Goal: Information Seeking & Learning: Learn about a topic

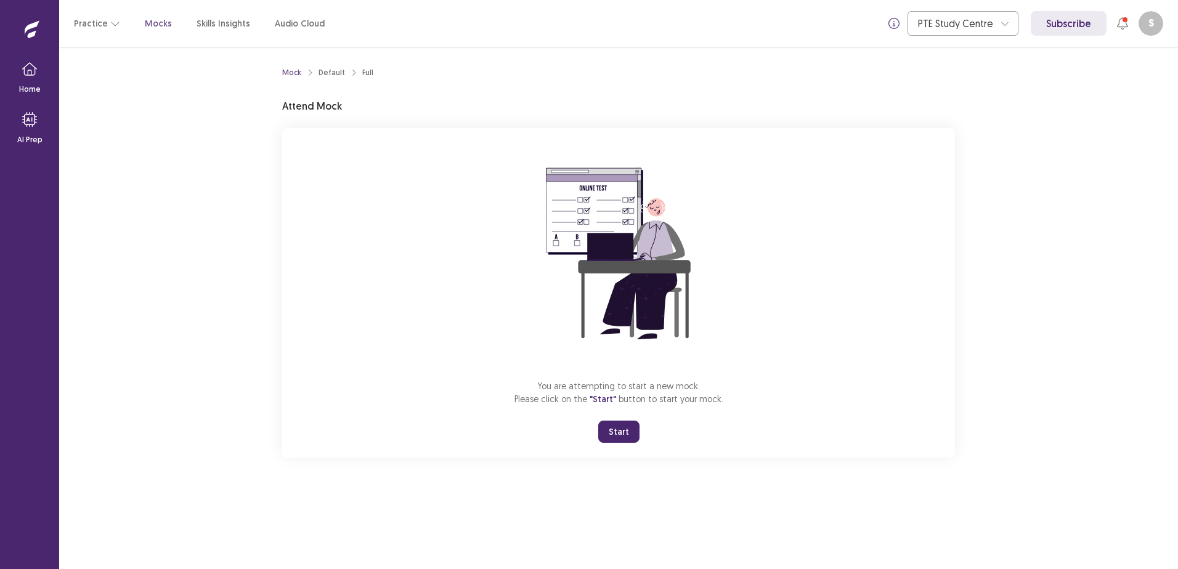
click at [611, 431] on button "Start" at bounding box center [618, 432] width 41 height 22
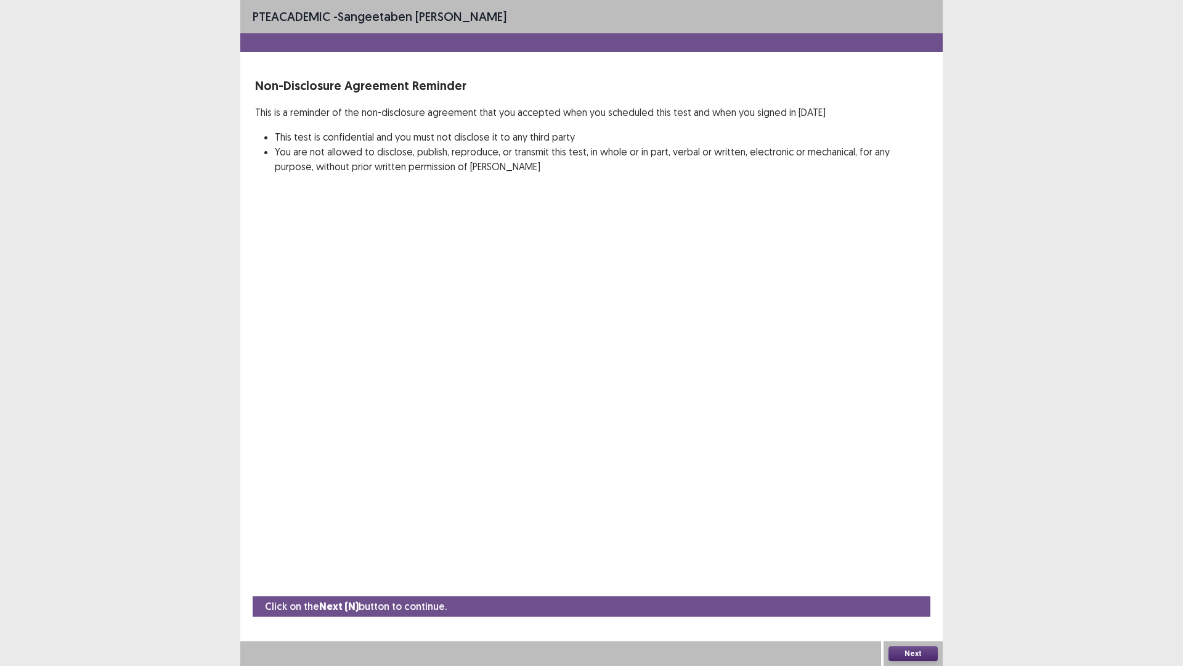
click at [934, 569] on button "Next" at bounding box center [913, 653] width 49 height 15
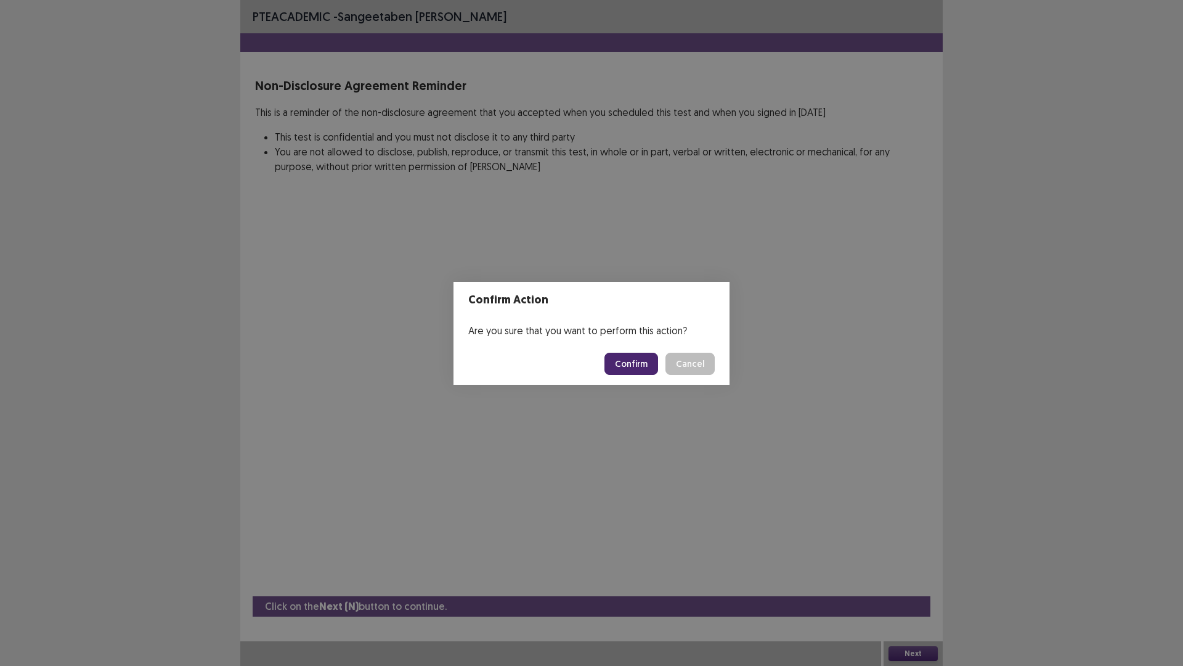
click at [634, 364] on button "Confirm" at bounding box center [632, 363] width 54 height 22
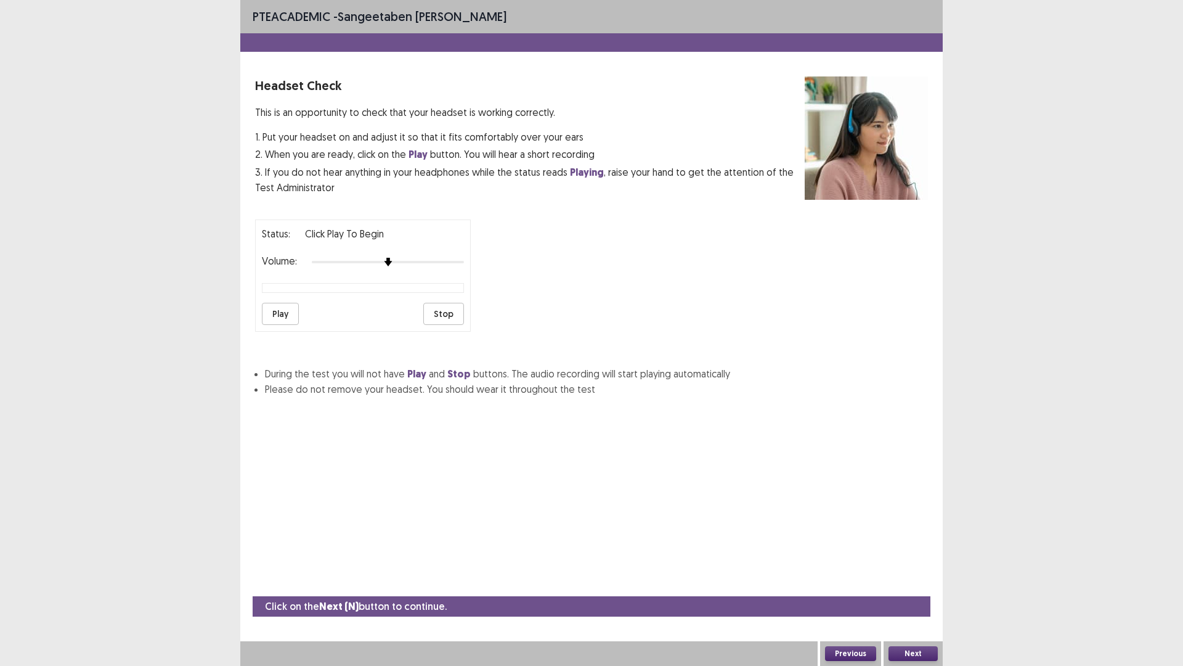
click at [270, 314] on button "Play" at bounding box center [280, 314] width 37 height 22
click at [908, 569] on button "Next" at bounding box center [913, 653] width 49 height 15
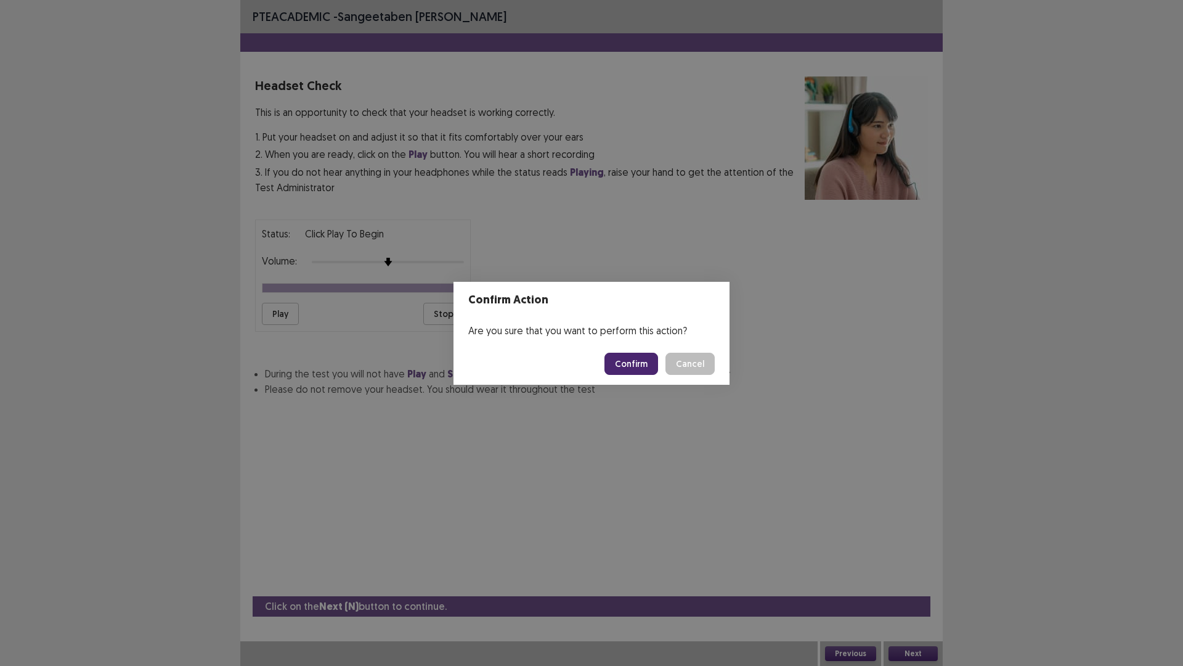
click at [648, 362] on button "Confirm" at bounding box center [632, 363] width 54 height 22
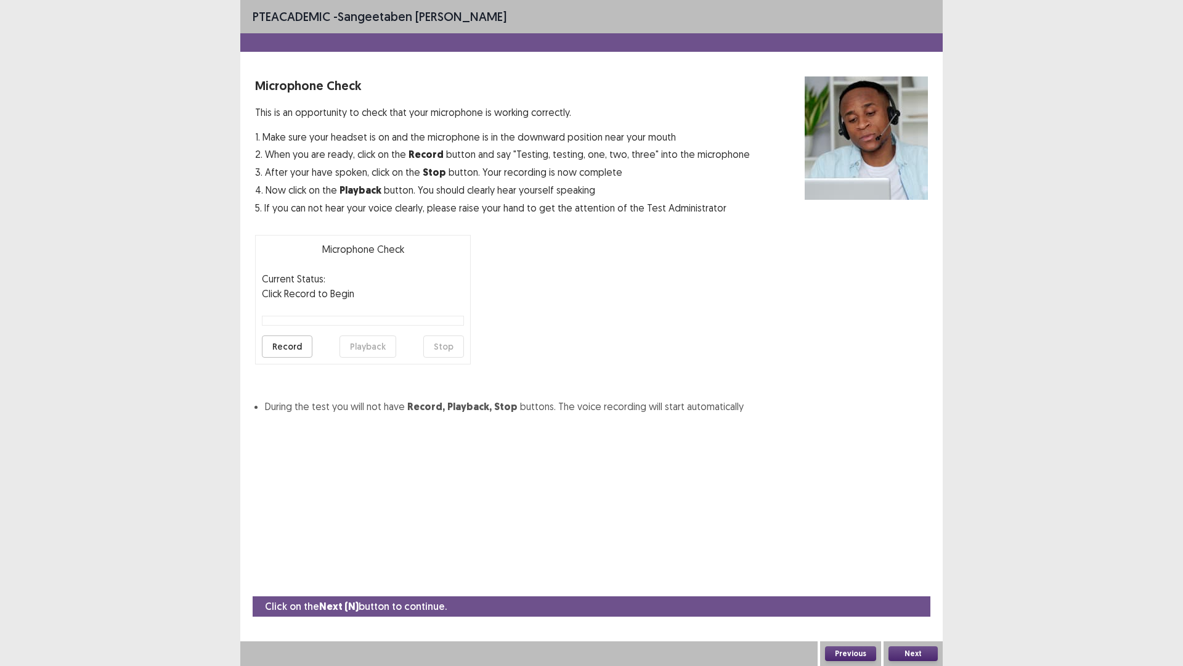
click at [277, 344] on button "Record" at bounding box center [287, 346] width 51 height 22
click at [449, 344] on button "Stop" at bounding box center [443, 346] width 41 height 22
click at [373, 348] on button "Playback" at bounding box center [368, 346] width 57 height 22
click at [920, 569] on button "Next" at bounding box center [913, 653] width 49 height 15
click at [907, 569] on button "Next" at bounding box center [913, 653] width 49 height 15
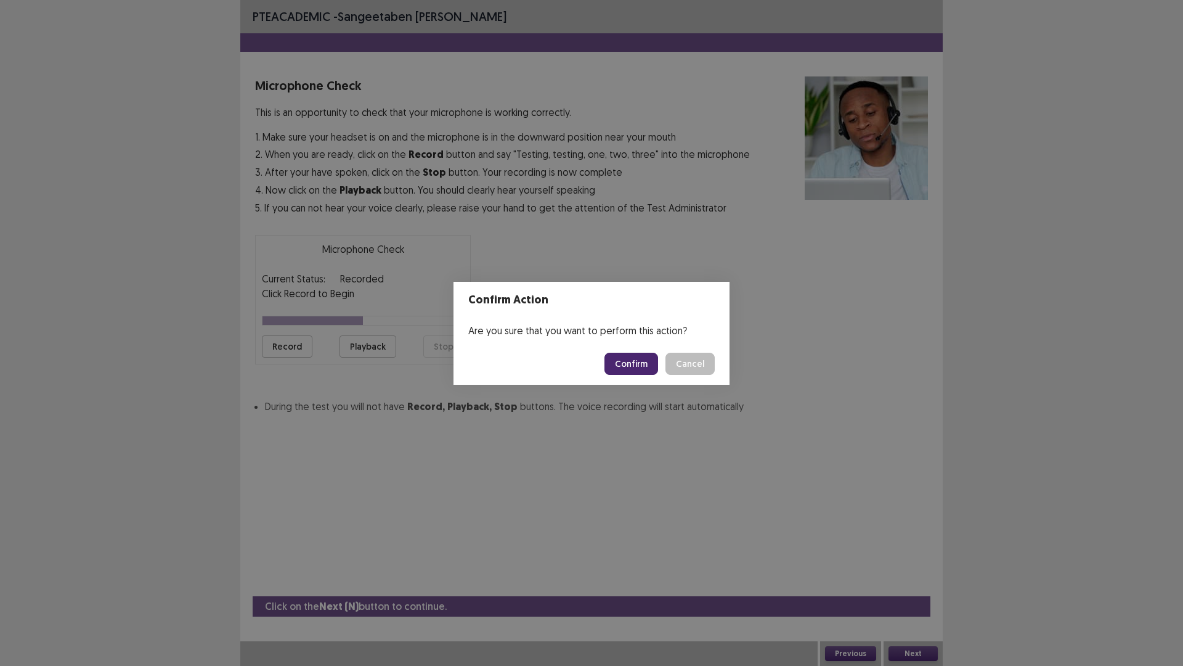
click at [622, 362] on button "Confirm" at bounding box center [632, 363] width 54 height 22
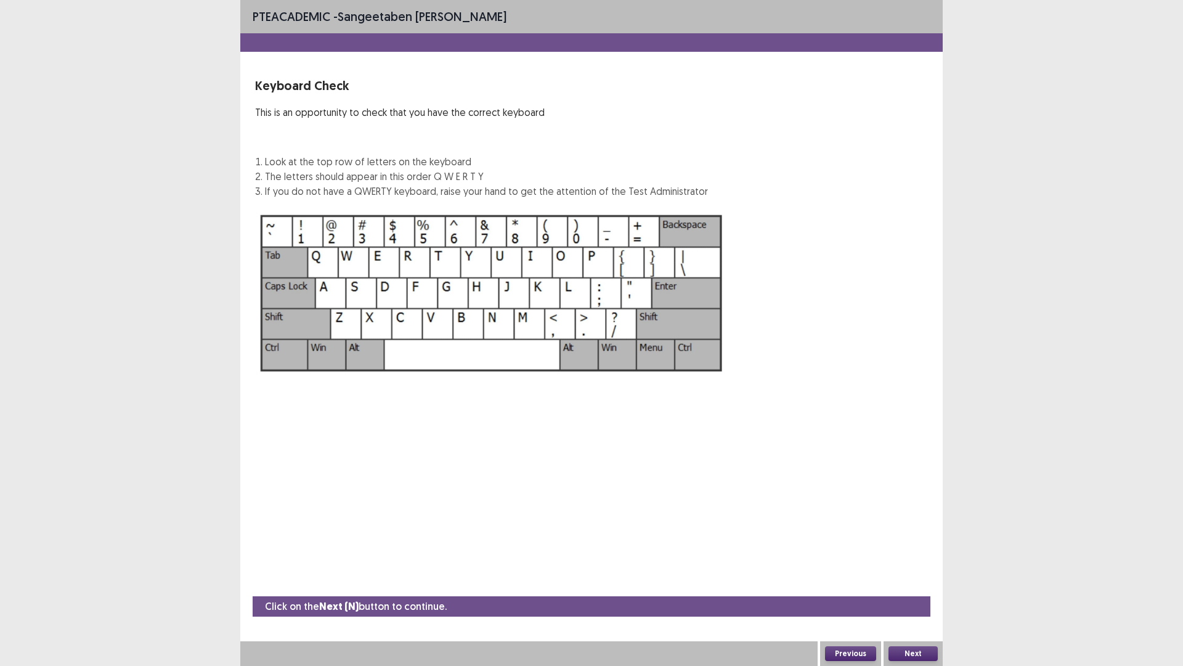
click at [920, 569] on button "Next" at bounding box center [913, 653] width 49 height 15
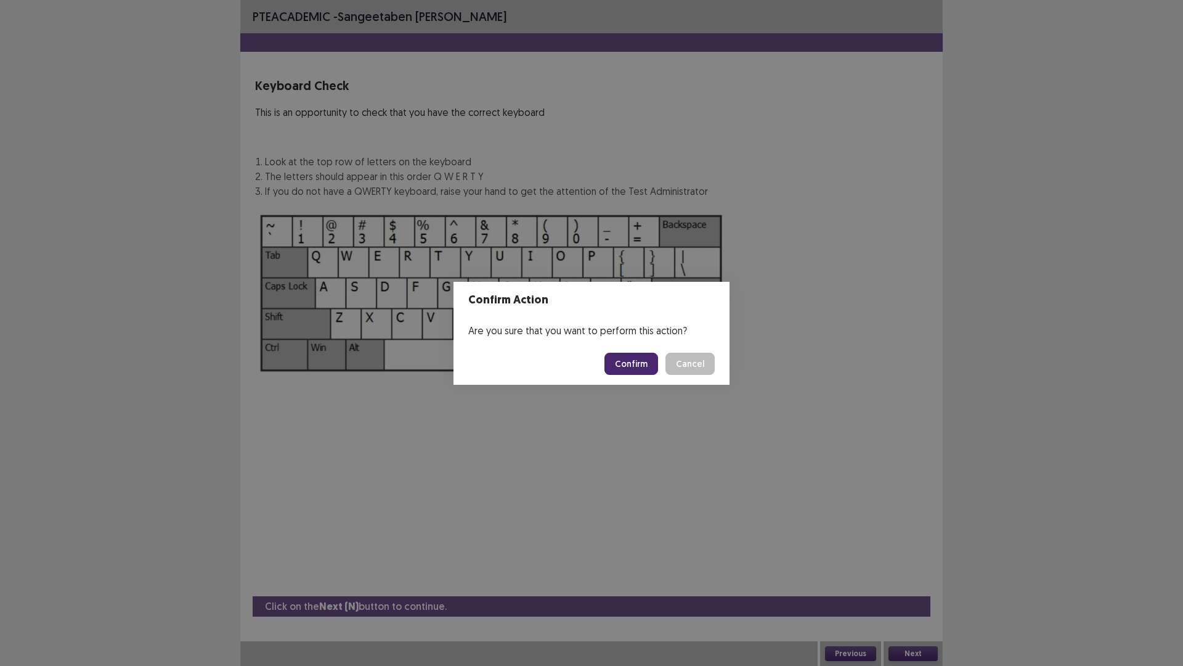
click at [647, 367] on button "Confirm" at bounding box center [632, 363] width 54 height 22
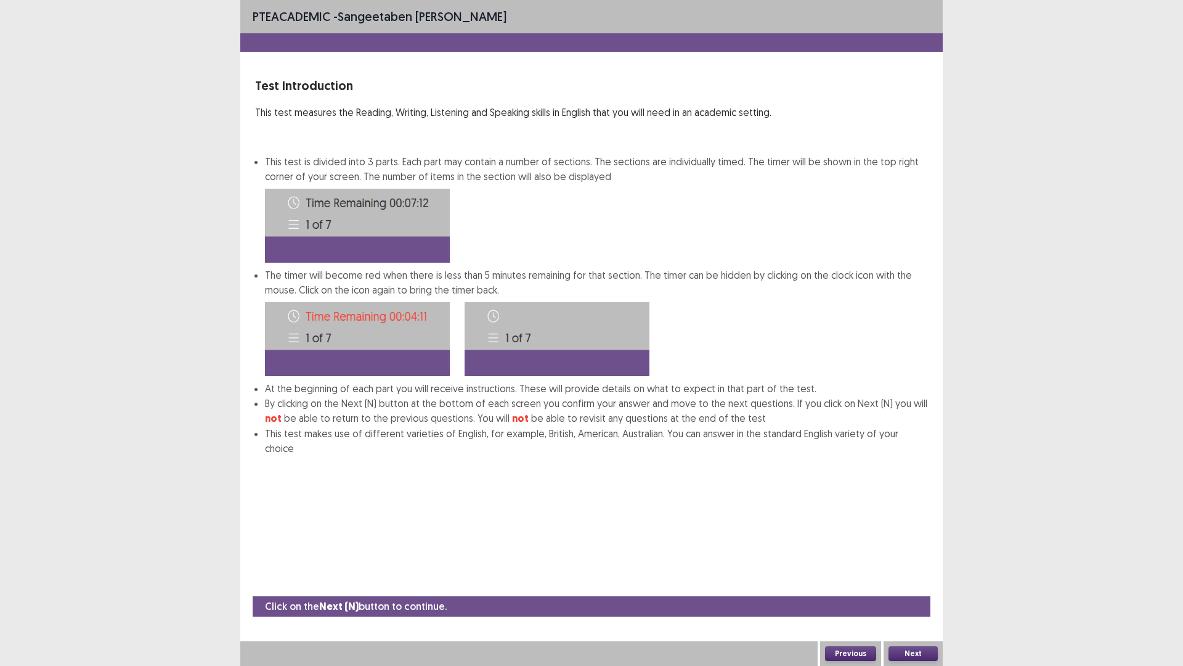
click at [928, 569] on button "Next" at bounding box center [913, 653] width 49 height 15
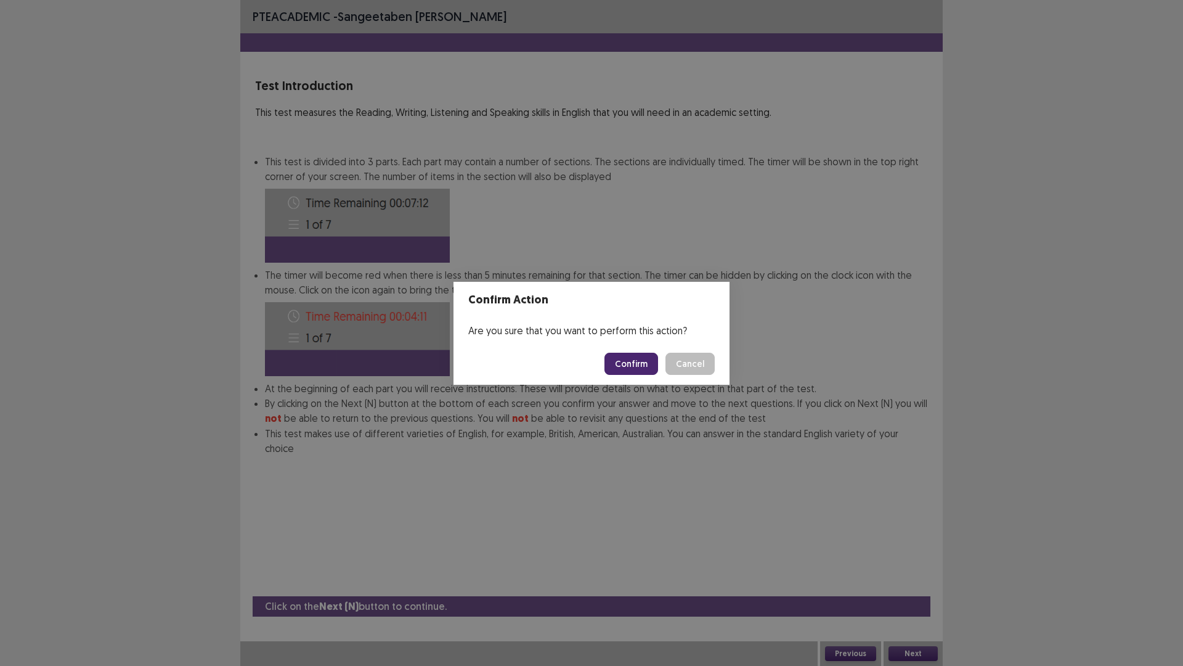
click at [647, 367] on button "Confirm" at bounding box center [632, 363] width 54 height 22
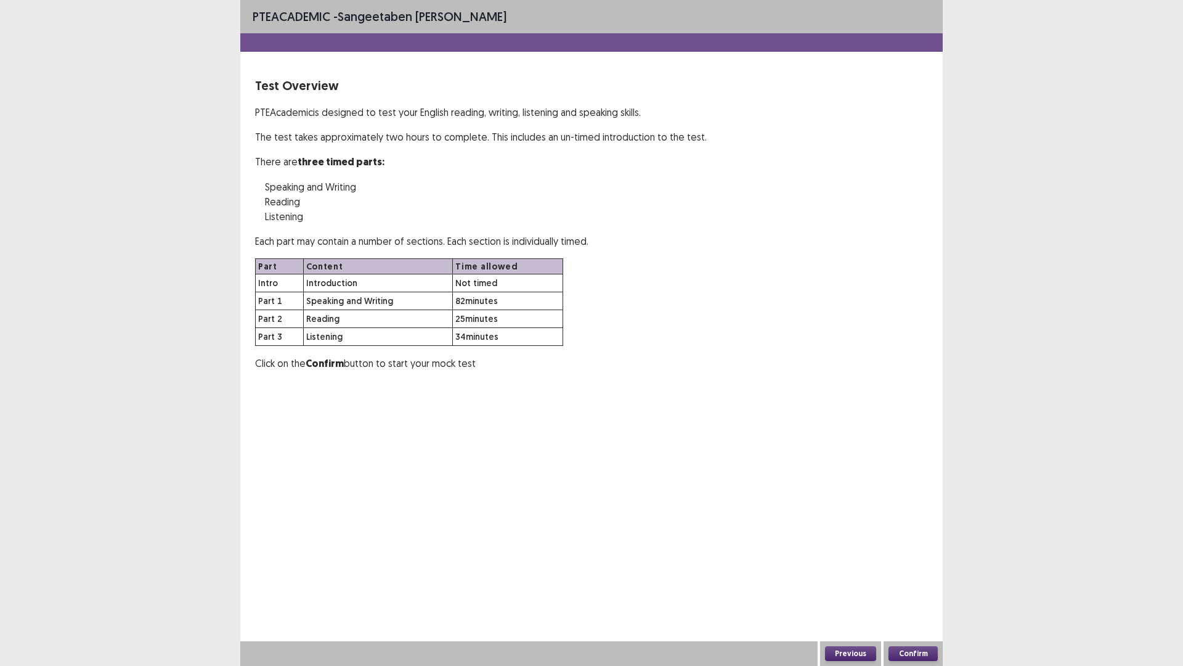
click at [890, 569] on button "Confirm" at bounding box center [913, 653] width 49 height 15
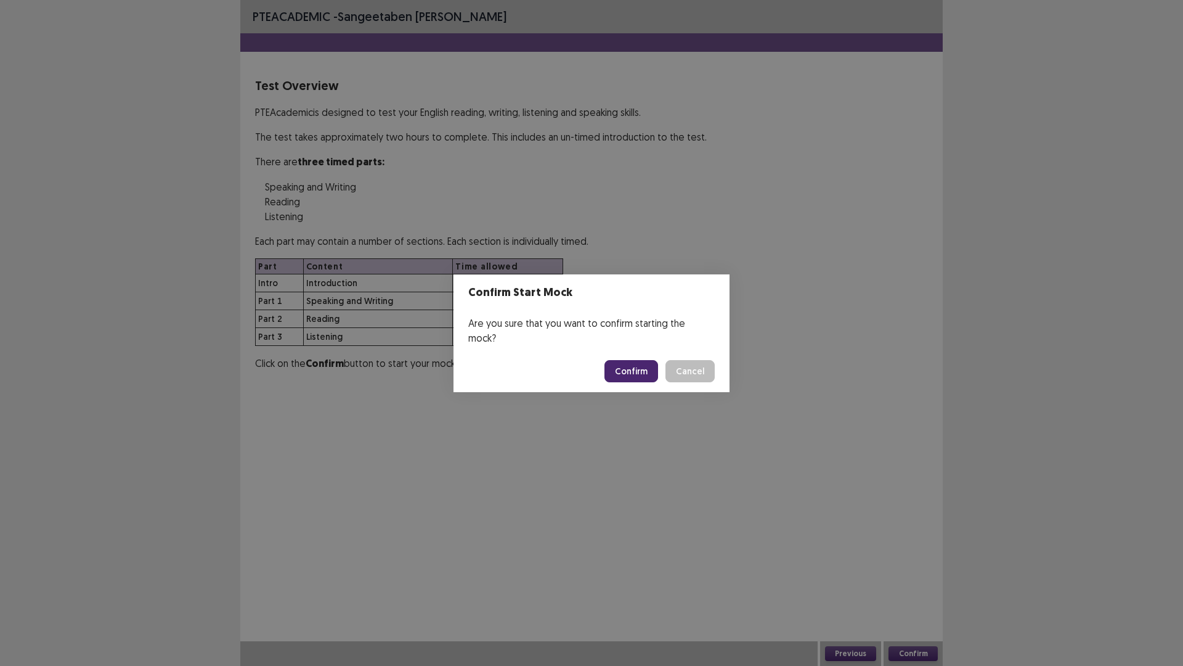
click at [640, 360] on button "Confirm" at bounding box center [632, 371] width 54 height 22
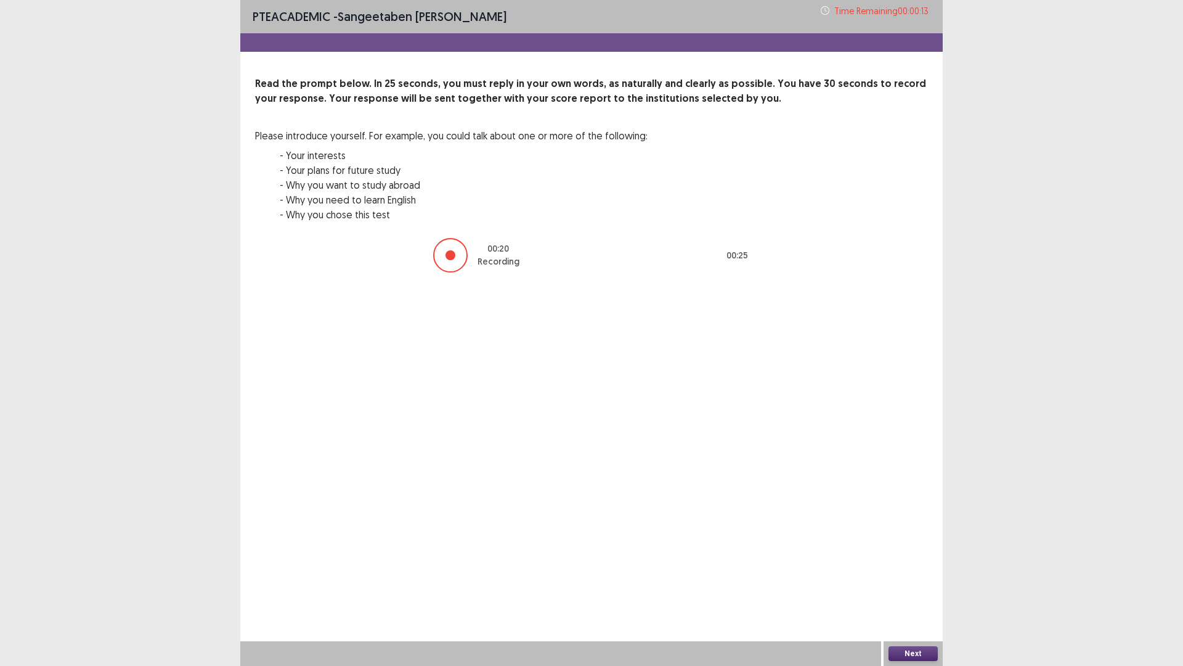
click at [909, 569] on button "Next" at bounding box center [913, 653] width 49 height 15
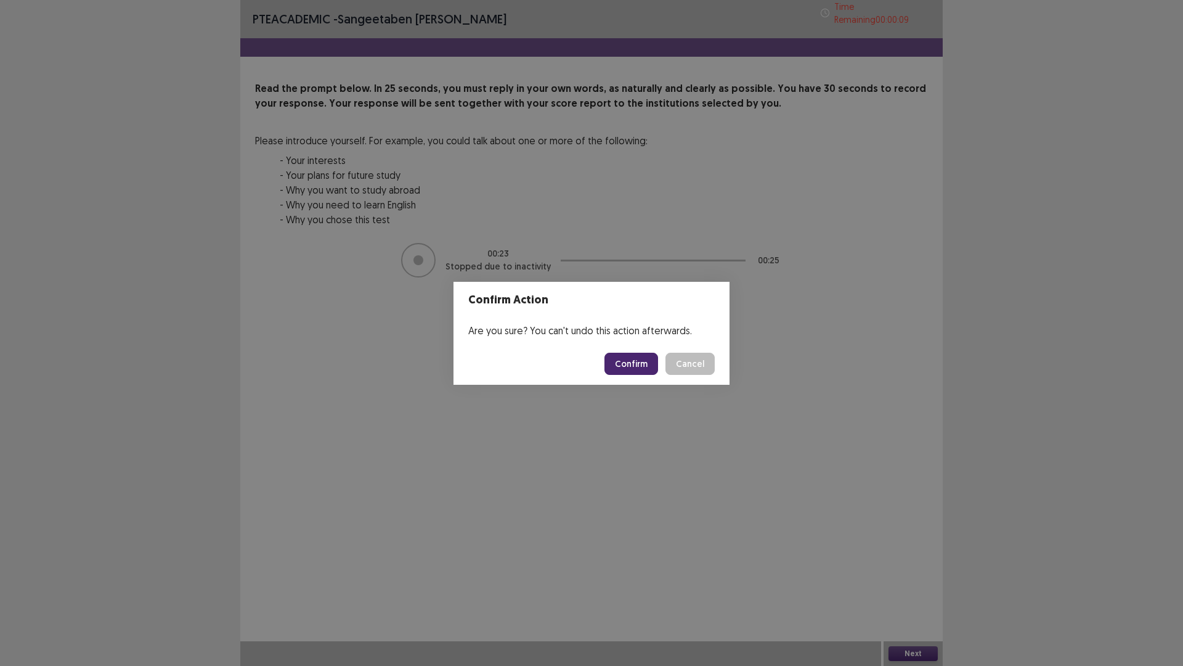
click at [626, 370] on button "Confirm" at bounding box center [632, 363] width 54 height 22
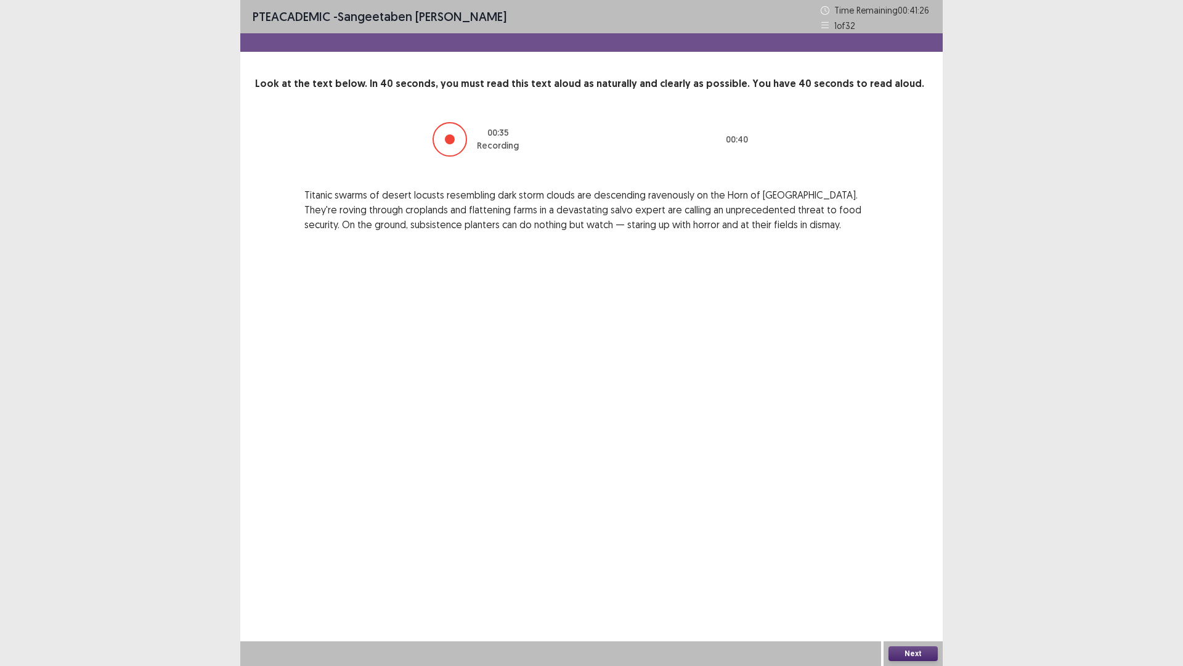
click at [902, 569] on div "Next" at bounding box center [913, 653] width 59 height 25
click at [902, 569] on button "Next" at bounding box center [913, 653] width 49 height 15
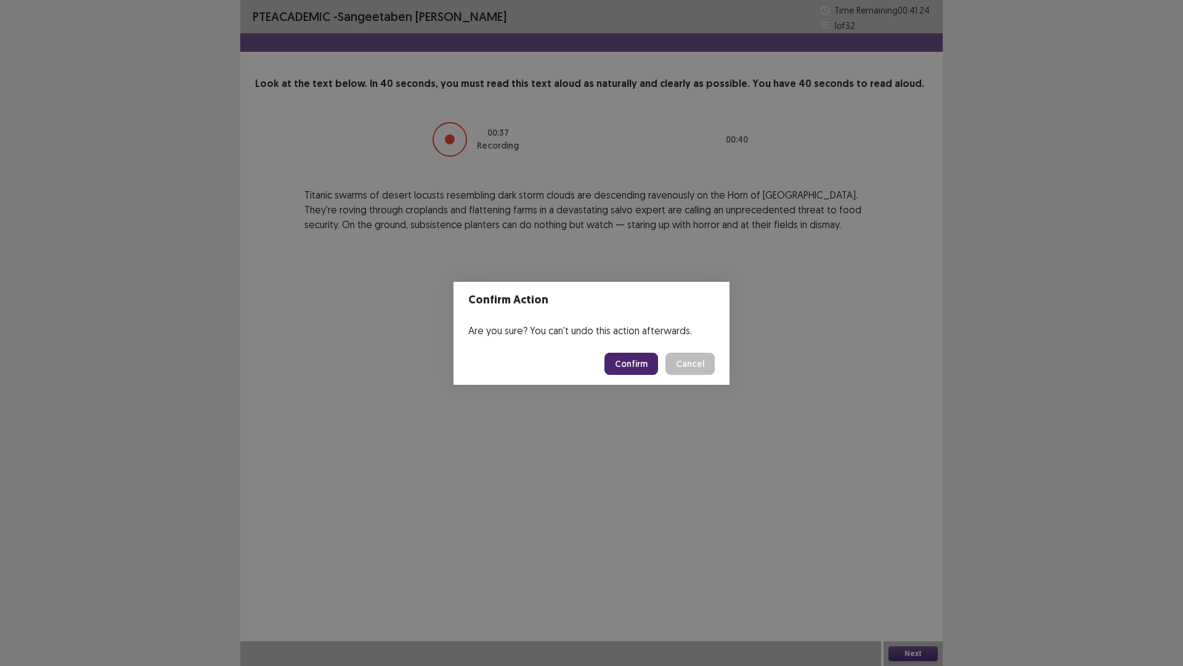
click at [638, 361] on button "Confirm" at bounding box center [632, 363] width 54 height 22
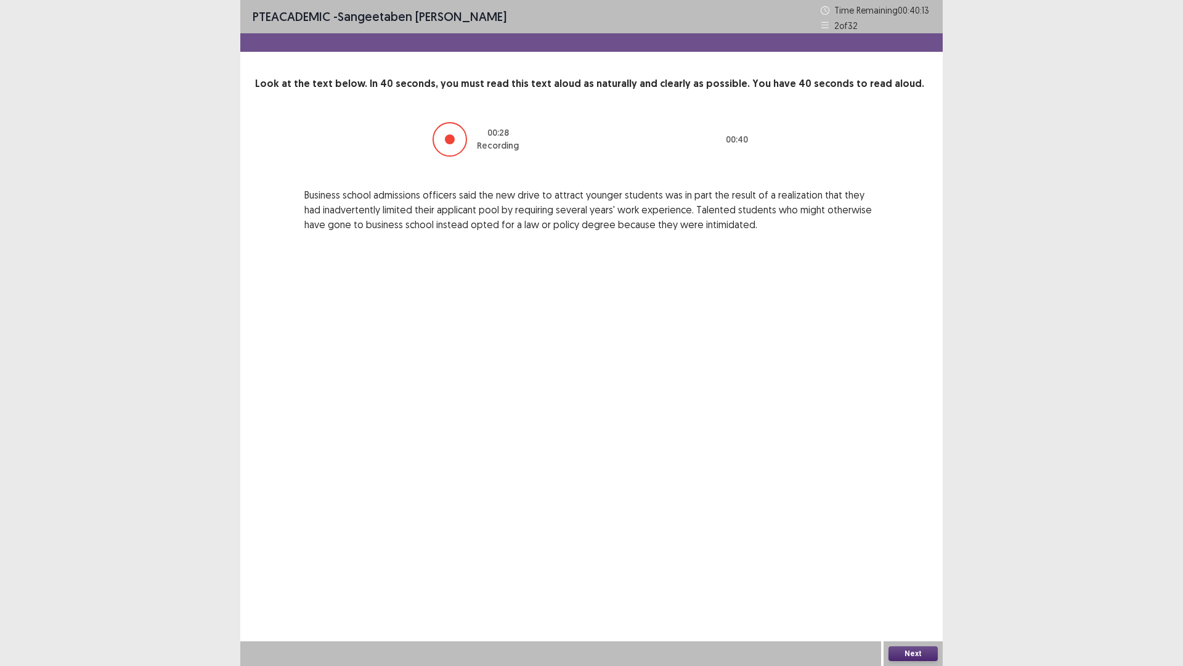
click at [904, 569] on button "Next" at bounding box center [913, 653] width 49 height 15
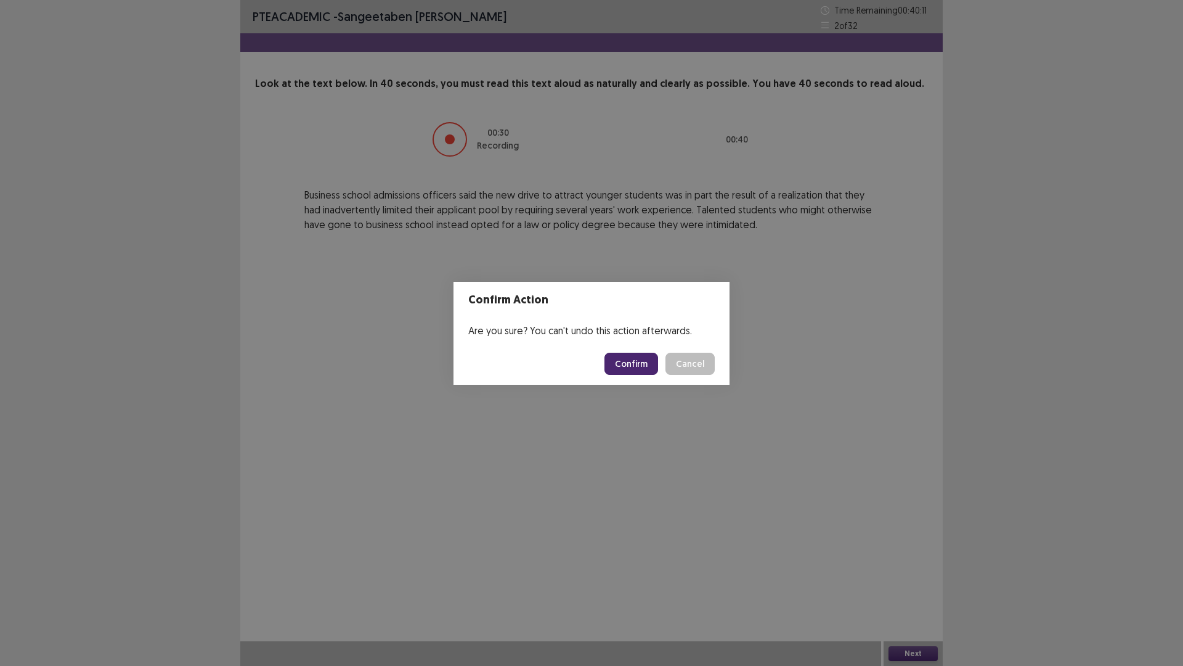
click at [626, 357] on button "Confirm" at bounding box center [632, 363] width 54 height 22
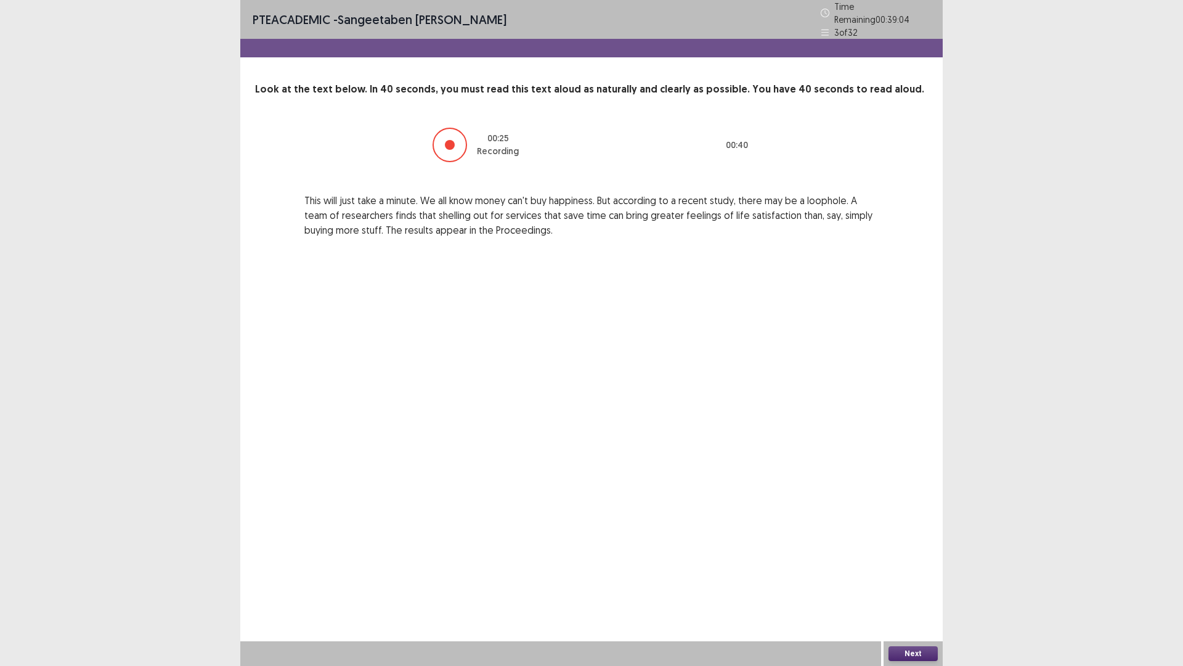
click at [923, 569] on button "Next" at bounding box center [913, 653] width 49 height 15
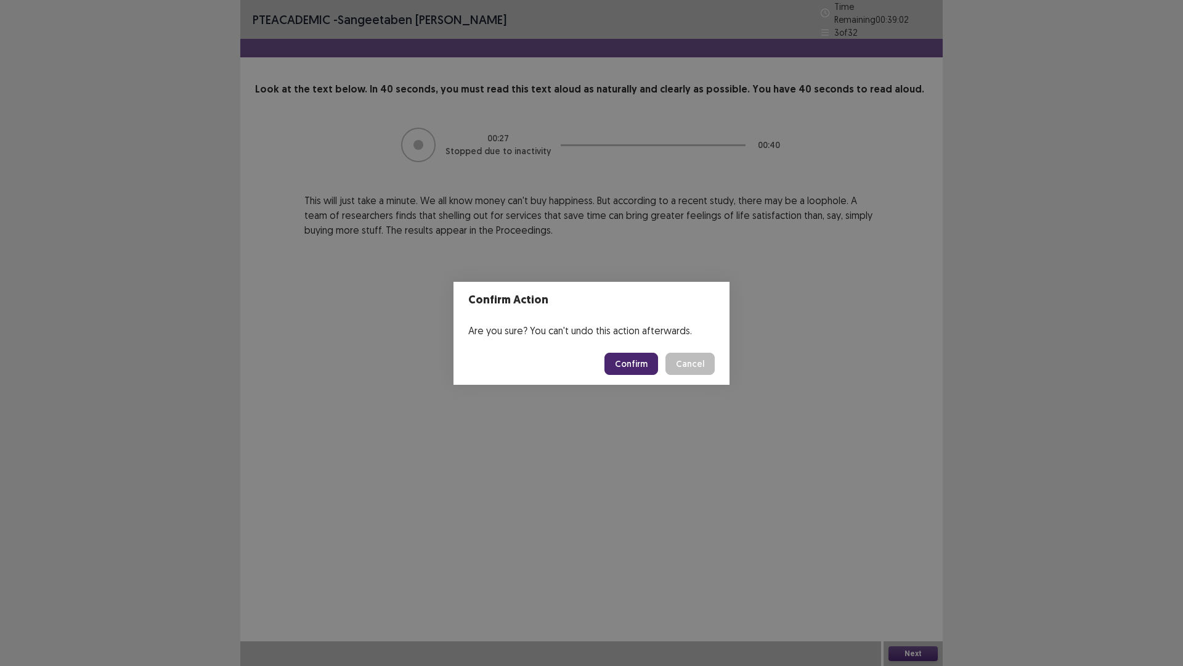
click at [617, 366] on button "Confirm" at bounding box center [632, 363] width 54 height 22
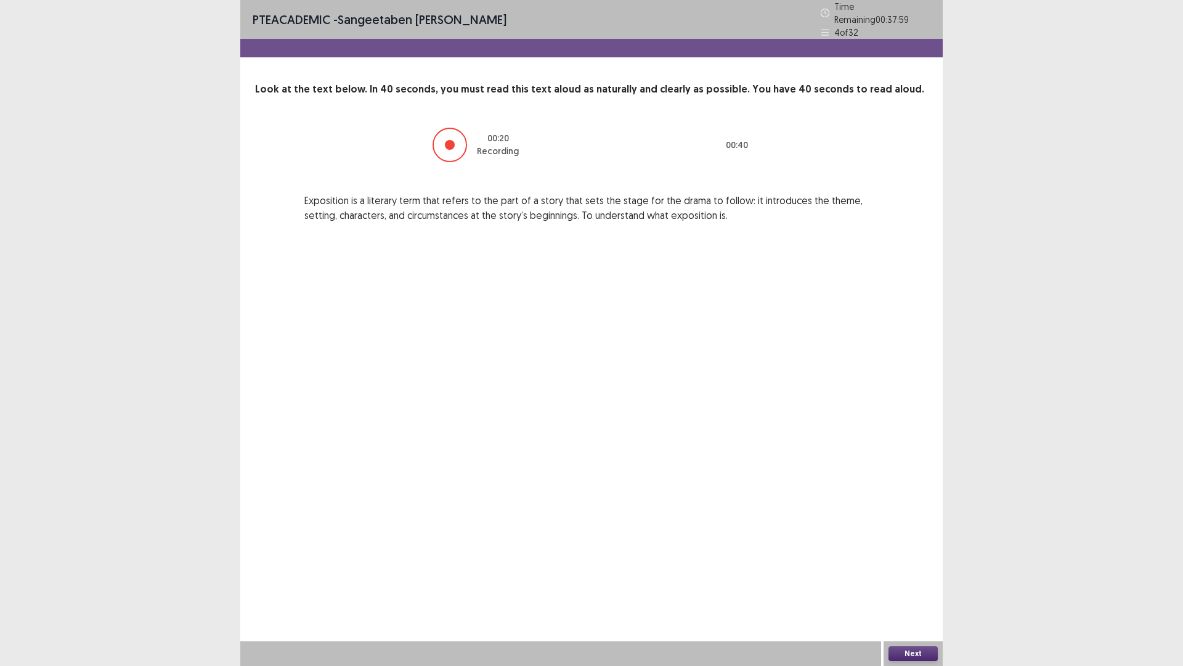
click at [892, 569] on button "Next" at bounding box center [913, 653] width 49 height 15
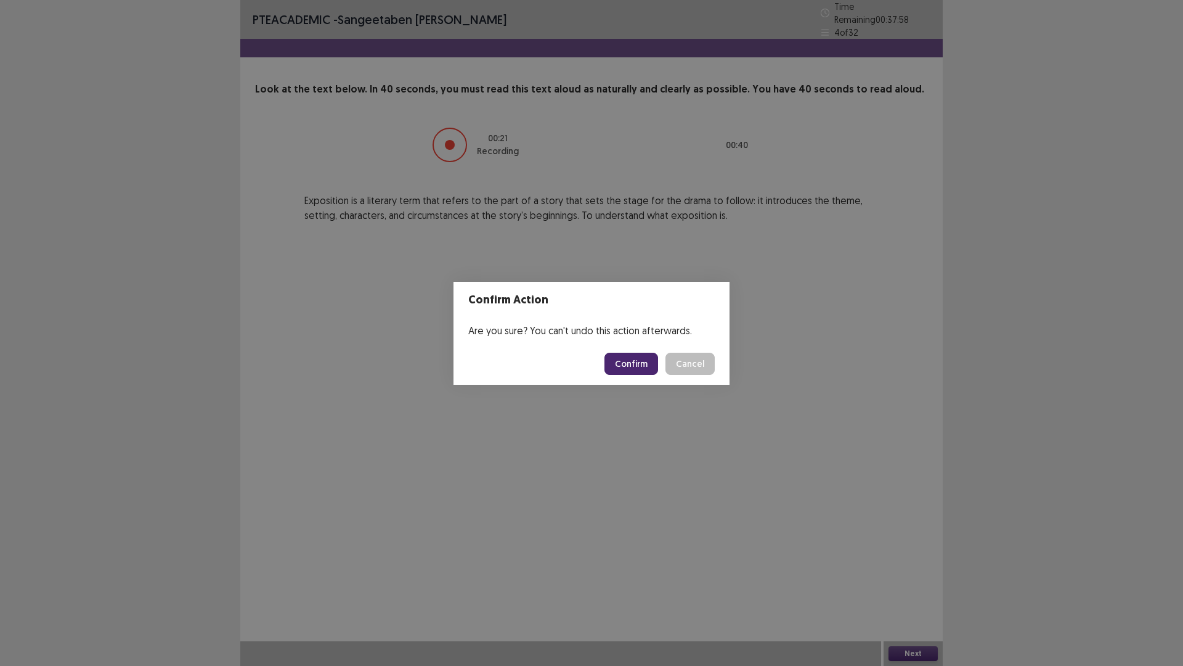
click at [633, 371] on button "Confirm" at bounding box center [632, 363] width 54 height 22
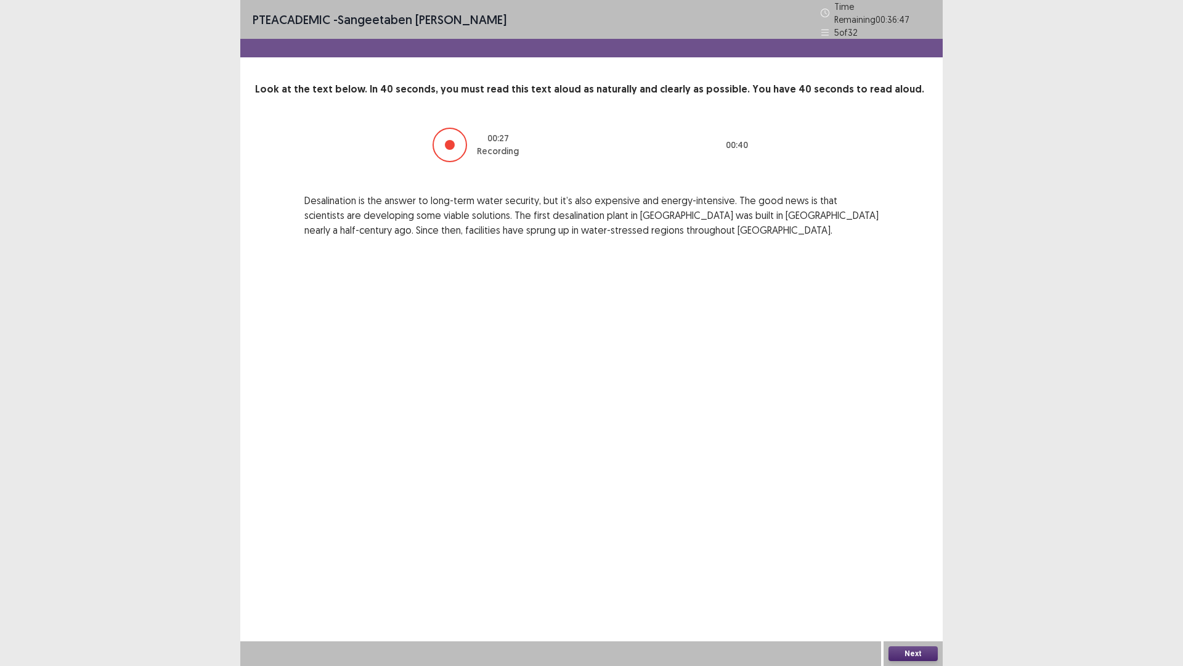
click at [924, 569] on div "Next" at bounding box center [913, 653] width 59 height 25
click at [924, 569] on button "Next" at bounding box center [913, 653] width 49 height 15
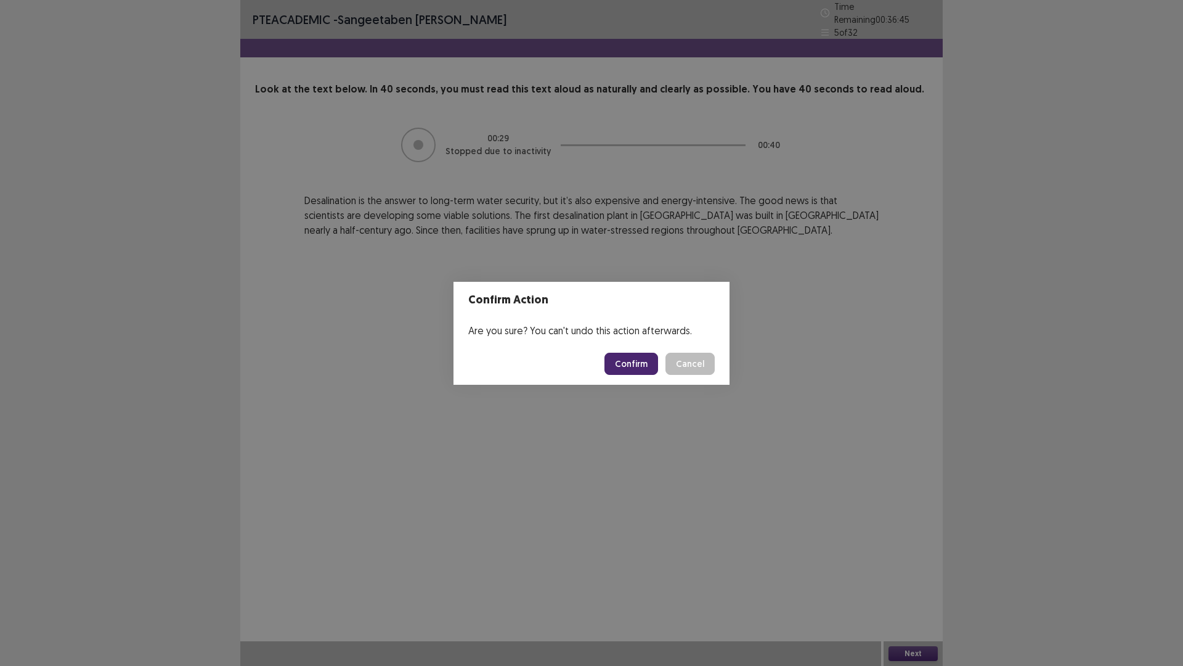
click at [622, 362] on button "Confirm" at bounding box center [632, 363] width 54 height 22
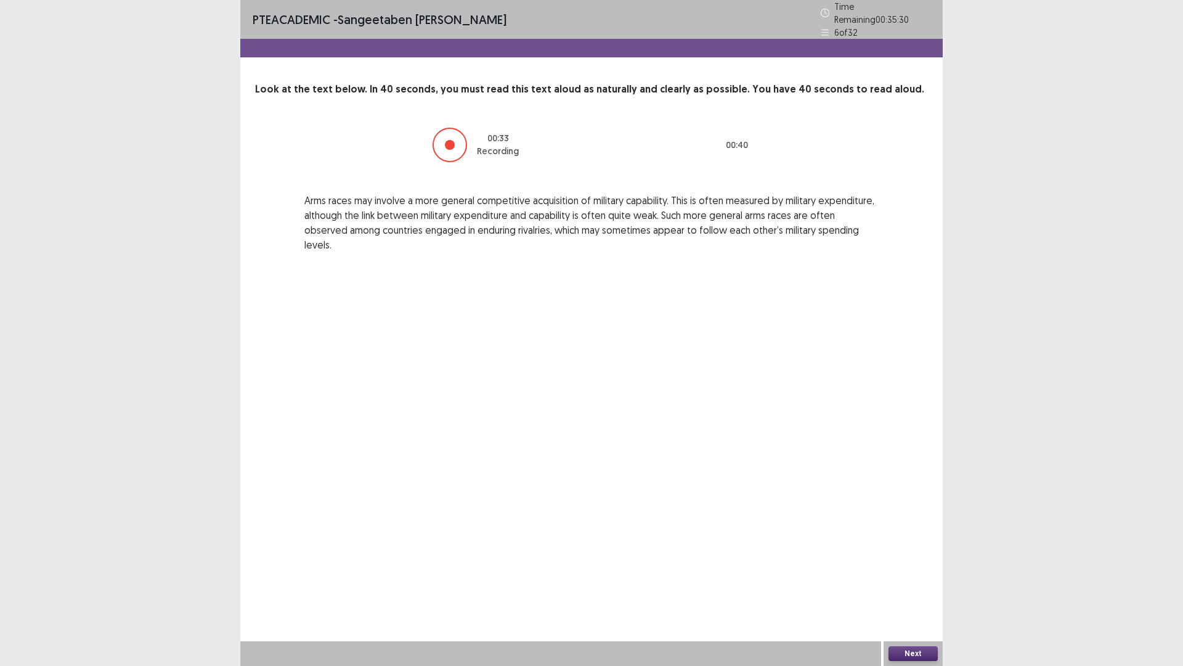
click at [916, 569] on button "Next" at bounding box center [913, 653] width 49 height 15
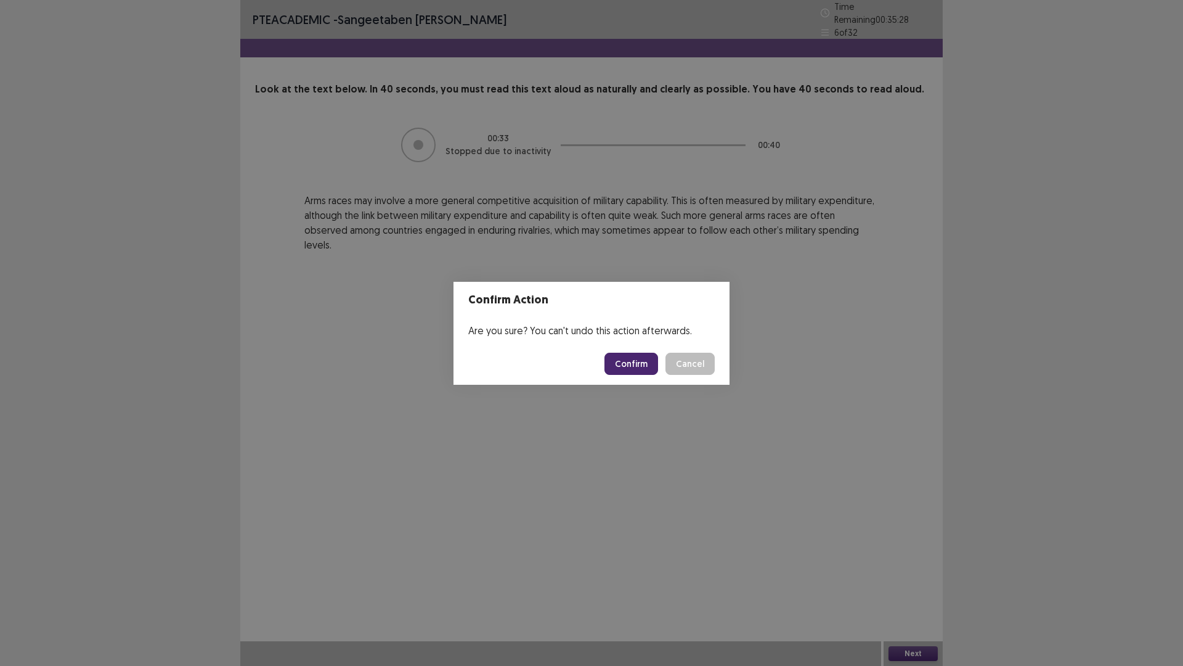
click at [626, 359] on button "Confirm" at bounding box center [632, 363] width 54 height 22
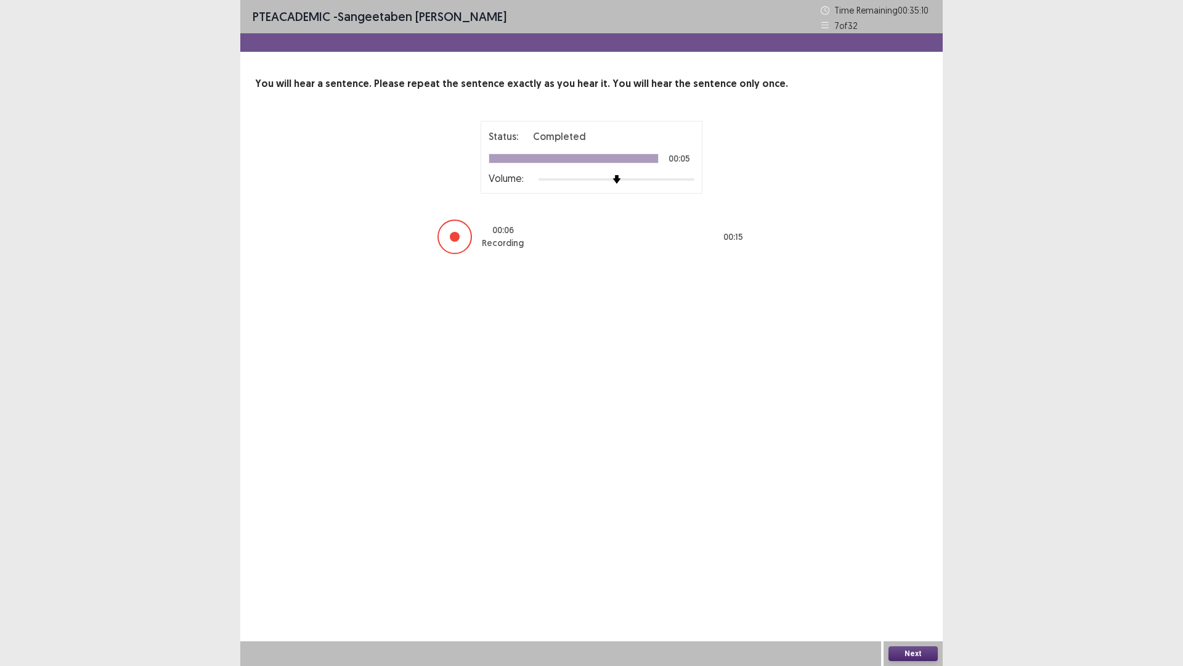
click at [916, 569] on button "Next" at bounding box center [913, 653] width 49 height 15
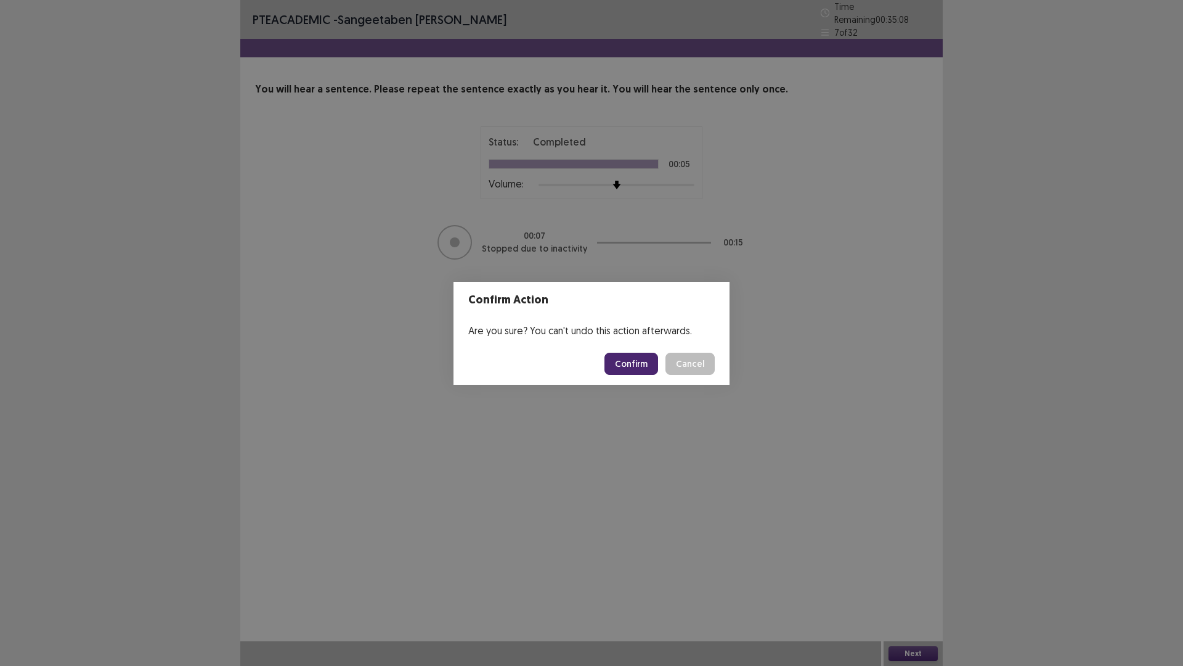
click at [646, 362] on button "Confirm" at bounding box center [632, 363] width 54 height 22
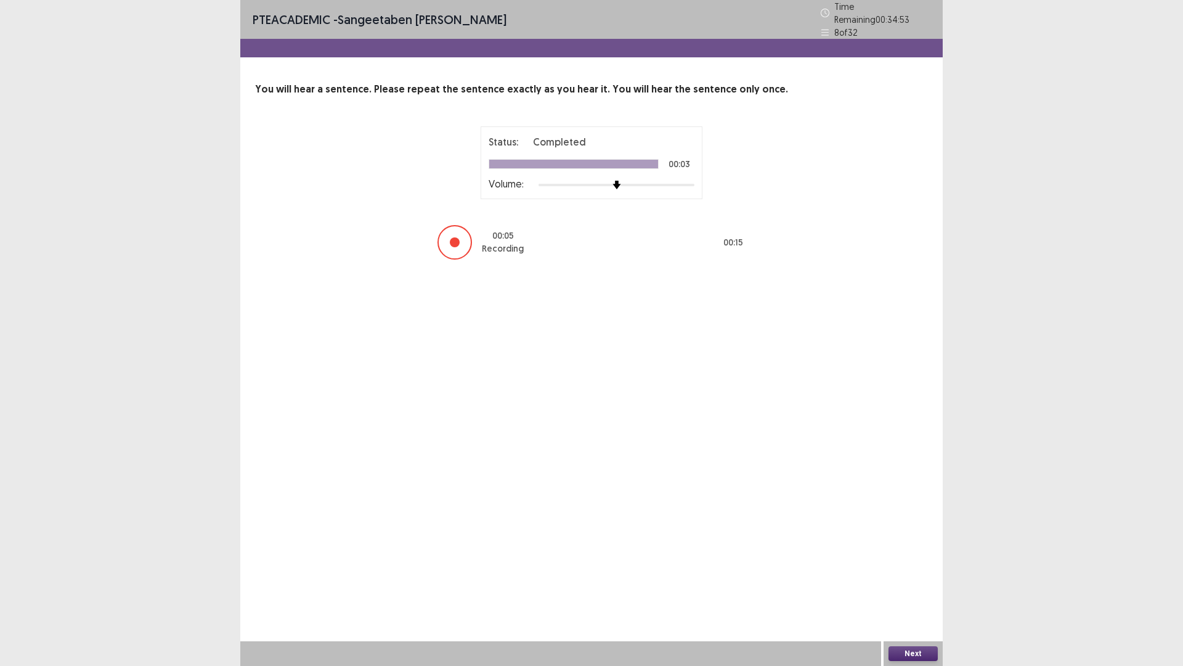
click at [907, 569] on button "Next" at bounding box center [913, 653] width 49 height 15
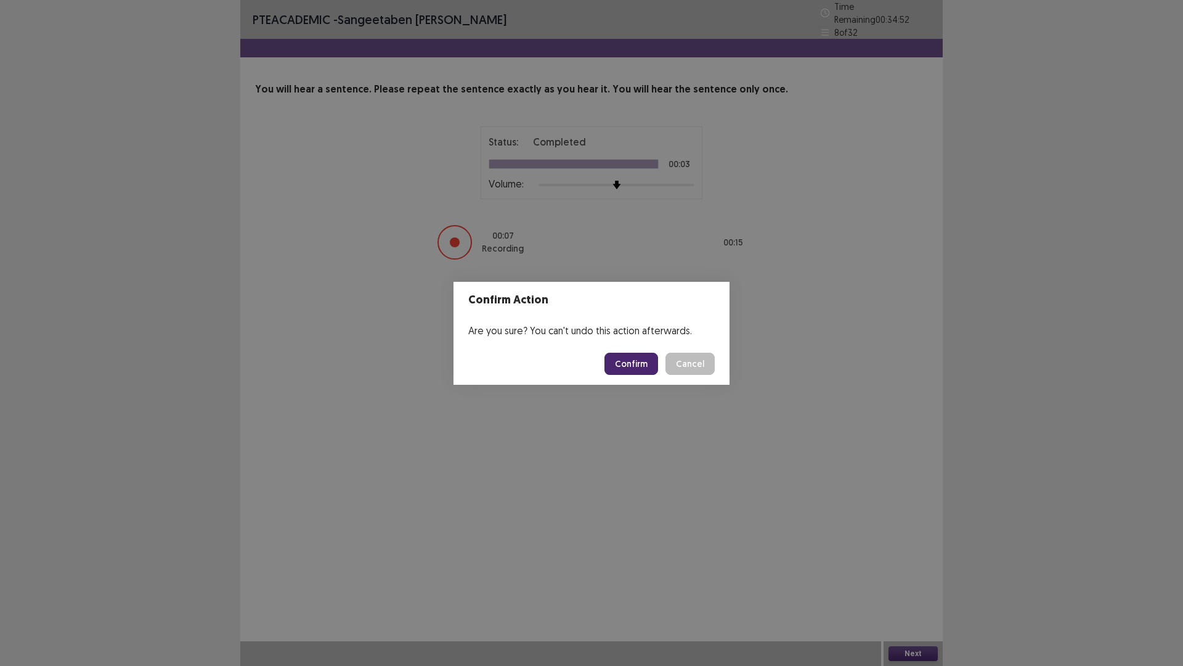
click at [626, 368] on button "Confirm" at bounding box center [632, 363] width 54 height 22
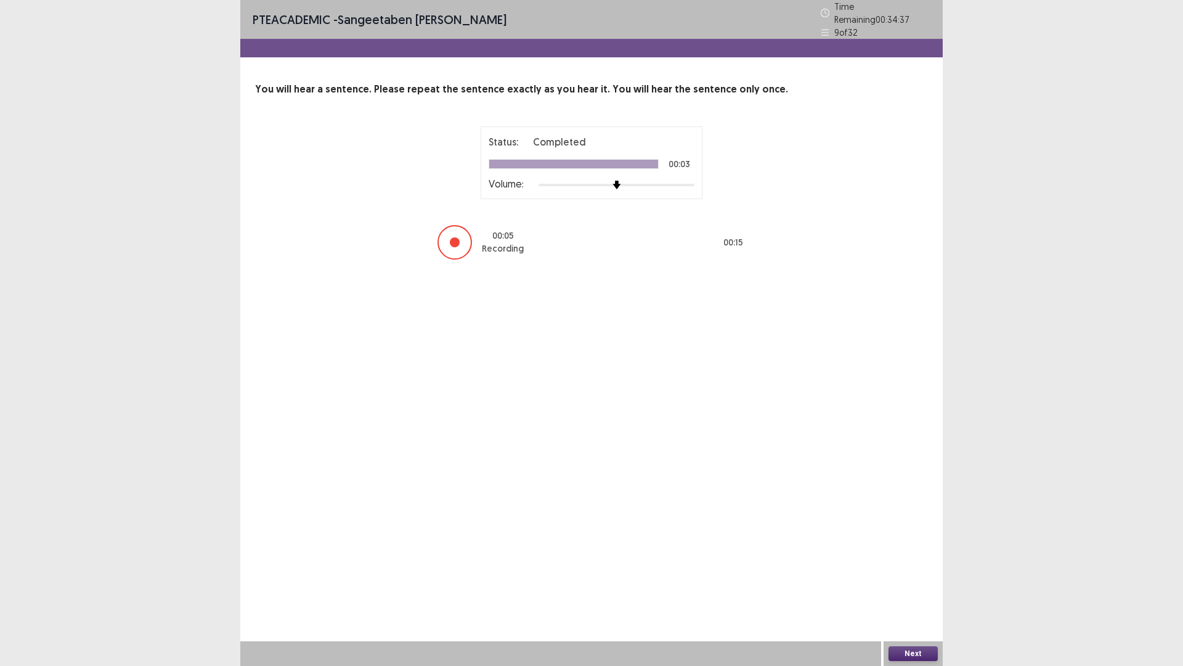
click at [935, 569] on button "Next" at bounding box center [913, 653] width 49 height 15
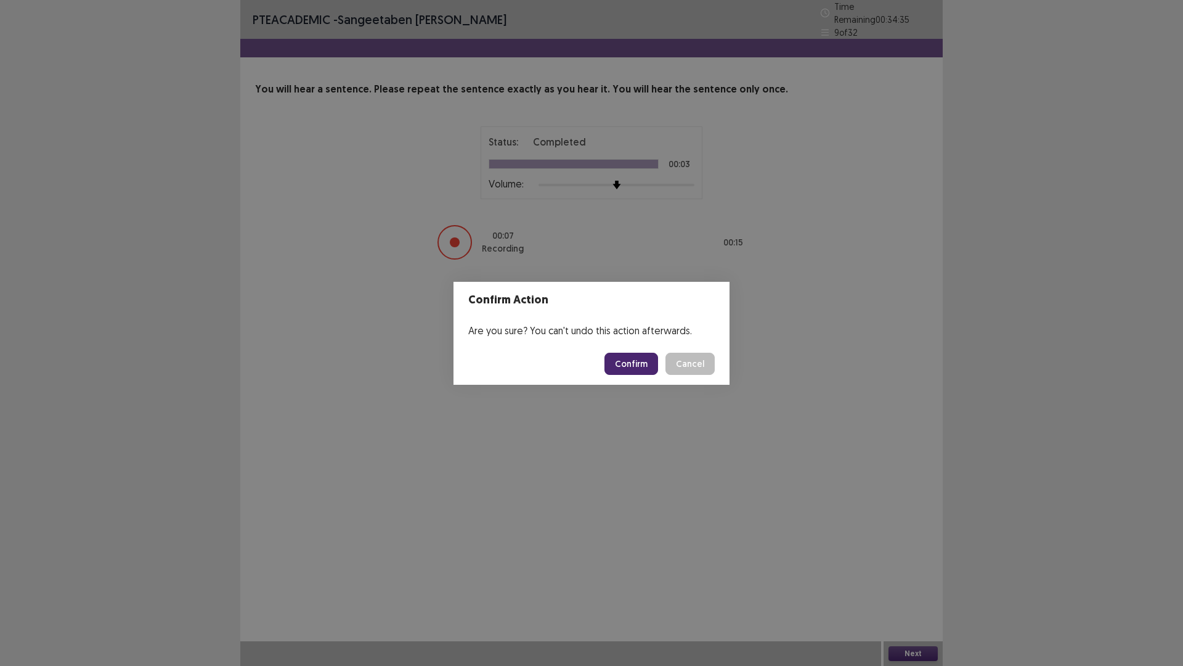
click at [638, 357] on button "Confirm" at bounding box center [632, 363] width 54 height 22
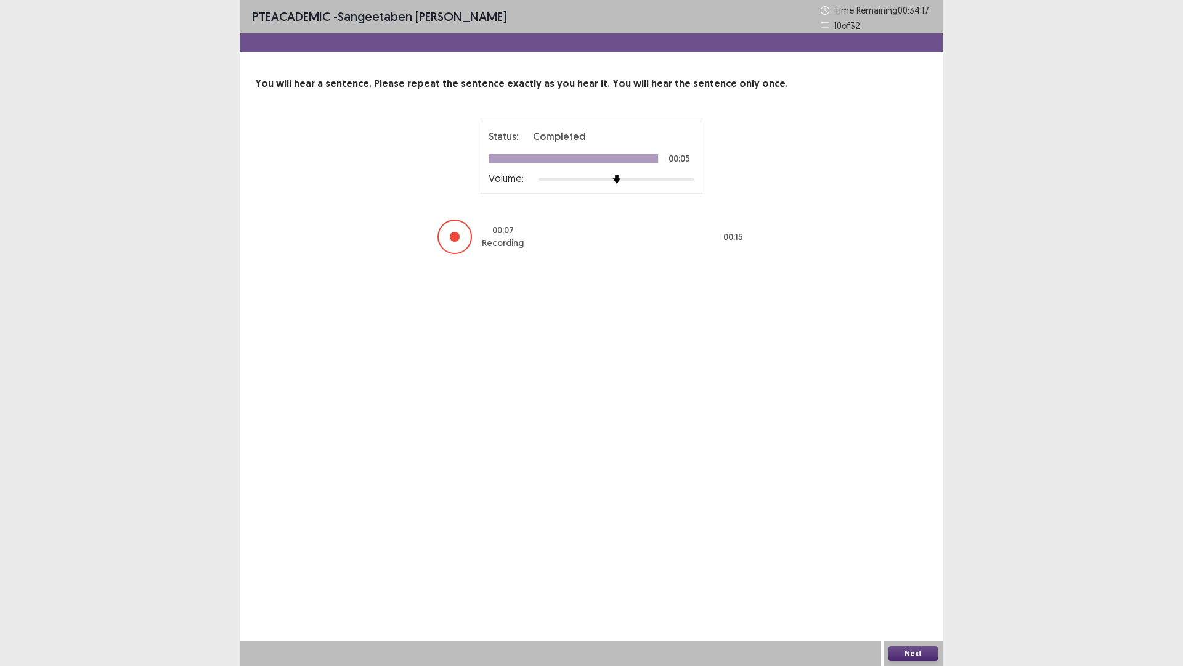
click at [900, 569] on button "Next" at bounding box center [913, 653] width 49 height 15
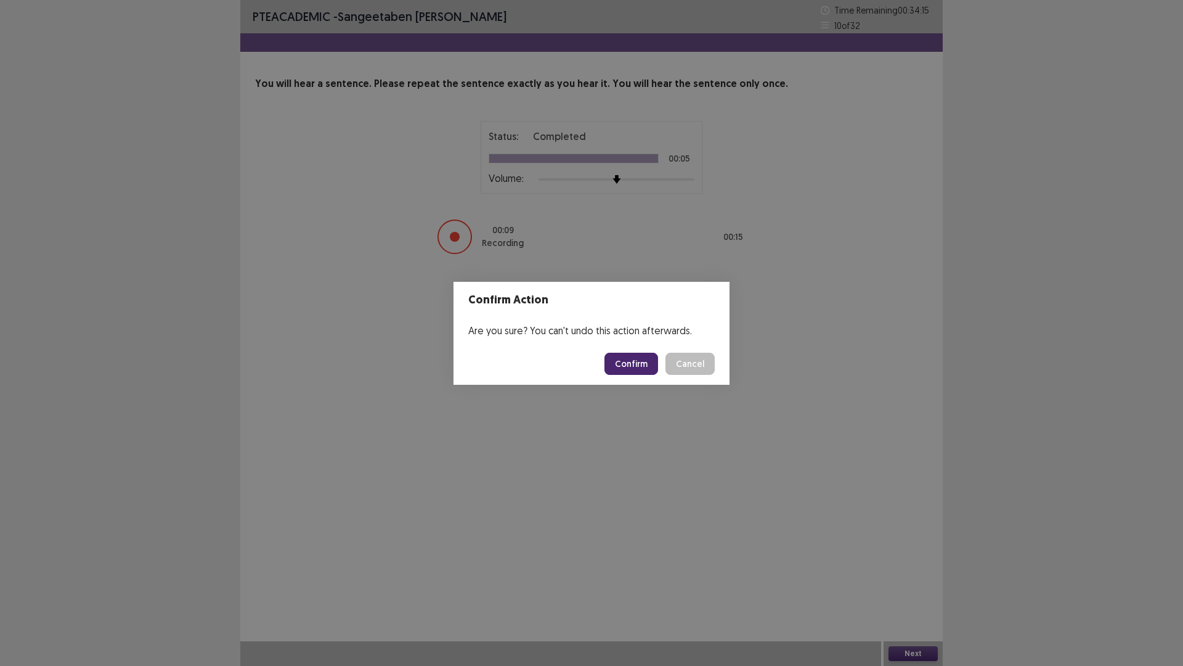
click at [640, 360] on button "Confirm" at bounding box center [632, 363] width 54 height 22
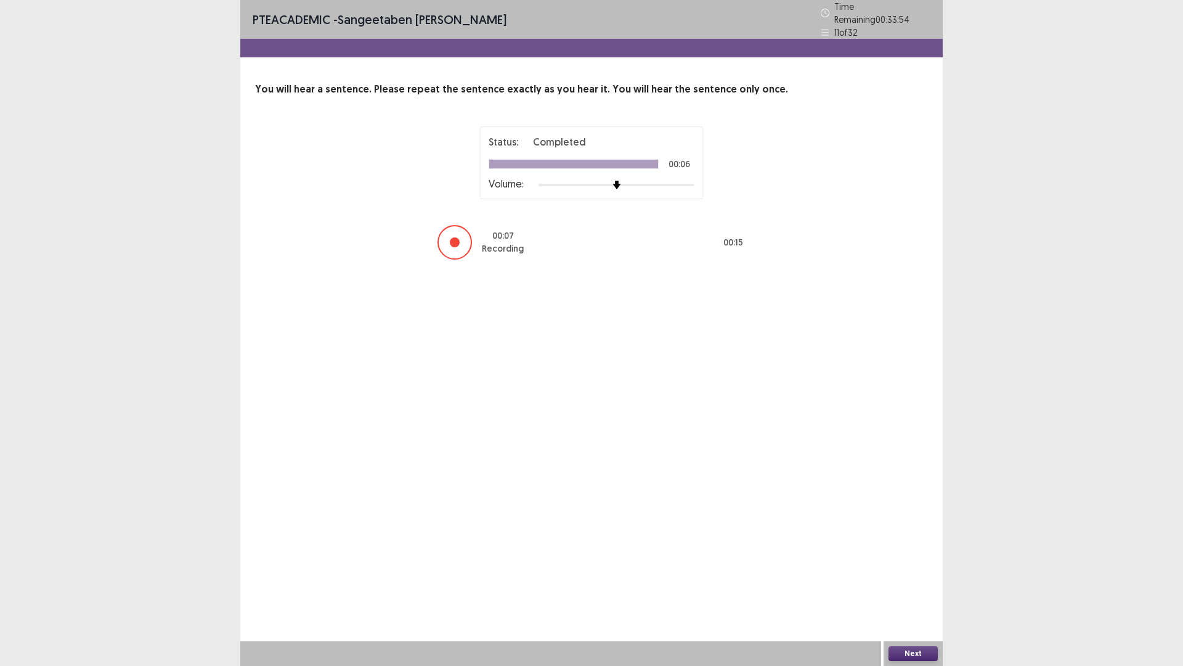
click at [898, 569] on button "Next" at bounding box center [913, 653] width 49 height 15
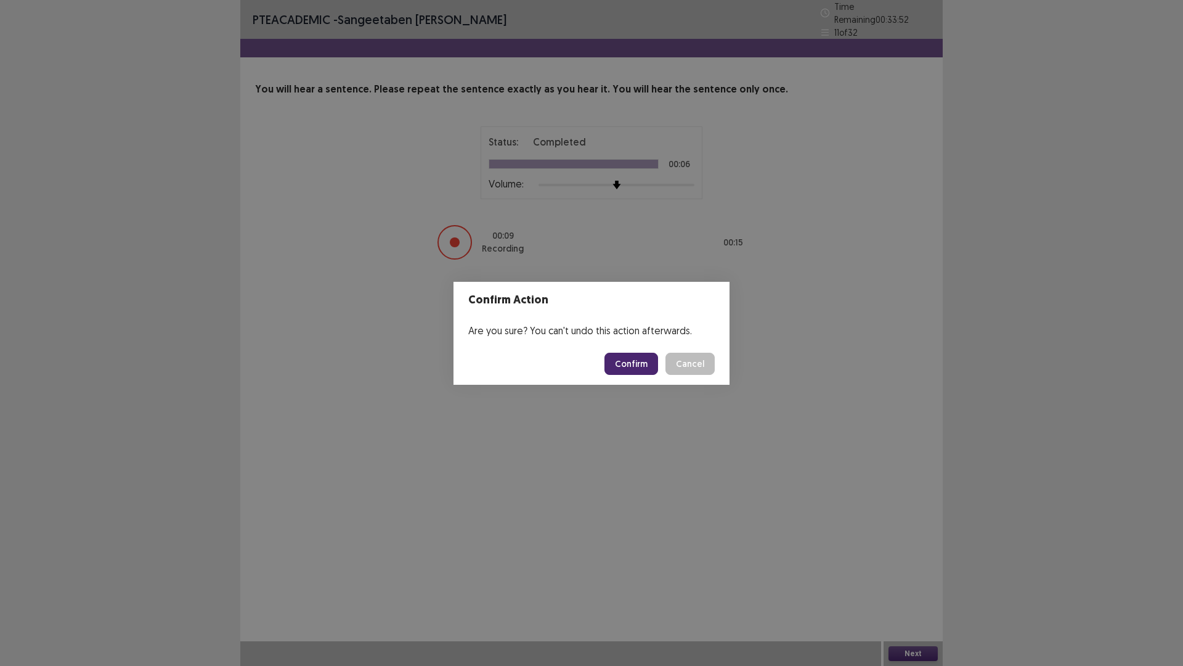
click at [640, 357] on button "Confirm" at bounding box center [632, 363] width 54 height 22
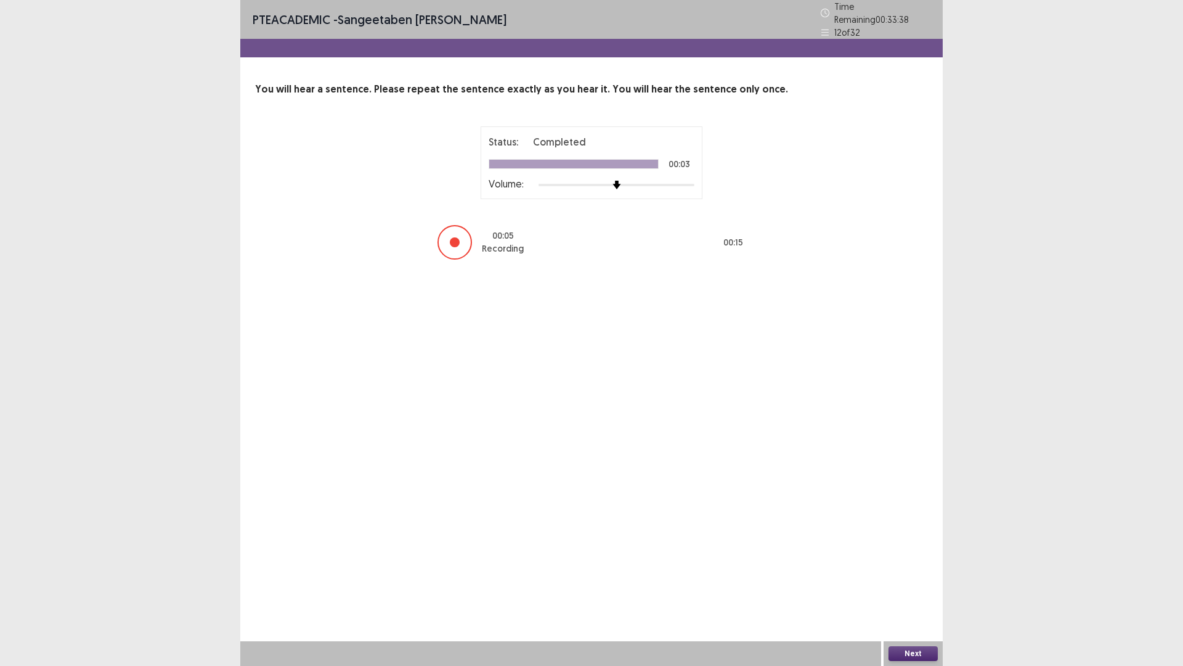
click at [922, 569] on button "Next" at bounding box center [913, 653] width 49 height 15
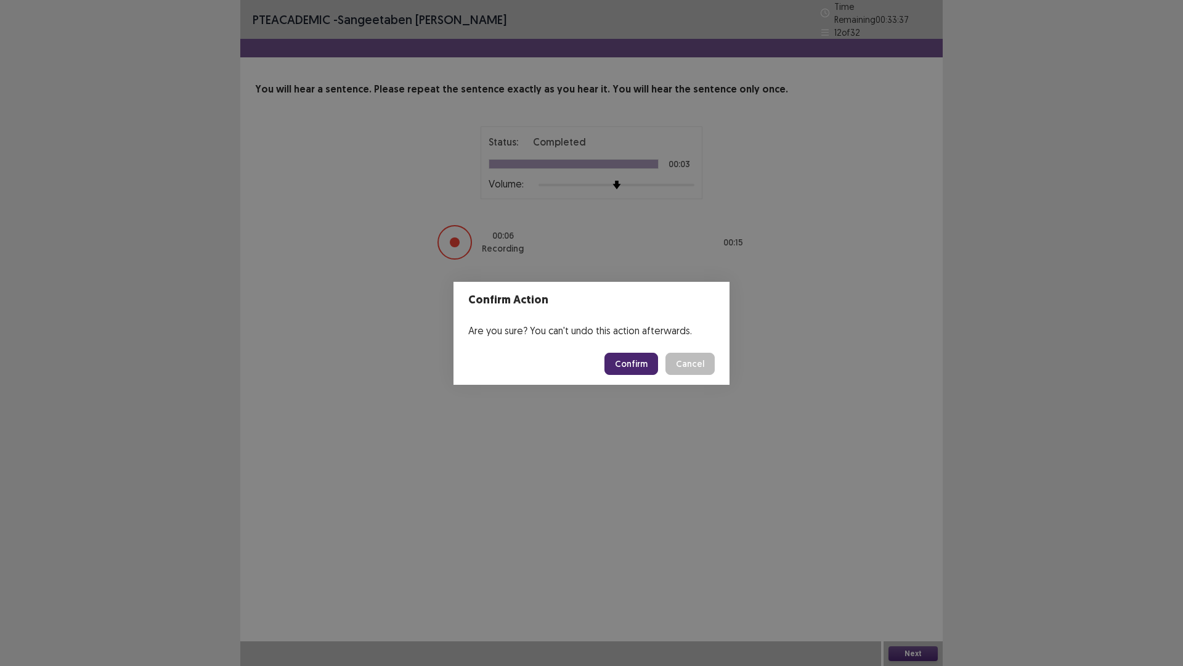
click at [647, 357] on button "Confirm" at bounding box center [632, 363] width 54 height 22
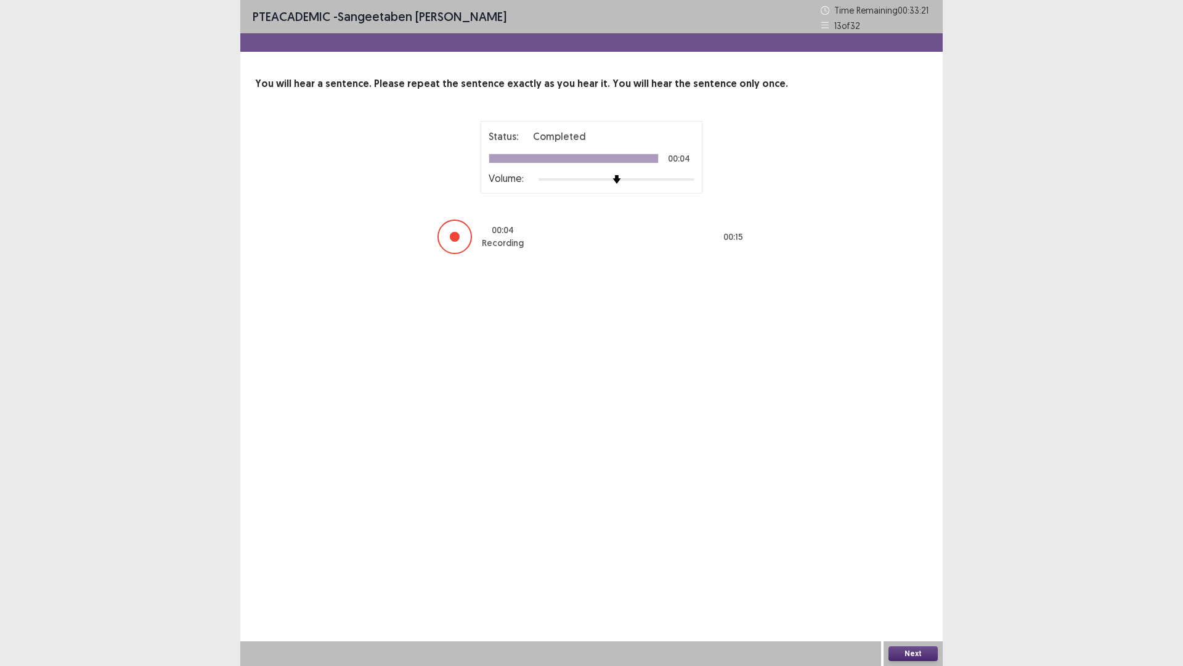
click at [904, 569] on button "Next" at bounding box center [913, 653] width 49 height 15
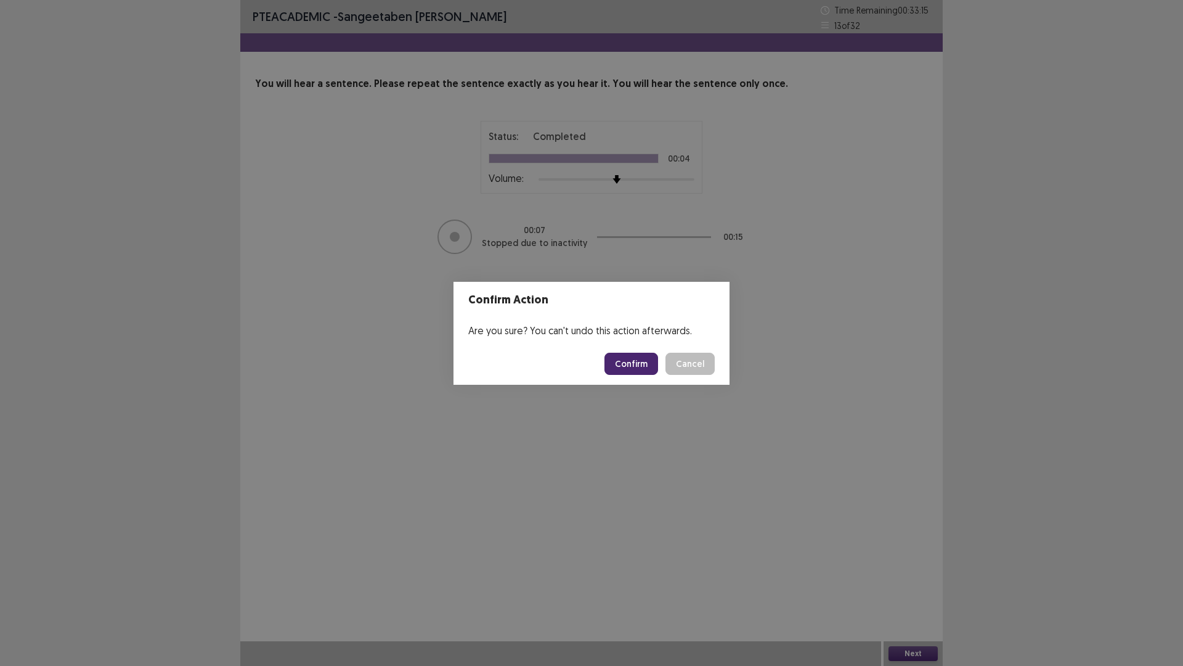
click at [639, 369] on button "Confirm" at bounding box center [632, 363] width 54 height 22
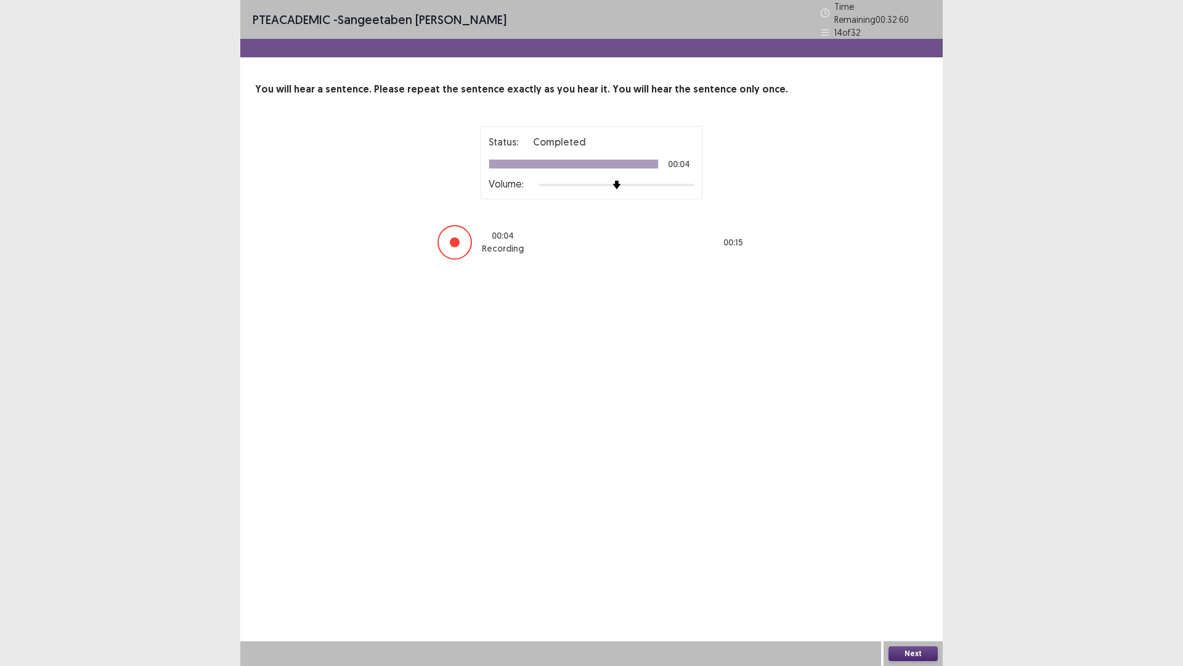
click at [900, 569] on button "Next" at bounding box center [913, 653] width 49 height 15
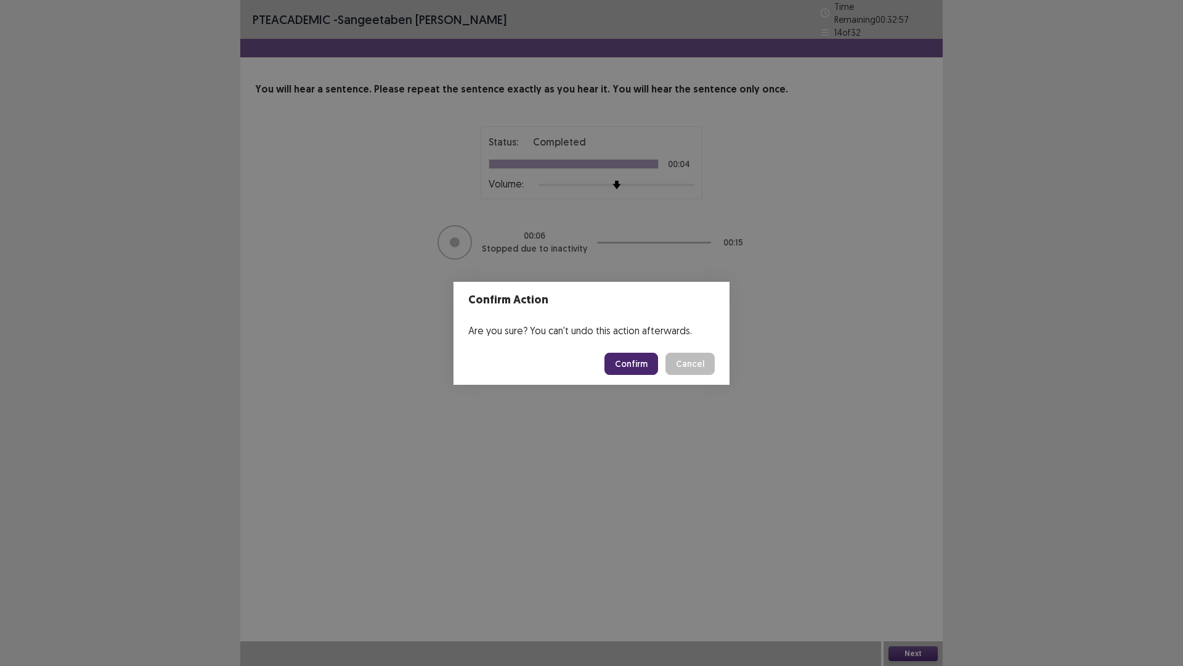
click at [635, 370] on button "Confirm" at bounding box center [632, 363] width 54 height 22
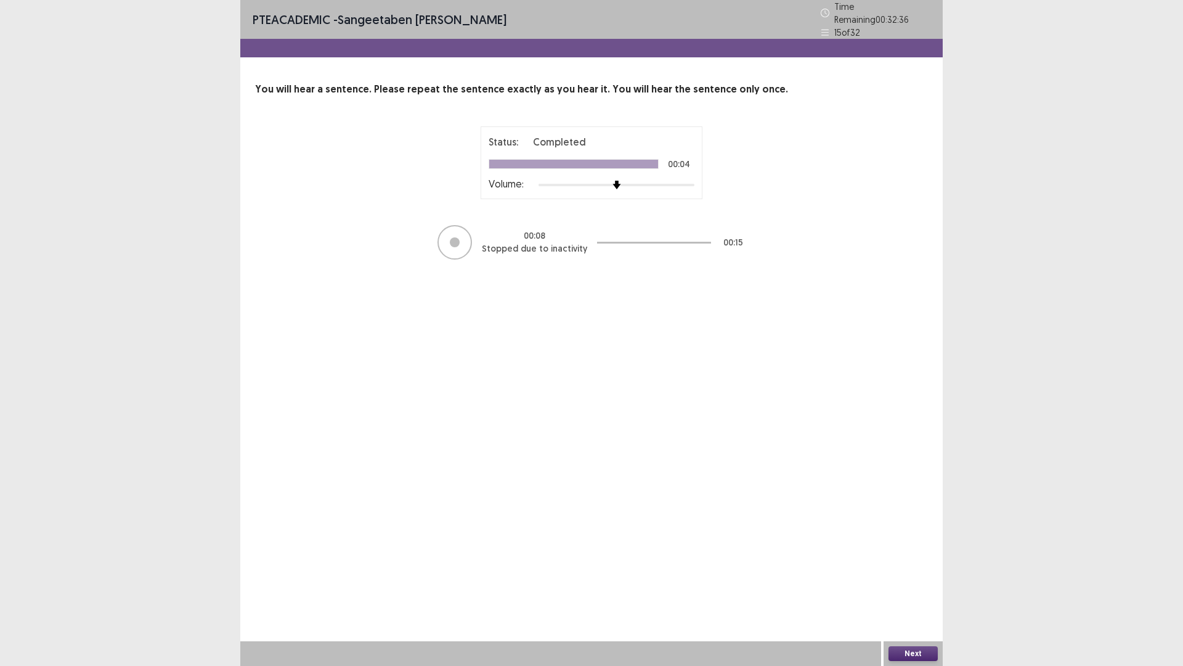
click at [902, 569] on button "Next" at bounding box center [913, 653] width 49 height 15
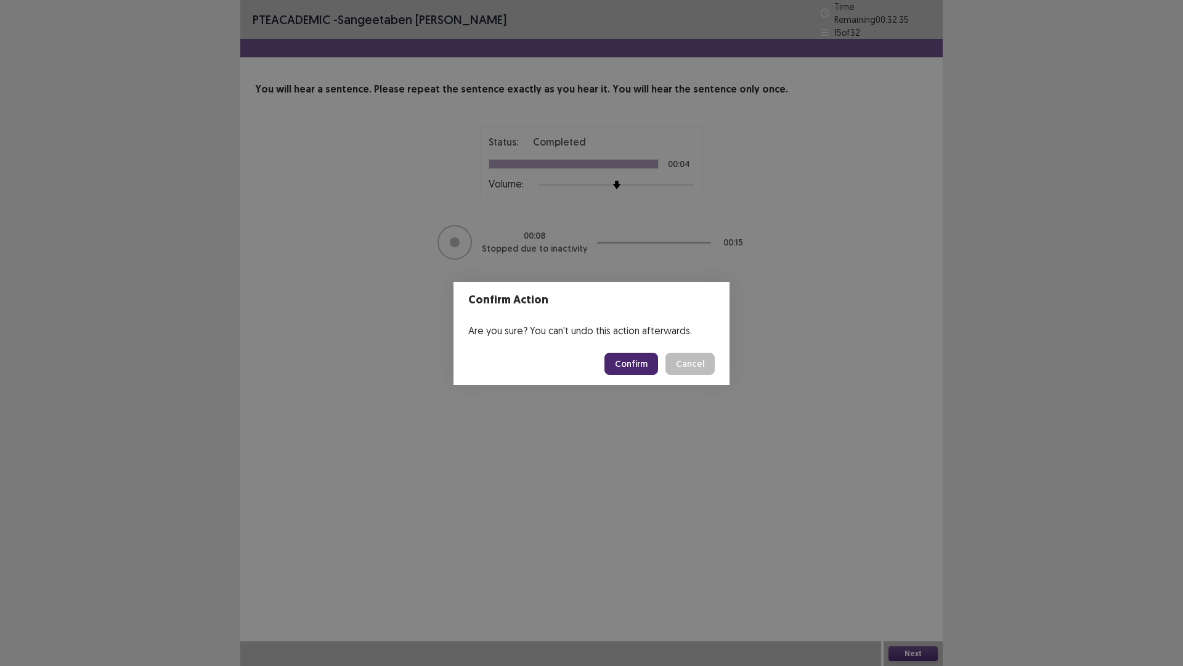
click at [628, 363] on button "Confirm" at bounding box center [632, 363] width 54 height 22
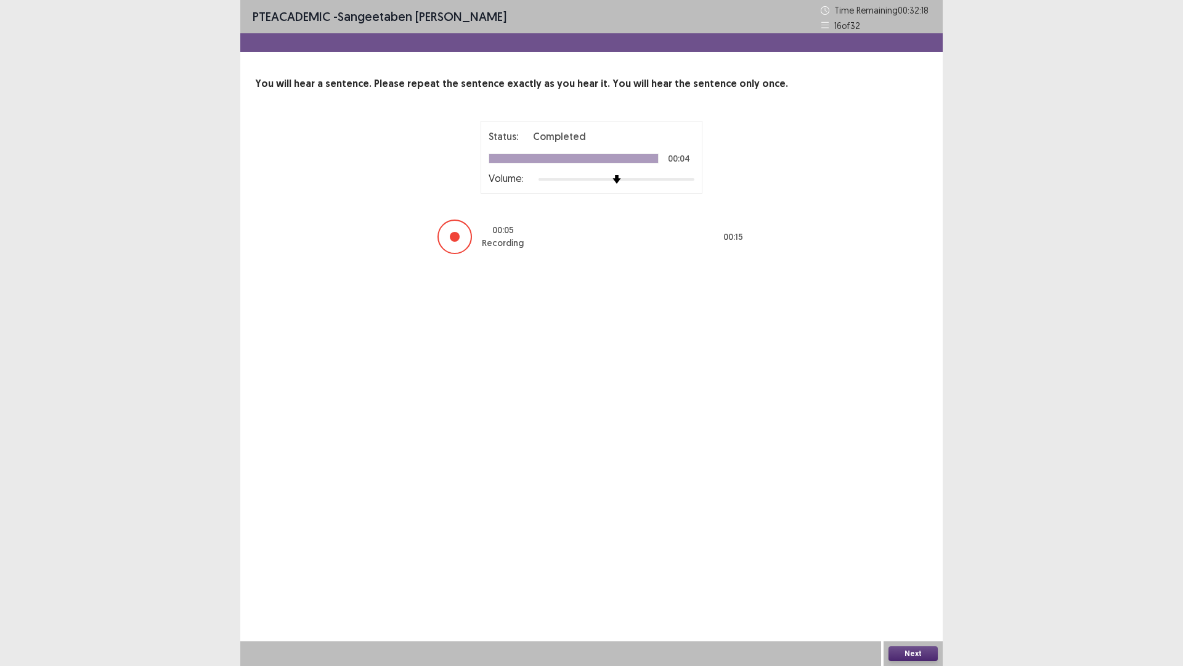
click at [899, 569] on button "Next" at bounding box center [913, 653] width 49 height 15
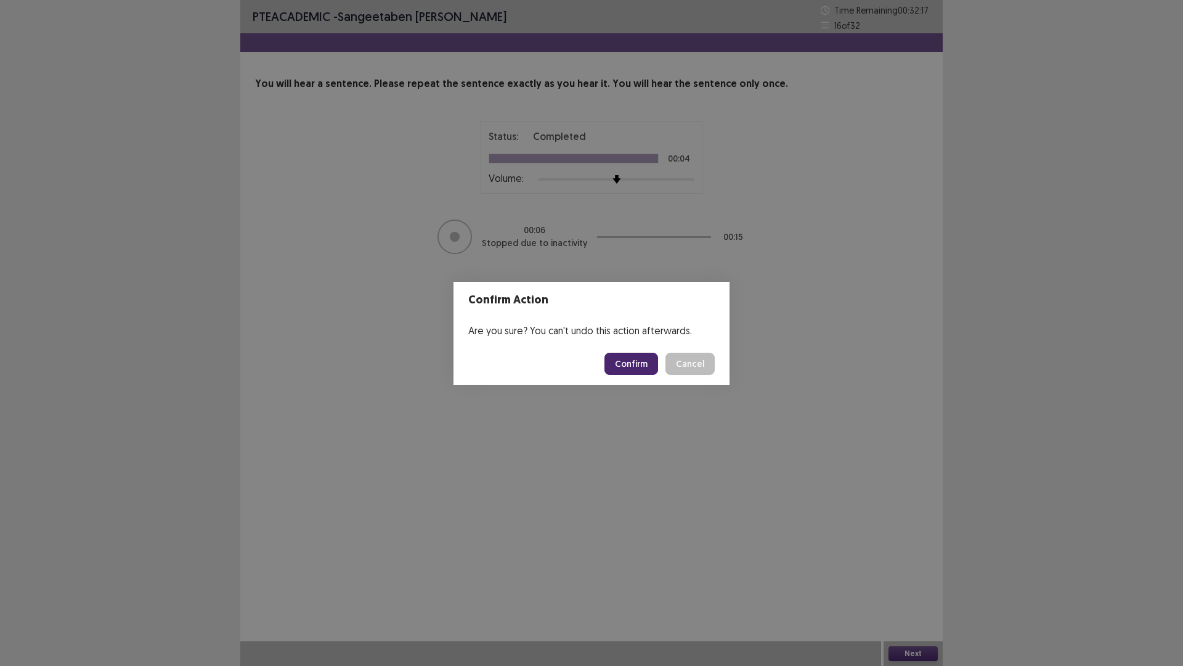
click at [644, 366] on button "Confirm" at bounding box center [632, 363] width 54 height 22
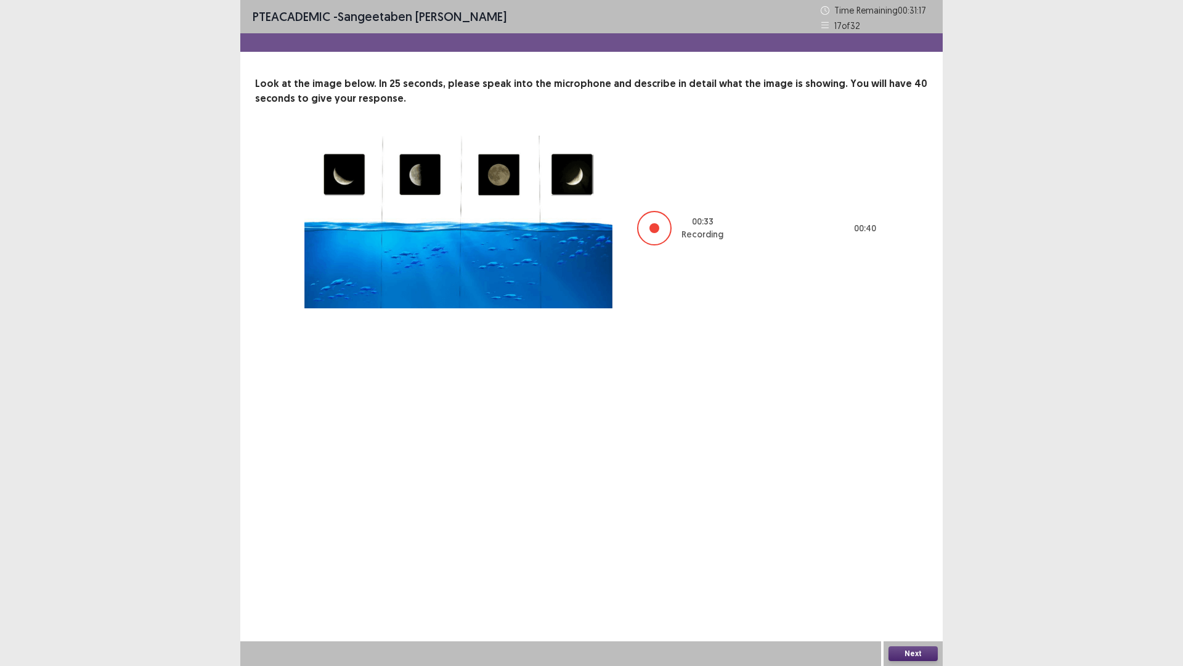
click at [894, 569] on button "Next" at bounding box center [913, 653] width 49 height 15
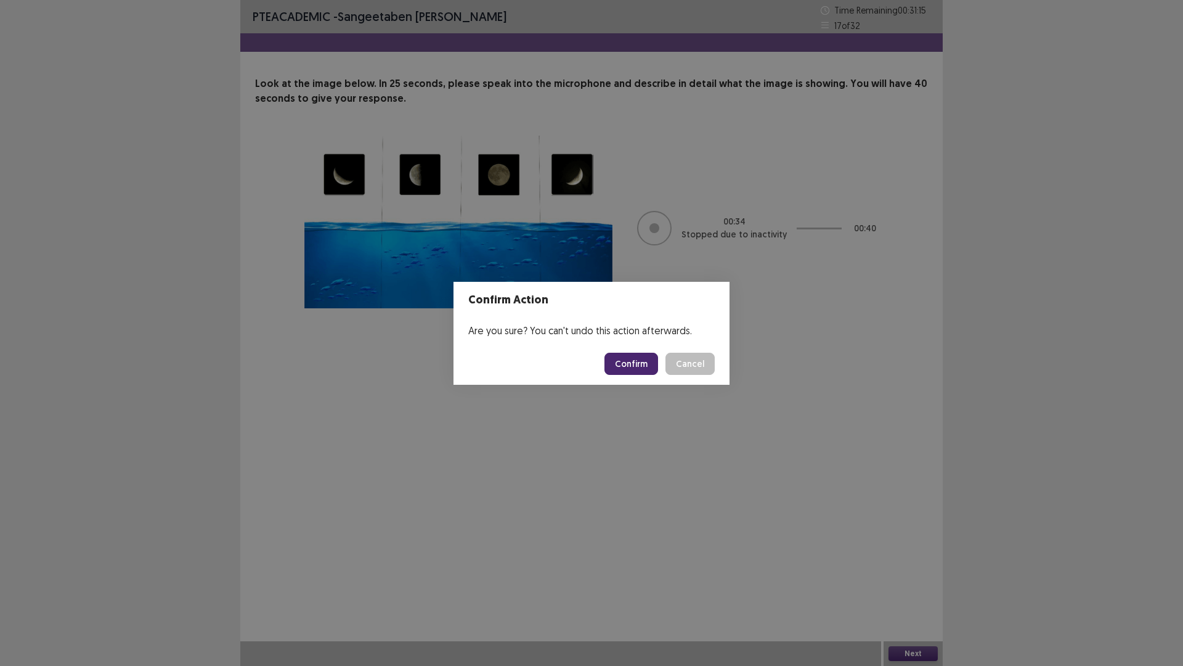
click at [648, 363] on button "Confirm" at bounding box center [632, 363] width 54 height 22
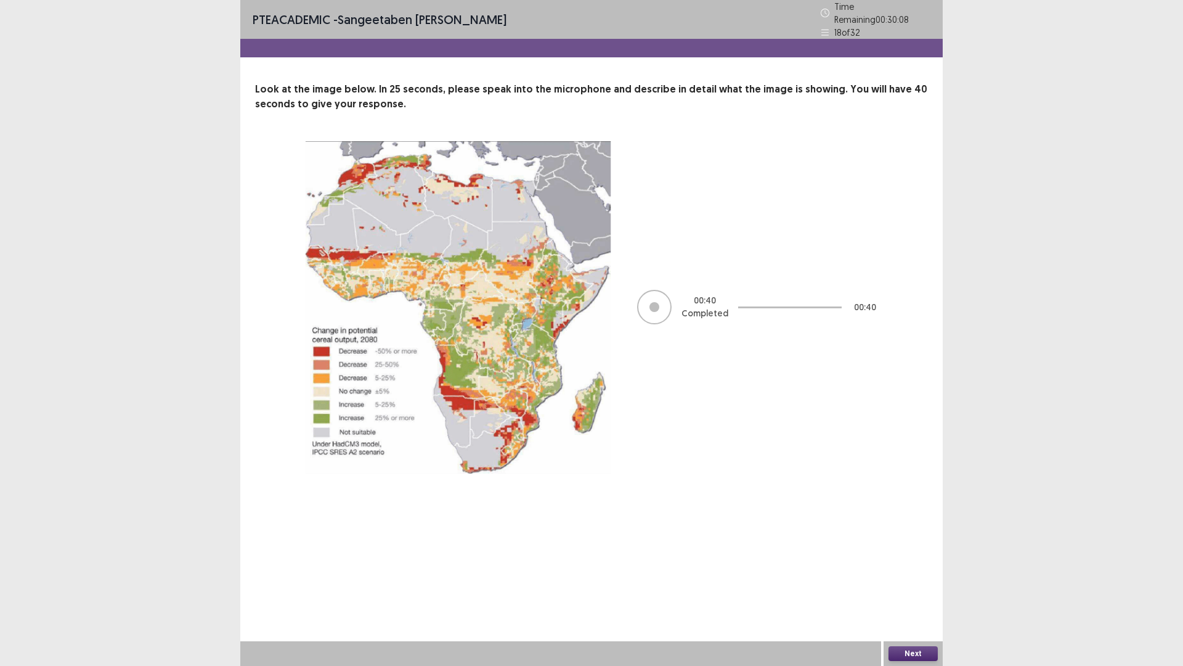
click at [915, 569] on button "Next" at bounding box center [913, 653] width 49 height 15
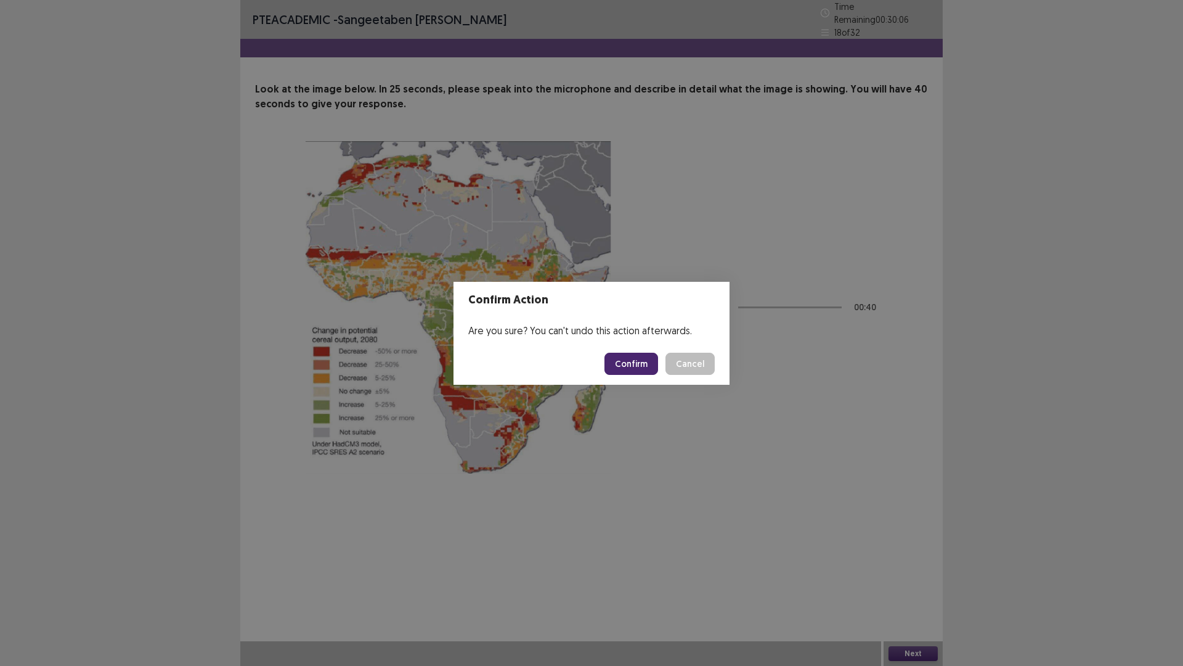
click at [627, 372] on button "Confirm" at bounding box center [632, 363] width 54 height 22
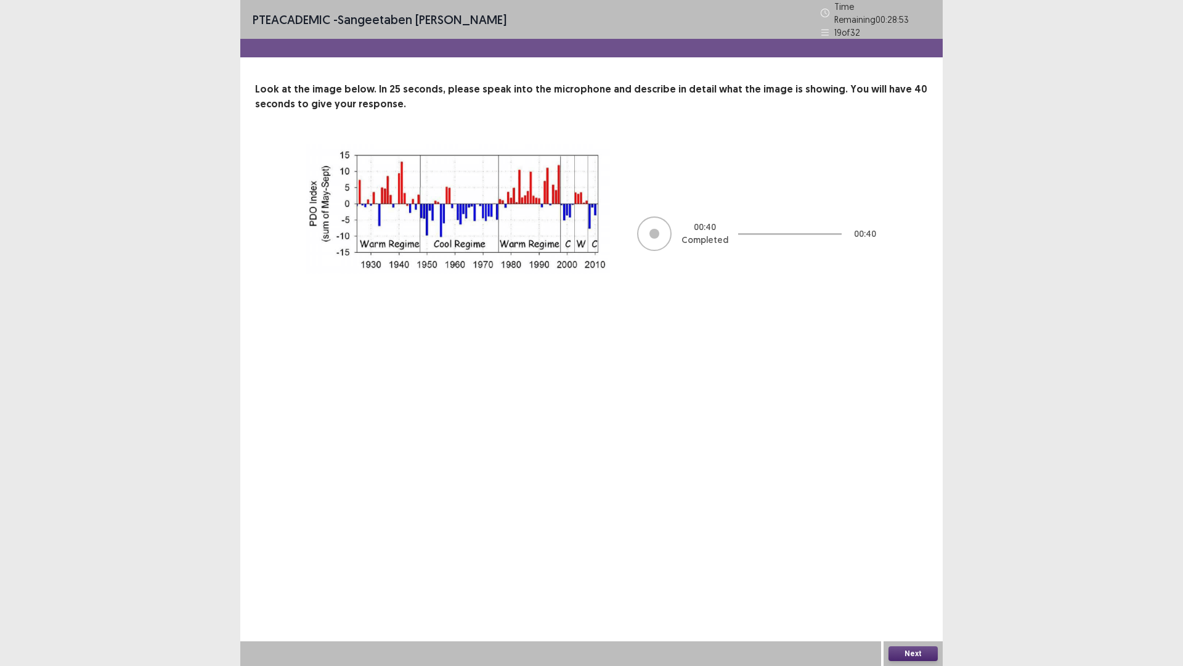
click at [912, 569] on button "Next" at bounding box center [913, 653] width 49 height 15
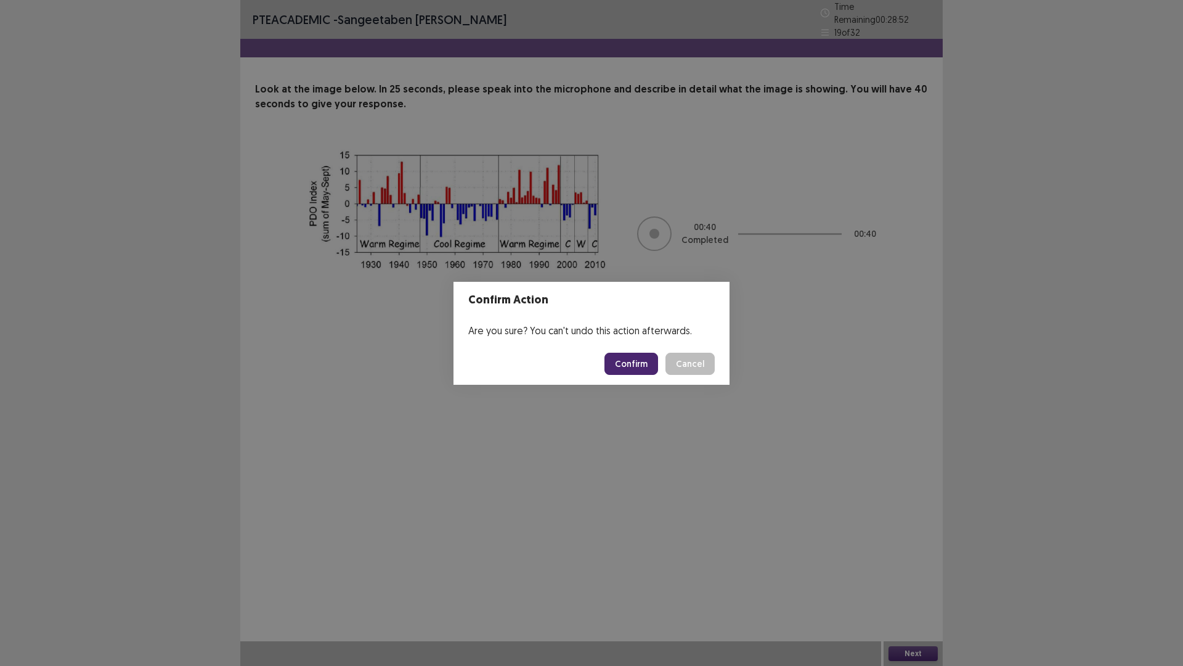
click at [625, 368] on button "Confirm" at bounding box center [632, 363] width 54 height 22
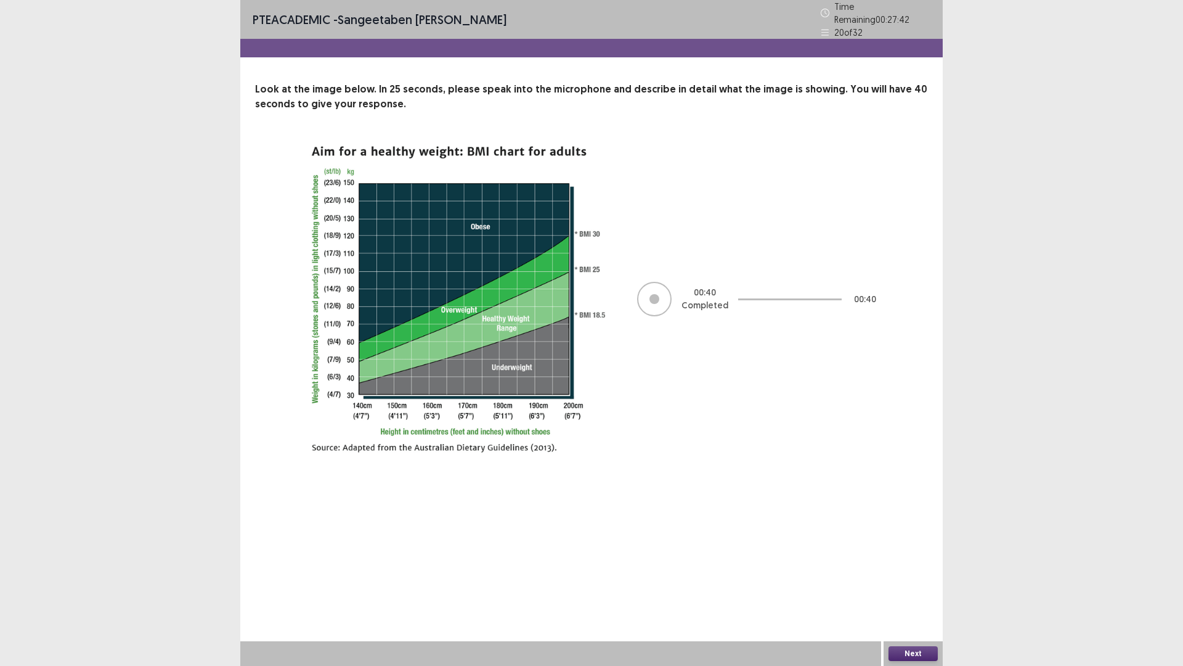
click at [924, 569] on div "Next" at bounding box center [913, 653] width 59 height 25
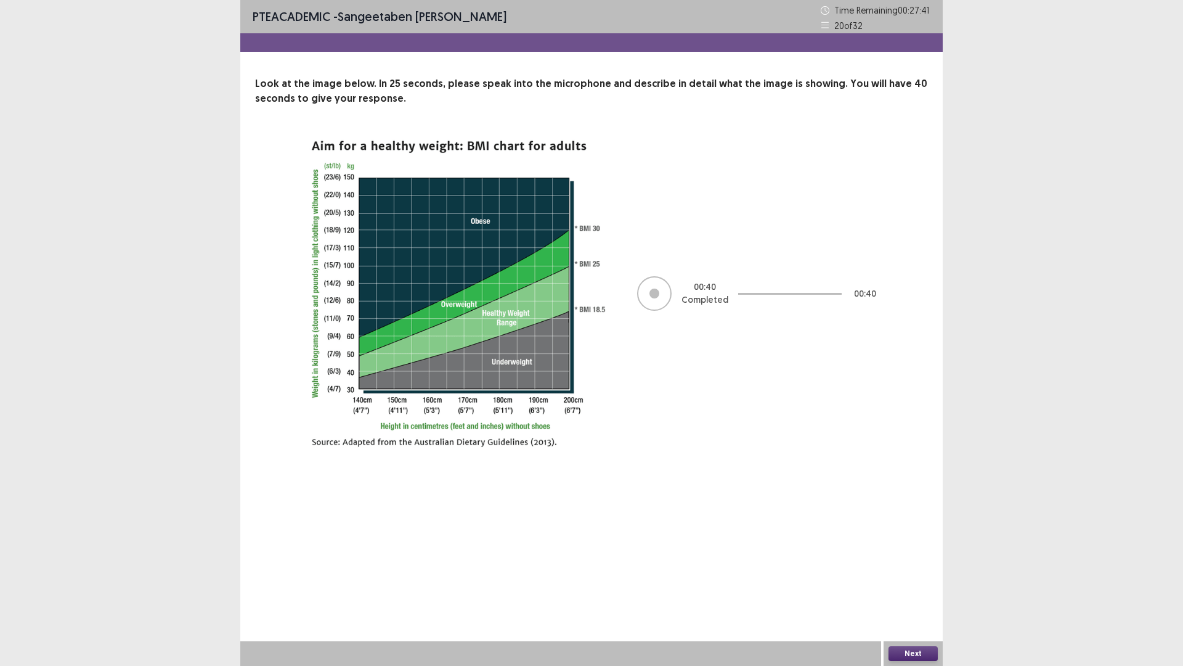
click at [923, 569] on button "Next" at bounding box center [913, 653] width 49 height 15
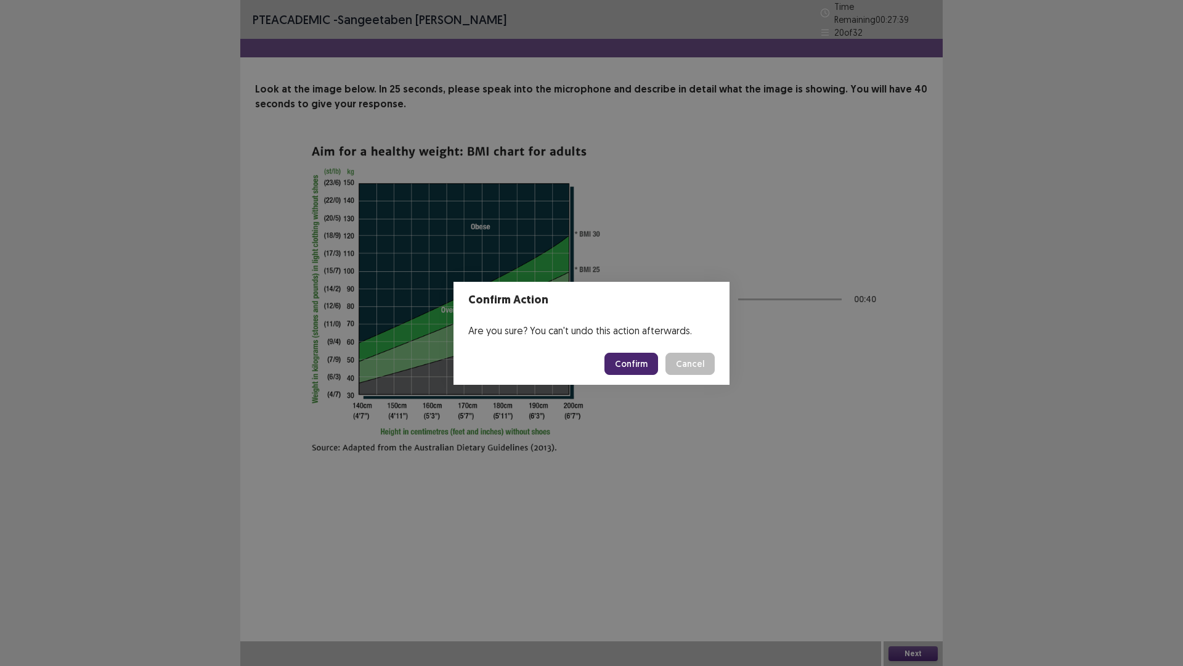
click at [654, 367] on button "Confirm" at bounding box center [632, 363] width 54 height 22
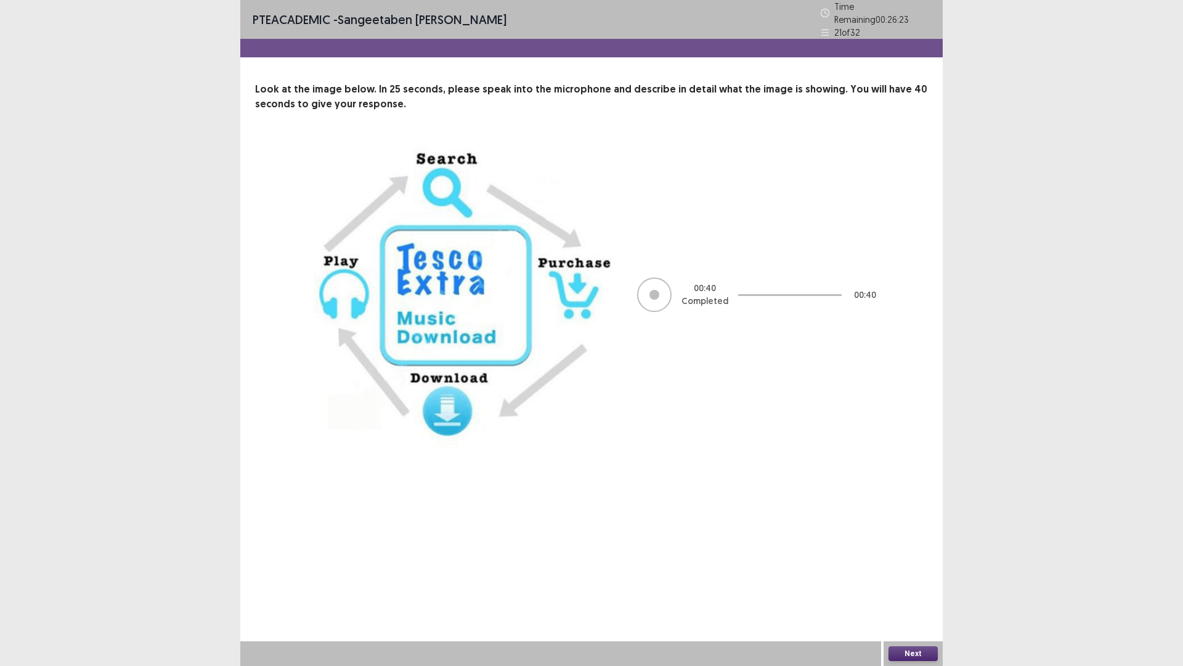
click at [916, 569] on button "Next" at bounding box center [913, 653] width 49 height 15
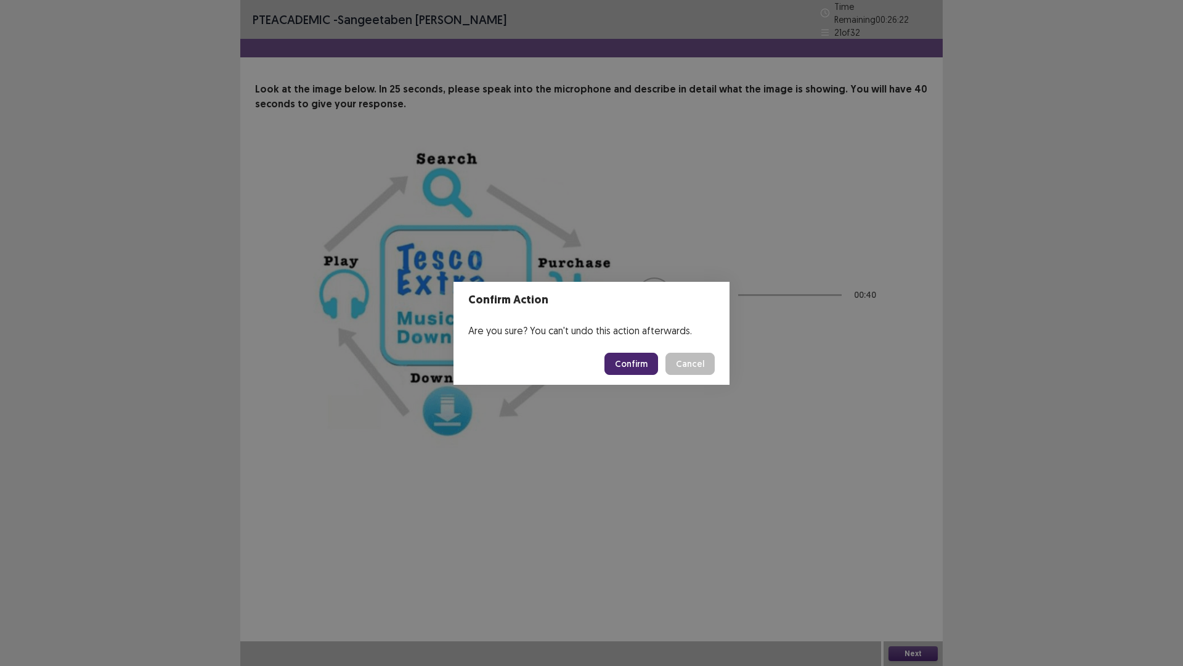
click at [637, 362] on button "Confirm" at bounding box center [632, 363] width 54 height 22
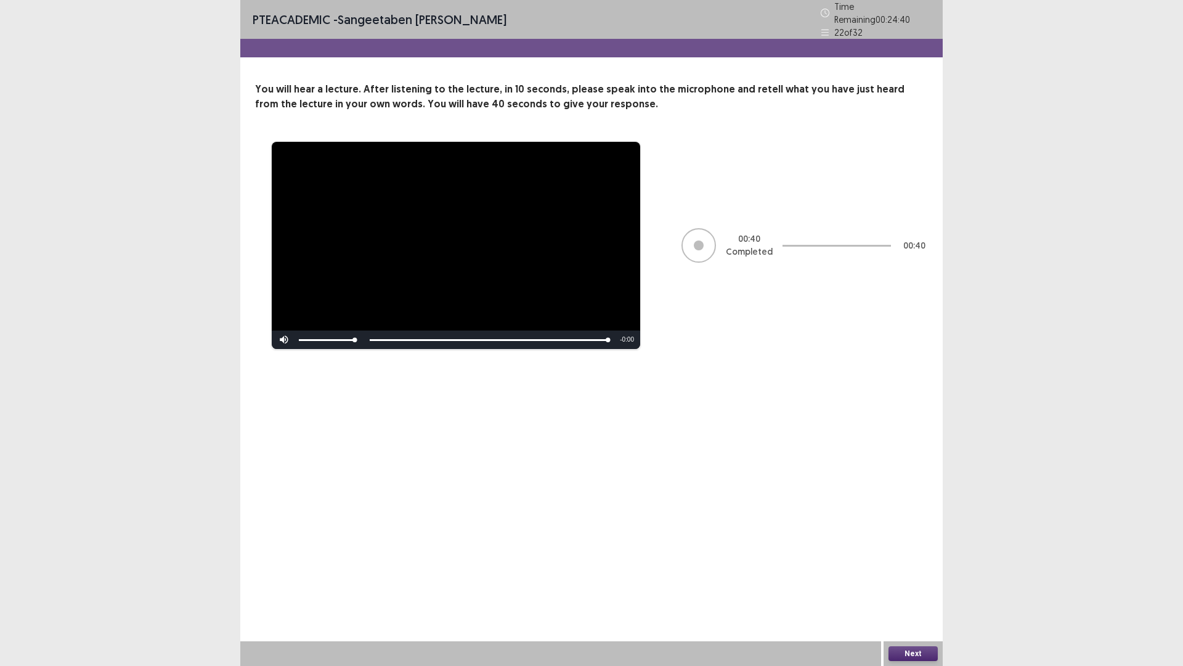
click at [904, 569] on button "Next" at bounding box center [913, 653] width 49 height 15
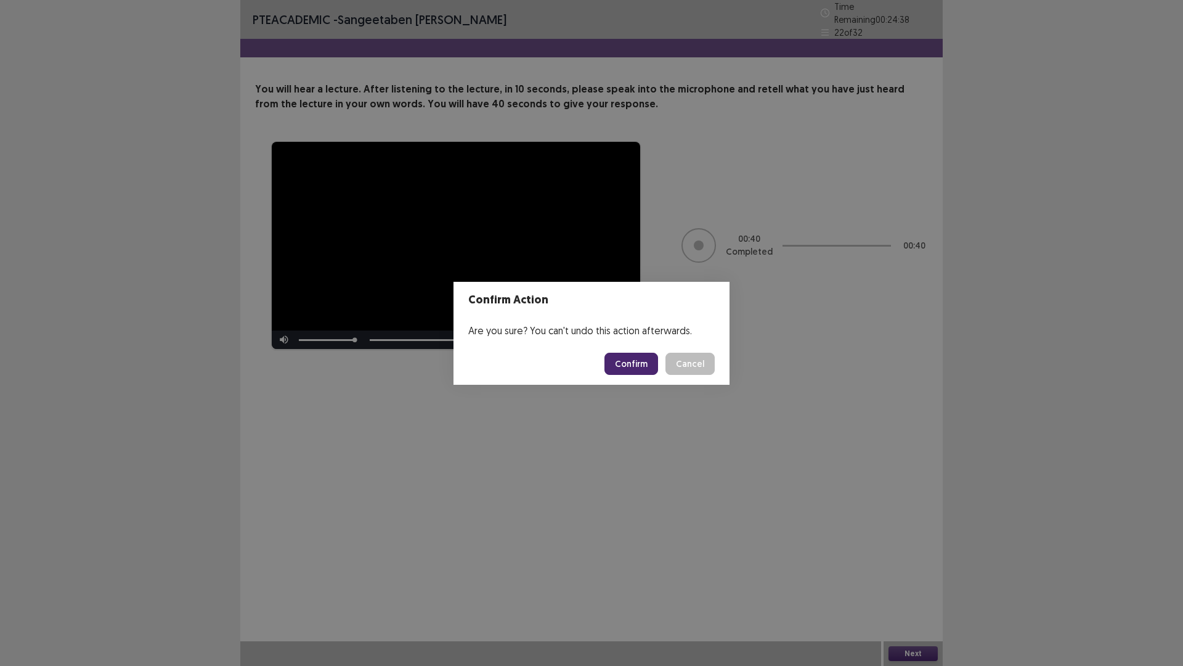
click at [642, 359] on button "Confirm" at bounding box center [632, 363] width 54 height 22
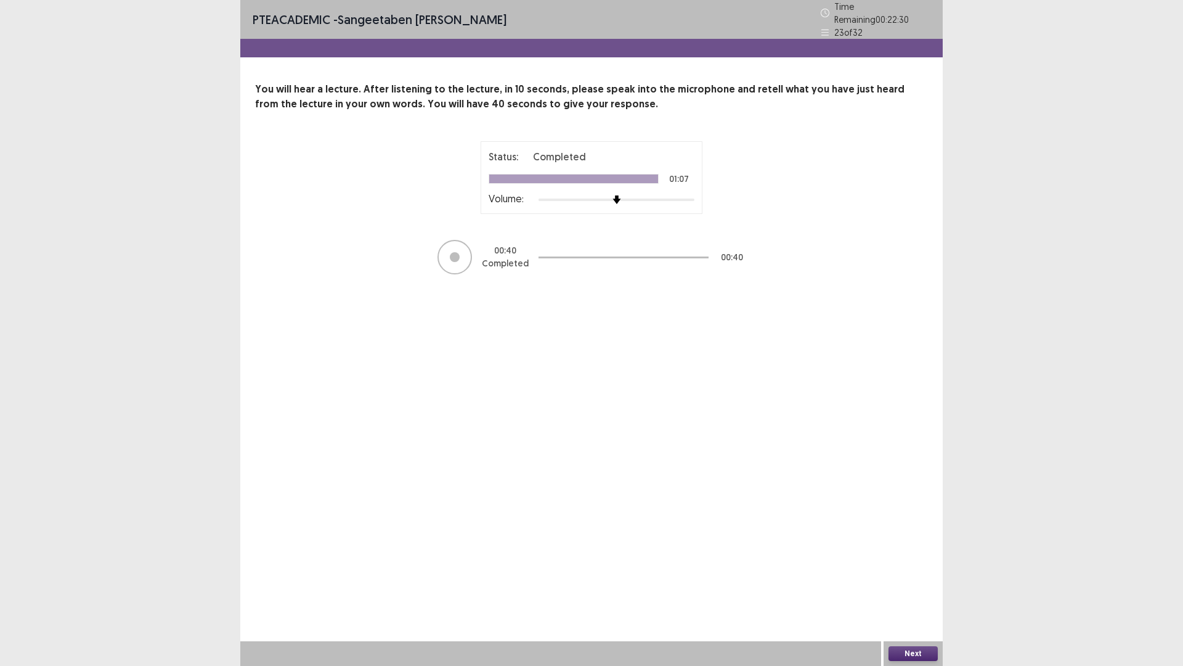
click at [898, 569] on button "Next" at bounding box center [913, 653] width 49 height 15
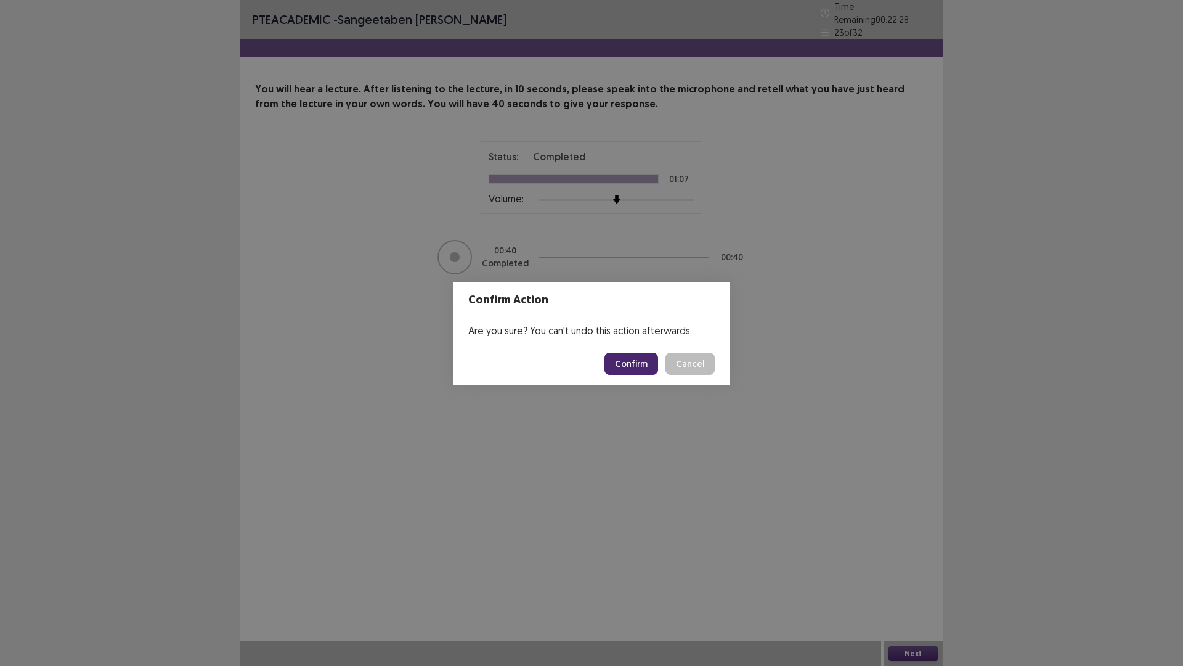
click at [632, 359] on button "Confirm" at bounding box center [632, 363] width 54 height 22
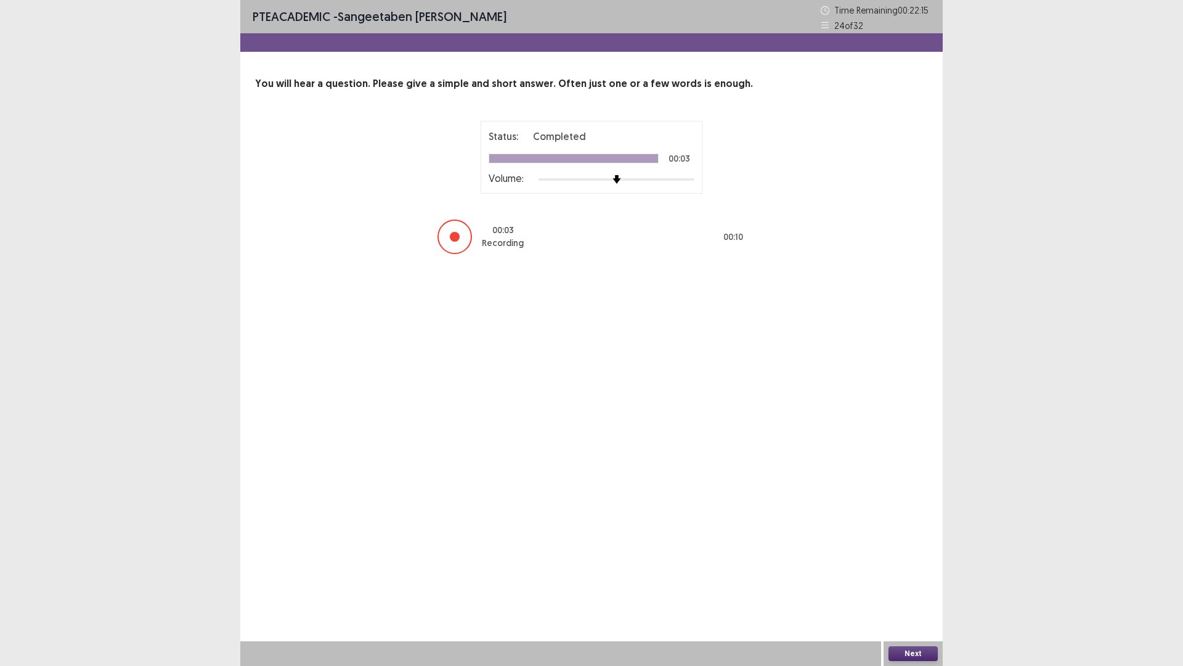
click at [921, 569] on button "Next" at bounding box center [913, 653] width 49 height 15
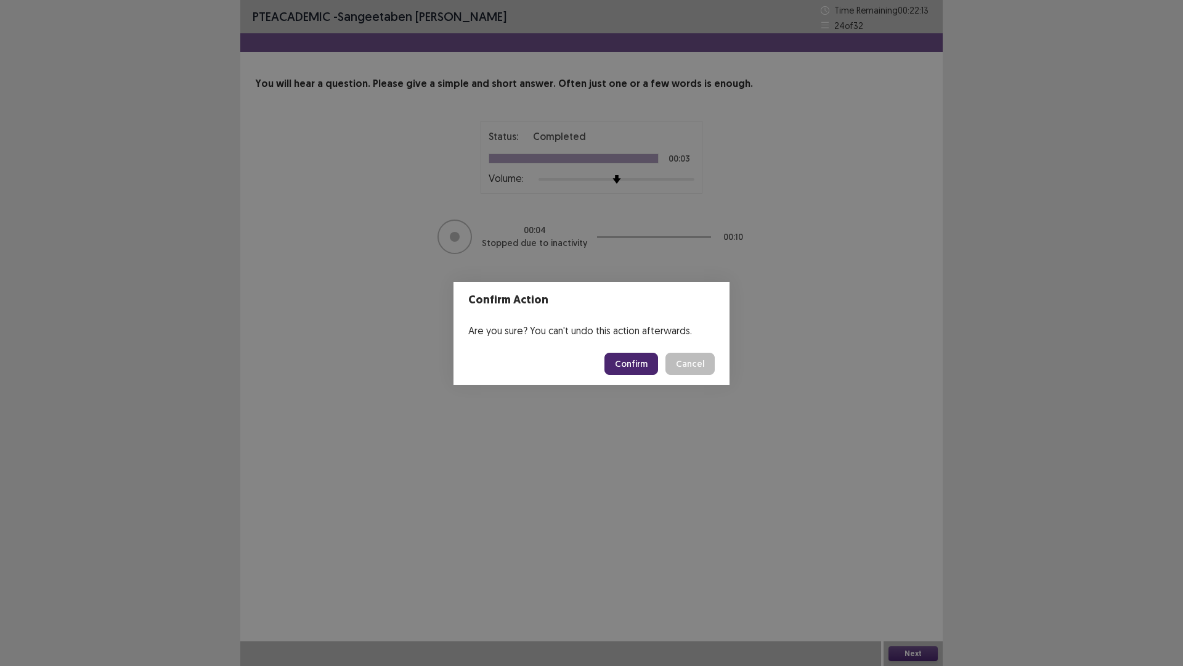
click at [643, 357] on button "Confirm" at bounding box center [632, 363] width 54 height 22
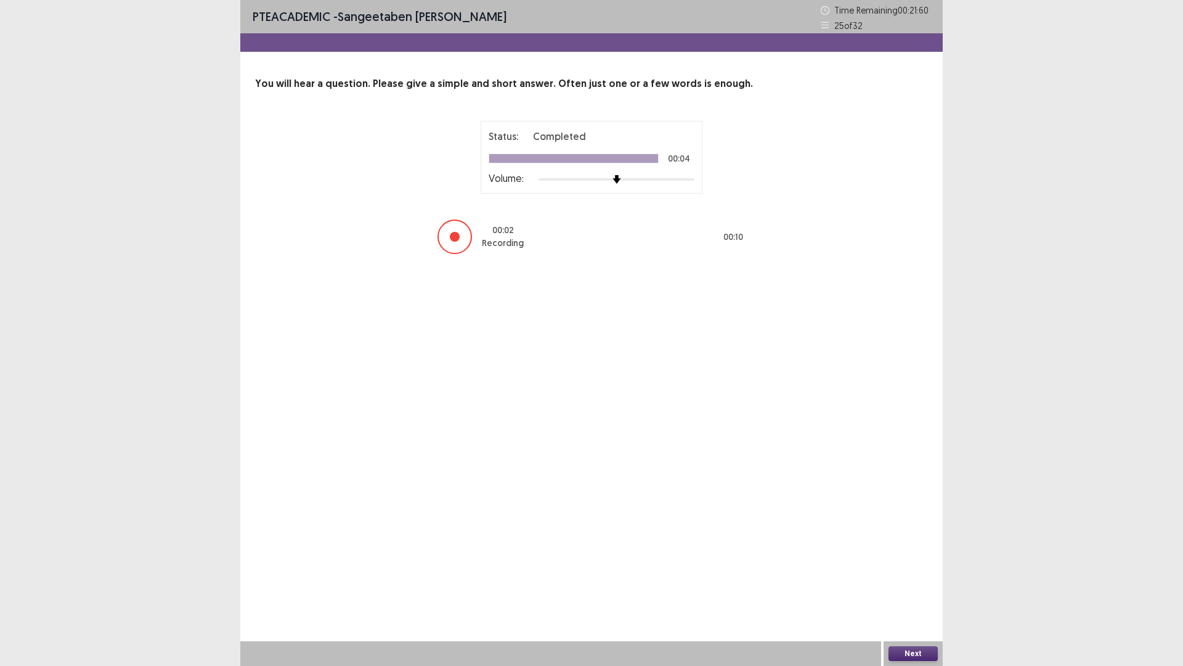
click at [895, 569] on button "Next" at bounding box center [913, 653] width 49 height 15
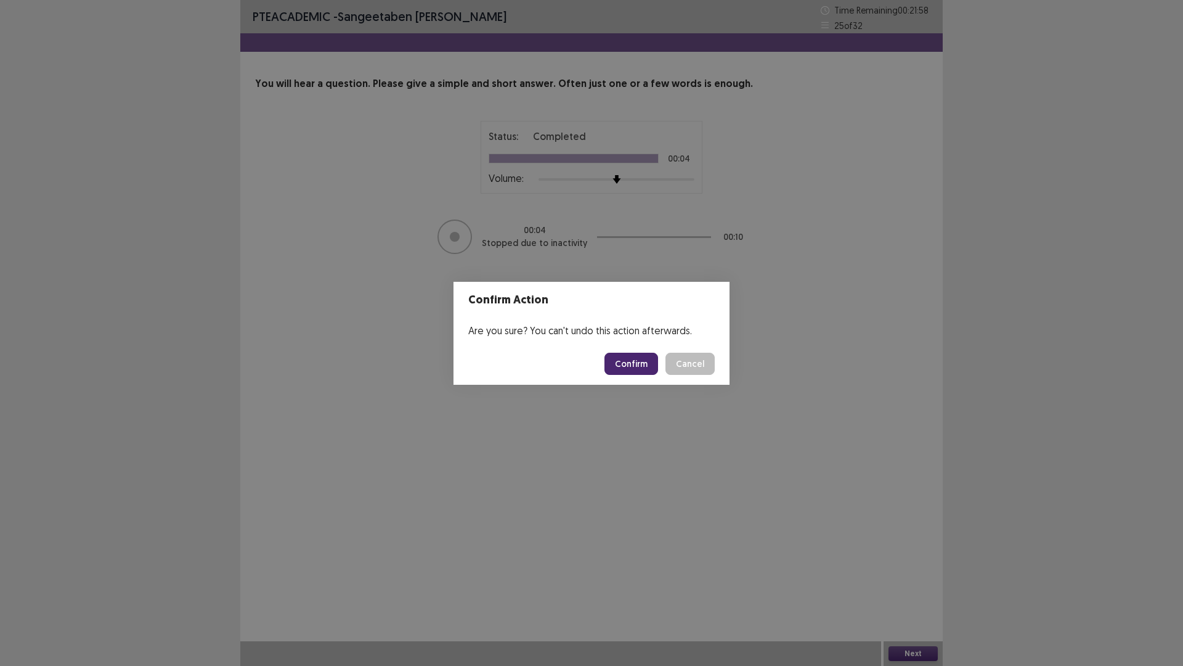
click at [637, 368] on button "Confirm" at bounding box center [632, 363] width 54 height 22
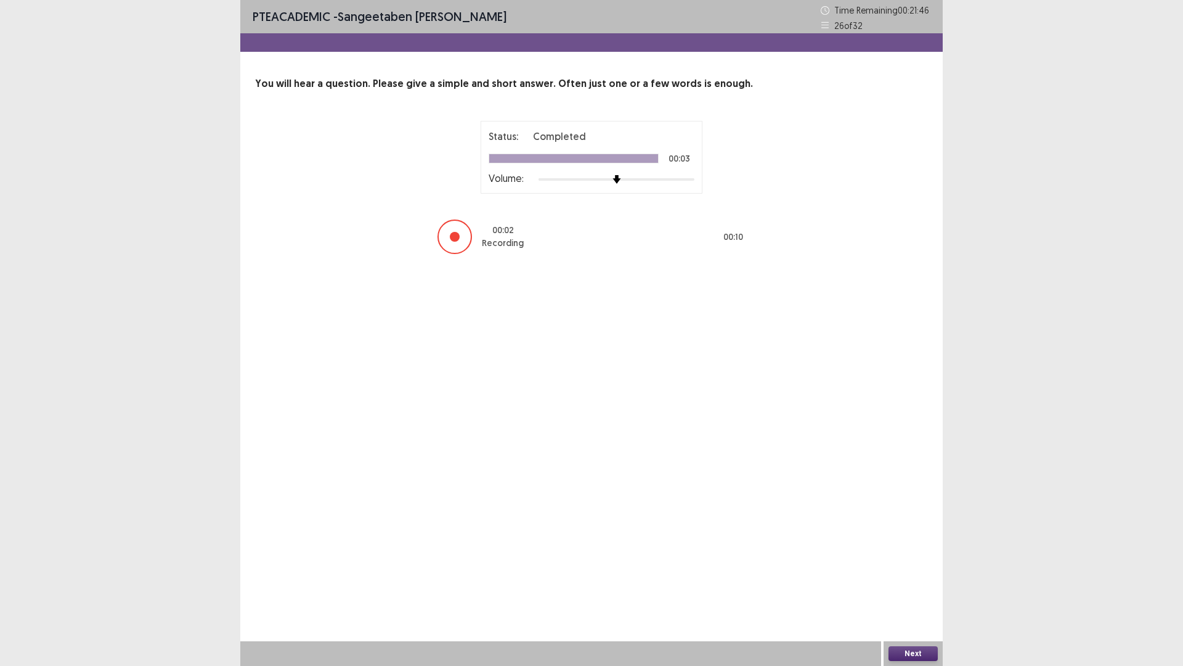
click at [923, 569] on button "Next" at bounding box center [913, 653] width 49 height 15
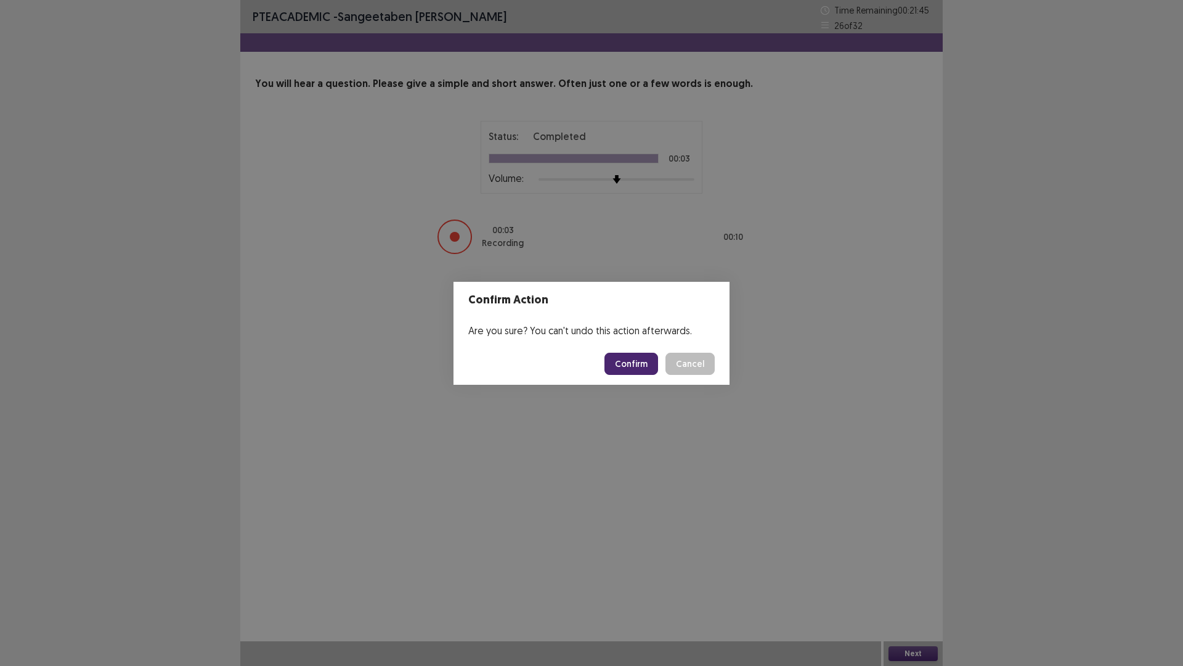
click at [642, 359] on button "Confirm" at bounding box center [632, 363] width 54 height 22
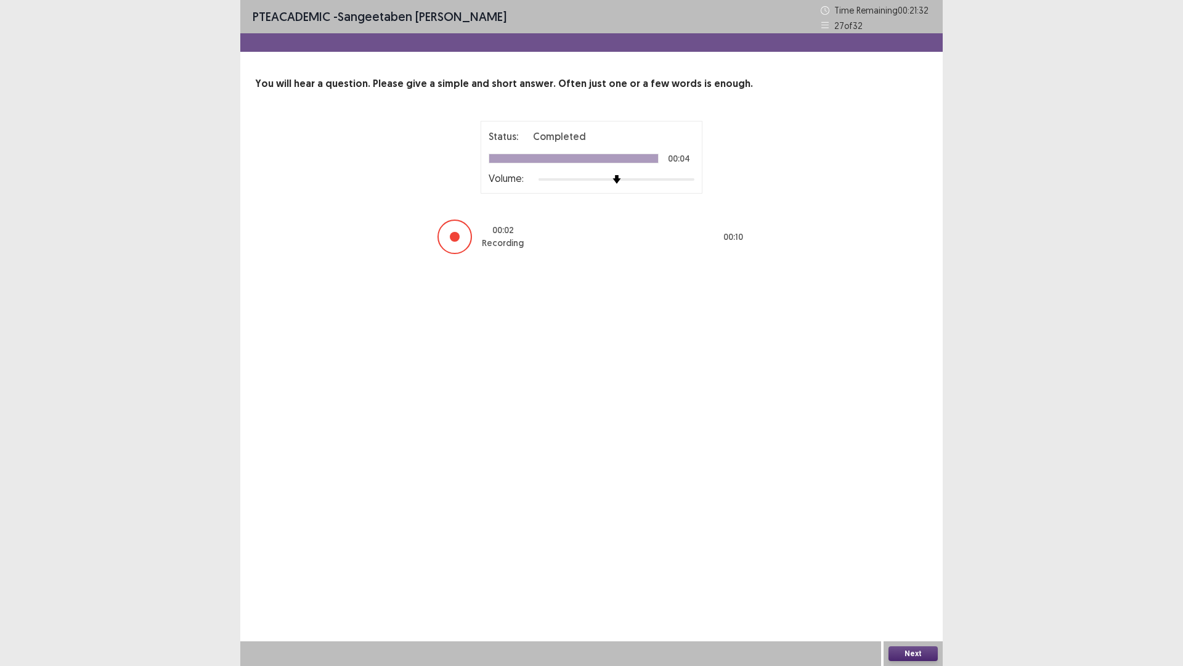
click at [929, 569] on button "Next" at bounding box center [913, 653] width 49 height 15
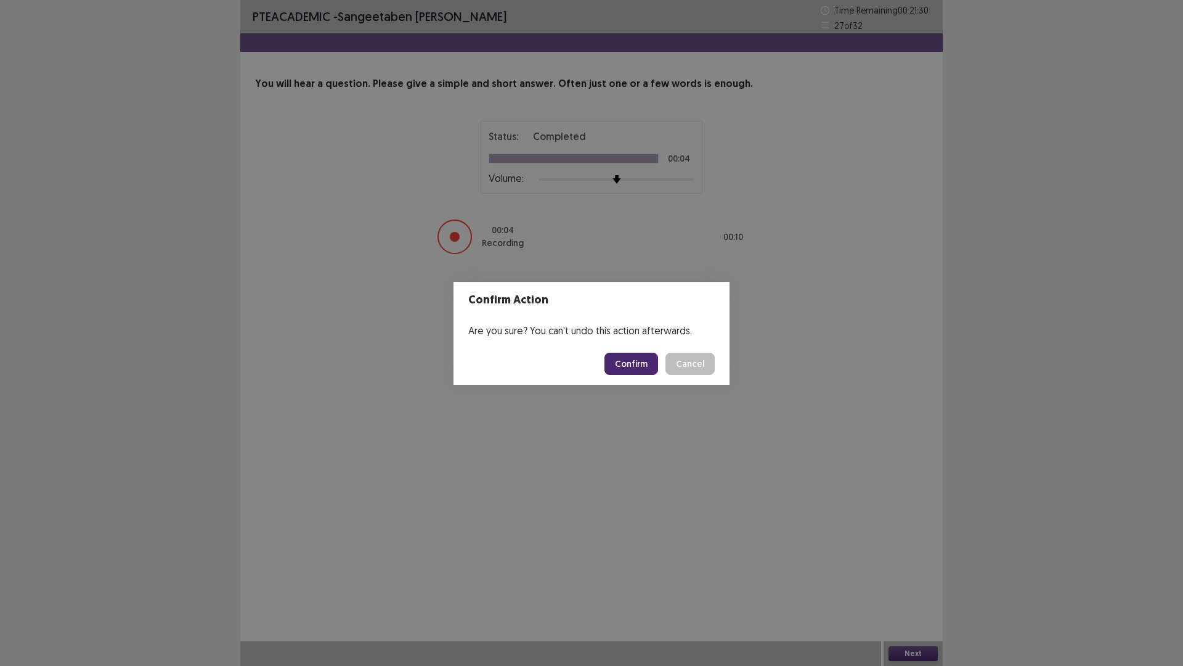
click at [628, 364] on button "Confirm" at bounding box center [632, 363] width 54 height 22
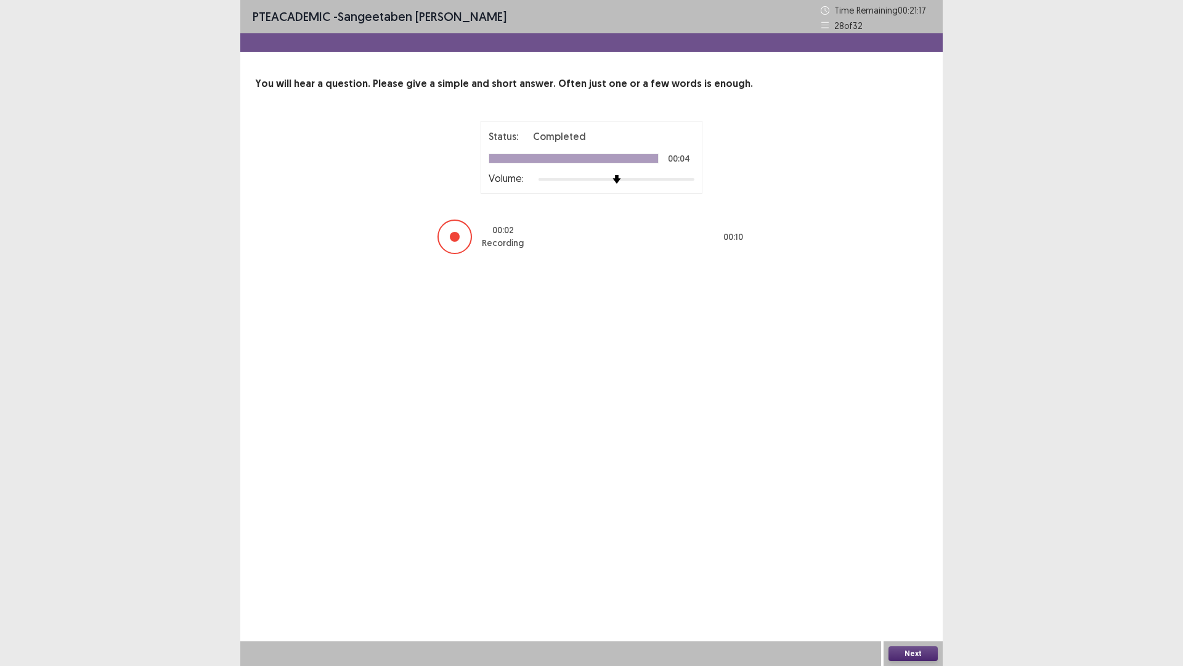
click at [907, 569] on button "Next" at bounding box center [913, 653] width 49 height 15
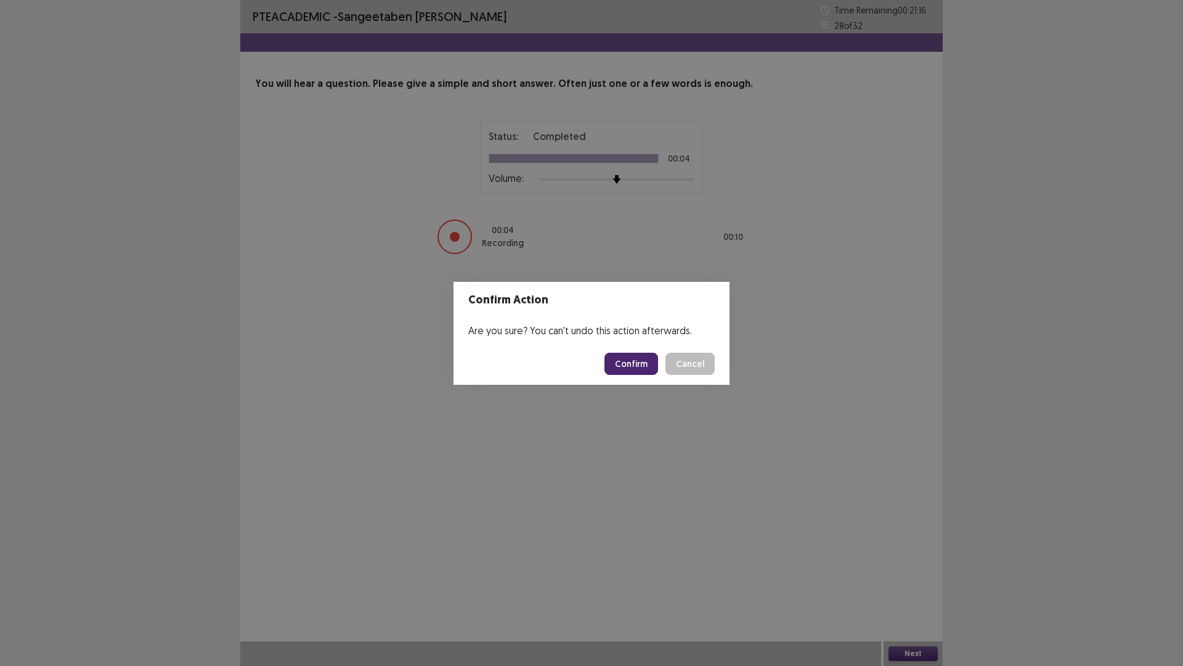
click at [626, 359] on button "Confirm" at bounding box center [632, 363] width 54 height 22
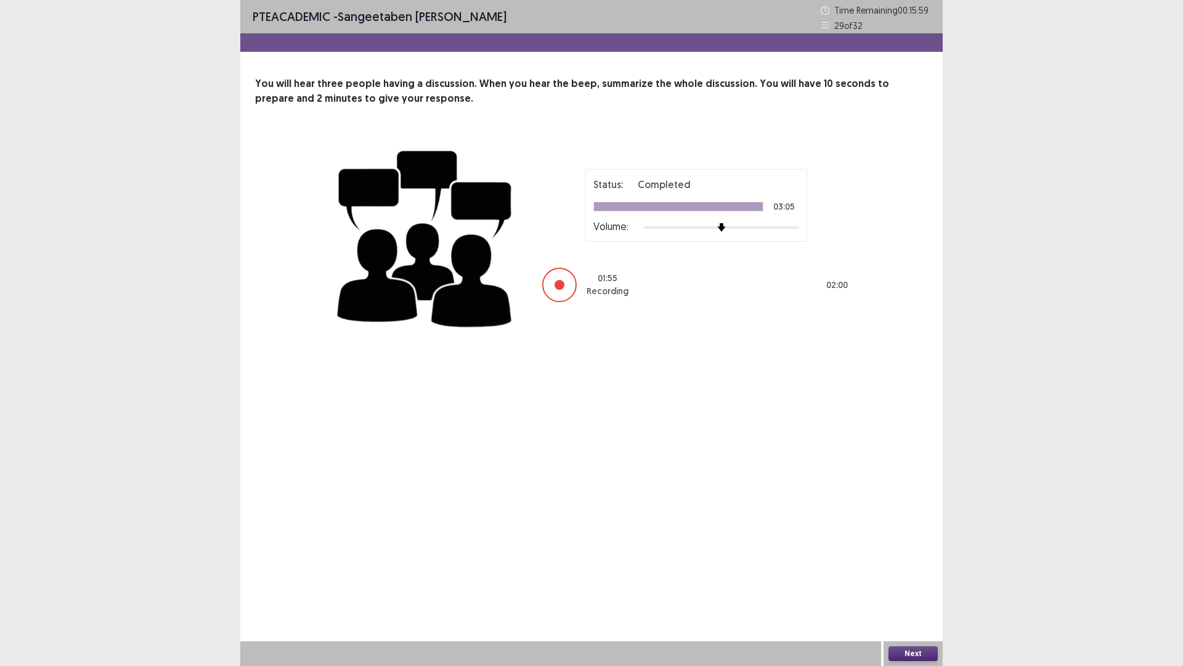
click at [928, 569] on button "Next" at bounding box center [913, 653] width 49 height 15
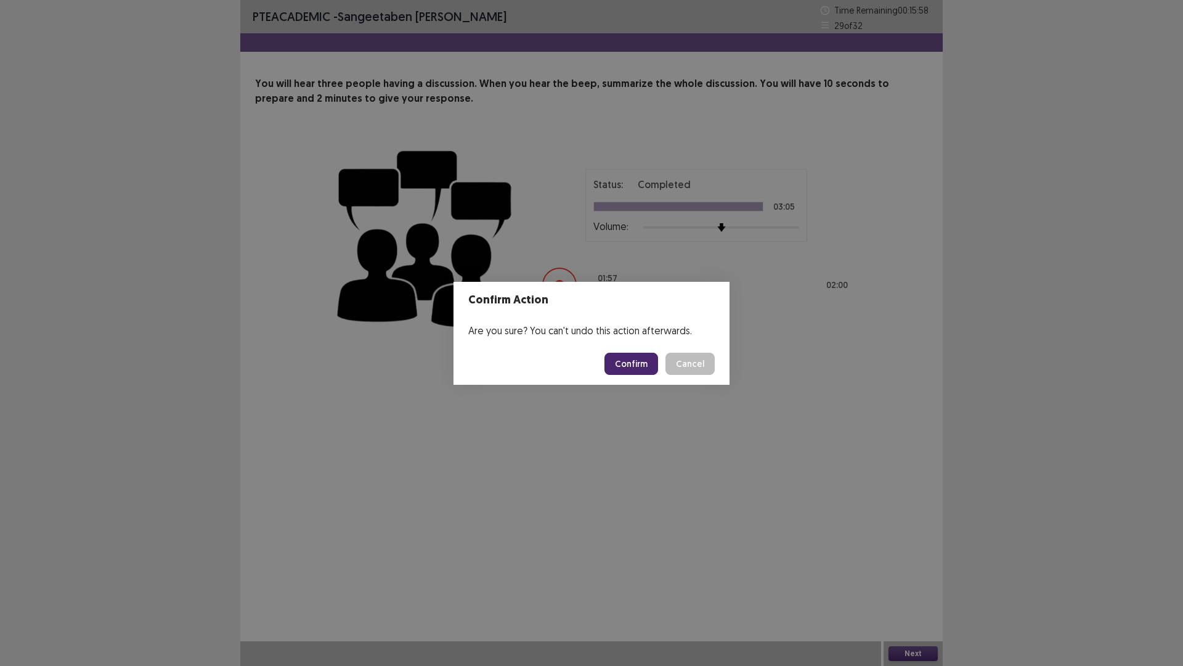
click at [633, 362] on button "Confirm" at bounding box center [632, 363] width 54 height 22
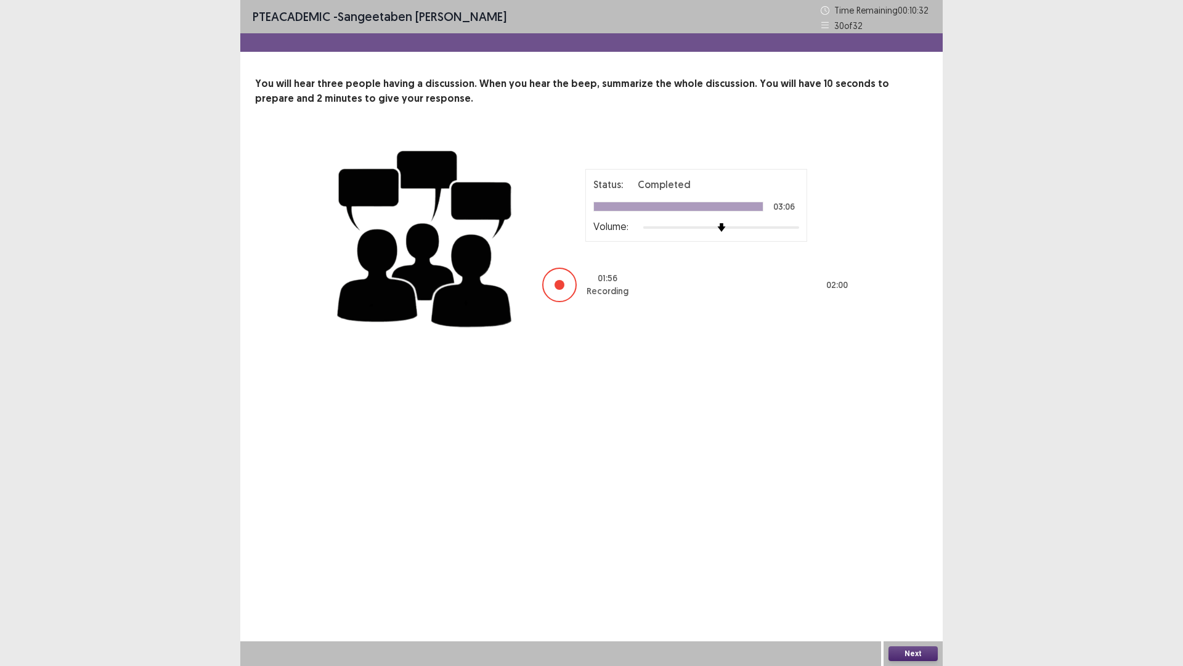
click at [899, 569] on button "Next" at bounding box center [913, 653] width 49 height 15
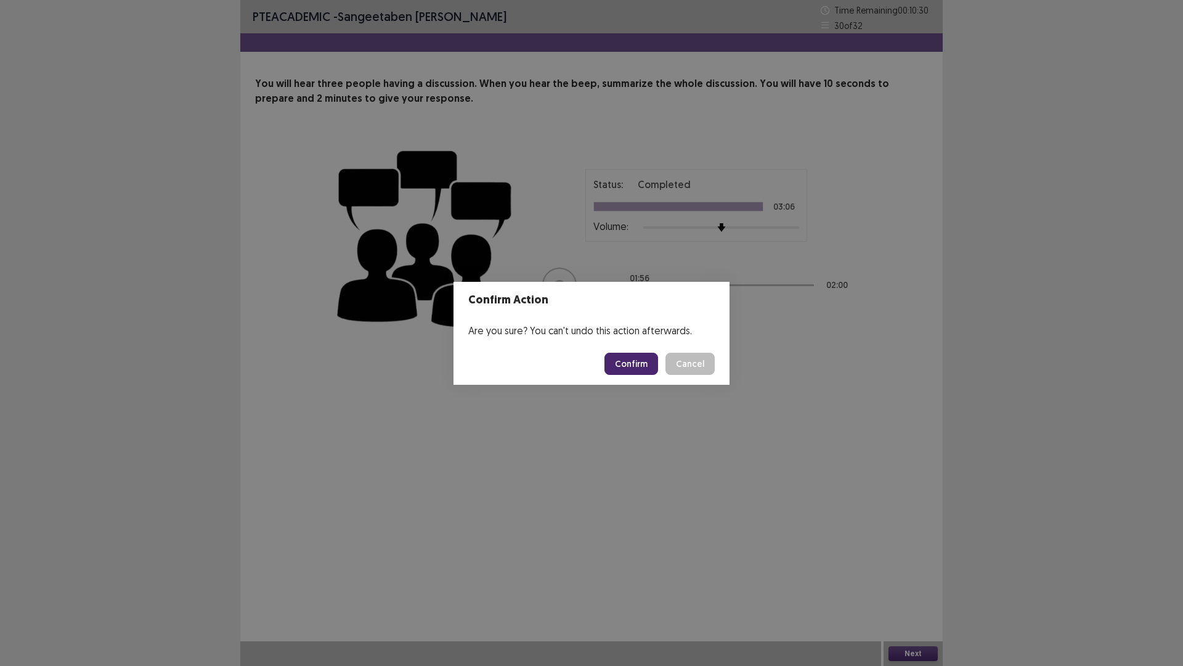
click at [647, 362] on button "Confirm" at bounding box center [632, 363] width 54 height 22
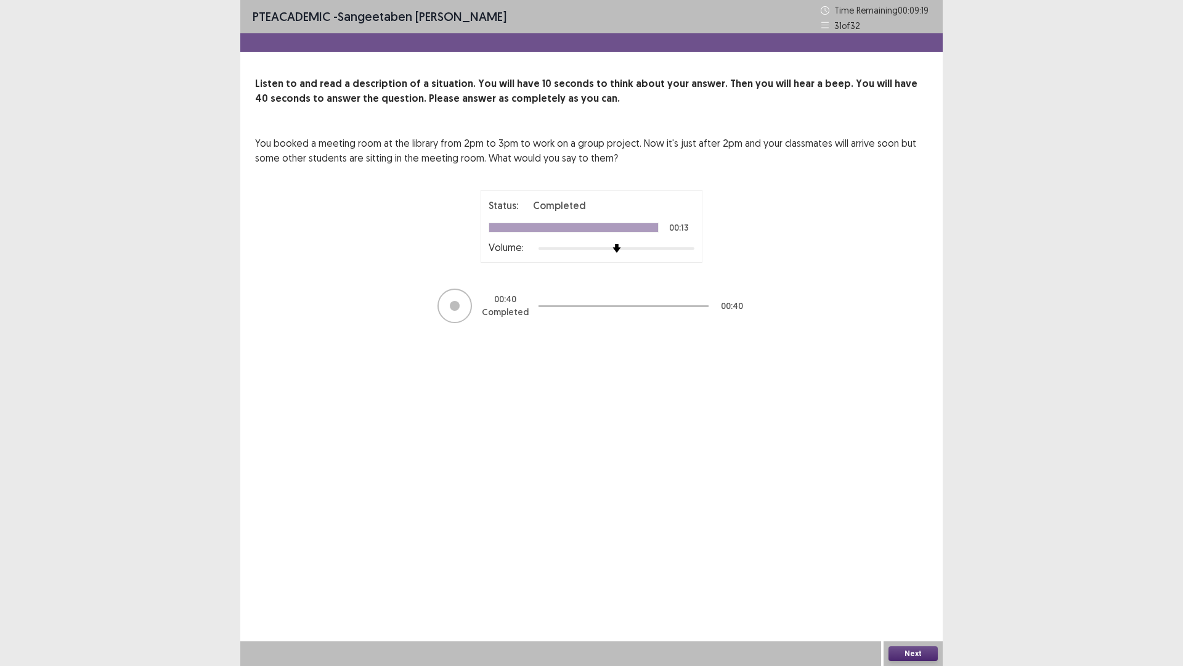
click at [909, 569] on button "Next" at bounding box center [913, 653] width 49 height 15
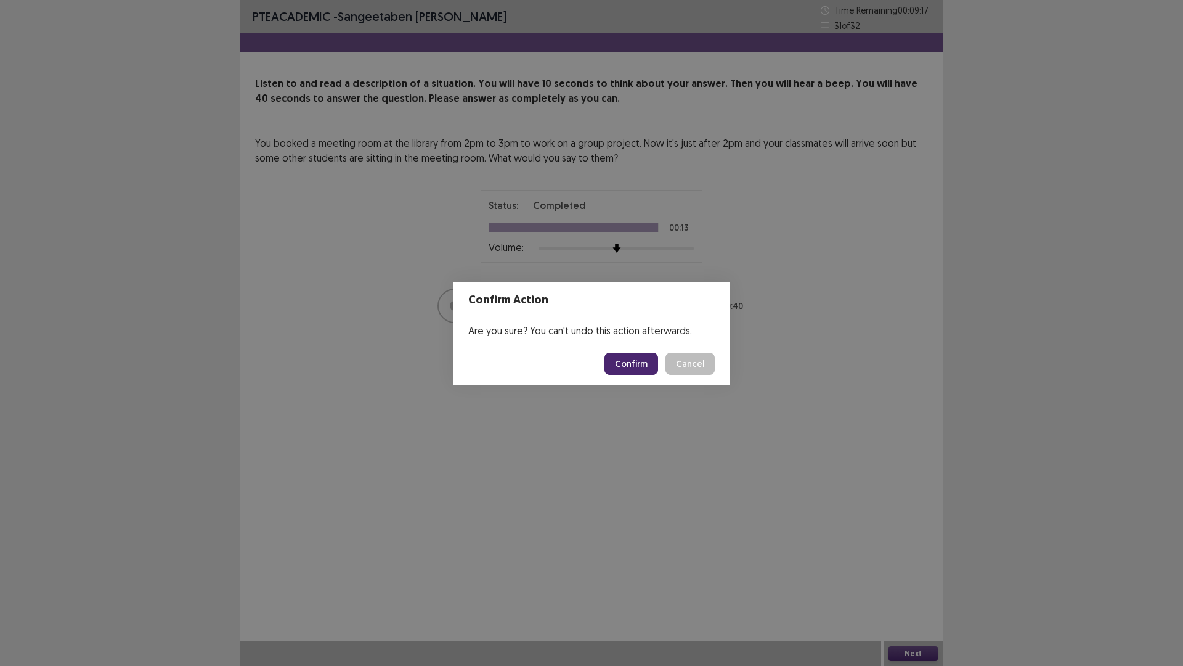
click at [624, 364] on button "Confirm" at bounding box center [632, 363] width 54 height 22
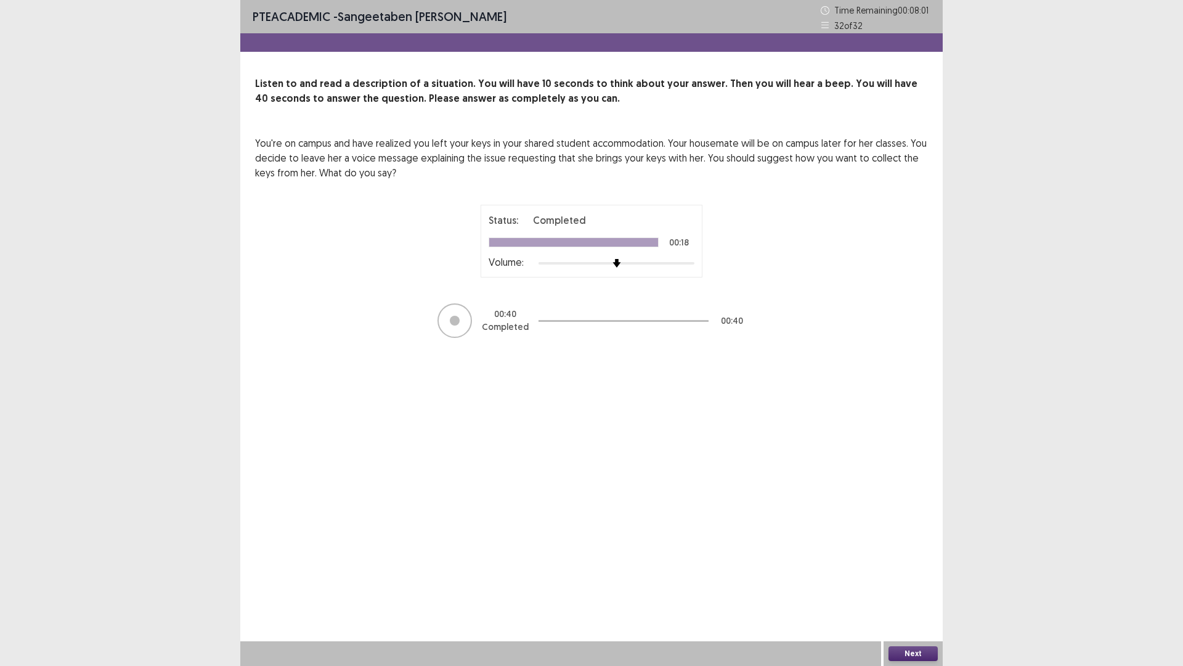
click at [900, 569] on button "Next" at bounding box center [913, 653] width 49 height 15
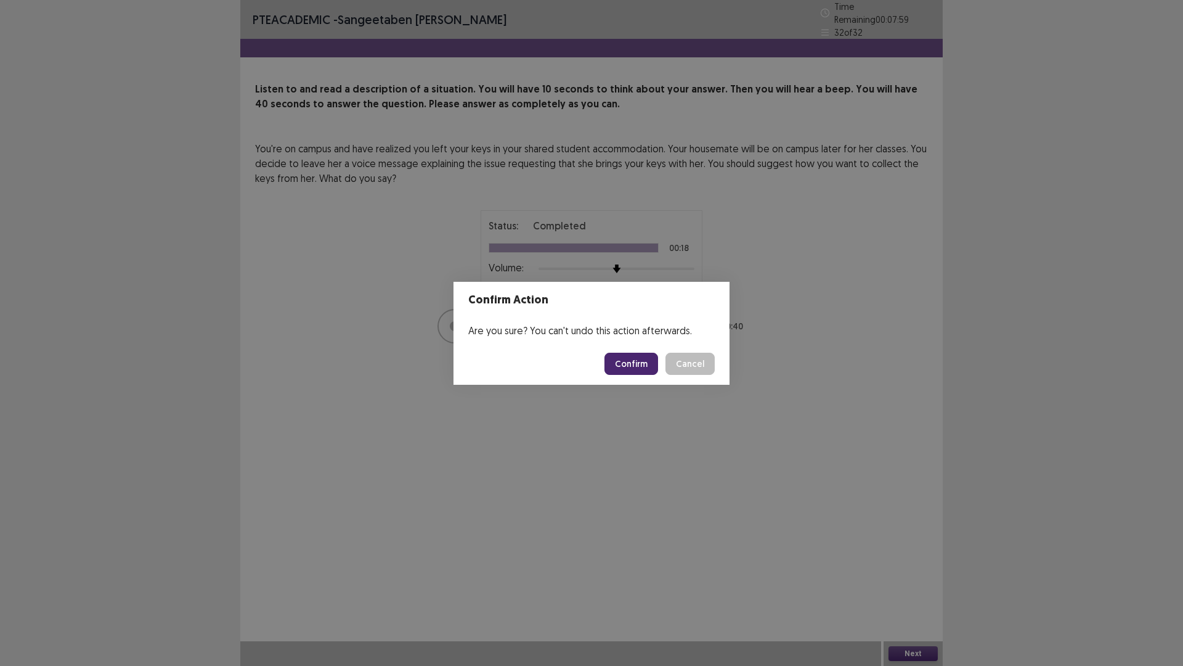
click at [621, 369] on button "Confirm" at bounding box center [632, 363] width 54 height 22
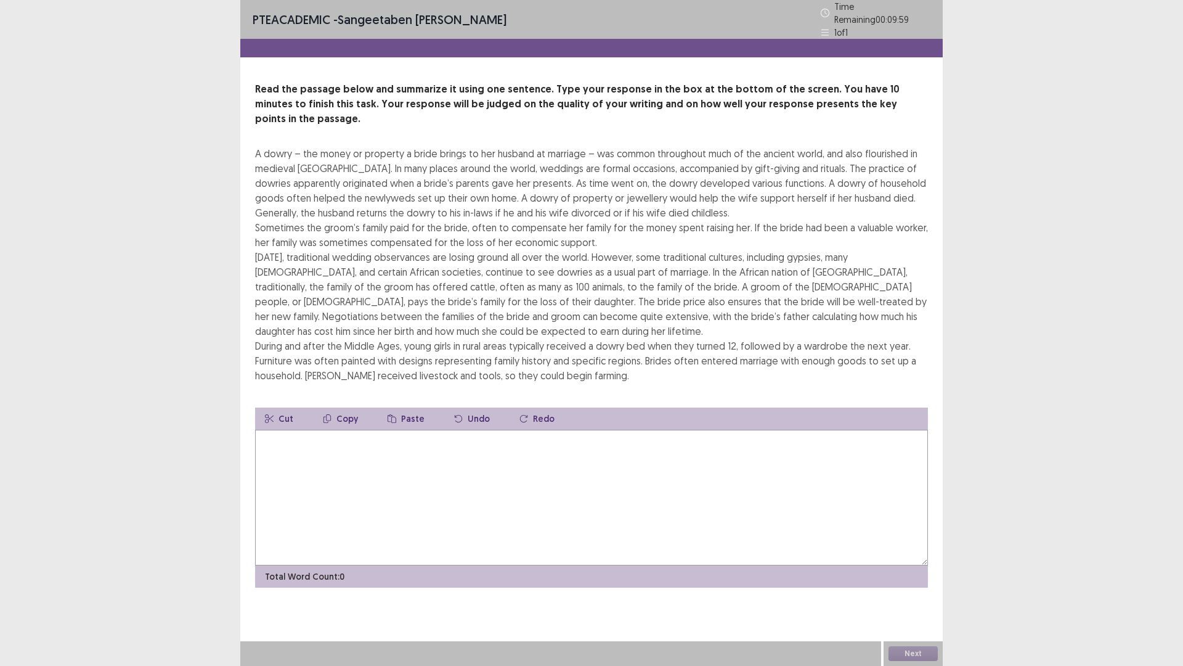
click at [608, 476] on textarea at bounding box center [591, 498] width 673 height 136
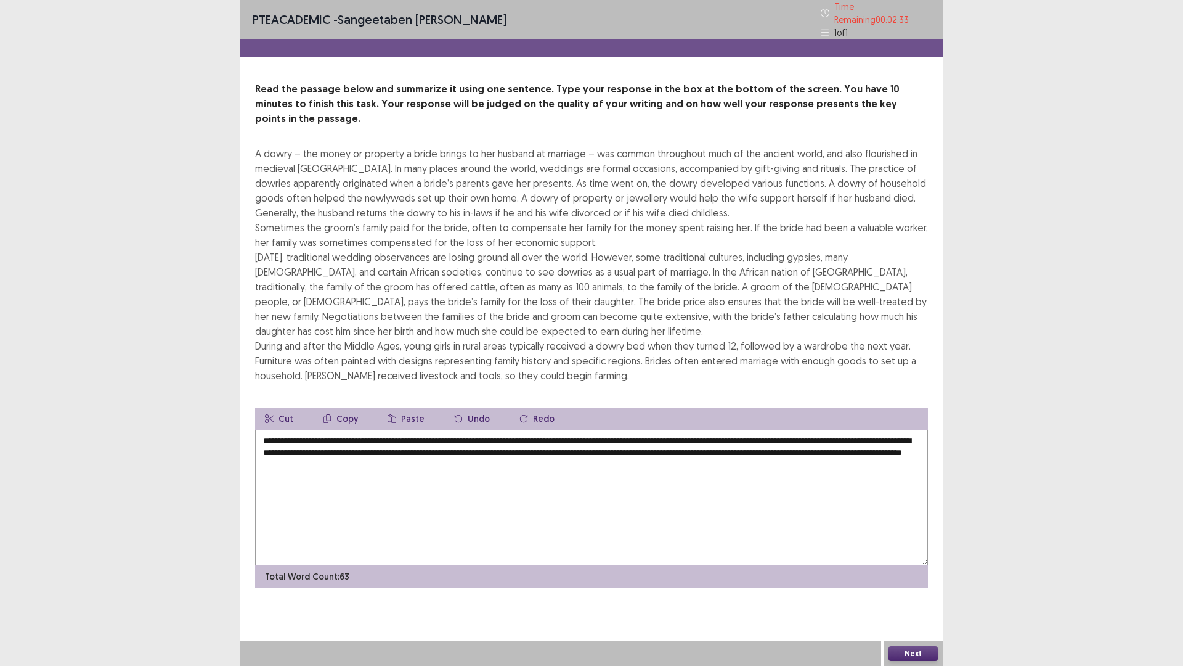
click at [910, 434] on textarea "**********" at bounding box center [591, 498] width 673 height 136
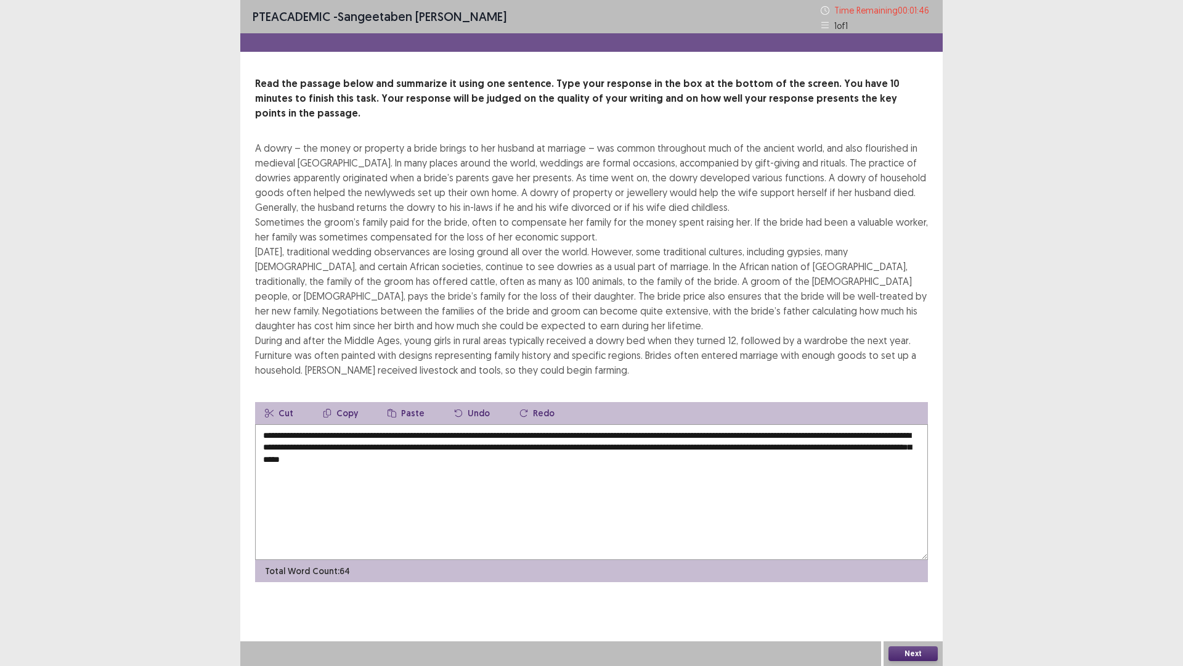
click at [466, 424] on textarea "**********" at bounding box center [591, 492] width 673 height 136
click at [482, 424] on textarea "**********" at bounding box center [591, 492] width 673 height 136
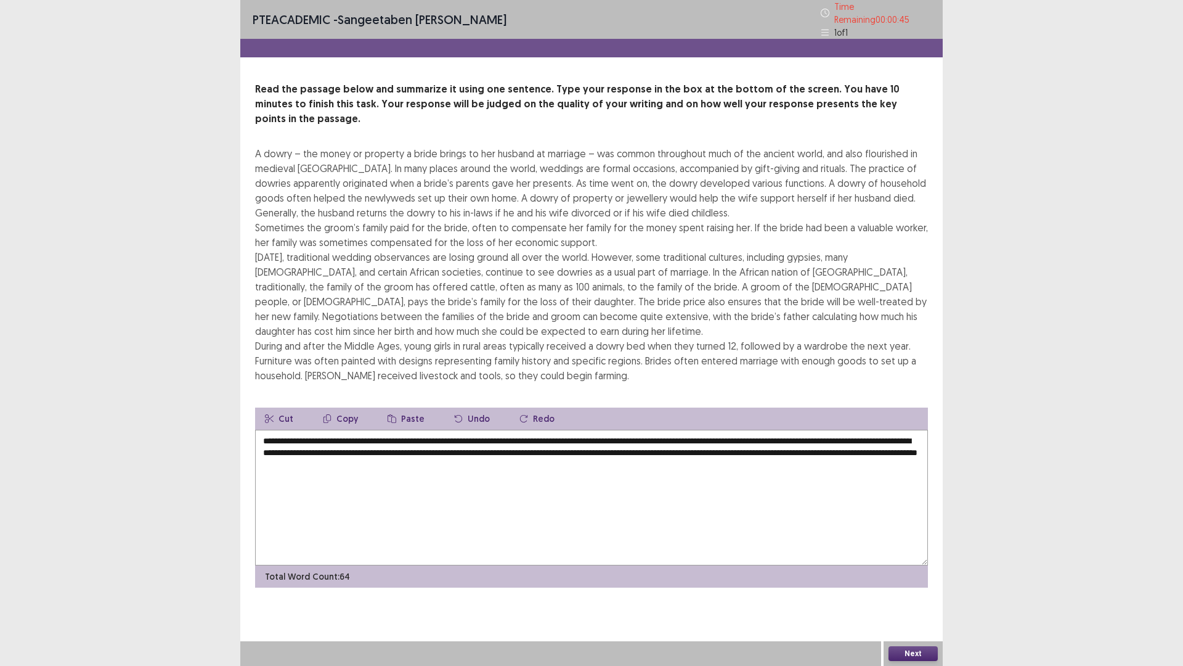
click at [356, 430] on textarea "**********" at bounding box center [591, 498] width 673 height 136
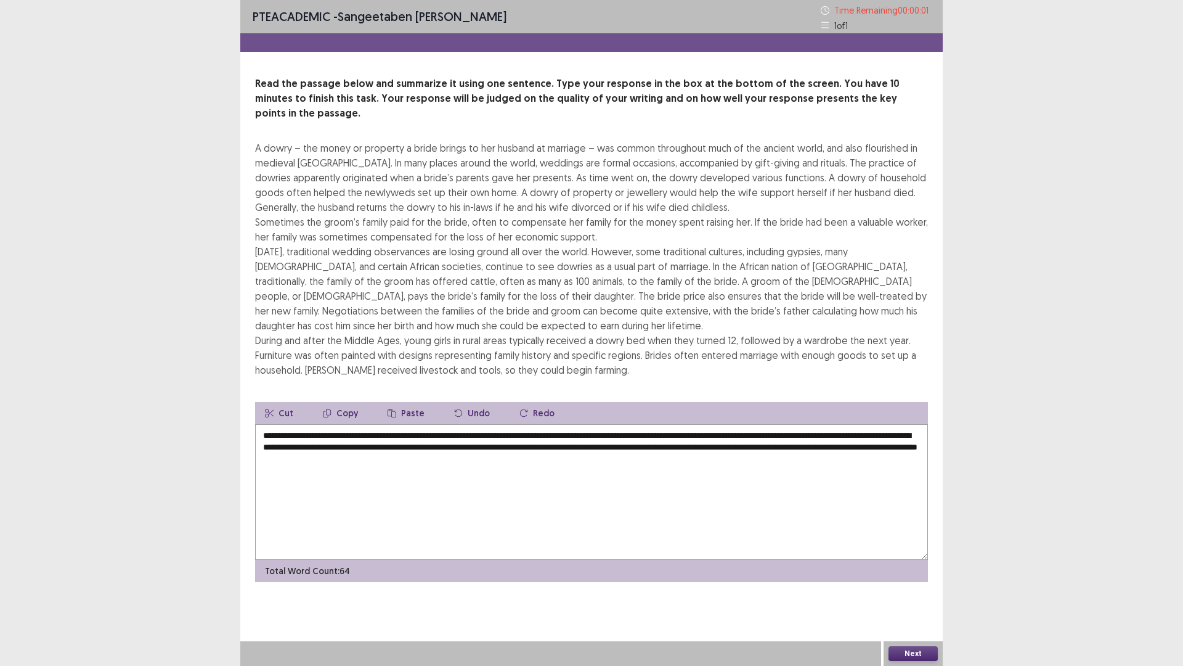
type textarea "**********"
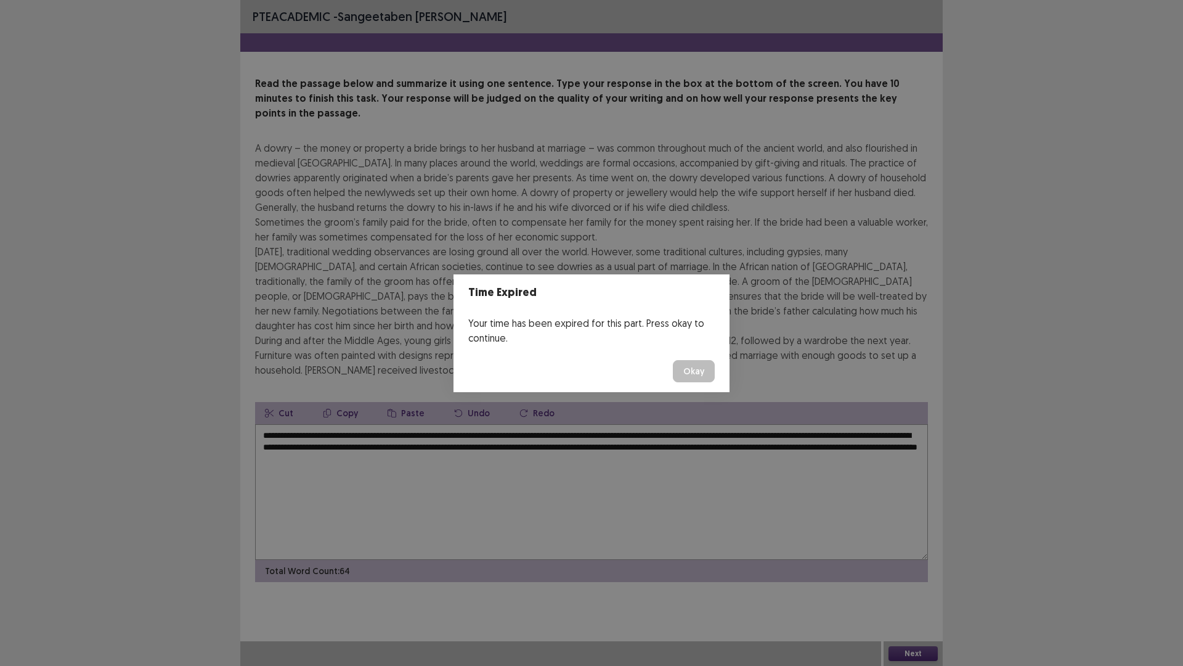
click at [684, 374] on button "Okay" at bounding box center [694, 371] width 42 height 22
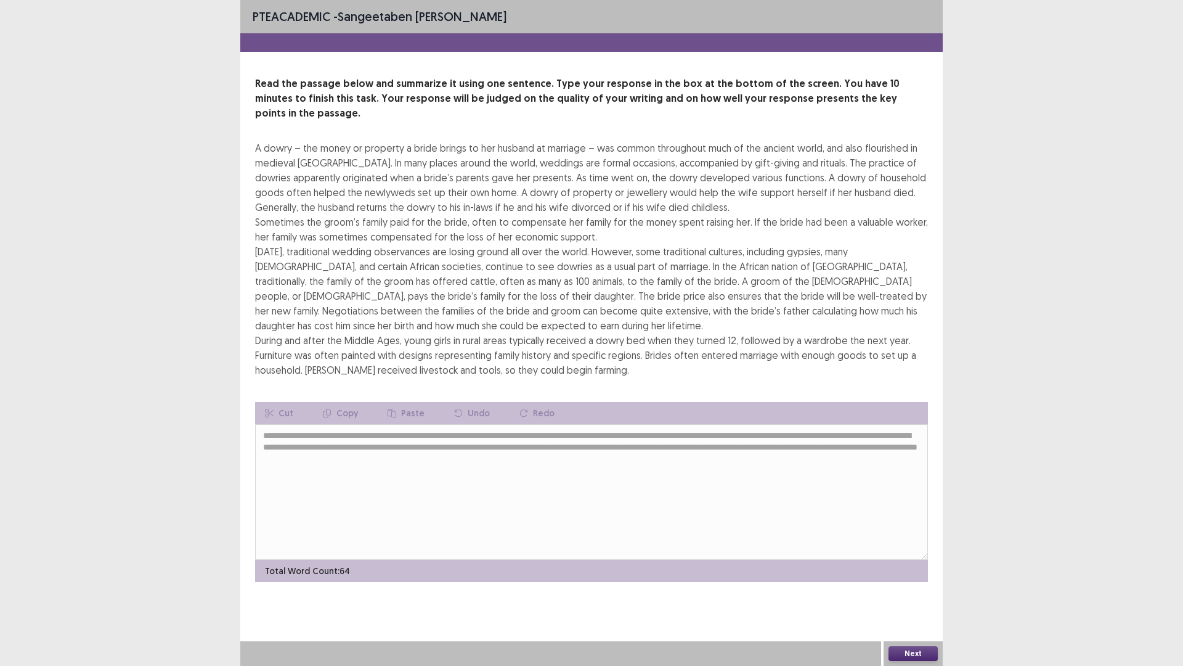
click at [905, 569] on button "Next" at bounding box center [913, 653] width 49 height 15
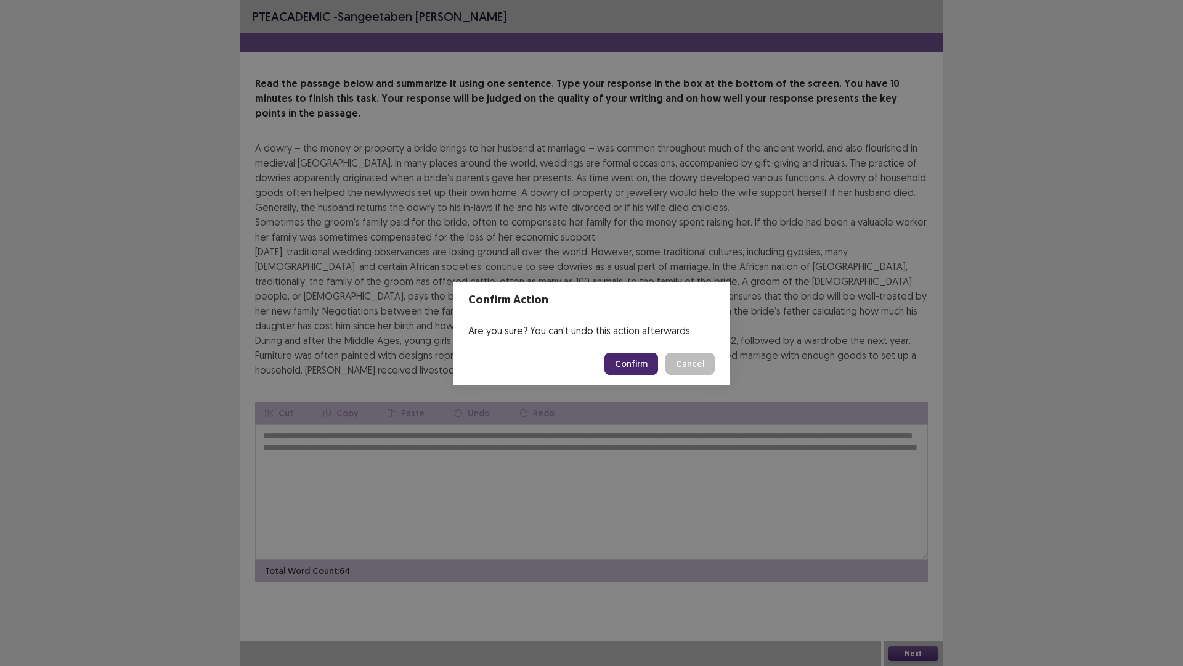
click at [640, 367] on button "Confirm" at bounding box center [632, 363] width 54 height 22
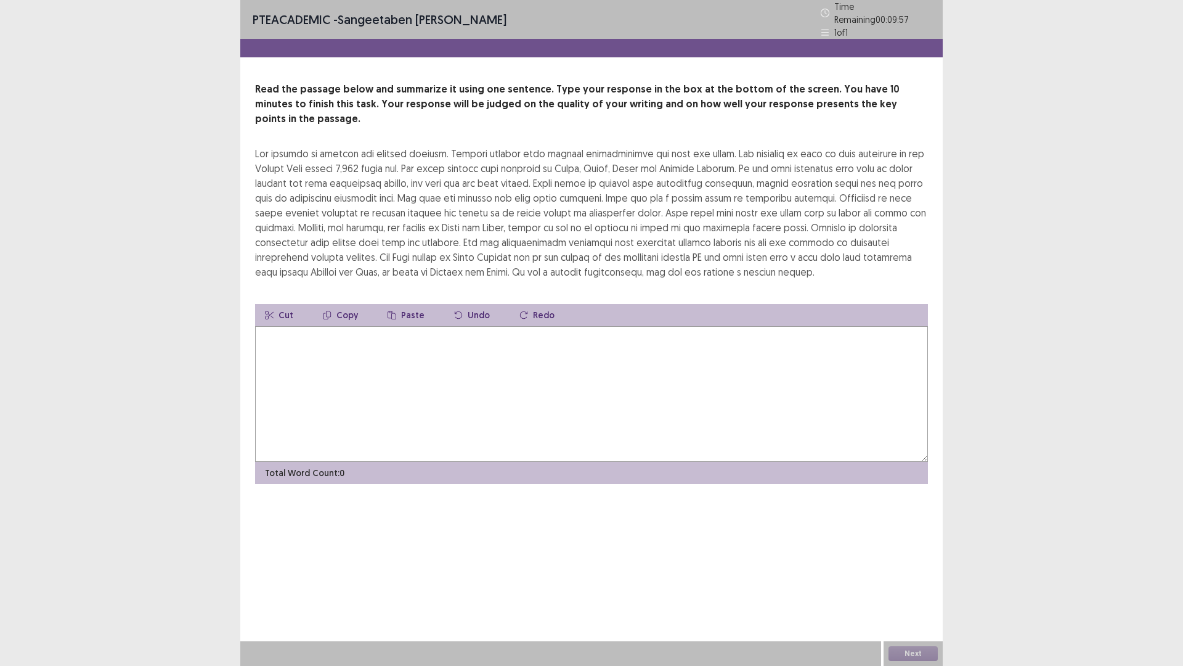
click at [471, 337] on textarea at bounding box center [591, 394] width 673 height 136
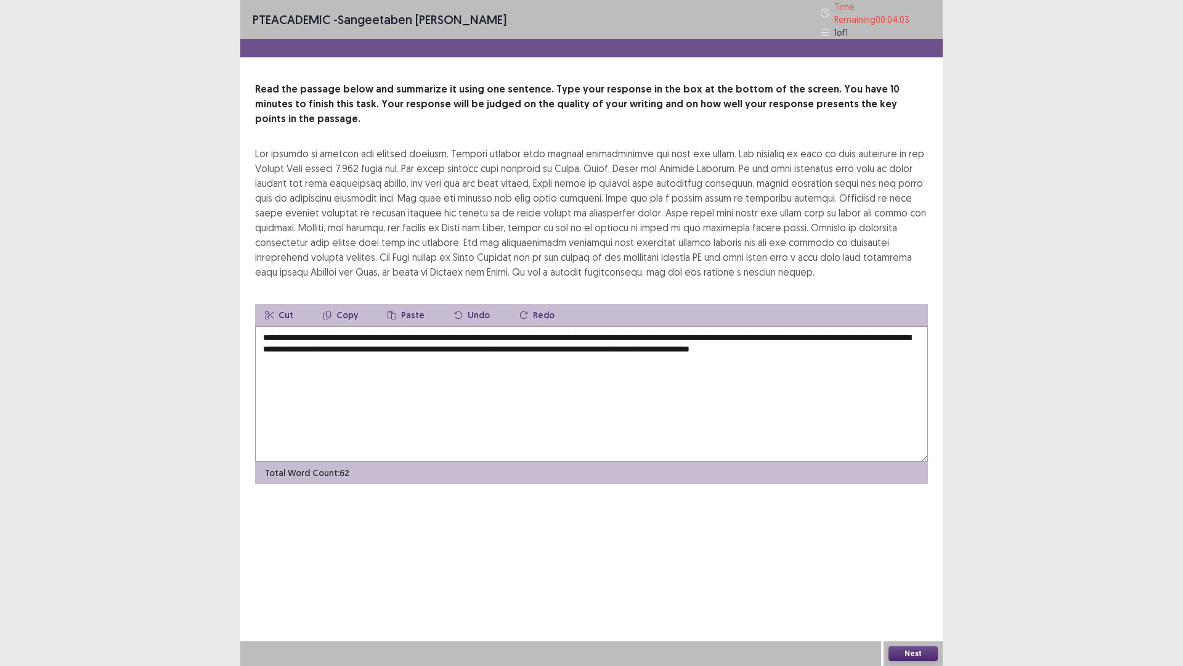
click at [266, 326] on textarea "**********" at bounding box center [591, 394] width 673 height 136
click at [290, 326] on textarea "**********" at bounding box center [591, 394] width 673 height 136
click at [280, 326] on textarea "**********" at bounding box center [591, 394] width 673 height 136
click at [597, 326] on textarea "**********" at bounding box center [591, 394] width 673 height 136
type textarea "**********"
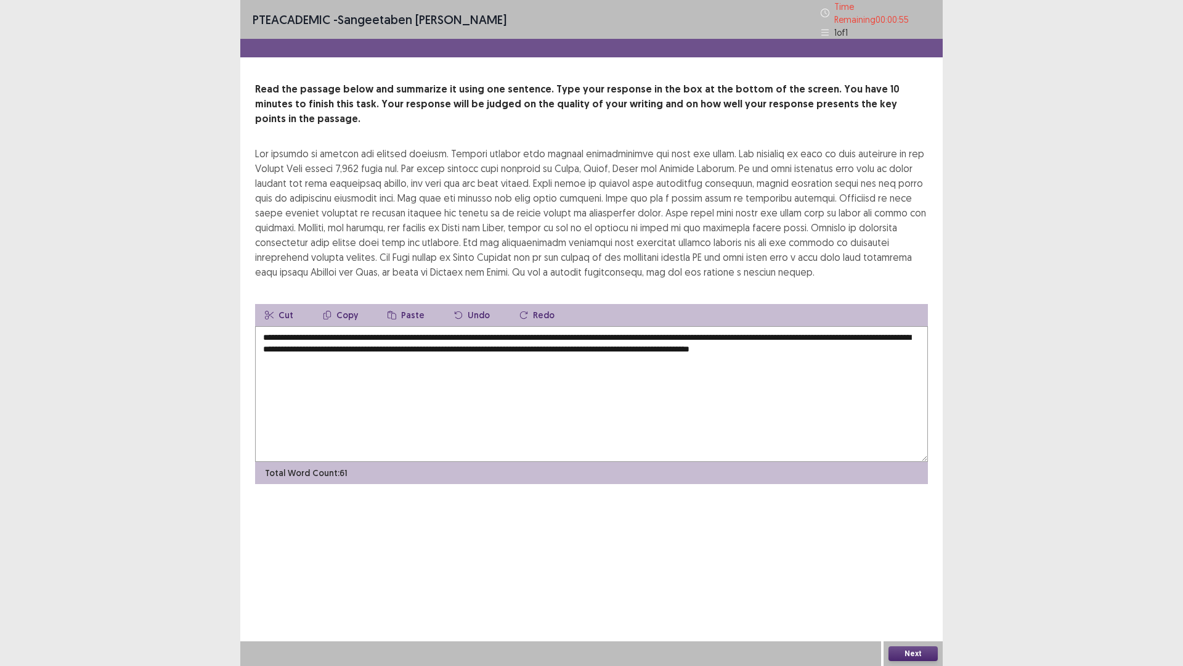
click at [919, 569] on button "Next" at bounding box center [913, 653] width 49 height 15
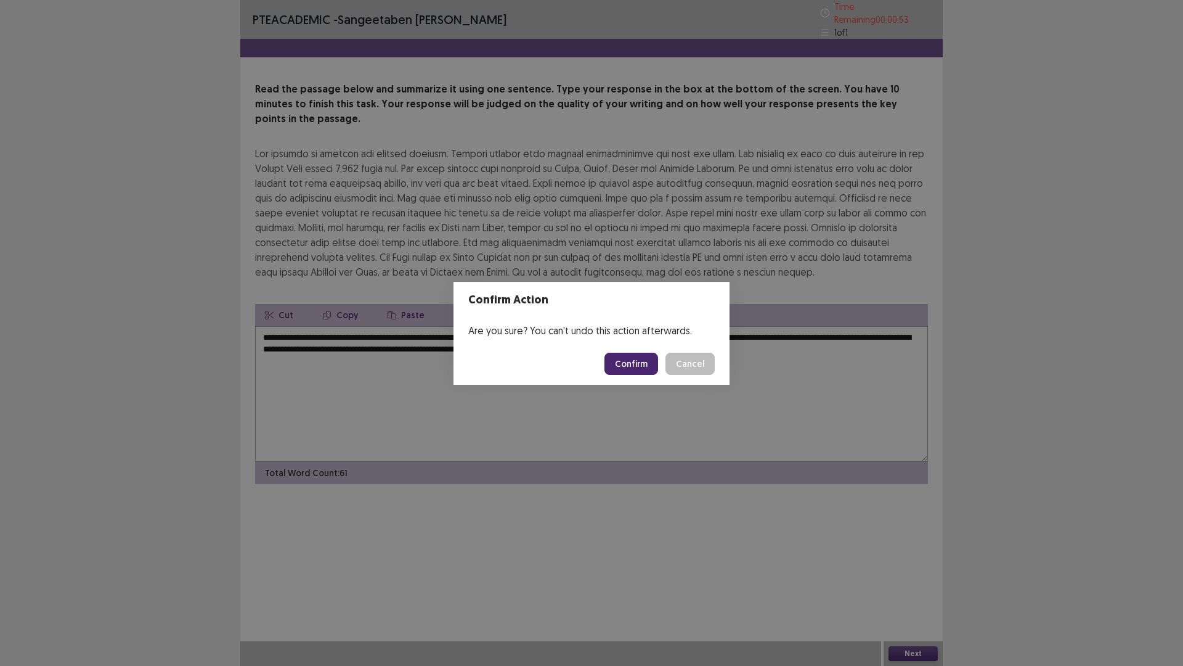
click at [632, 364] on button "Confirm" at bounding box center [632, 363] width 54 height 22
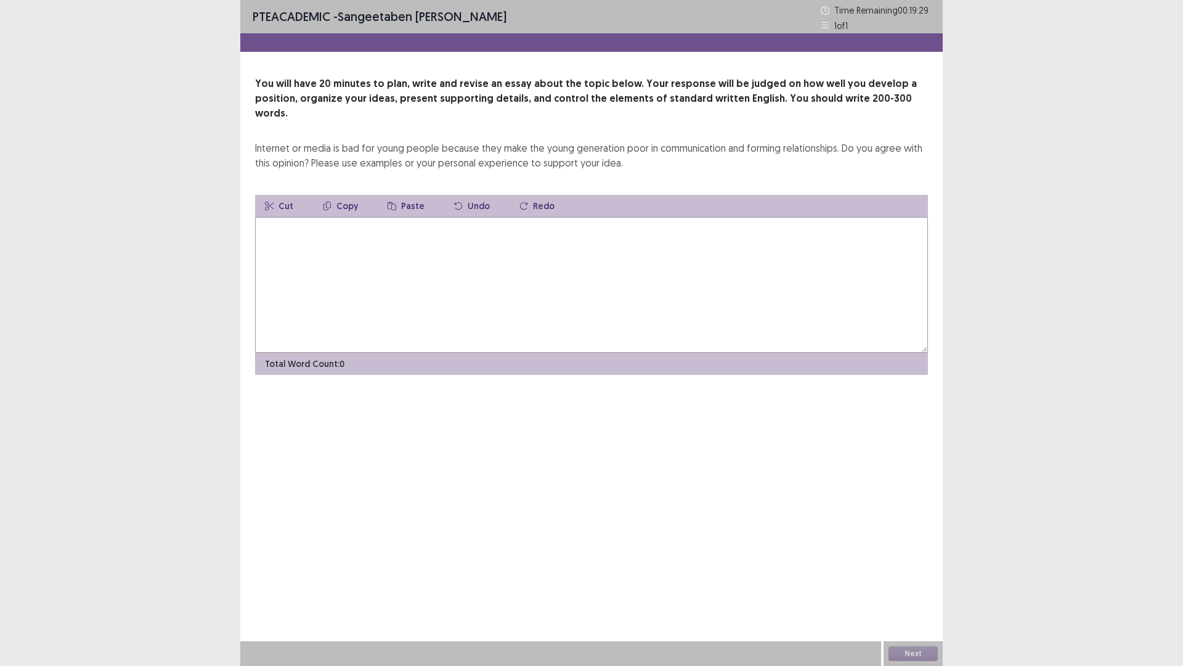
click at [288, 229] on textarea at bounding box center [591, 285] width 673 height 136
type textarea "*"
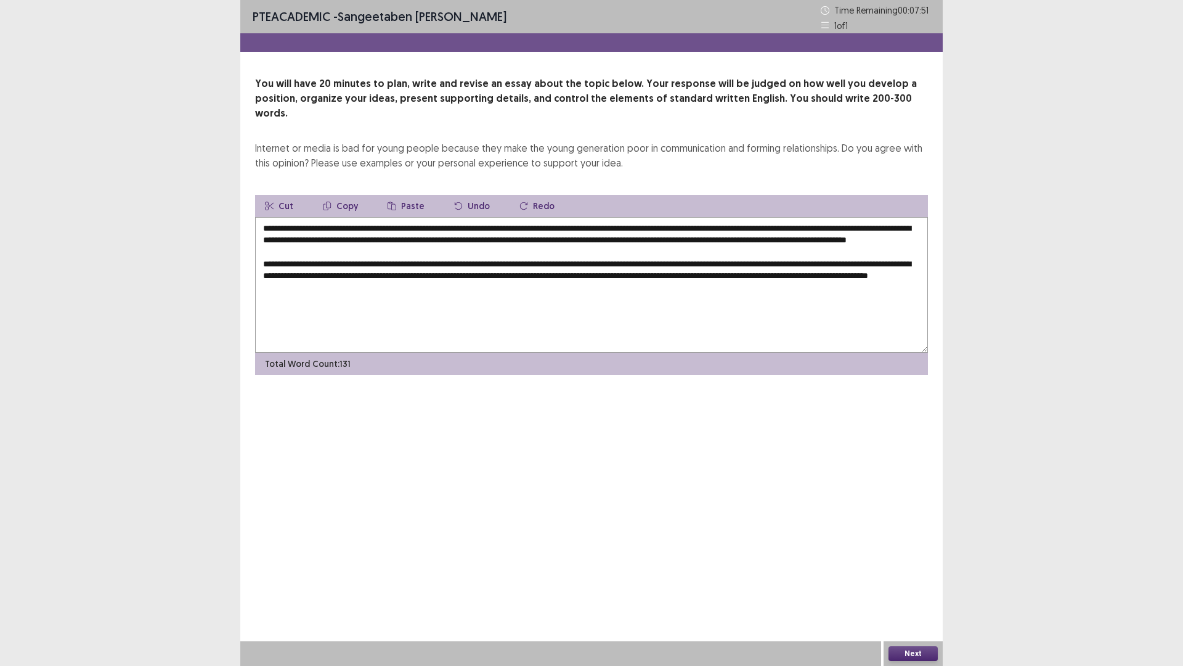
click at [484, 284] on textarea "**********" at bounding box center [591, 285] width 673 height 136
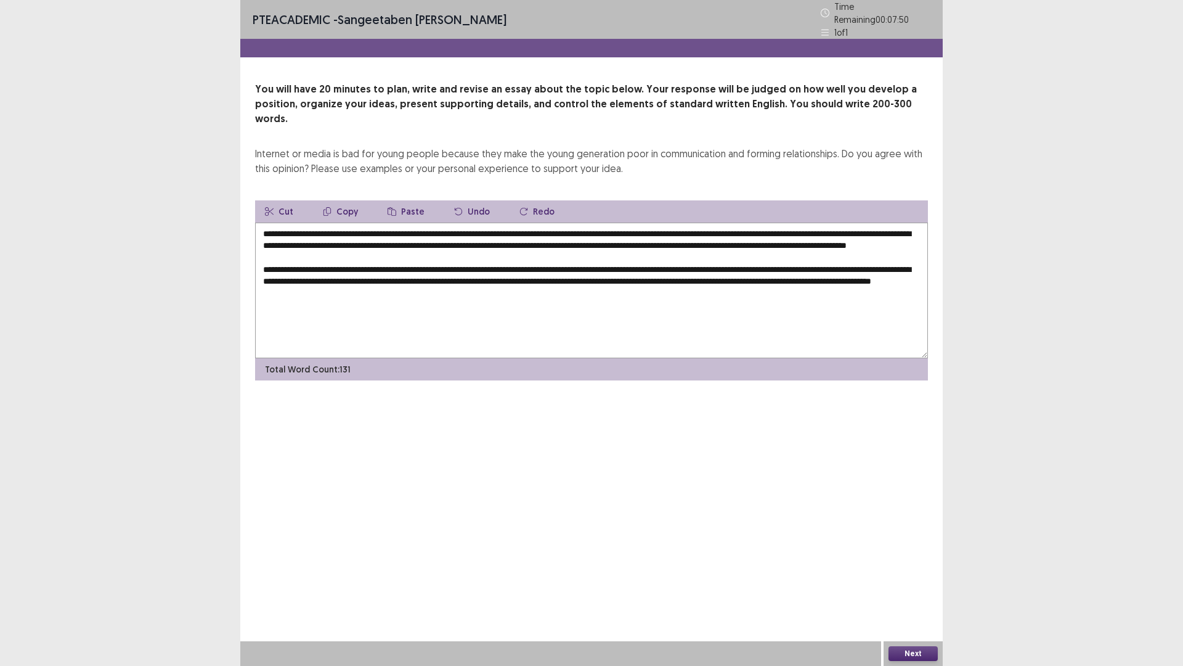
click at [579, 292] on textarea "**********" at bounding box center [591, 290] width 673 height 136
click at [844, 276] on textarea "**********" at bounding box center [591, 290] width 673 height 136
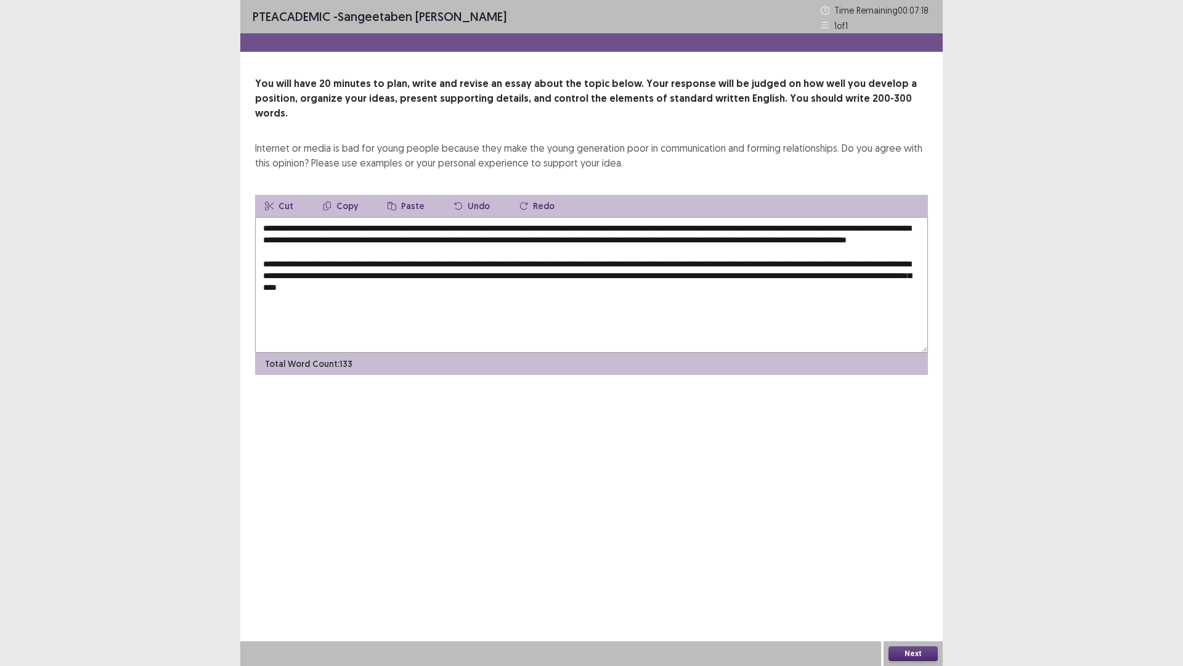
click at [844, 276] on textarea "**********" at bounding box center [591, 285] width 673 height 136
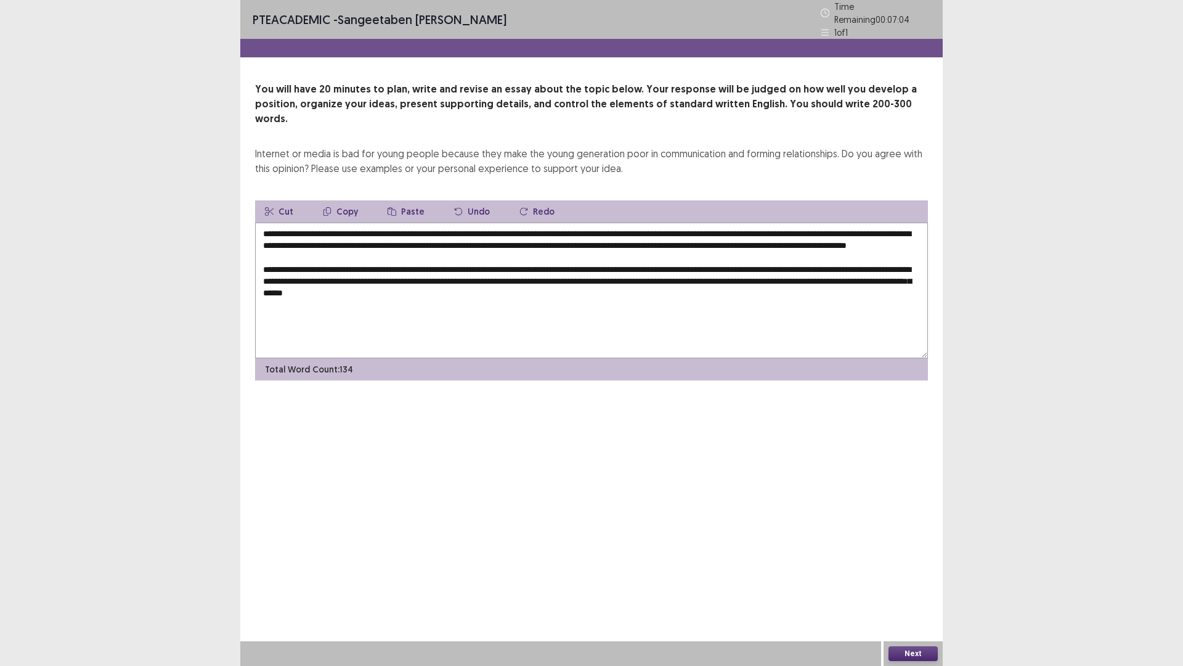
click at [583, 288] on textarea "**********" at bounding box center [591, 290] width 673 height 136
click at [304, 285] on textarea "**********" at bounding box center [591, 290] width 673 height 136
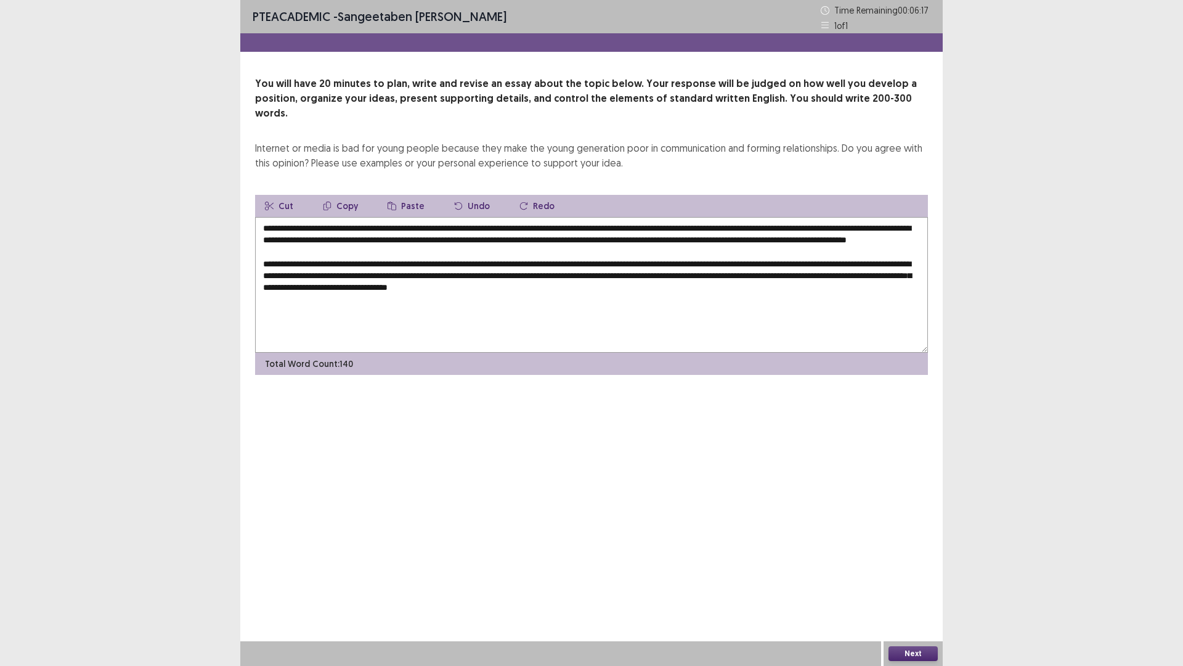
click at [401, 288] on textarea "**********" at bounding box center [591, 285] width 673 height 136
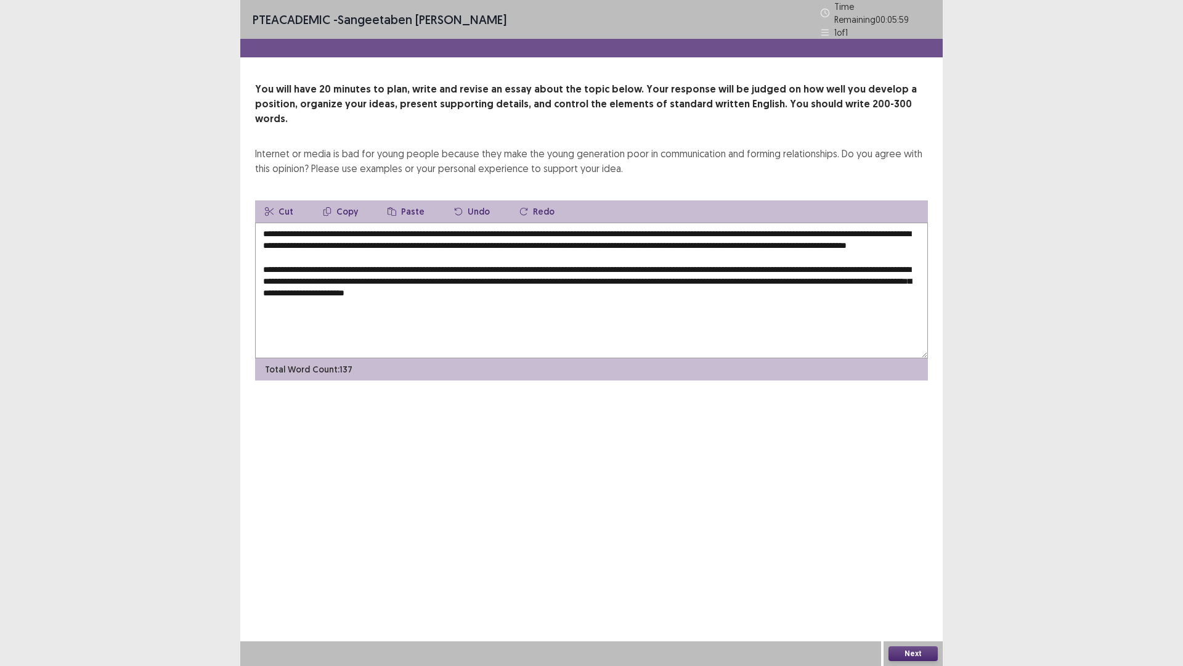
click at [666, 289] on textarea "**********" at bounding box center [591, 290] width 673 height 136
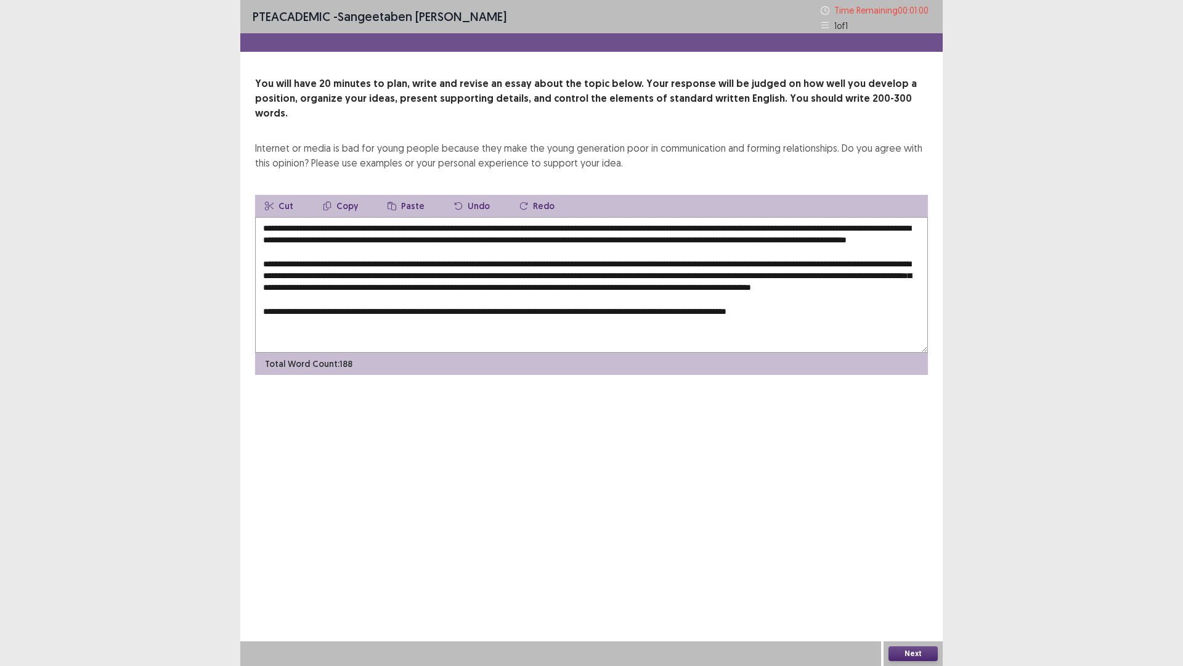
click at [389, 323] on textarea at bounding box center [591, 285] width 673 height 136
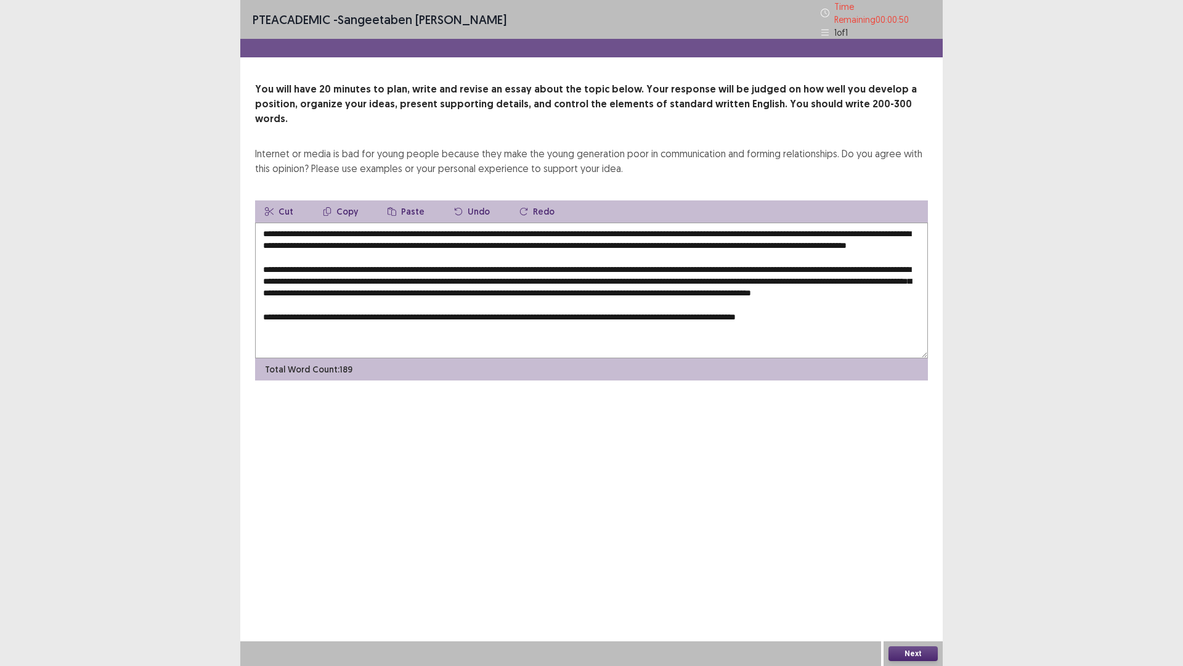
click at [807, 318] on textarea at bounding box center [591, 290] width 673 height 136
click at [820, 320] on textarea at bounding box center [591, 290] width 673 height 136
click at [846, 320] on textarea at bounding box center [591, 290] width 673 height 136
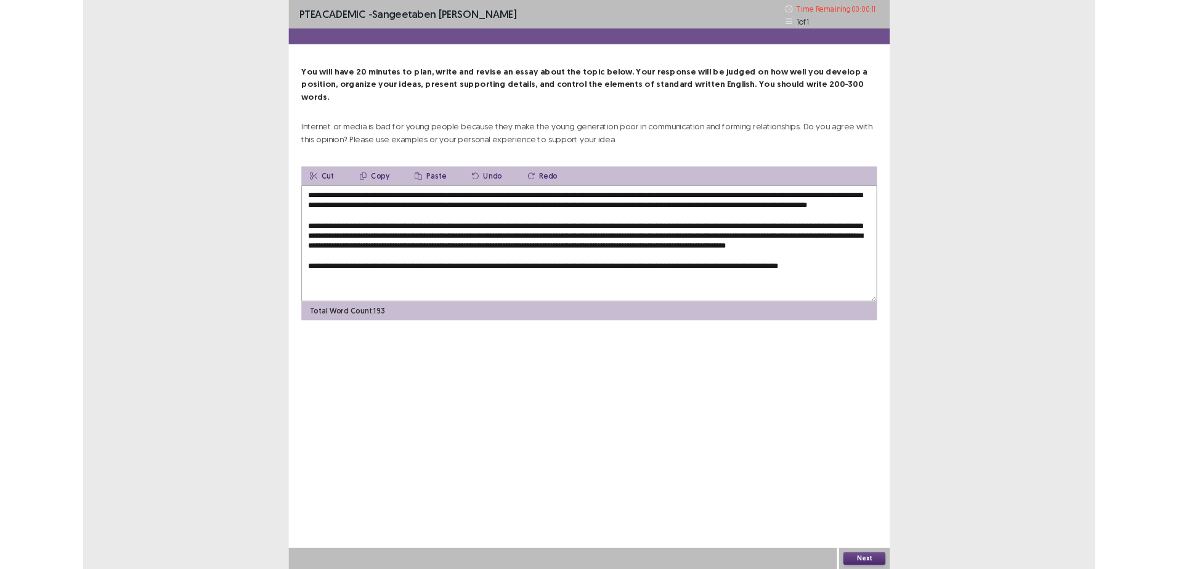
scroll to position [1, 0]
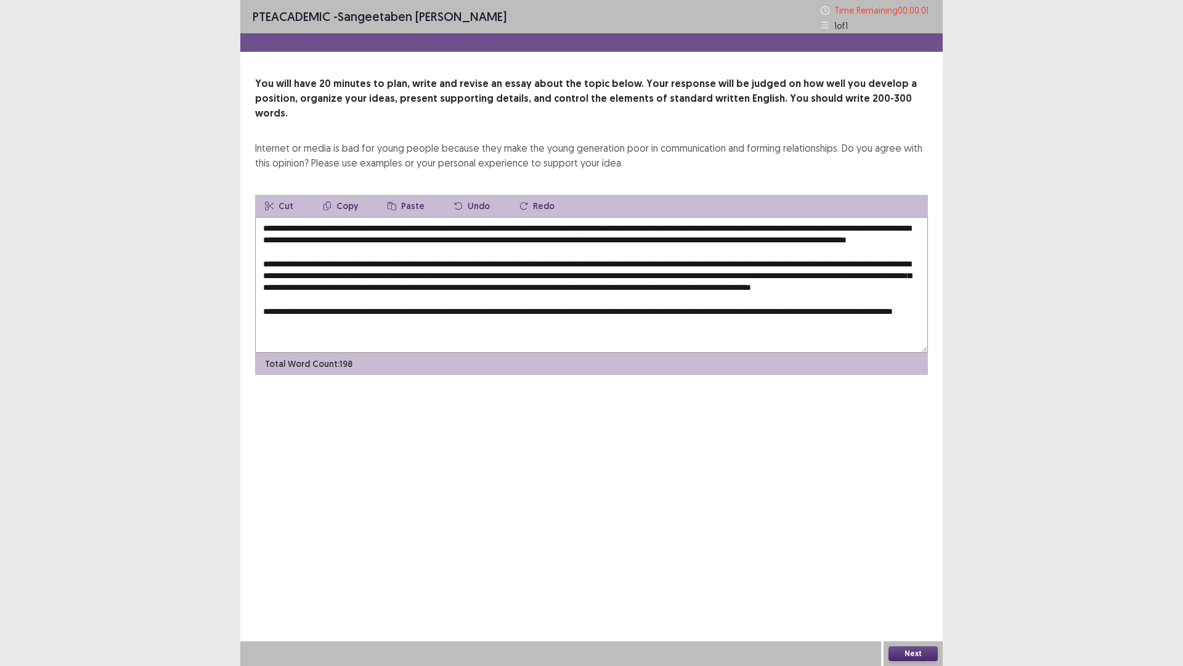
type textarea "**********"
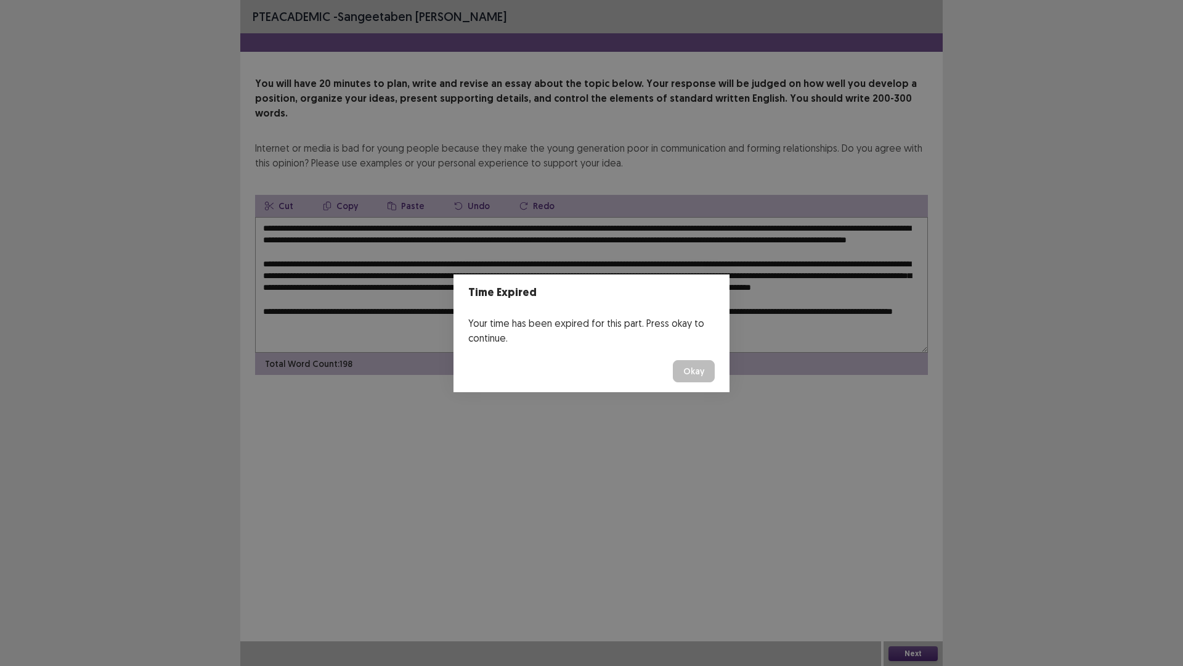
click at [700, 370] on button "Okay" at bounding box center [694, 371] width 42 height 22
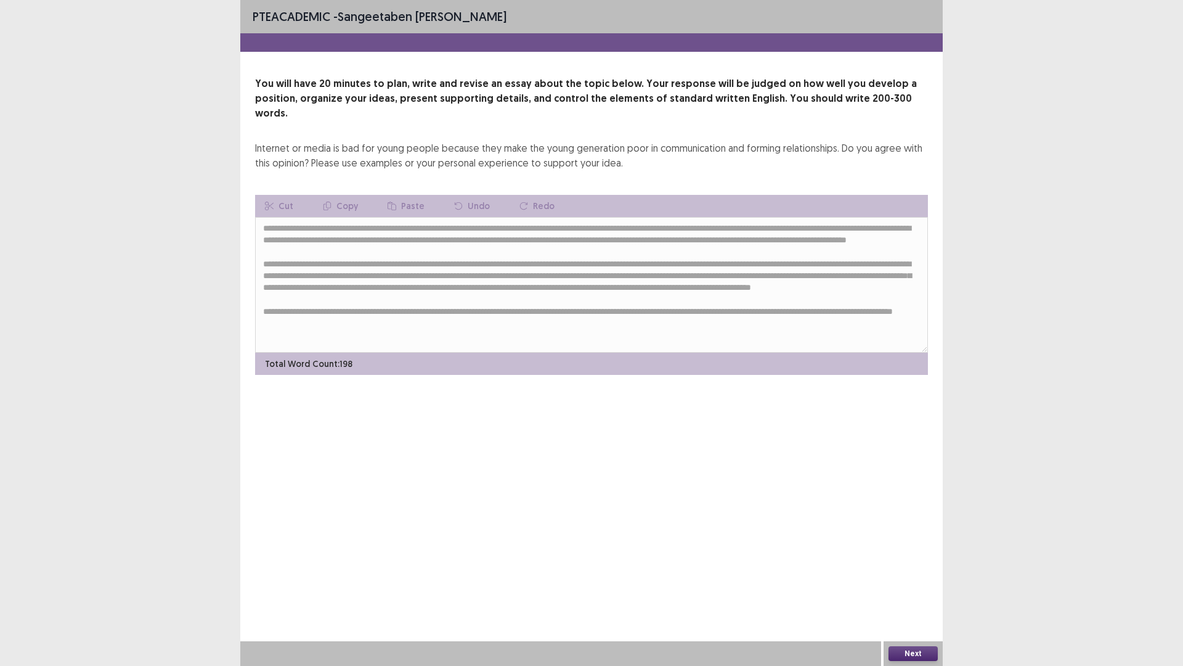
click at [909, 569] on button "Next" at bounding box center [913, 653] width 49 height 15
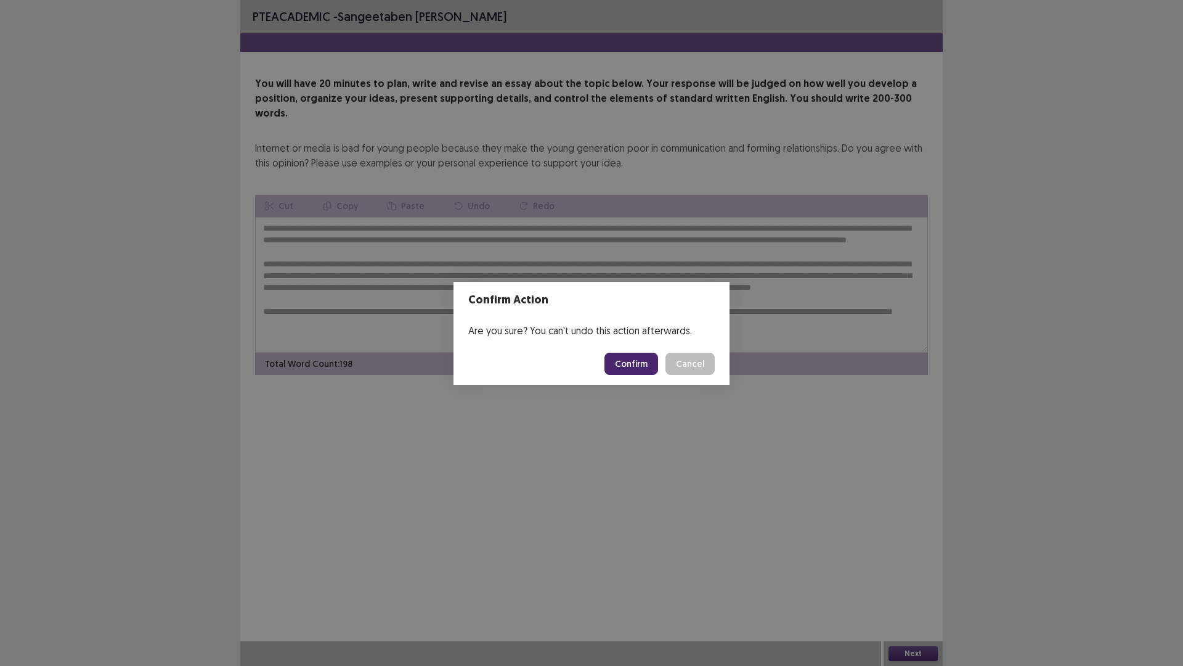
click at [653, 359] on button "Confirm" at bounding box center [632, 363] width 54 height 22
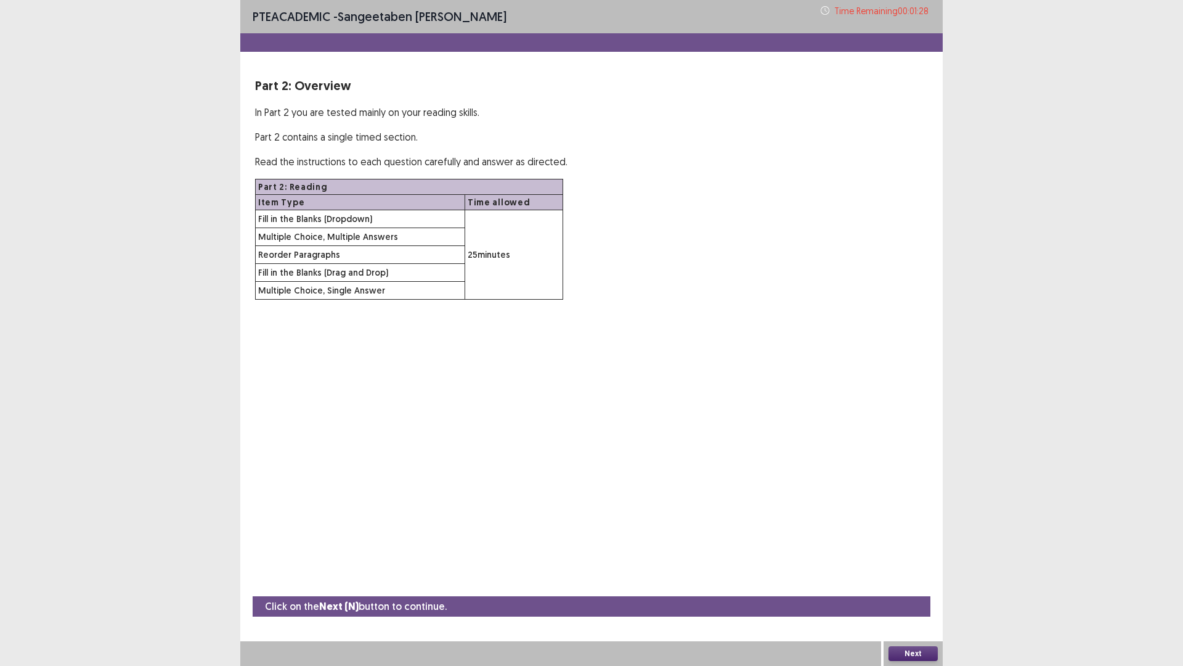
click at [899, 569] on button "Next" at bounding box center [913, 653] width 49 height 15
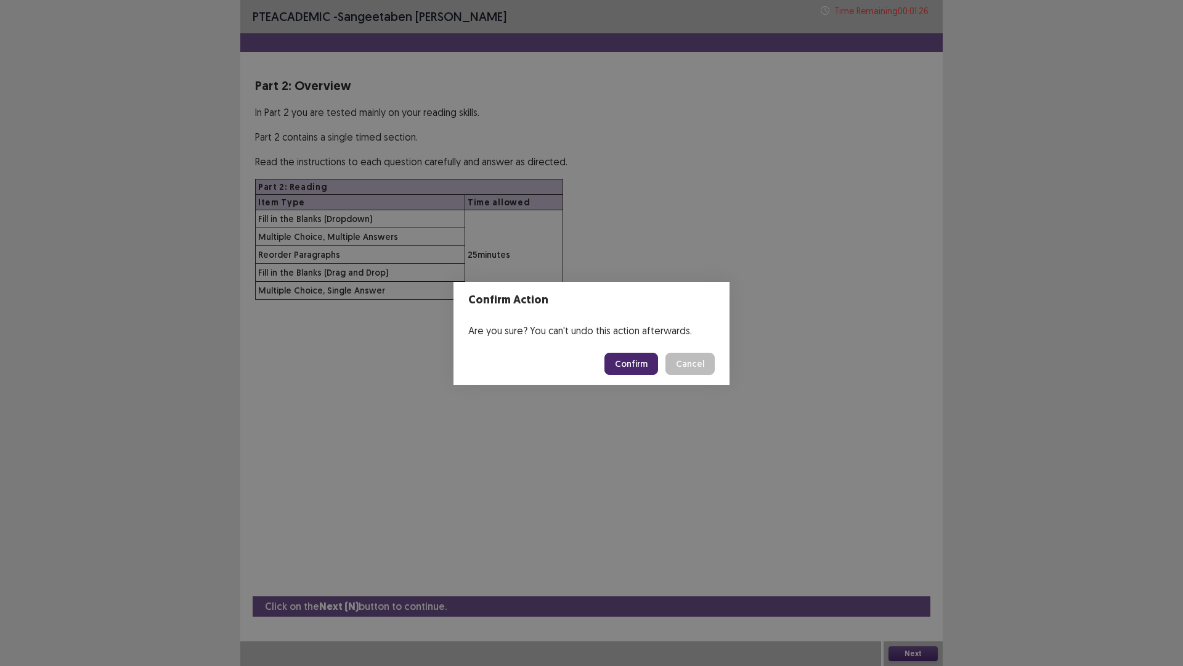
click at [643, 369] on button "Confirm" at bounding box center [632, 363] width 54 height 22
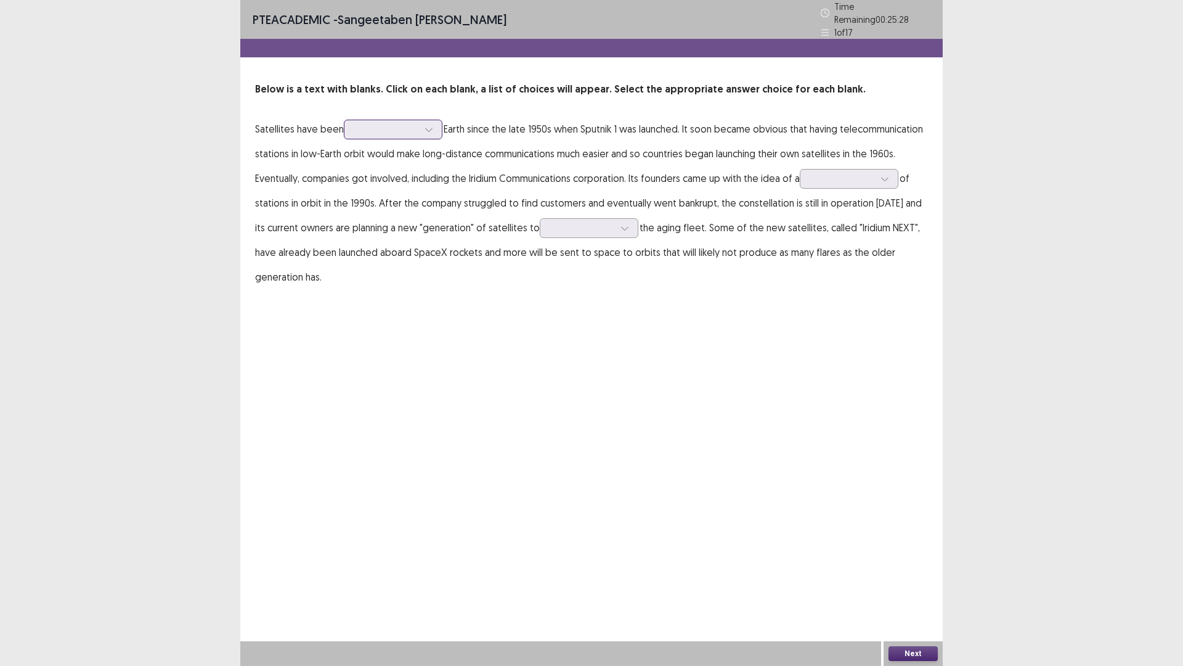
click at [428, 125] on icon at bounding box center [429, 129] width 9 height 9
click at [372, 235] on div "orbiting" at bounding box center [393, 233] width 99 height 35
click at [851, 177] on div at bounding box center [842, 179] width 64 height 12
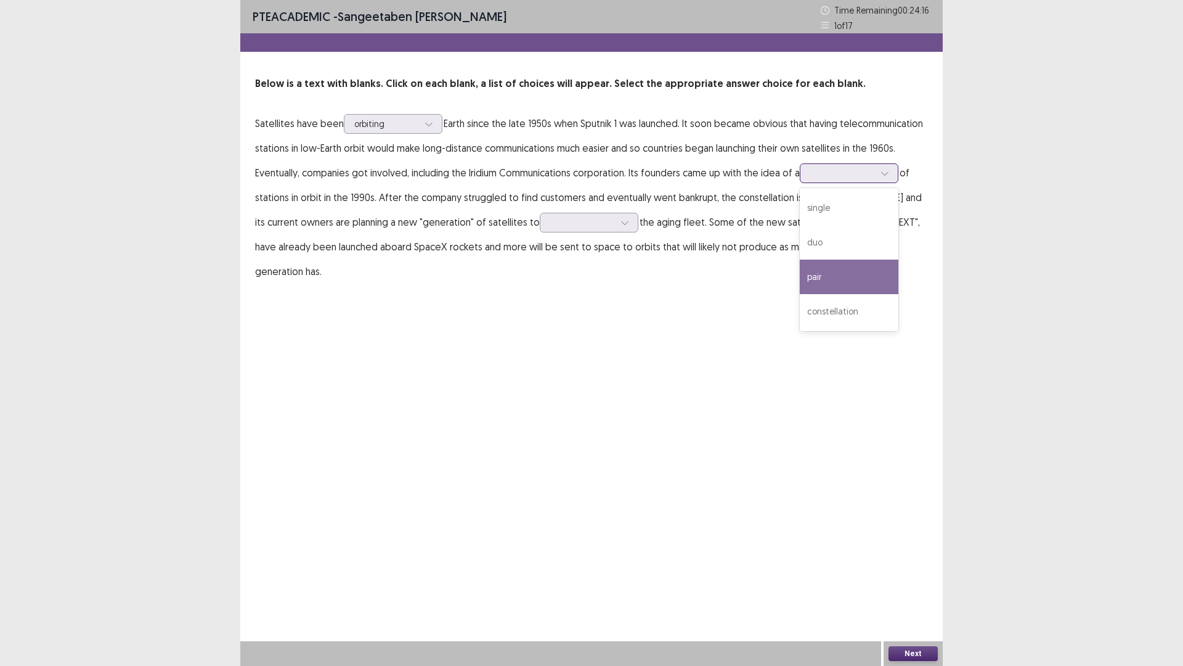
click at [839, 274] on div "pair" at bounding box center [849, 276] width 99 height 35
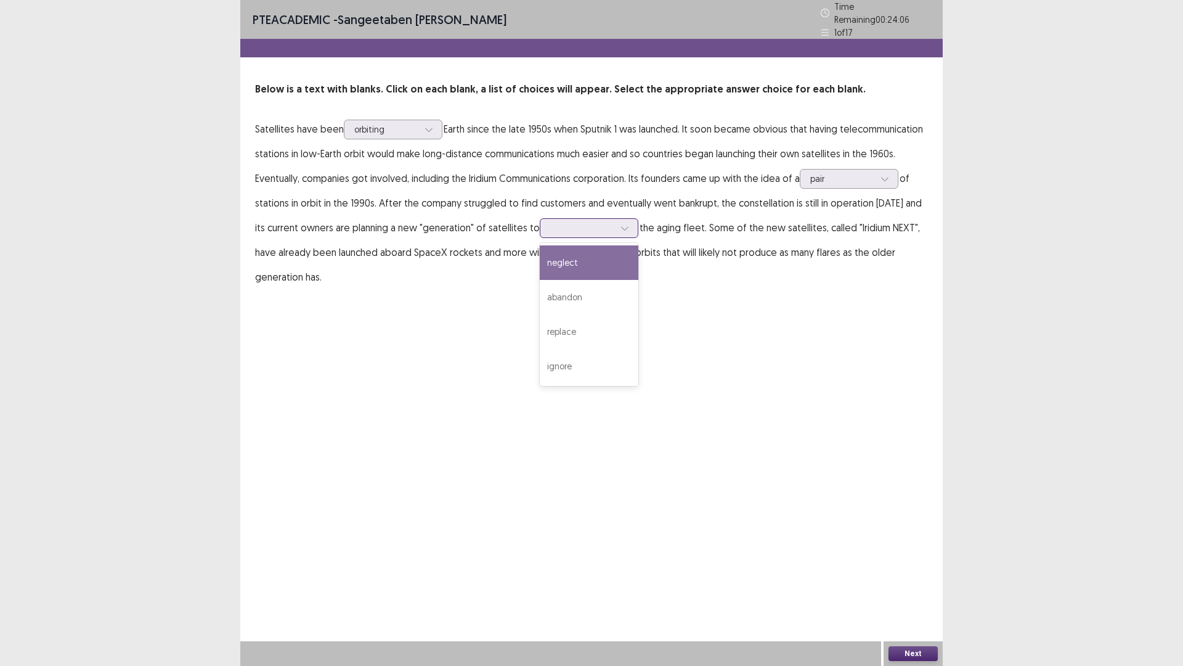
click at [616, 227] on div at bounding box center [625, 228] width 18 height 18
click at [569, 328] on div "replace" at bounding box center [589, 331] width 99 height 35
click at [899, 569] on button "Next" at bounding box center [913, 653] width 49 height 15
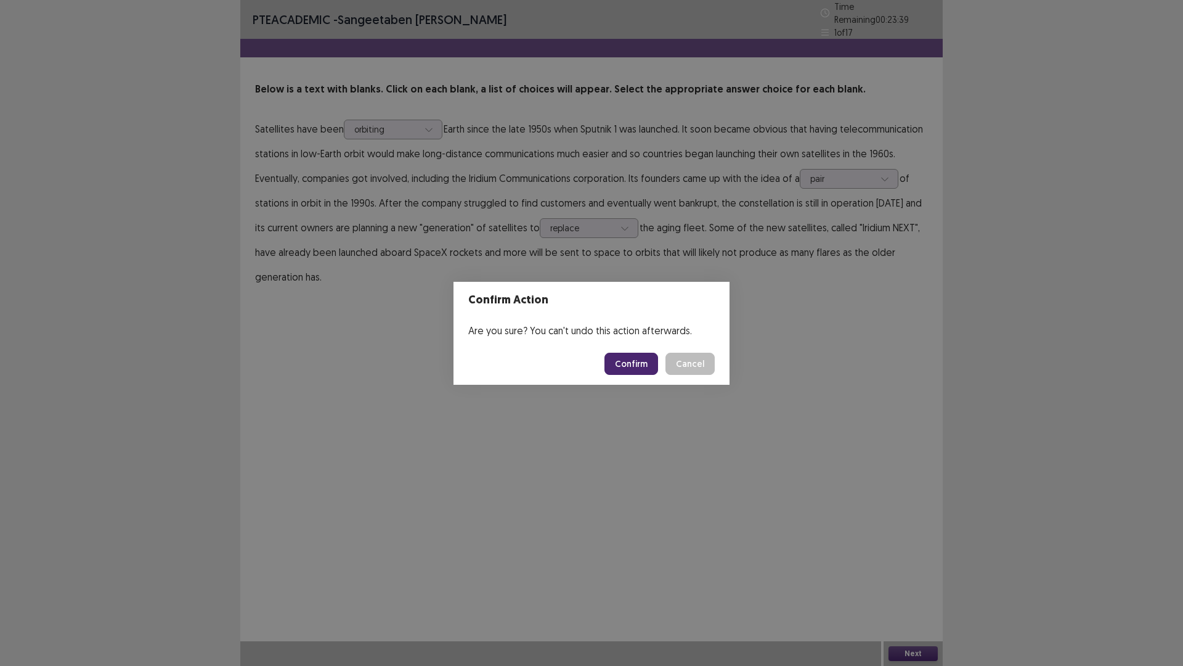
click at [627, 361] on button "Confirm" at bounding box center [632, 363] width 54 height 22
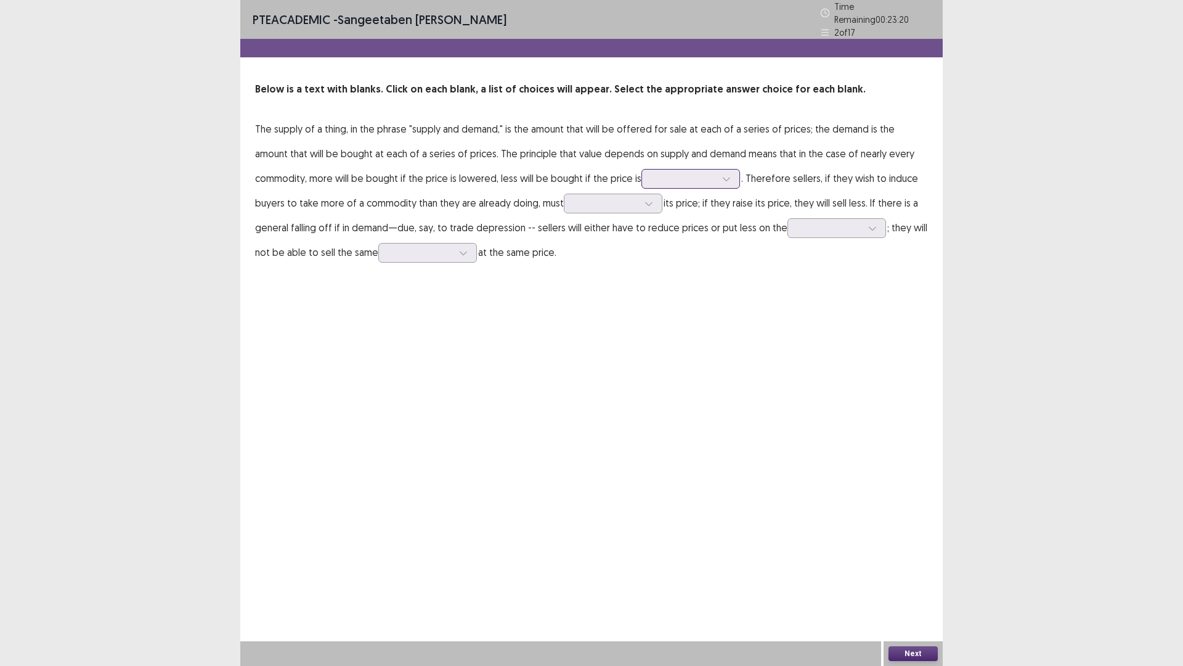
click at [652, 177] on div at bounding box center [684, 179] width 64 height 12
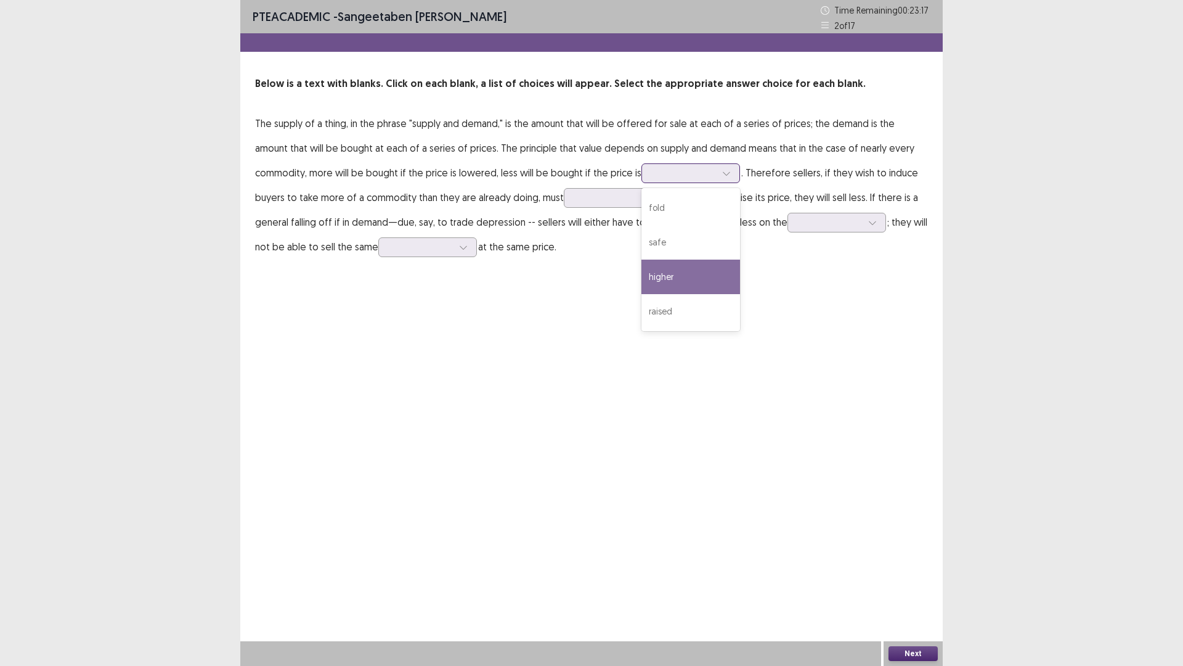
click at [642, 281] on div "higher" at bounding box center [691, 276] width 99 height 35
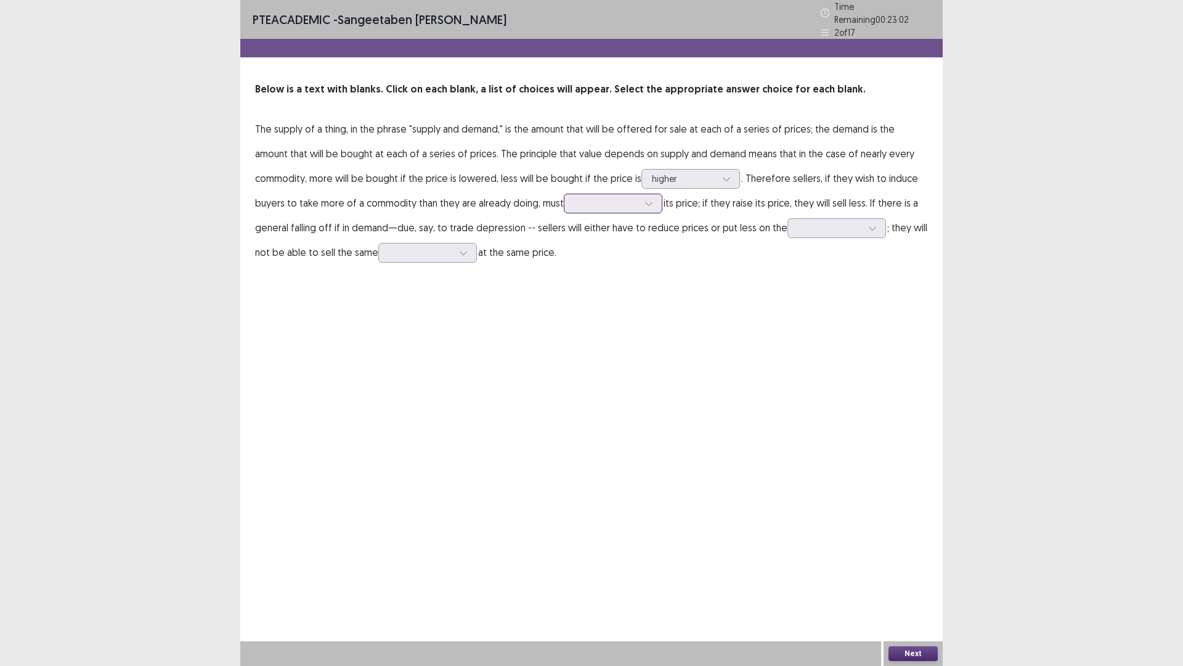
click at [574, 200] on div at bounding box center [606, 203] width 64 height 12
click at [564, 338] on div "reduce" at bounding box center [613, 341] width 99 height 35
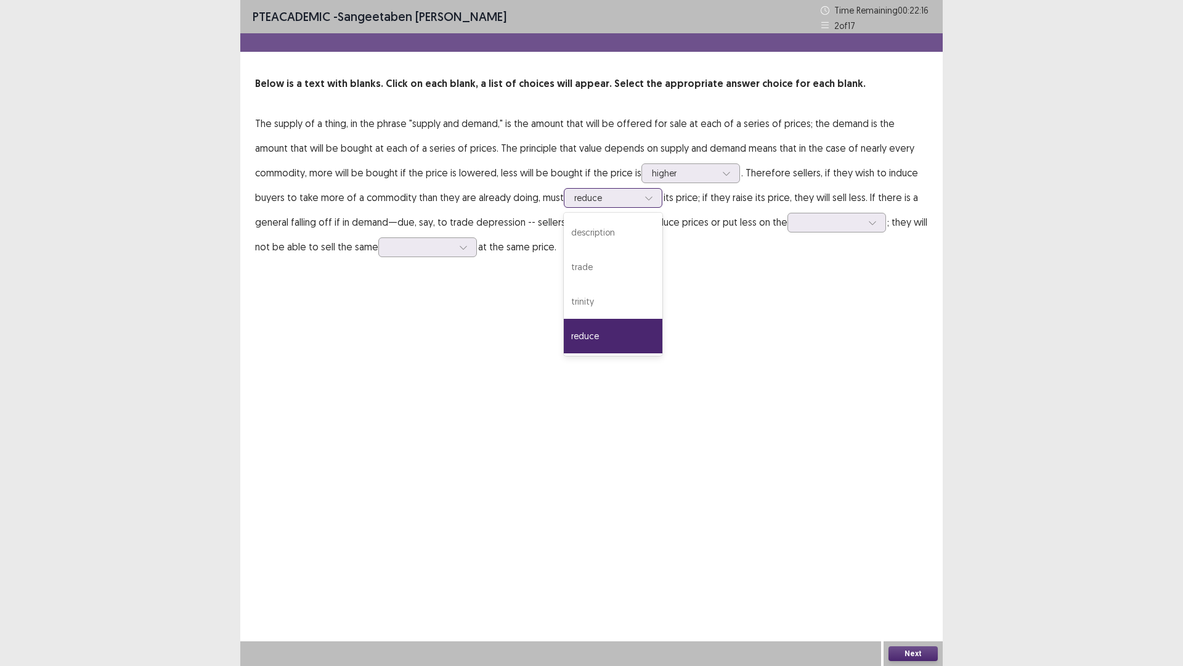
click at [645, 198] on icon at bounding box center [649, 198] width 9 height 9
click at [714, 356] on div "PTE academic - sangeetaben [PERSON_NAME] Time Remaining 00 : 21 : 55 2 of 17 Be…" at bounding box center [591, 333] width 703 height 666
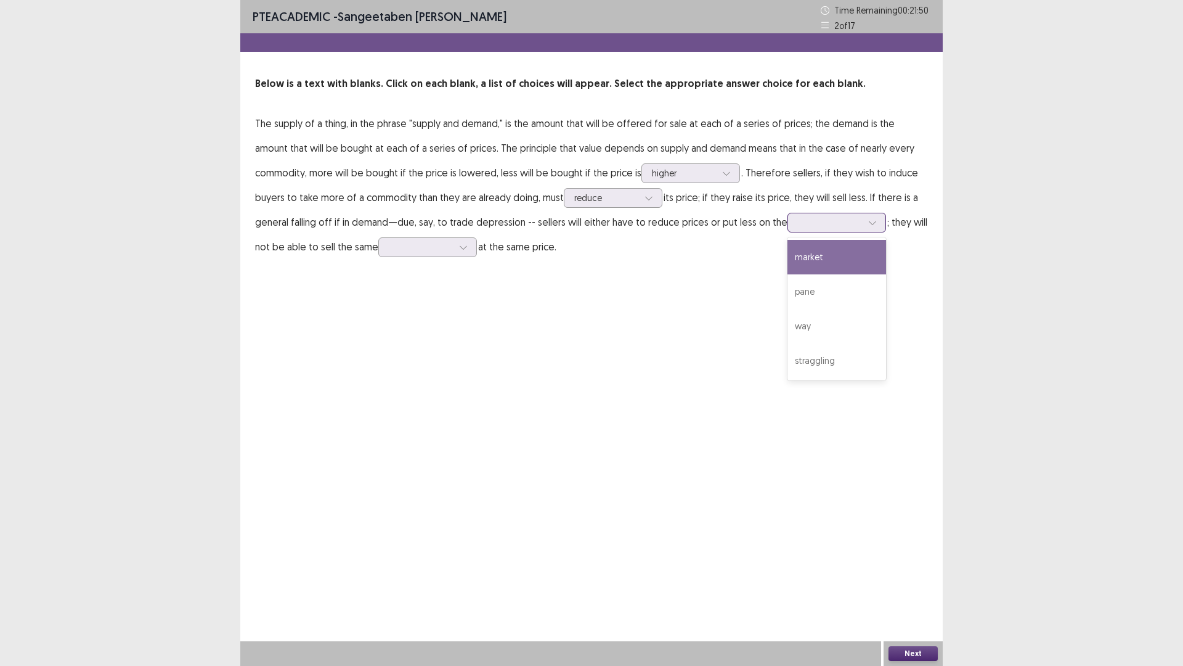
click at [798, 222] on div at bounding box center [830, 222] width 64 height 12
click at [791, 261] on div "market" at bounding box center [837, 257] width 99 height 35
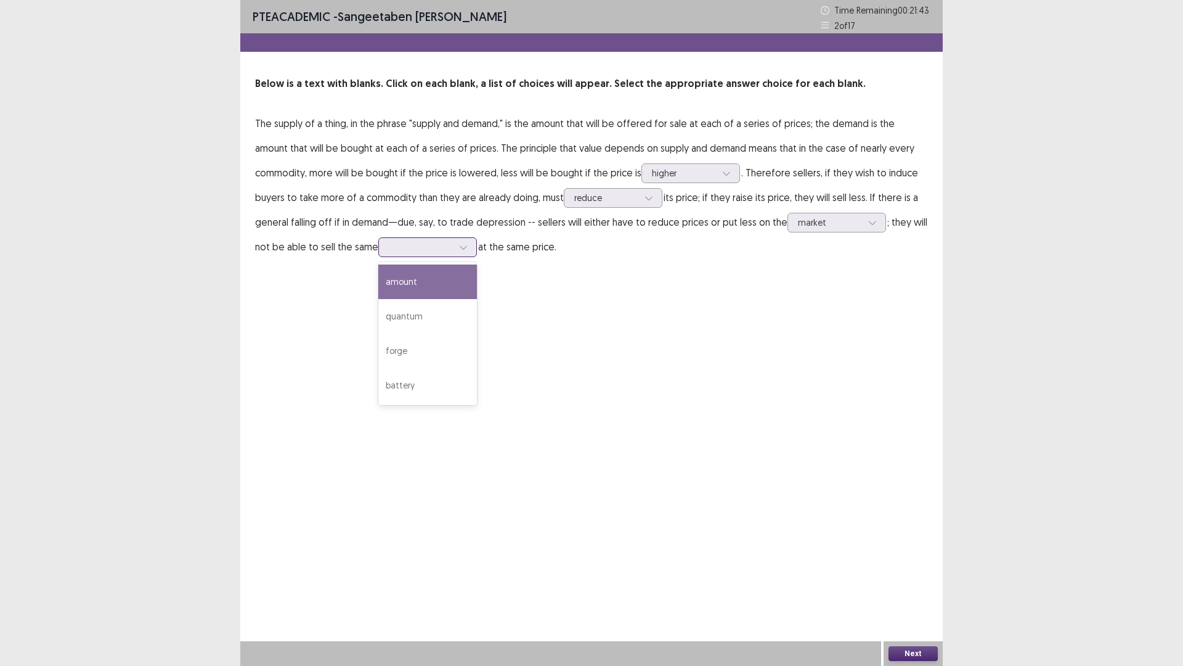
click at [388, 254] on div at bounding box center [421, 247] width 67 height 14
click at [379, 288] on div "amount" at bounding box center [427, 281] width 99 height 35
click at [924, 569] on button "Next" at bounding box center [913, 653] width 49 height 15
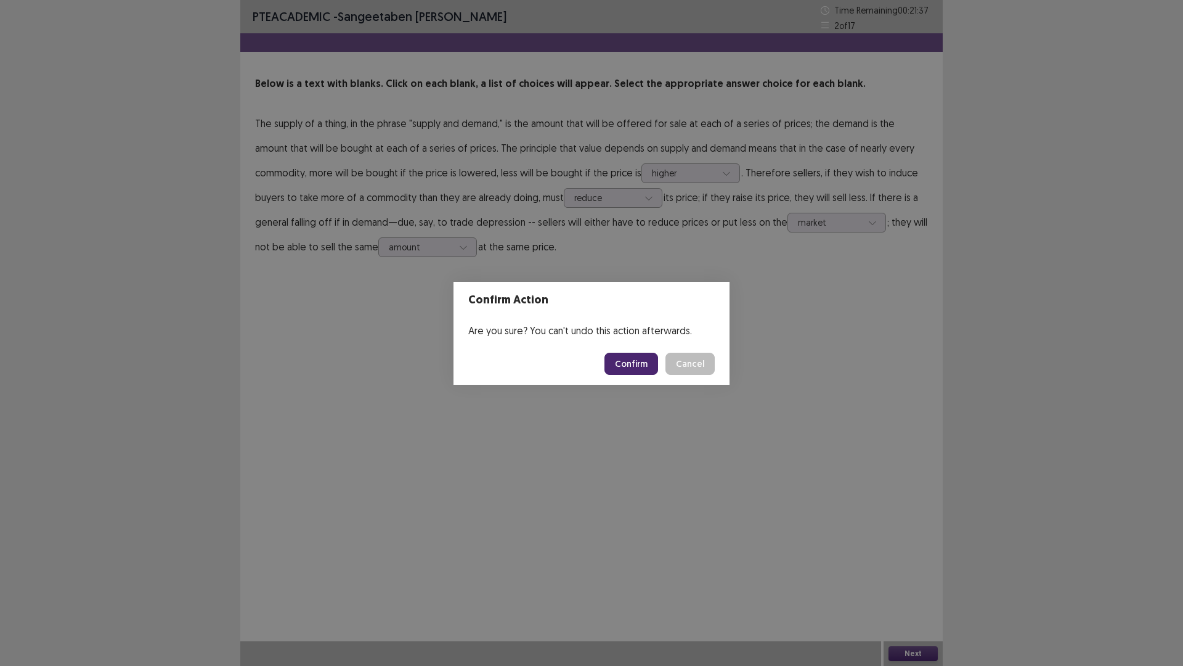
click at [637, 367] on button "Confirm" at bounding box center [632, 363] width 54 height 22
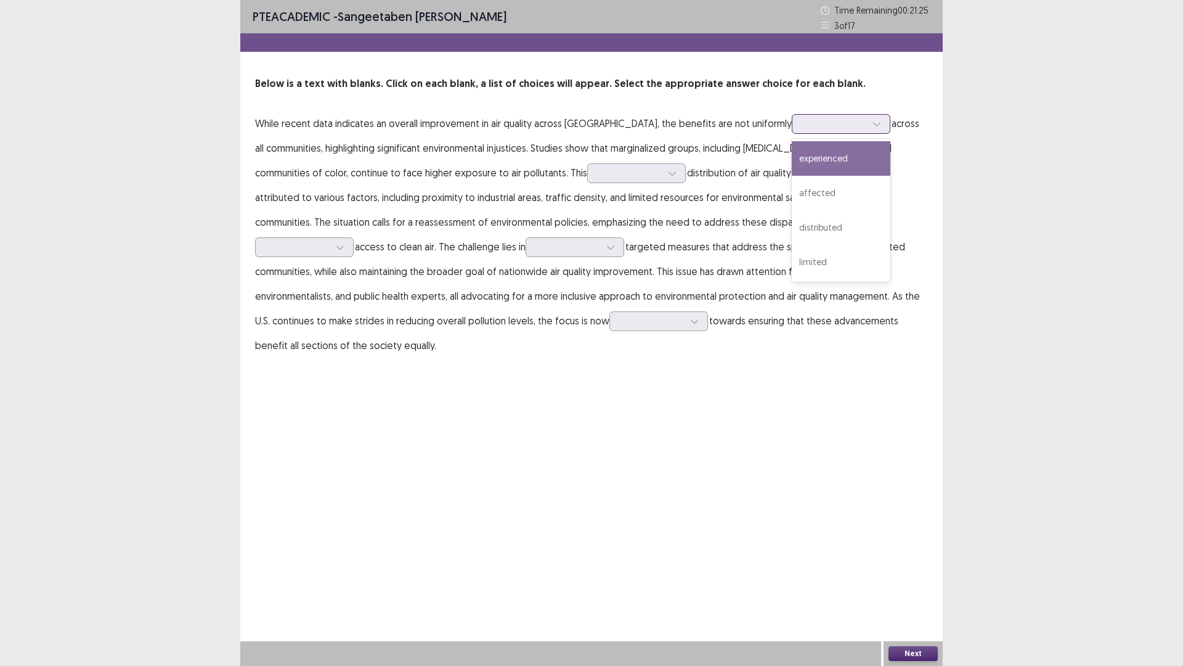
click at [808, 120] on div at bounding box center [834, 124] width 64 height 12
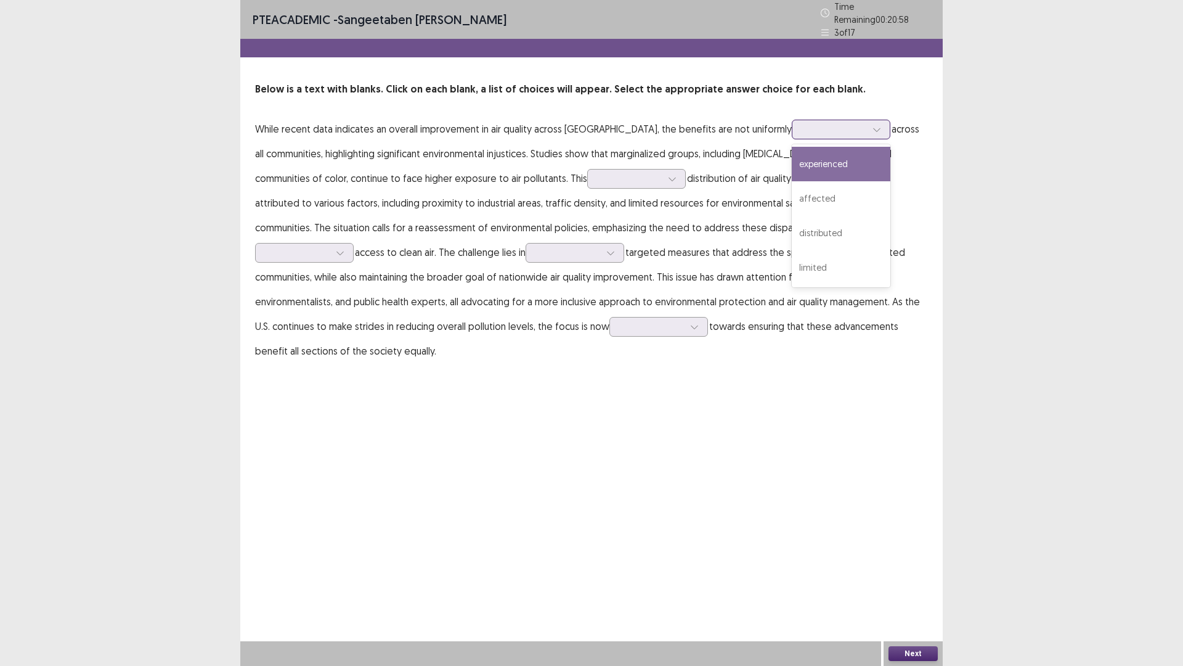
click at [809, 172] on div "experienced" at bounding box center [841, 164] width 99 height 35
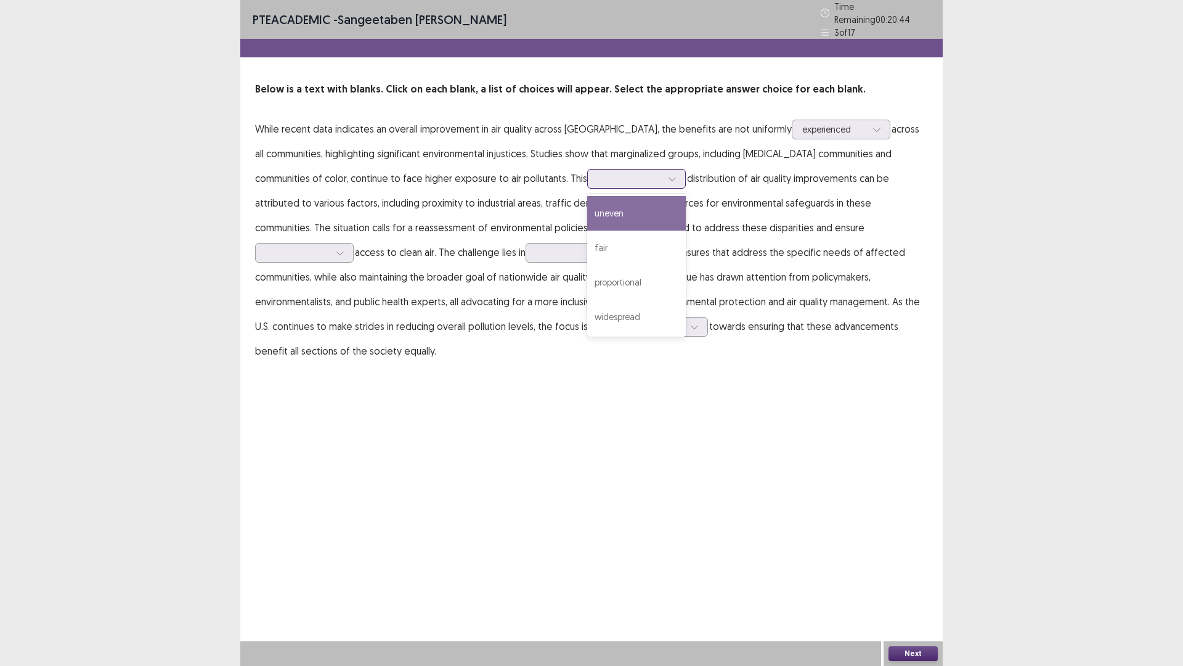
click at [598, 173] on div at bounding box center [630, 179] width 64 height 12
click at [587, 238] on div "fair" at bounding box center [636, 247] width 99 height 35
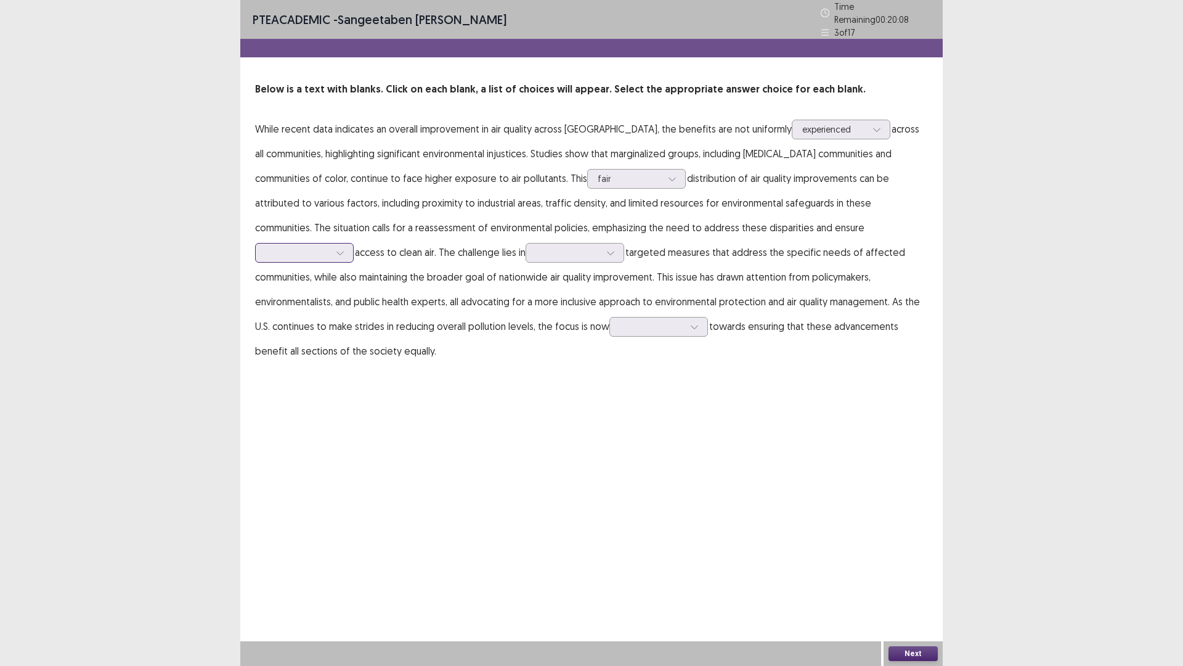
click at [331, 245] on div at bounding box center [297, 252] width 67 height 14
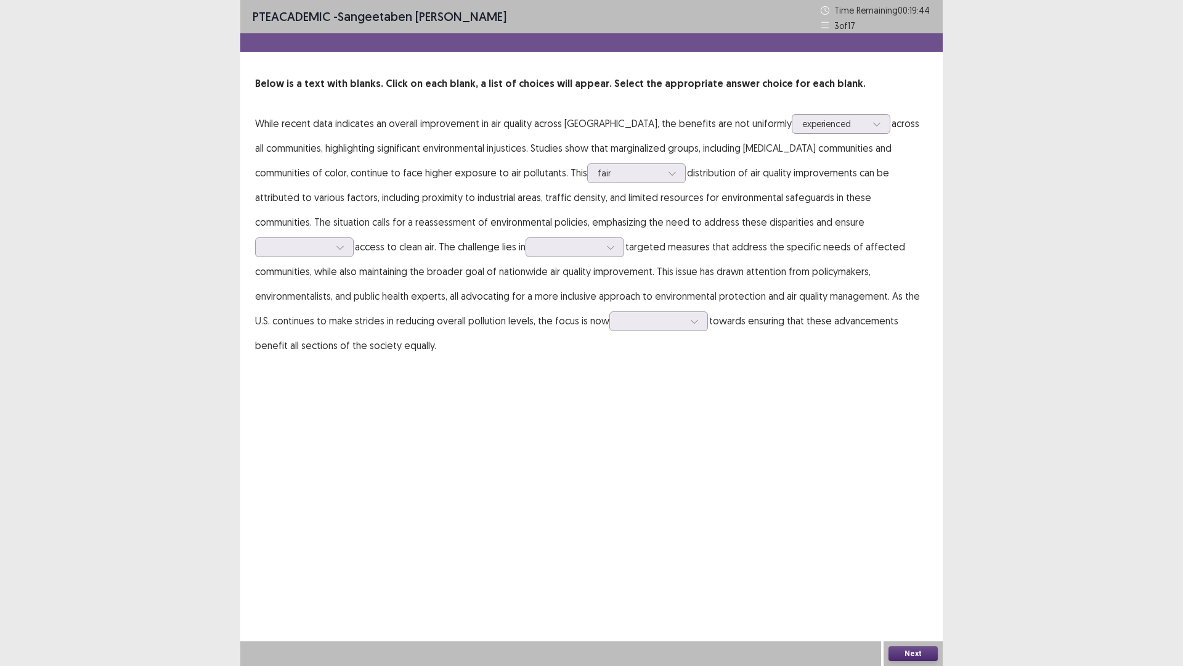
click at [671, 437] on div "PTE academic - sangeetaben [PERSON_NAME] Time Remaining 00 : 19 : 44 3 of 17 Be…" at bounding box center [591, 333] width 703 height 666
click at [536, 248] on div at bounding box center [568, 247] width 64 height 12
click at [507, 459] on div "PTE academic - sangeetaben [PERSON_NAME] Time Remaining 00 : 19 : 14 3 of 17 Be…" at bounding box center [591, 333] width 703 height 666
click at [609, 329] on div at bounding box center [658, 321] width 99 height 20
click at [609, 357] on div "shifting" at bounding box center [658, 355] width 99 height 35
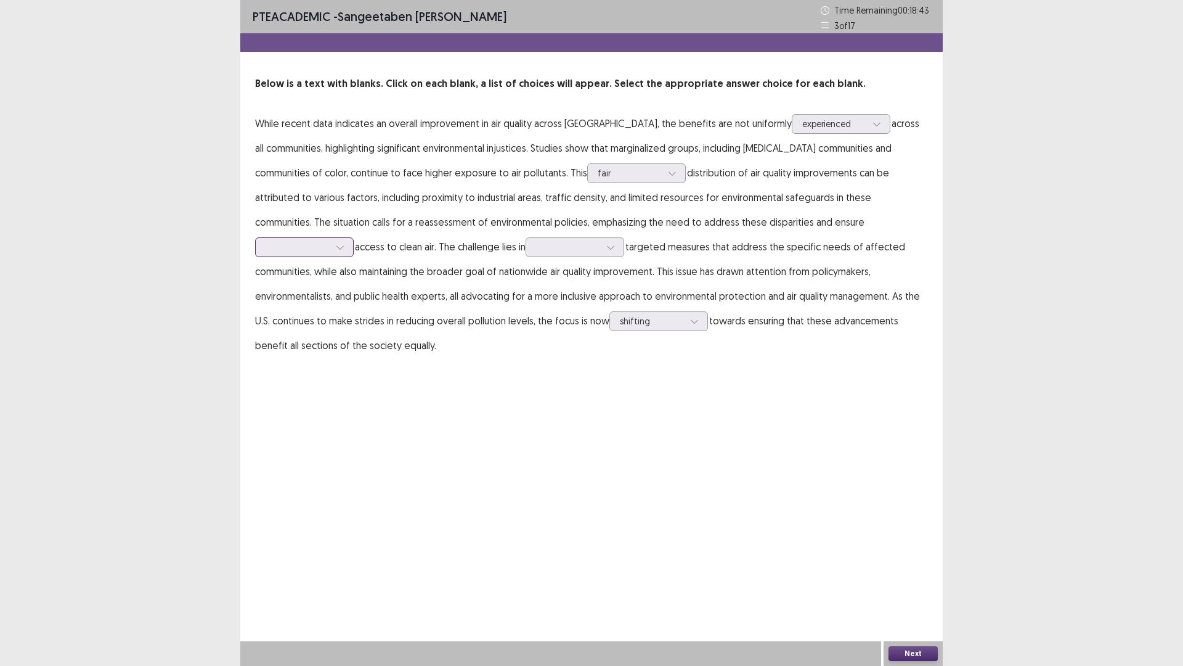
click at [330, 241] on div at bounding box center [298, 247] width 64 height 12
click at [354, 264] on div "partial" at bounding box center [304, 281] width 99 height 35
click at [330, 238] on div "partial" at bounding box center [298, 247] width 64 height 18
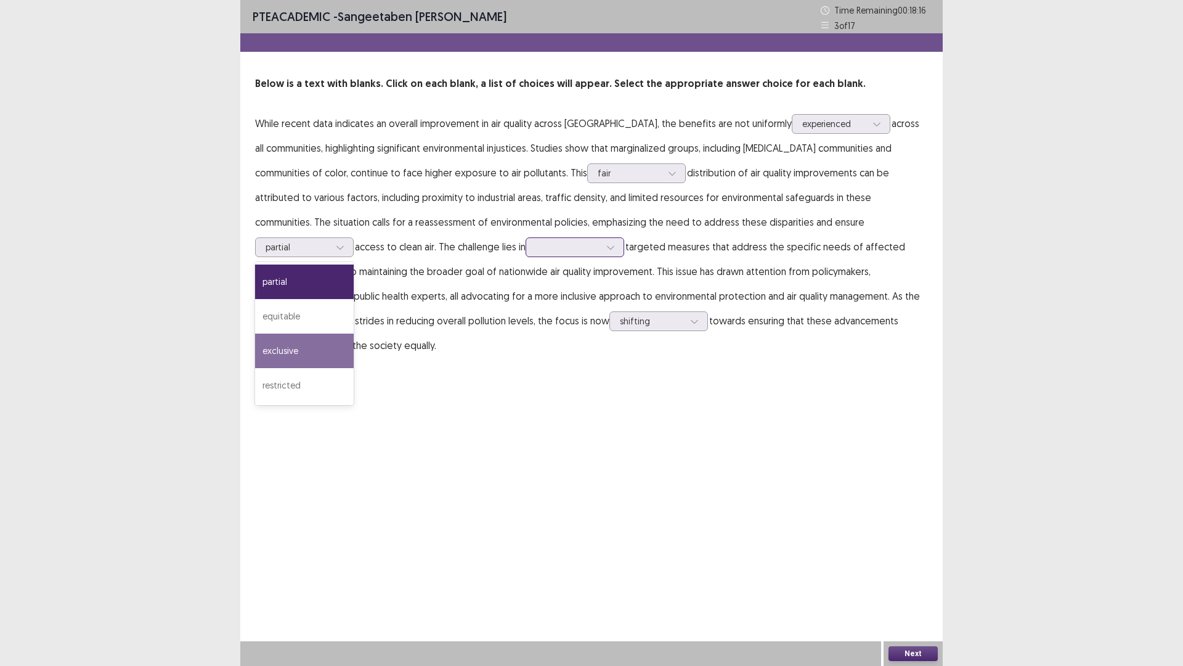
click at [601, 252] on div at bounding box center [610, 247] width 18 height 18
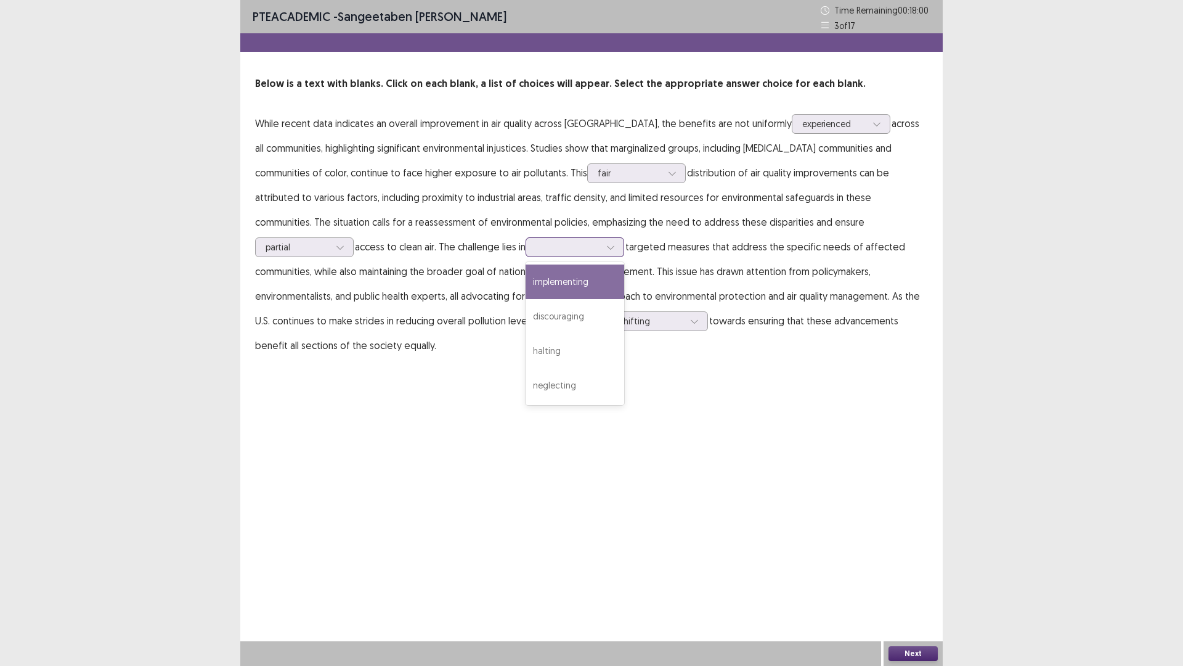
click at [526, 291] on div "implementing" at bounding box center [575, 281] width 99 height 35
click at [895, 569] on button "Next" at bounding box center [913, 653] width 49 height 15
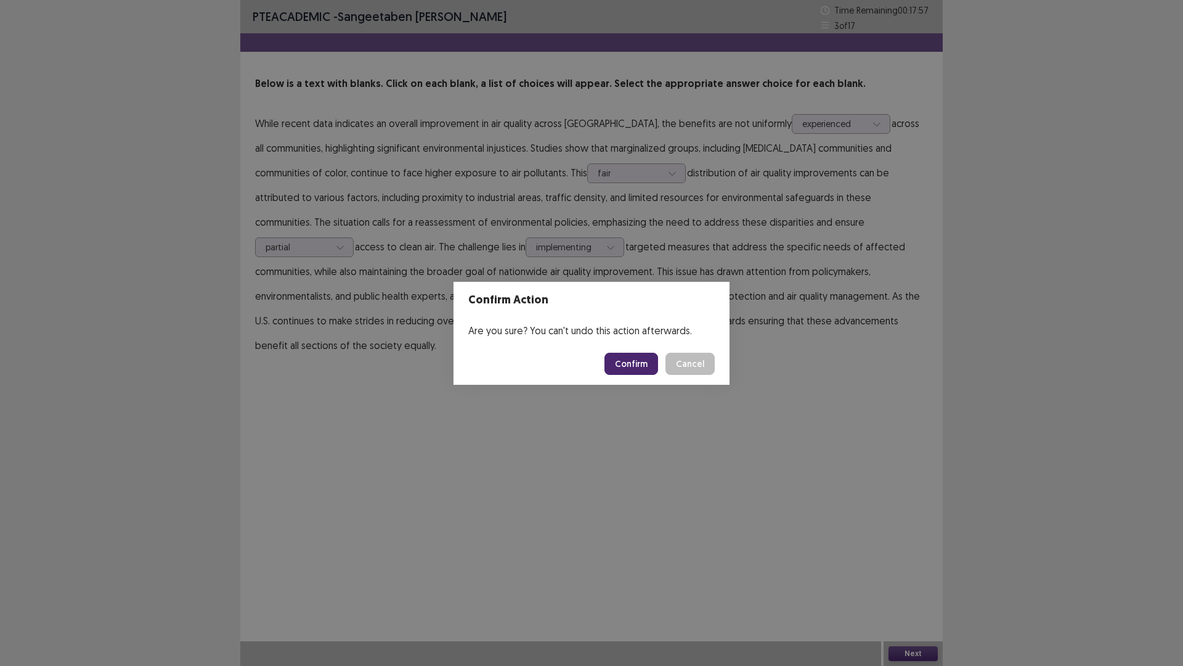
click at [616, 368] on button "Confirm" at bounding box center [632, 363] width 54 height 22
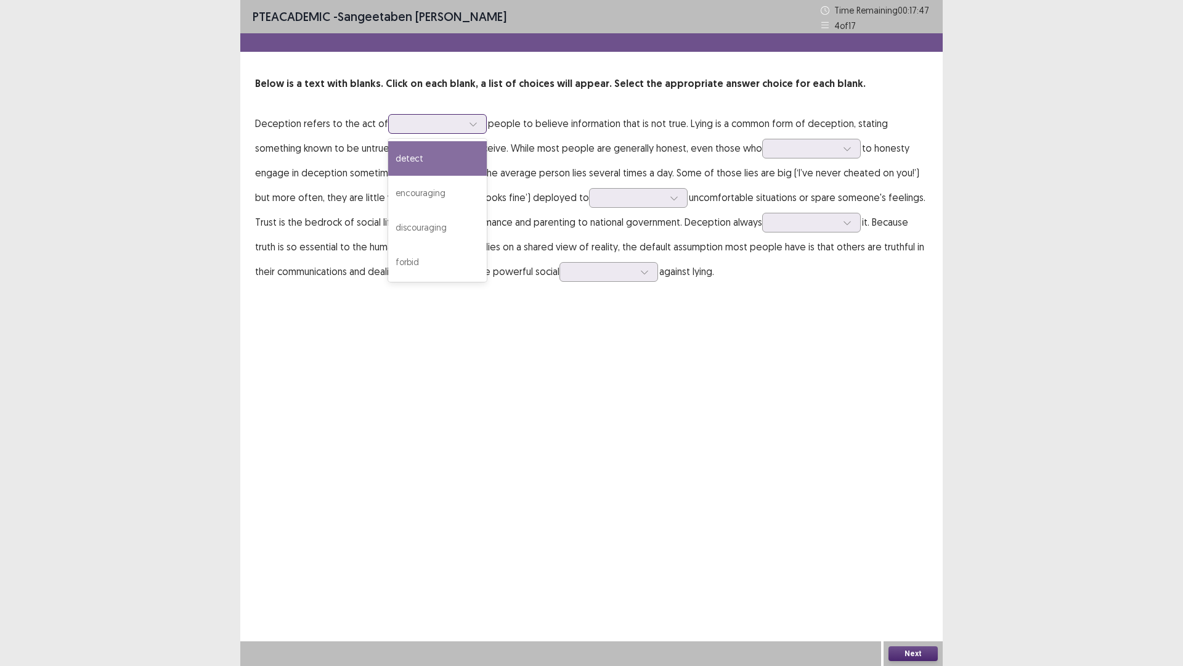
click at [414, 123] on div at bounding box center [431, 124] width 64 height 12
click at [454, 197] on div "encouraging" at bounding box center [437, 193] width 99 height 35
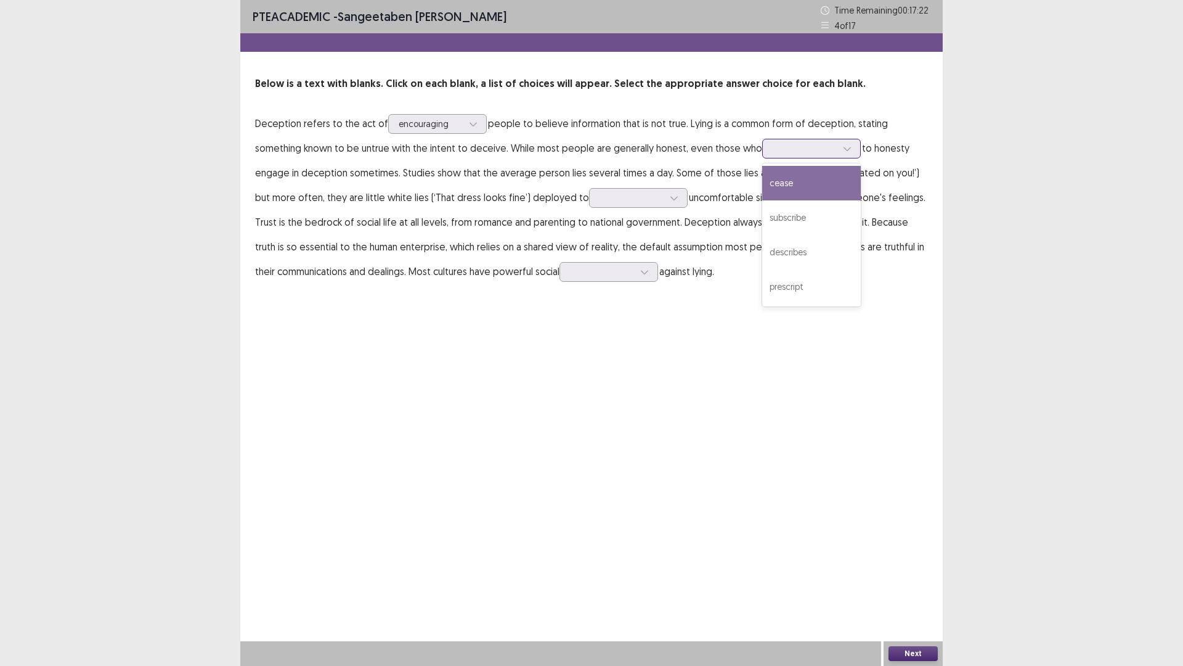
click at [773, 149] on div at bounding box center [805, 148] width 64 height 12
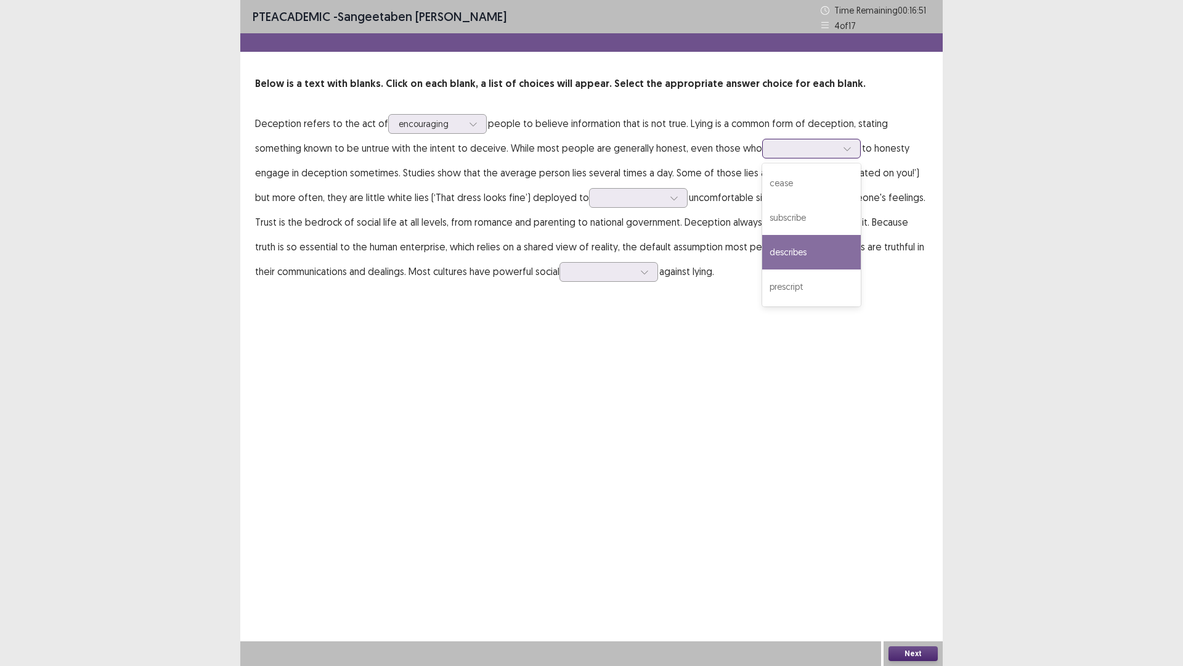
click at [775, 256] on div "describes" at bounding box center [811, 252] width 99 height 35
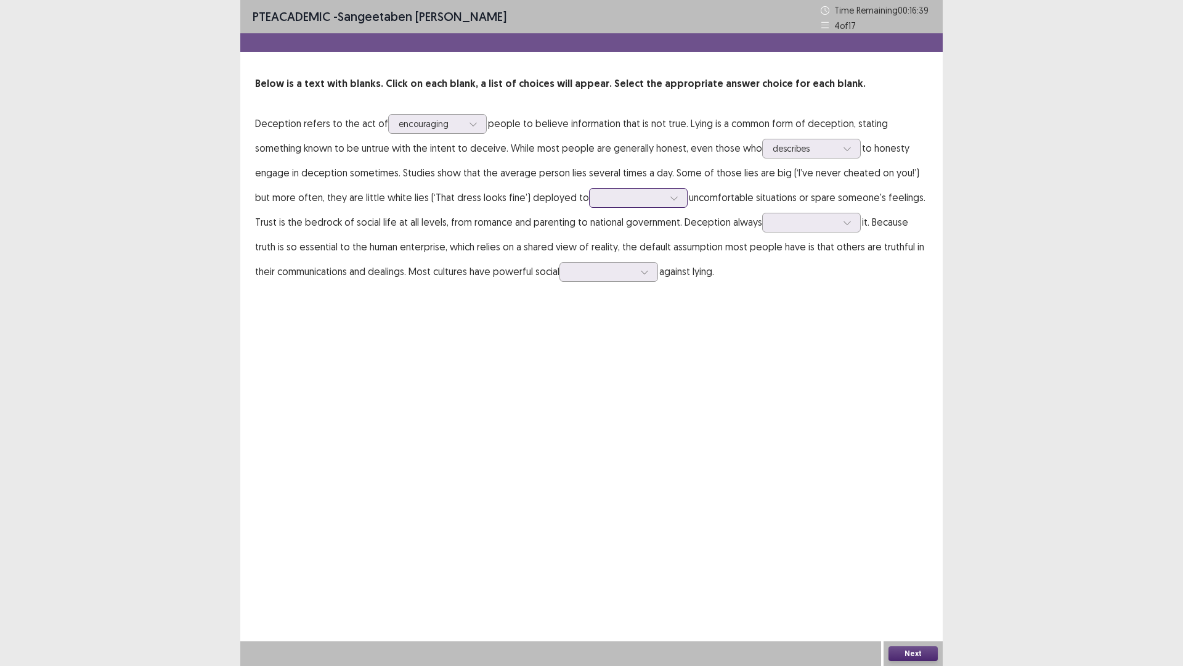
click at [665, 203] on div at bounding box center [674, 198] width 18 height 18
click at [589, 227] on div "avoid" at bounding box center [638, 232] width 99 height 35
click at [773, 226] on div at bounding box center [805, 222] width 64 height 12
click at [765, 333] on div "suffer" at bounding box center [811, 326] width 99 height 35
click at [570, 275] on div at bounding box center [602, 272] width 64 height 12
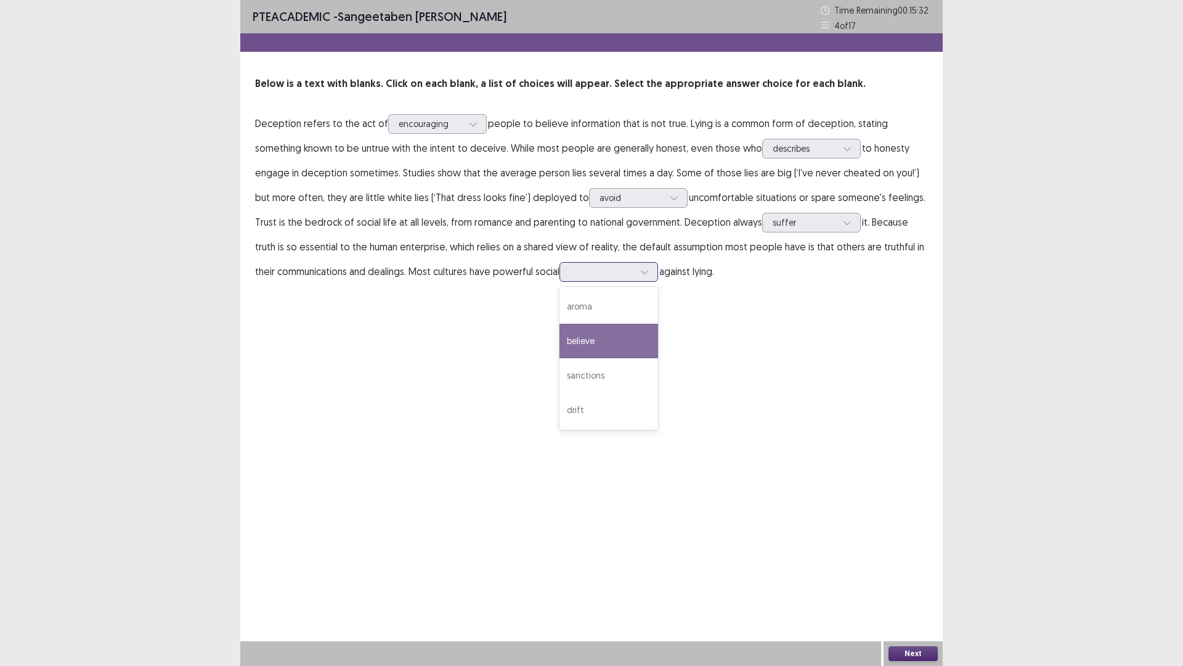
click at [574, 345] on div "believe" at bounding box center [609, 341] width 99 height 35
click at [929, 569] on button "Next" at bounding box center [913, 653] width 49 height 15
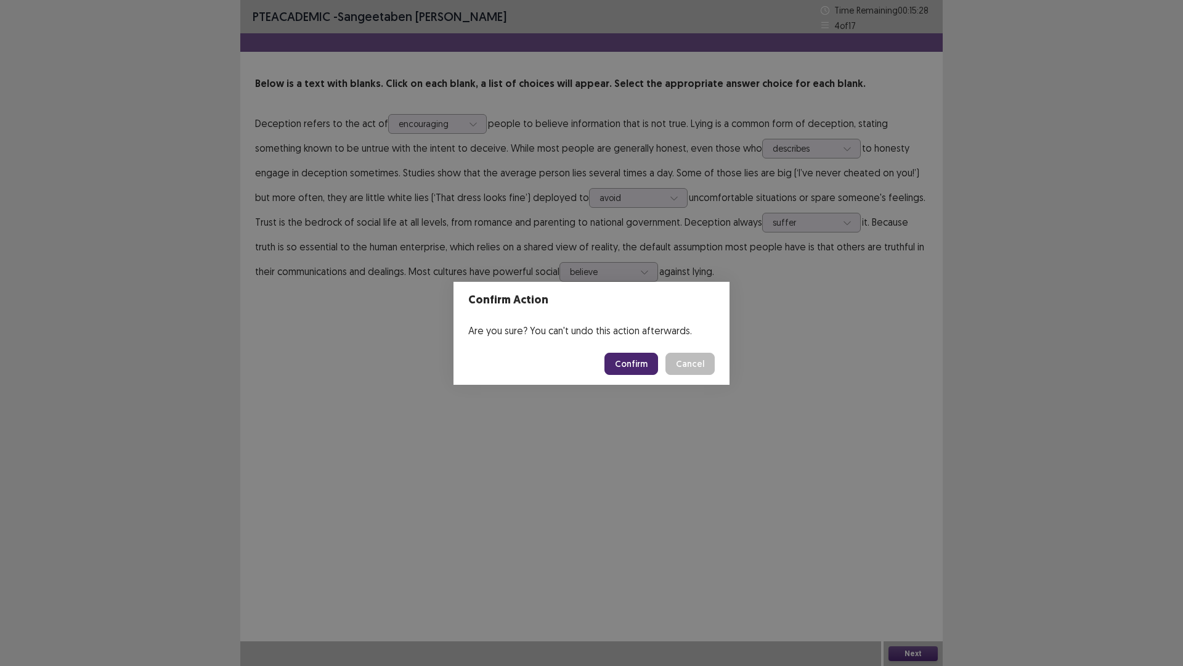
click at [631, 359] on button "Confirm" at bounding box center [632, 363] width 54 height 22
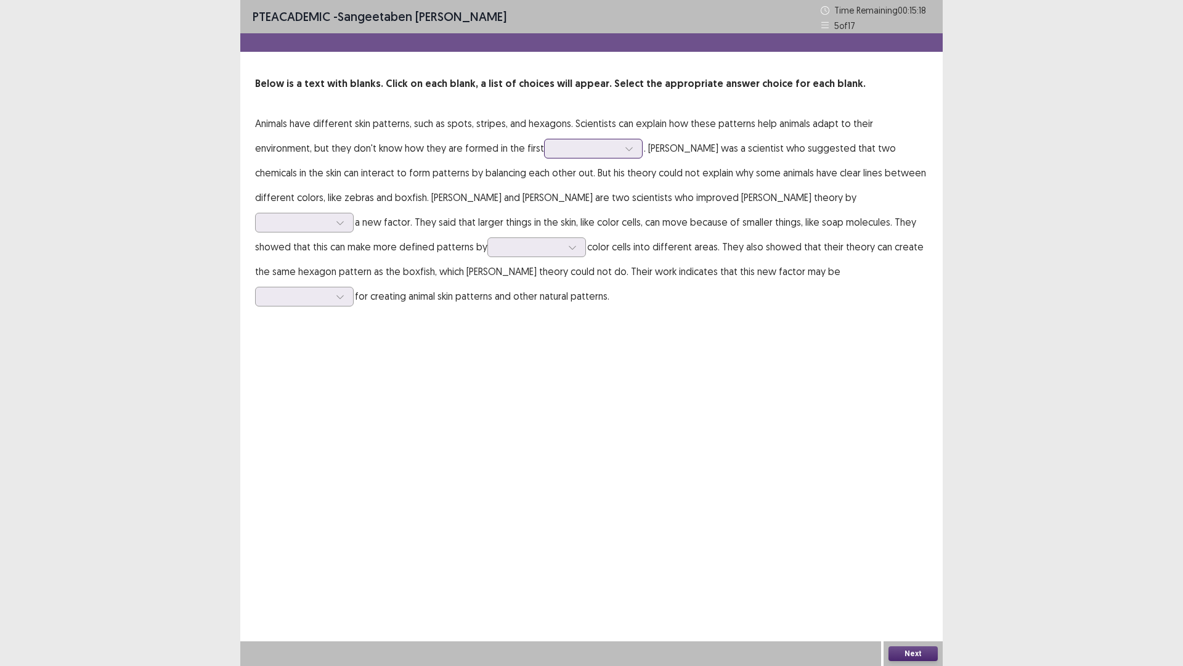
click at [555, 150] on div at bounding box center [587, 148] width 64 height 12
click at [544, 253] on div "place" at bounding box center [593, 252] width 99 height 35
click at [349, 213] on div at bounding box center [340, 222] width 18 height 18
click at [354, 311] on div "adding" at bounding box center [304, 326] width 99 height 35
click at [498, 241] on div at bounding box center [530, 247] width 64 height 12
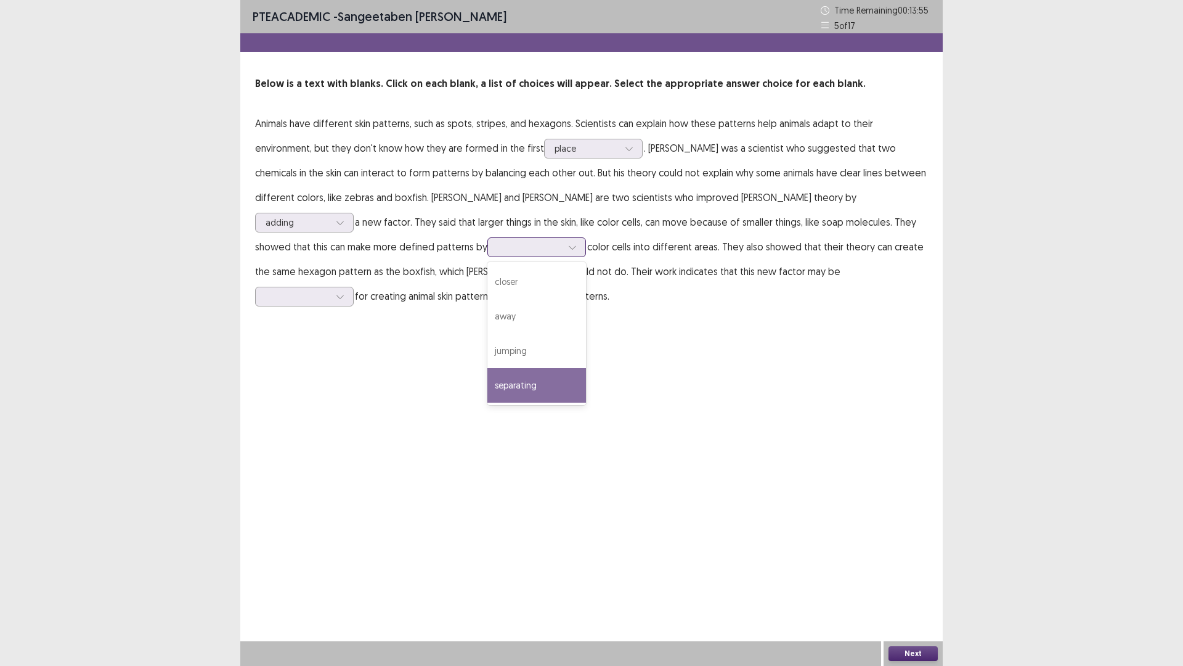
click at [487, 381] on div "separating" at bounding box center [536, 385] width 99 height 35
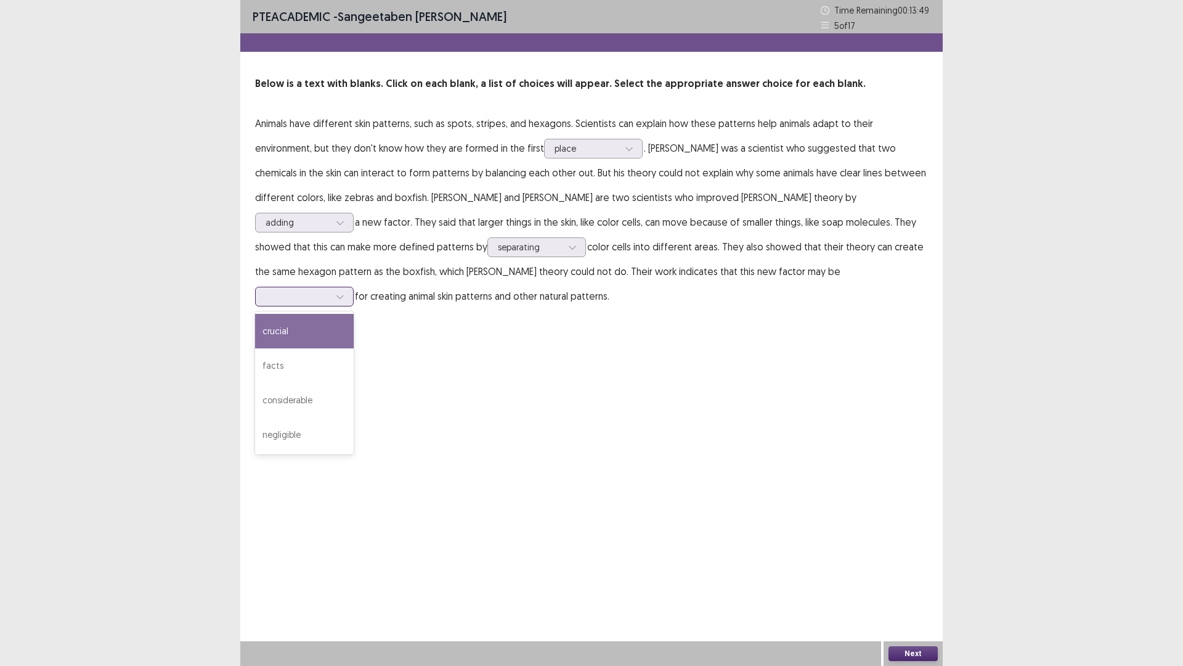
click at [330, 290] on div at bounding box center [298, 296] width 64 height 12
click at [354, 314] on div "crucial" at bounding box center [304, 331] width 99 height 35
click at [899, 569] on button "Next" at bounding box center [913, 653] width 49 height 15
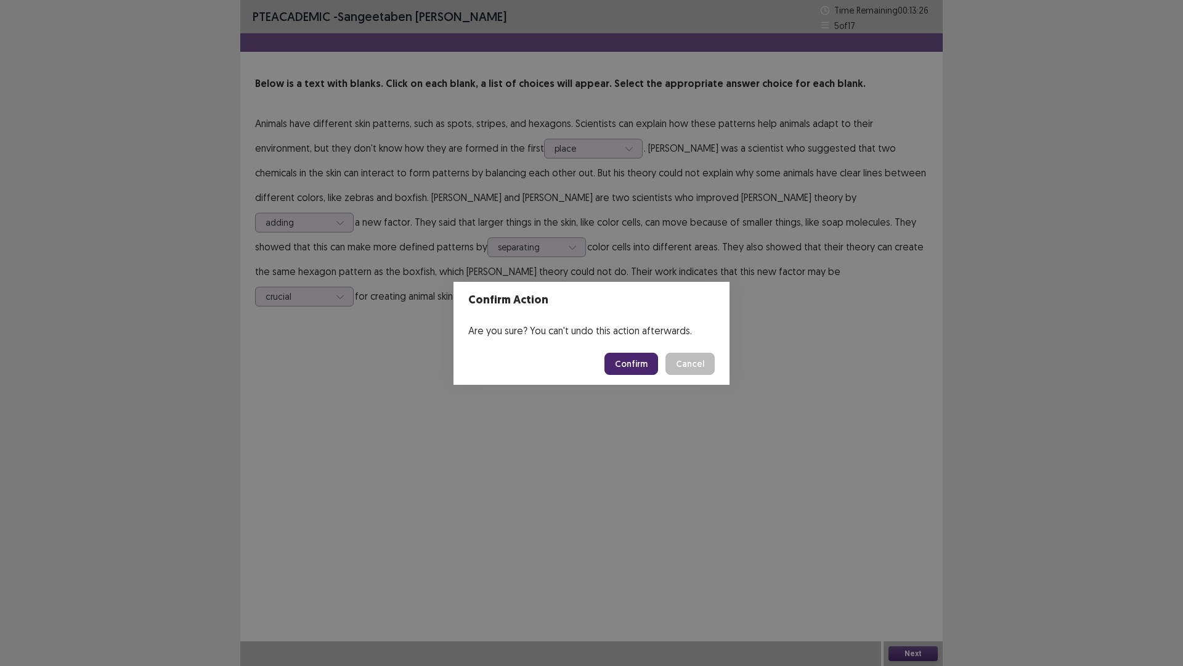
click at [626, 366] on button "Confirm" at bounding box center [632, 363] width 54 height 22
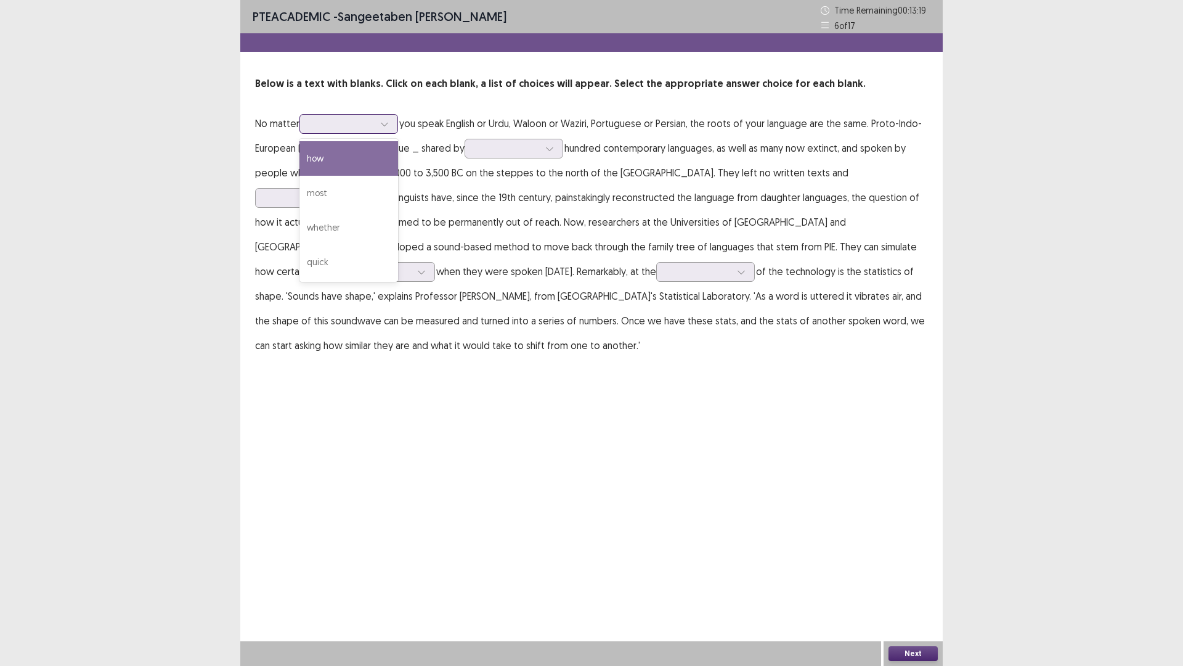
click at [386, 124] on icon at bounding box center [384, 124] width 9 height 9
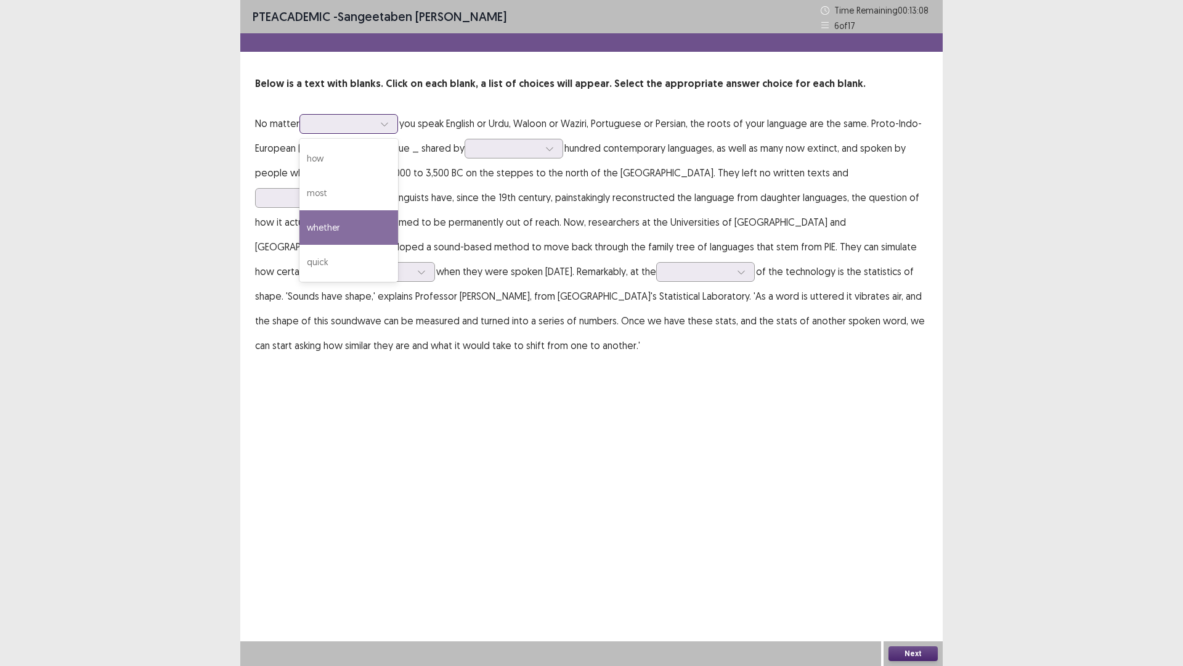
click at [375, 232] on div "whether" at bounding box center [349, 227] width 99 height 35
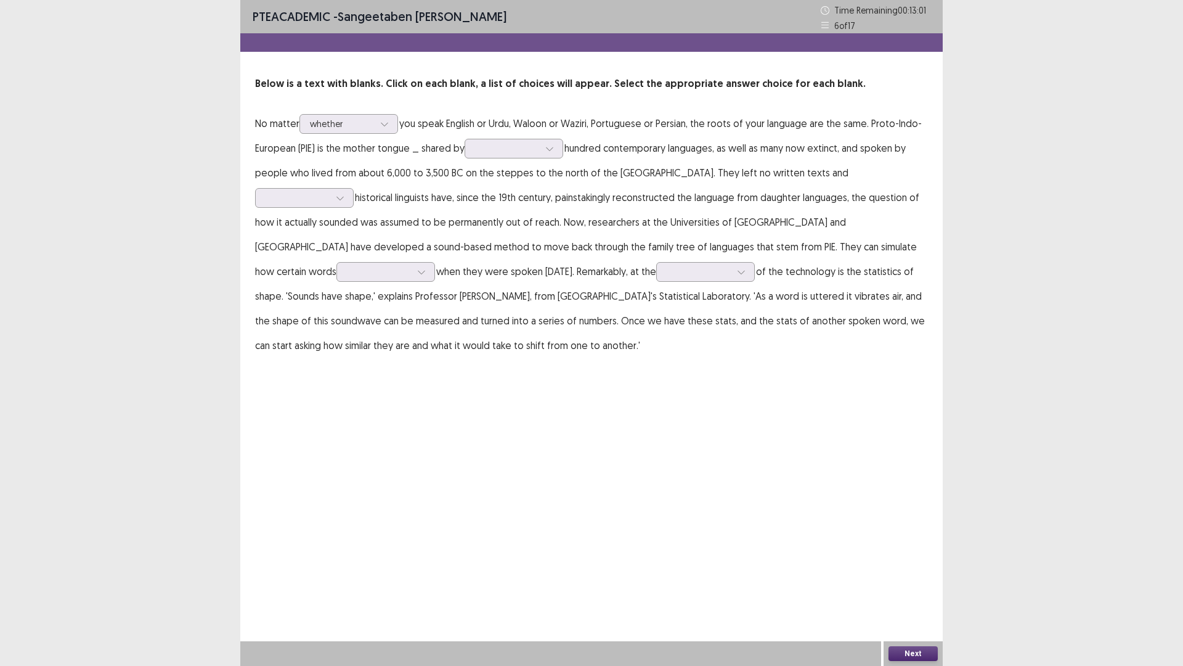
click at [511, 158] on p "No matter option whether, selected. whether you speak English or Urdu, Waloon o…" at bounding box center [591, 234] width 673 height 247
click at [520, 153] on div at bounding box center [507, 148] width 64 height 12
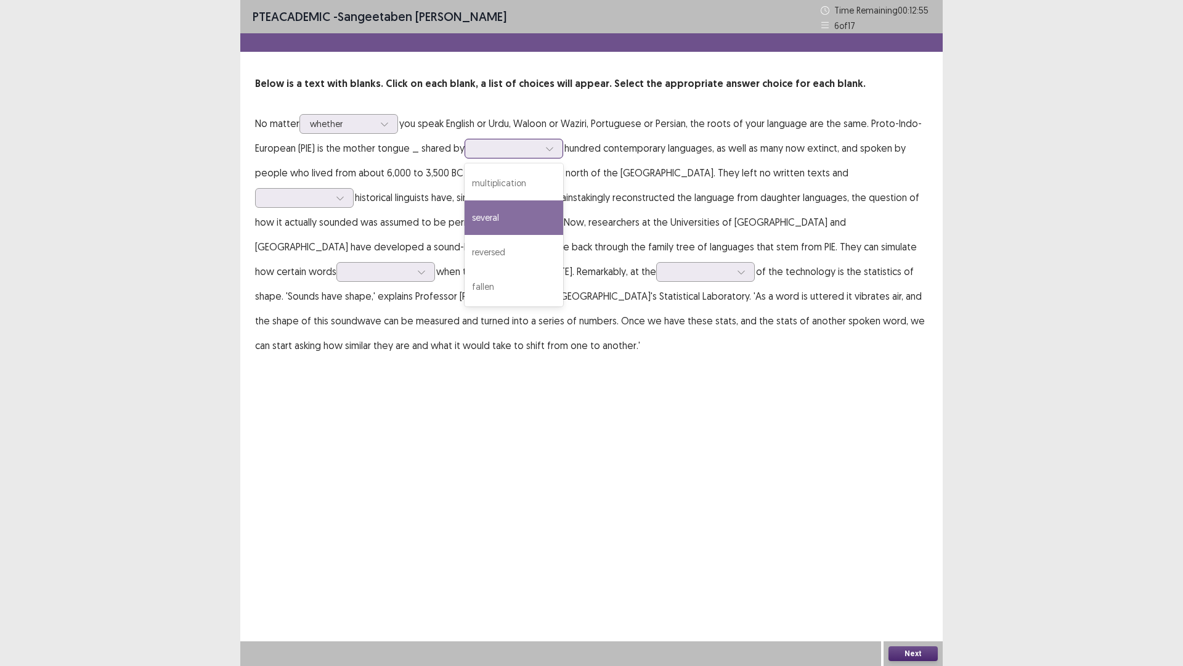
click at [523, 219] on div "several" at bounding box center [514, 217] width 99 height 35
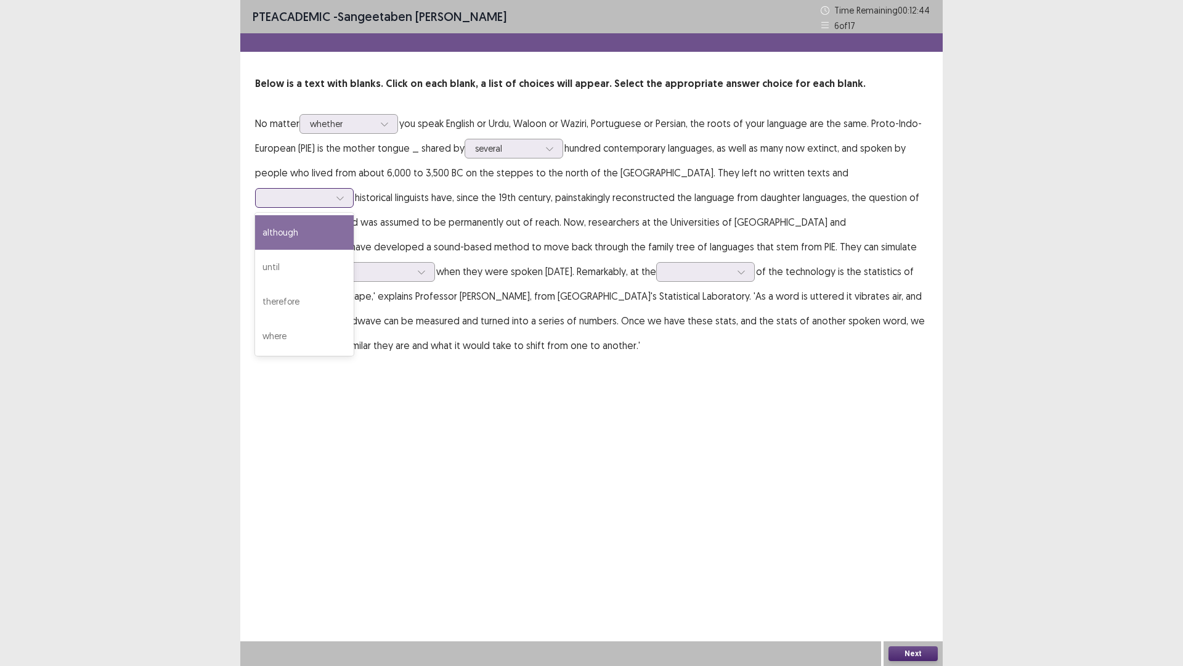
click at [344, 194] on icon at bounding box center [340, 198] width 9 height 9
click at [354, 215] on div "although" at bounding box center [304, 232] width 99 height 35
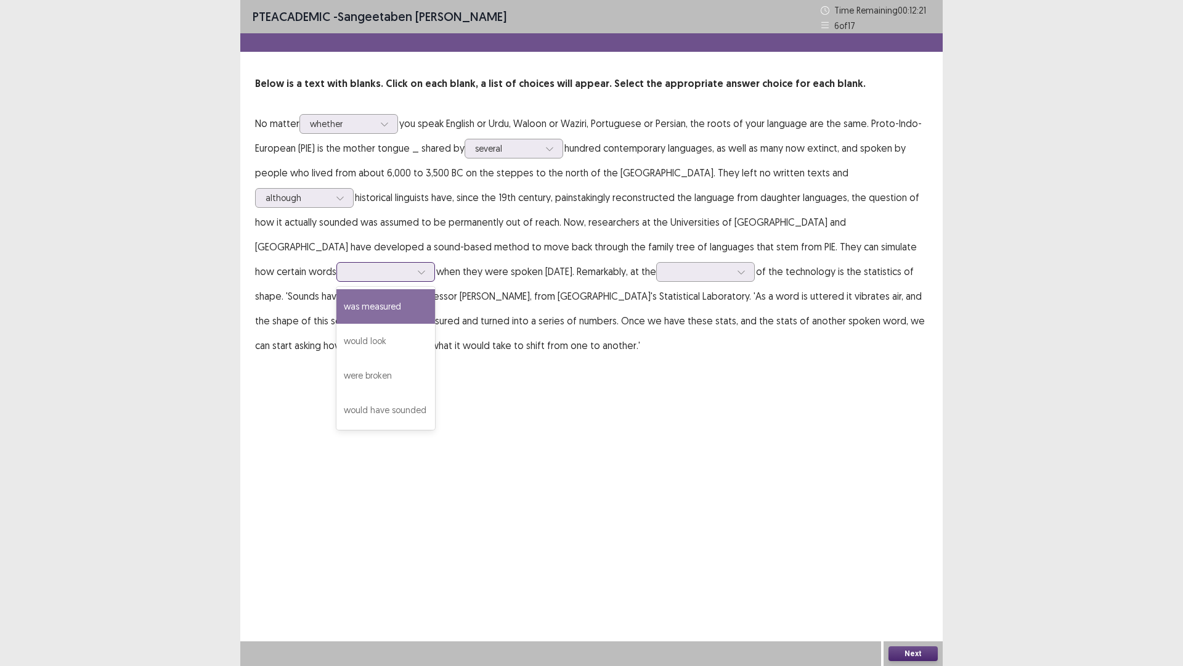
click at [411, 266] on div at bounding box center [379, 272] width 64 height 12
click at [435, 325] on div "would look" at bounding box center [385, 341] width 99 height 35
click at [667, 276] on div at bounding box center [699, 272] width 64 height 12
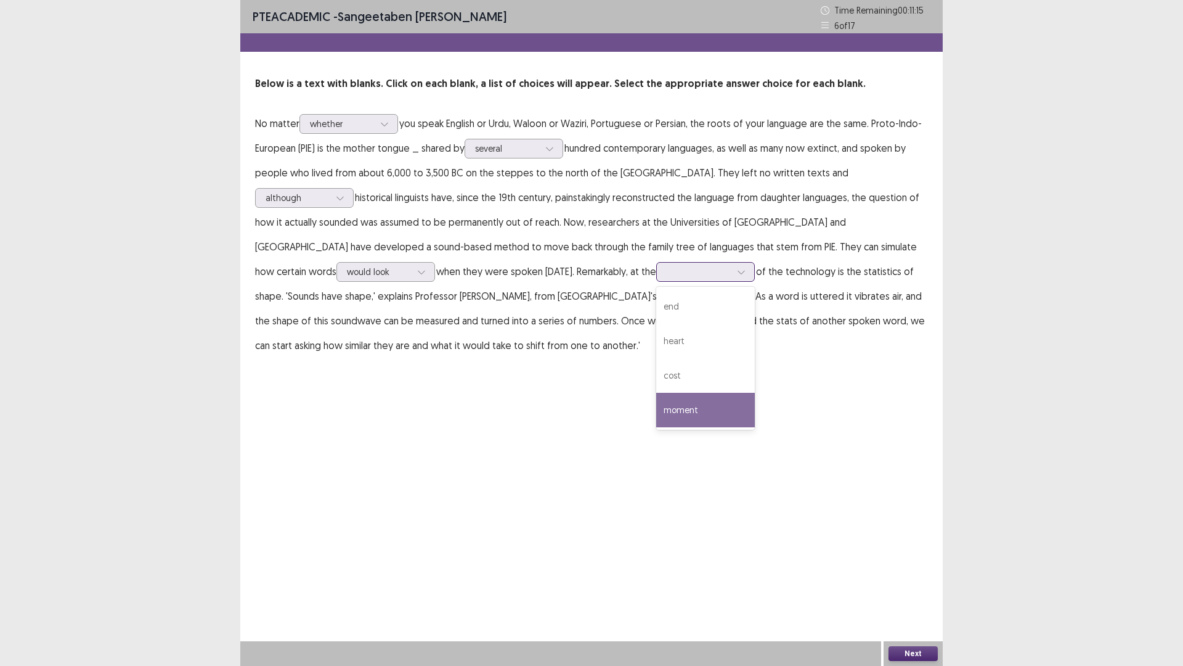
click at [656, 407] on div "moment" at bounding box center [705, 410] width 99 height 35
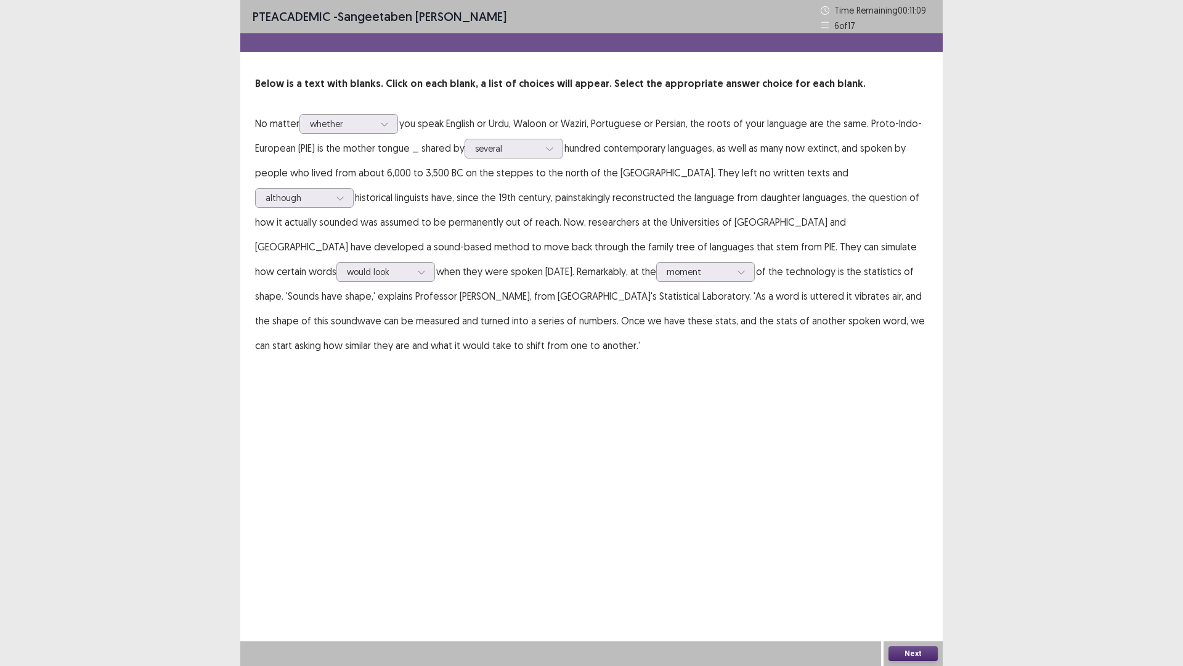
click at [927, 569] on button "Next" at bounding box center [913, 653] width 49 height 15
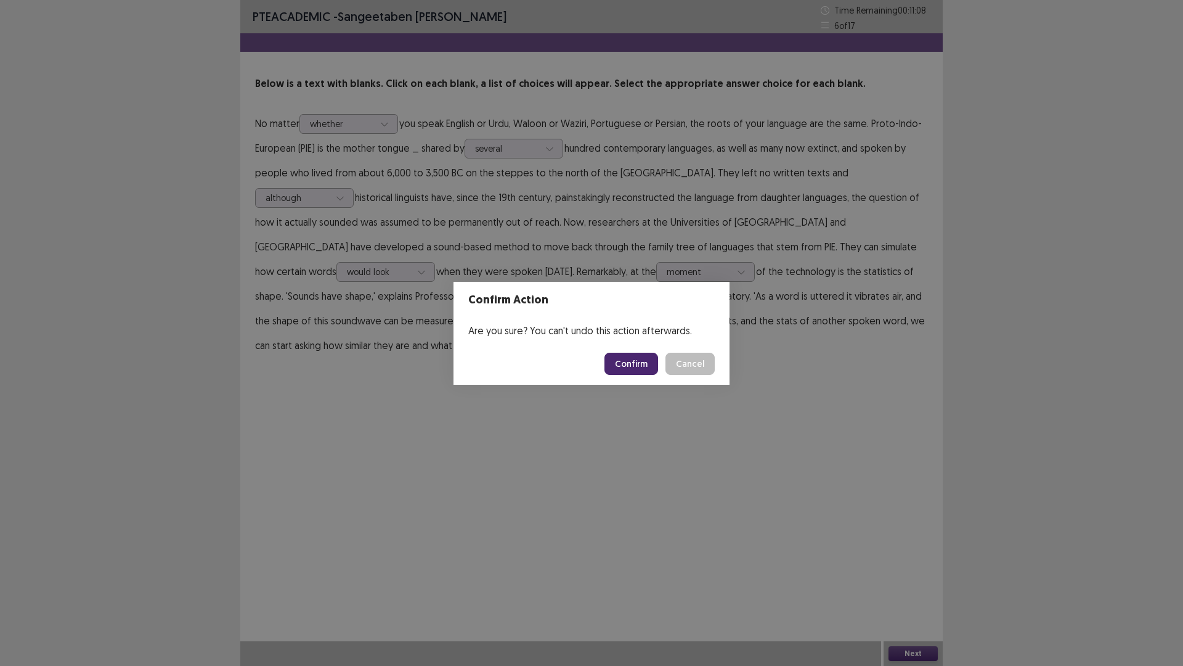
click at [640, 364] on button "Confirm" at bounding box center [632, 363] width 54 height 22
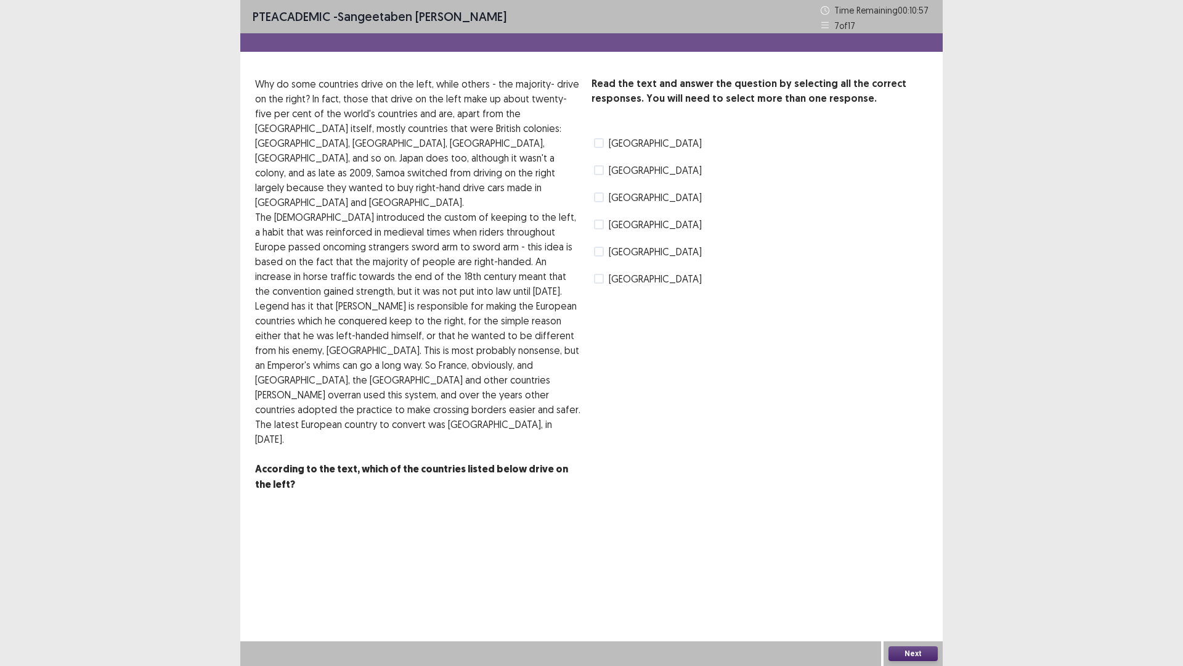
click at [603, 172] on span at bounding box center [599, 170] width 10 height 10
click at [902, 569] on button "Next" at bounding box center [913, 653] width 49 height 15
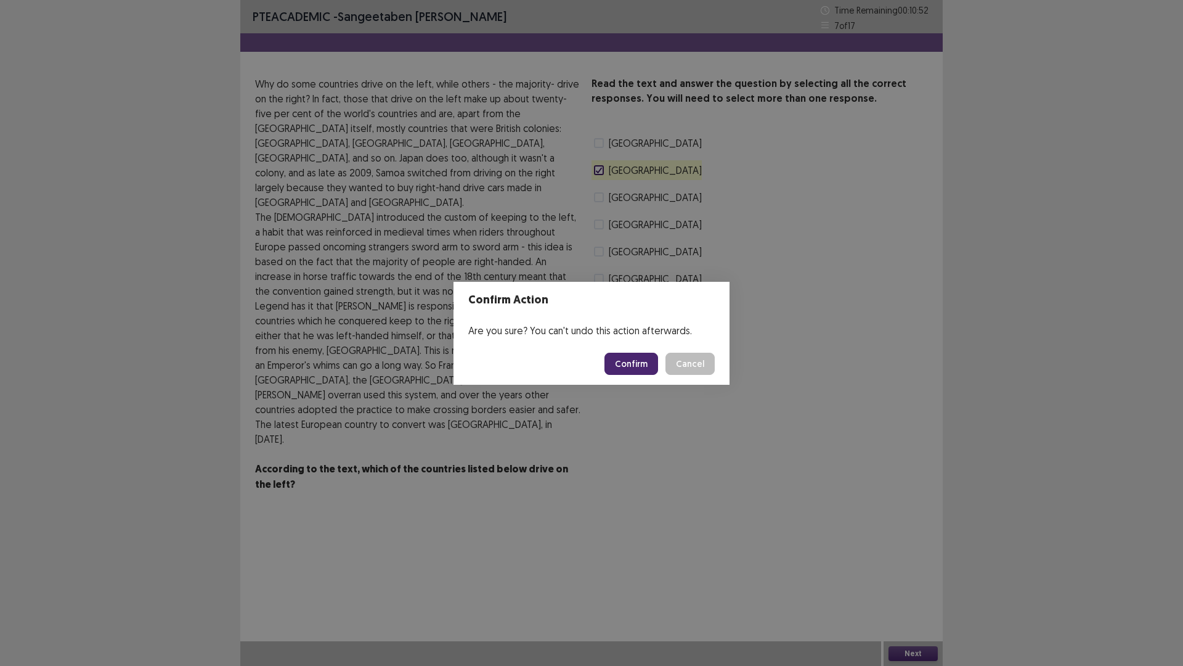
click at [644, 361] on button "Confirm" at bounding box center [632, 363] width 54 height 22
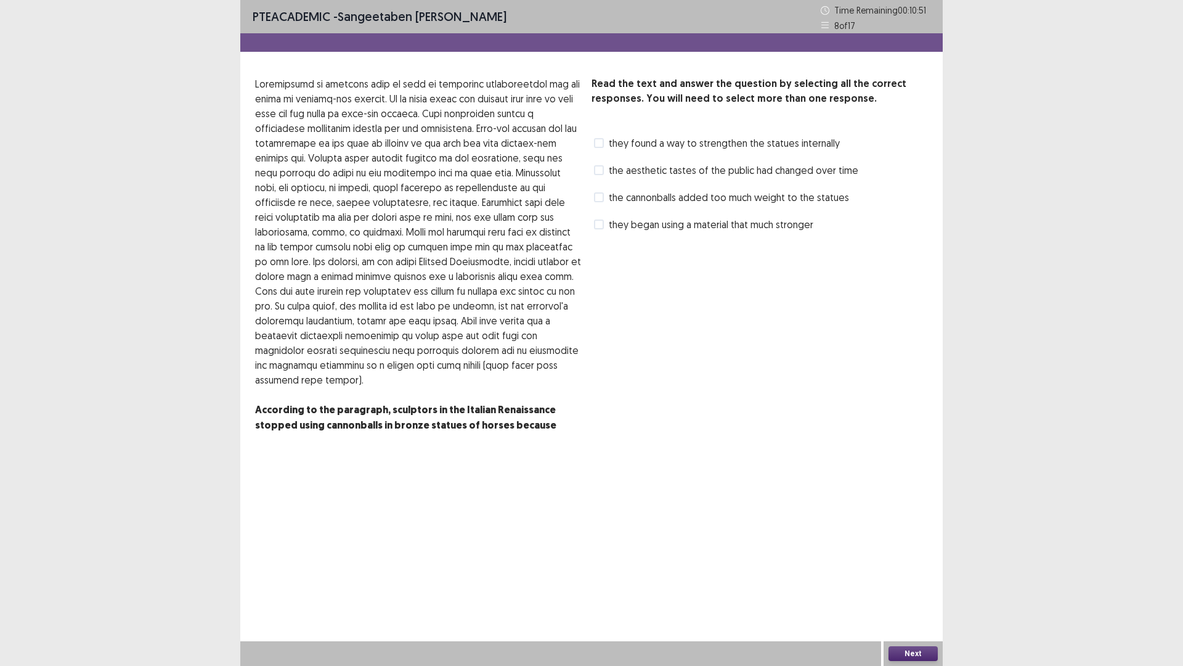
click at [620, 165] on span "the aesthetic tastes of the public had changed over time" at bounding box center [734, 170] width 250 height 15
click at [927, 569] on button "Next" at bounding box center [913, 653] width 49 height 15
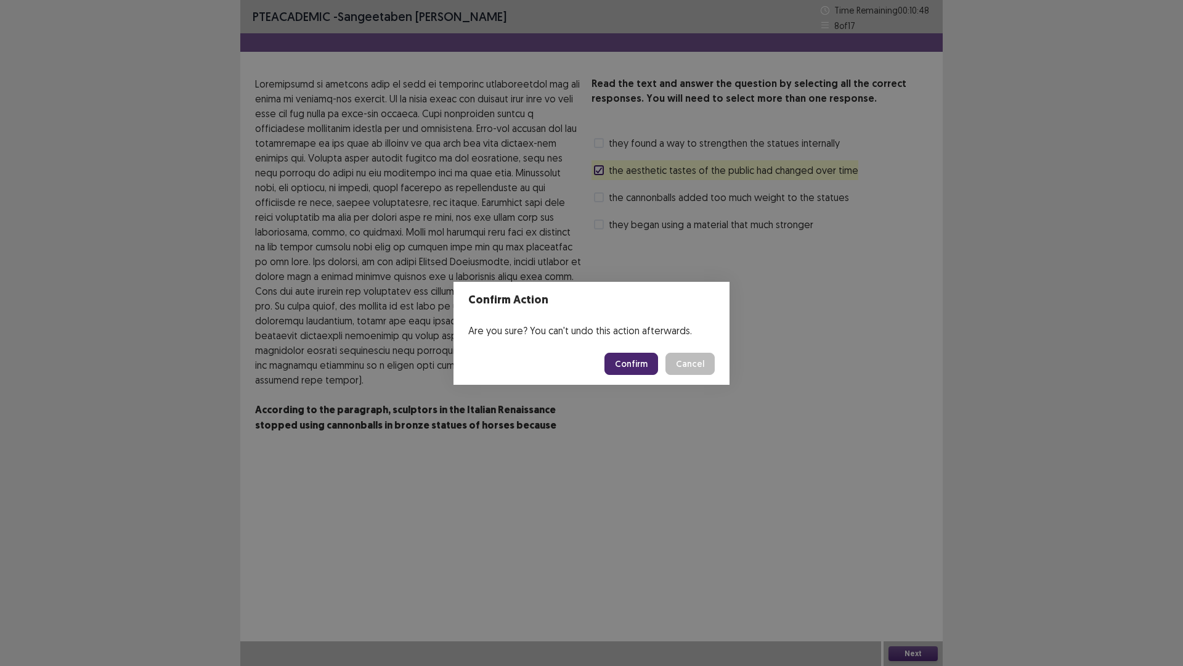
click at [650, 359] on button "Confirm" at bounding box center [632, 363] width 54 height 22
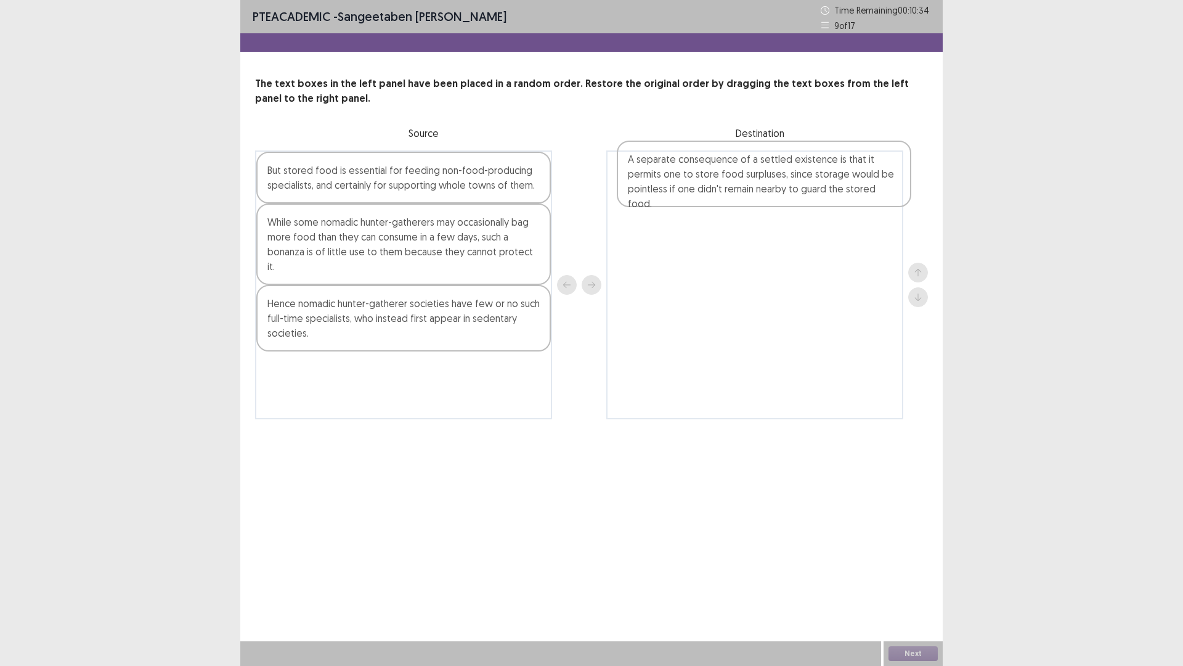
drag, startPoint x: 404, startPoint y: 385, endPoint x: 770, endPoint y: 187, distance: 416.3
click at [770, 187] on div "But stored food is essential for feeding non-food-producing specialists, and ce…" at bounding box center [591, 284] width 673 height 269
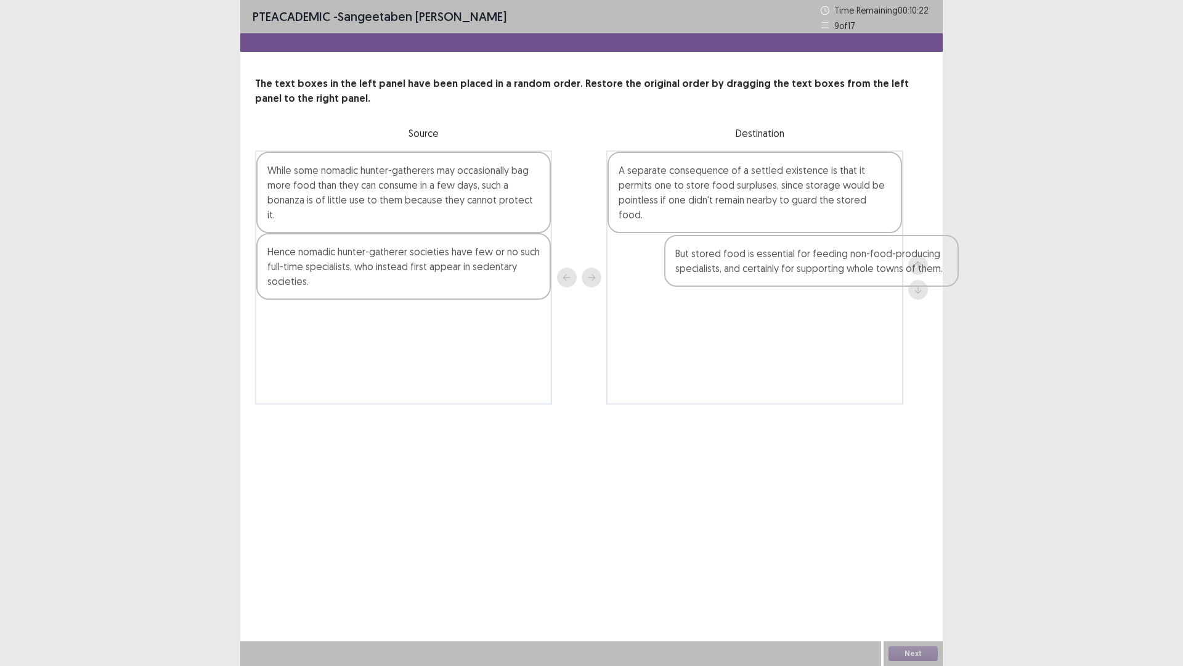
drag, startPoint x: 325, startPoint y: 185, endPoint x: 742, endPoint y: 269, distance: 424.8
click at [742, 269] on div "But stored food is essential for feeding non-food-producing specialists, and ce…" at bounding box center [591, 277] width 673 height 254
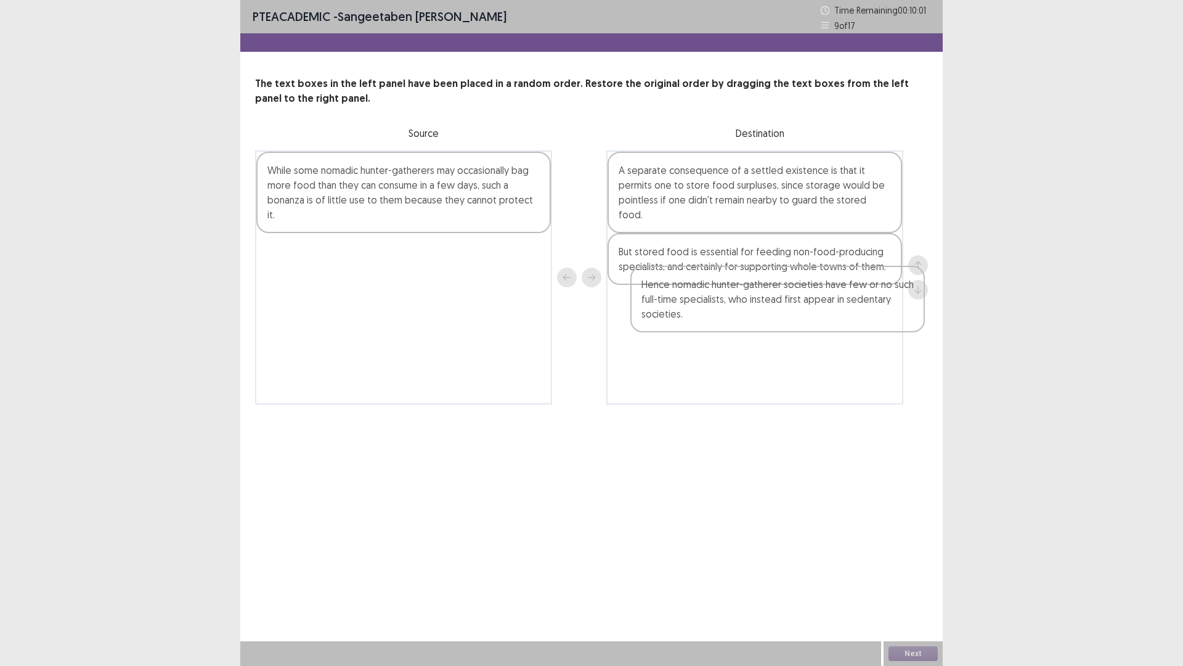
drag, startPoint x: 339, startPoint y: 266, endPoint x: 715, endPoint y: 314, distance: 378.9
click at [715, 314] on div "While some nomadic hunter-gatherers may occasionally bag more food than they ca…" at bounding box center [591, 277] width 673 height 254
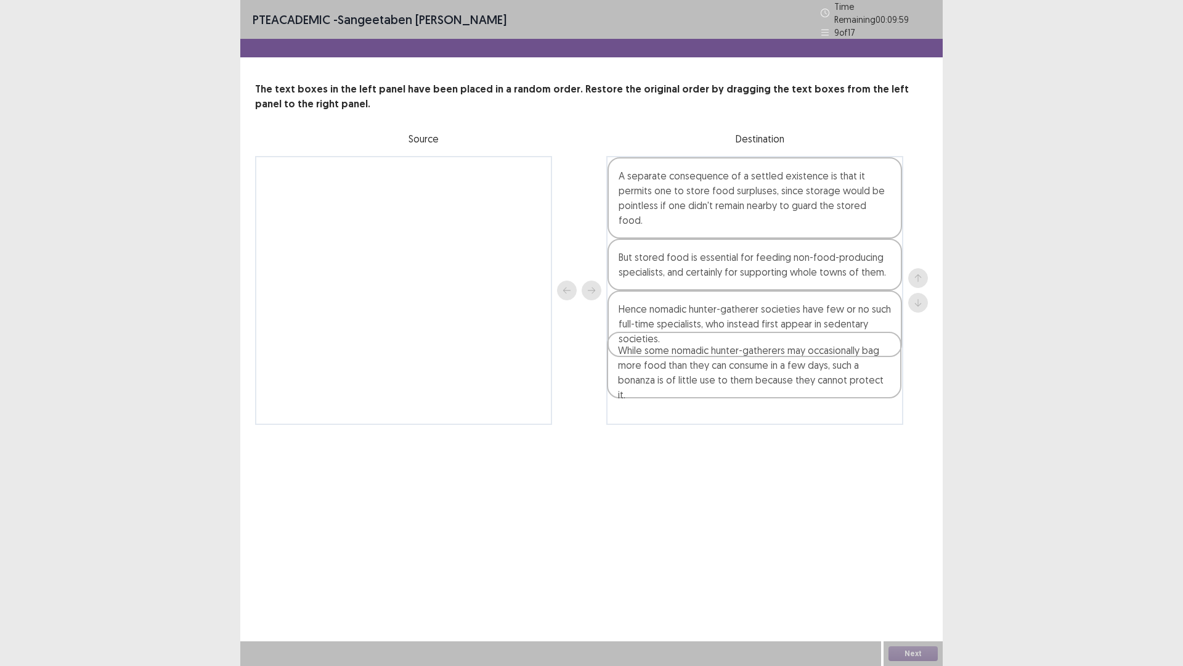
drag, startPoint x: 499, startPoint y: 204, endPoint x: 852, endPoint y: 387, distance: 397.7
click at [852, 387] on div "While some nomadic hunter-gatherers may occasionally bag more food than they ca…" at bounding box center [591, 290] width 673 height 269
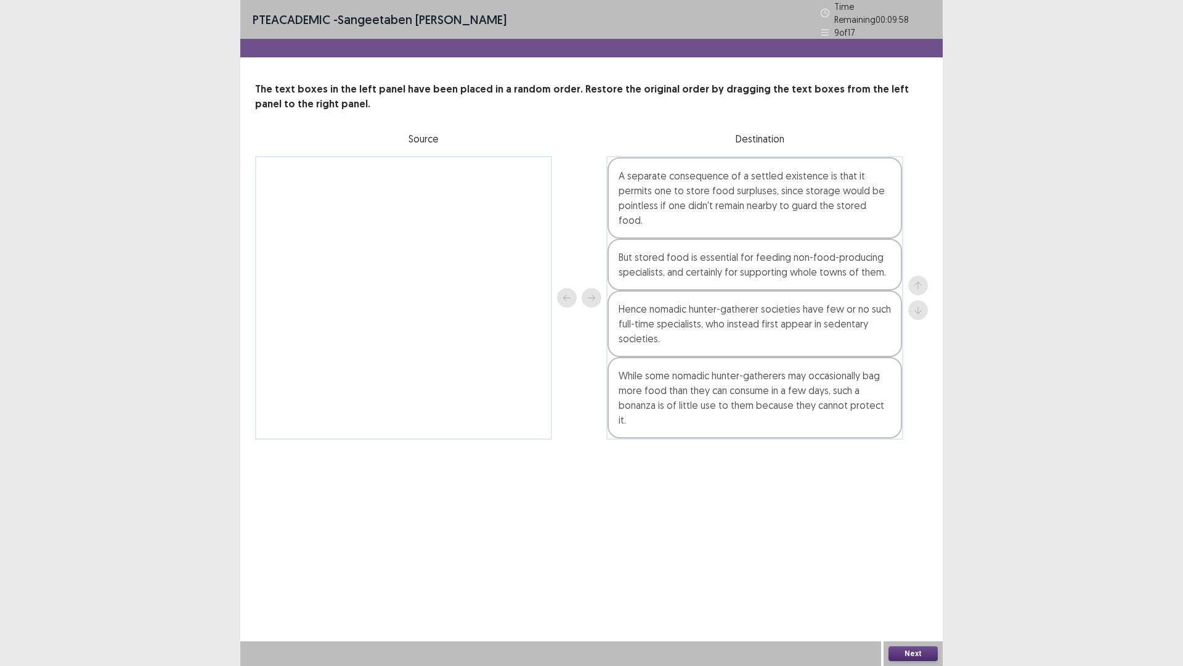
click at [919, 569] on button "Next" at bounding box center [913, 653] width 49 height 15
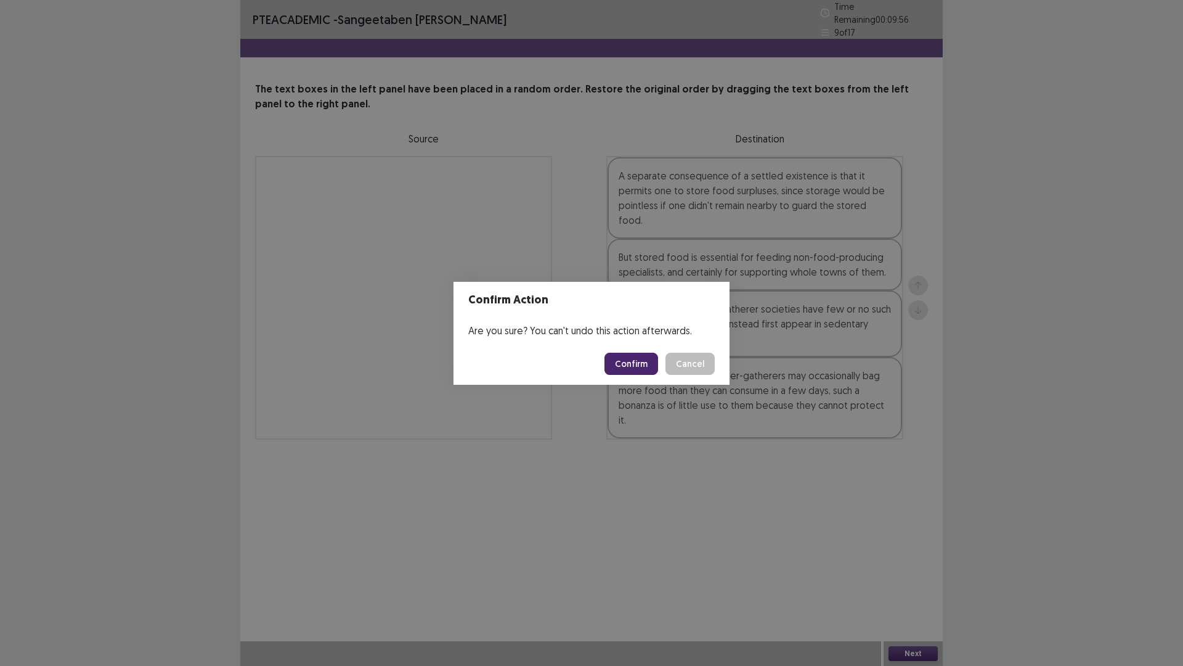
click at [646, 361] on button "Confirm" at bounding box center [632, 363] width 54 height 22
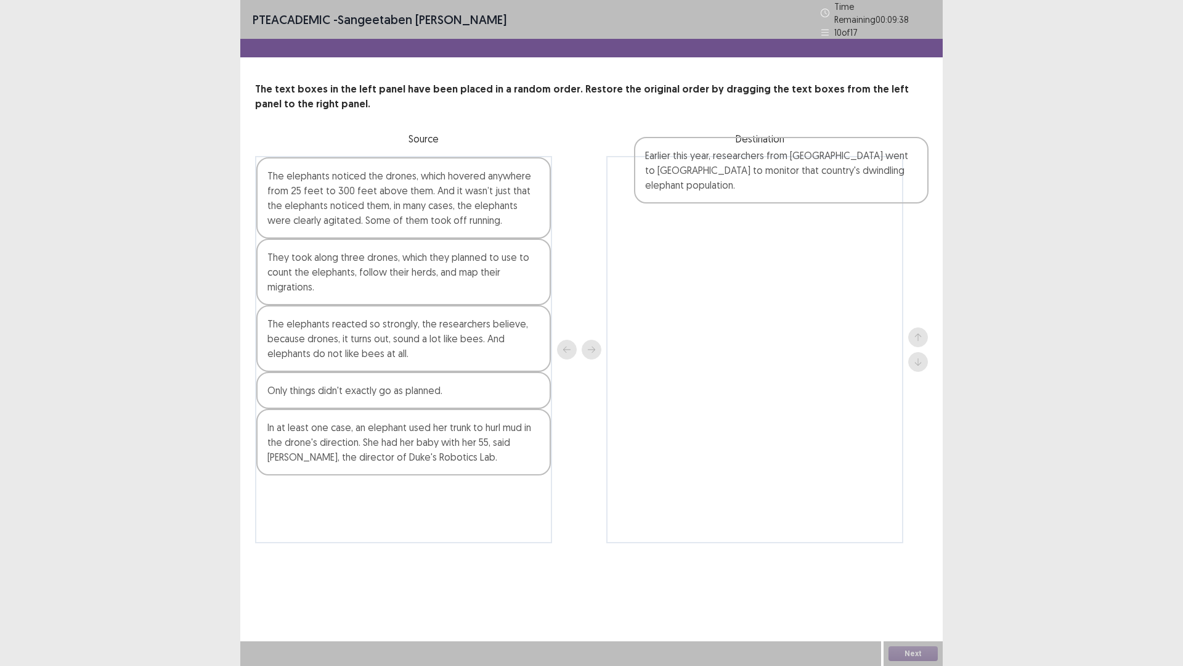
drag, startPoint x: 367, startPoint y: 450, endPoint x: 749, endPoint y: 182, distance: 467.2
click at [749, 182] on div "The elephants noticed the drones, which hovered anywhere from 25 feet to 300 fe…" at bounding box center [591, 349] width 673 height 387
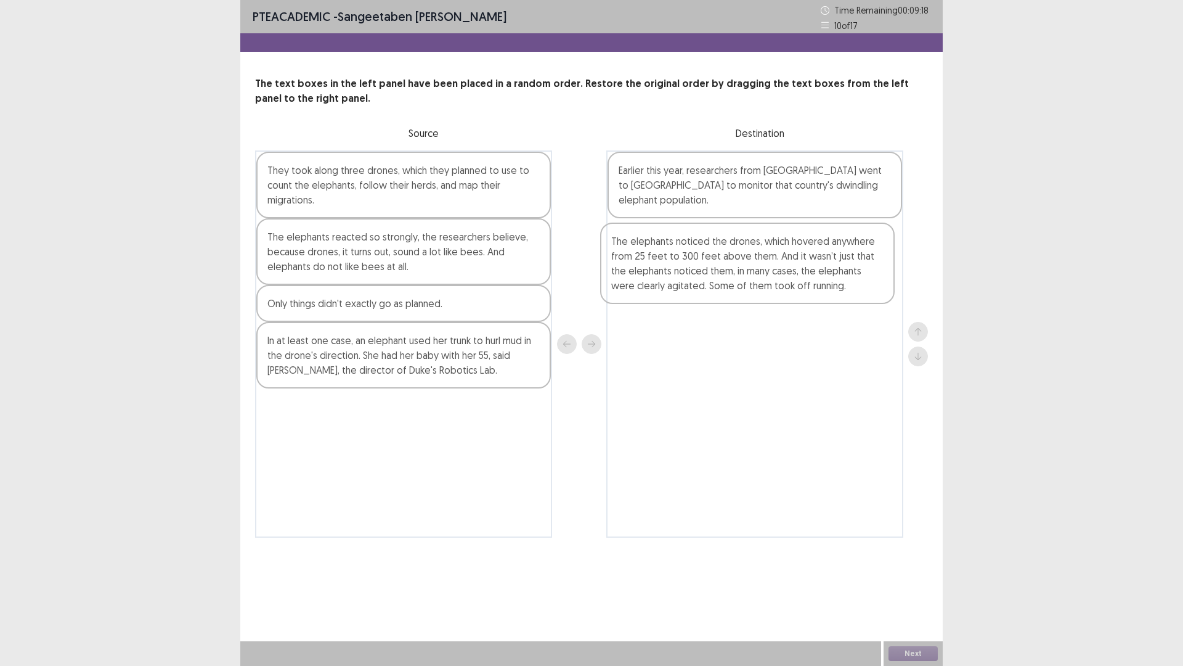
drag, startPoint x: 379, startPoint y: 203, endPoint x: 727, endPoint y: 274, distance: 355.3
click at [727, 274] on div "The elephants noticed the drones, which hovered anywhere from 25 feet to 300 fe…" at bounding box center [591, 343] width 673 height 387
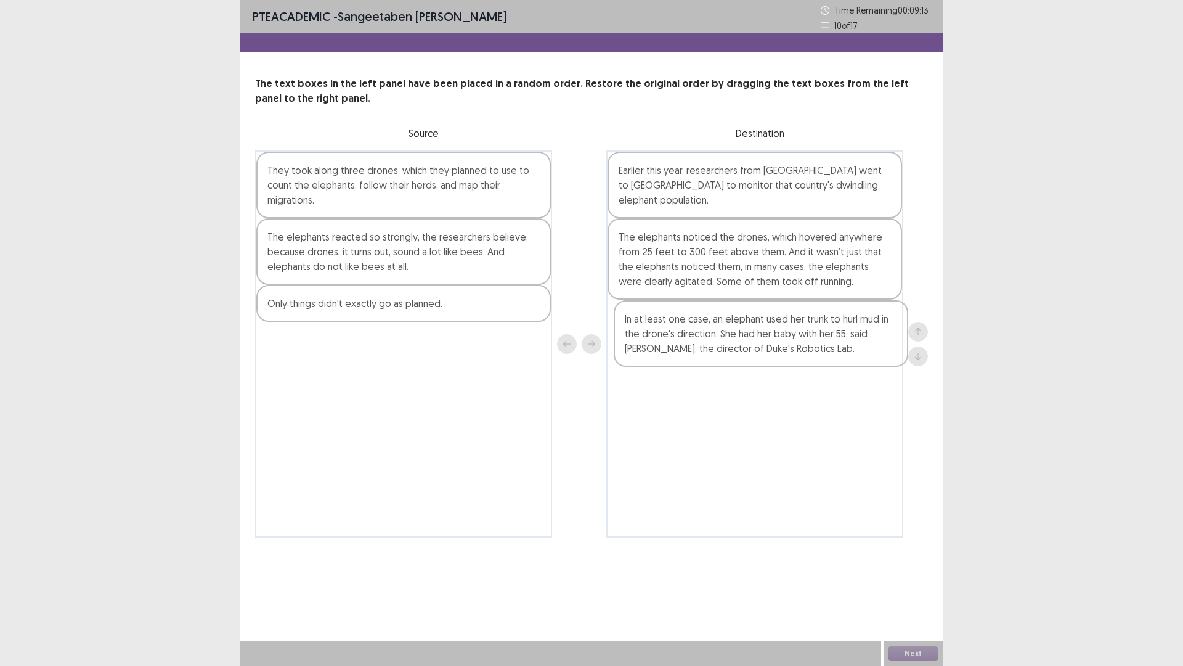
drag, startPoint x: 324, startPoint y: 364, endPoint x: 685, endPoint y: 342, distance: 361.2
click at [685, 342] on div "They took along three drones, which they planned to use to count the elephants,…" at bounding box center [591, 343] width 673 height 387
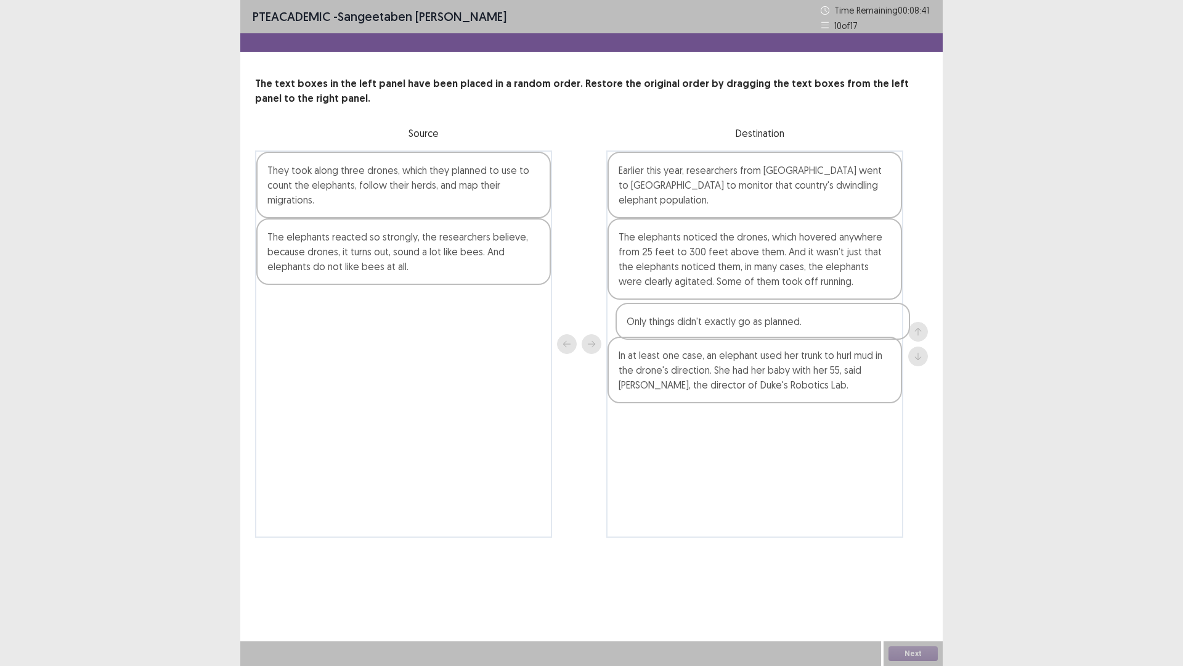
drag, startPoint x: 442, startPoint y: 306, endPoint x: 817, endPoint y: 323, distance: 374.5
click at [817, 323] on div "They took along three drones, which they planned to use to count the elephants,…" at bounding box center [591, 343] width 673 height 387
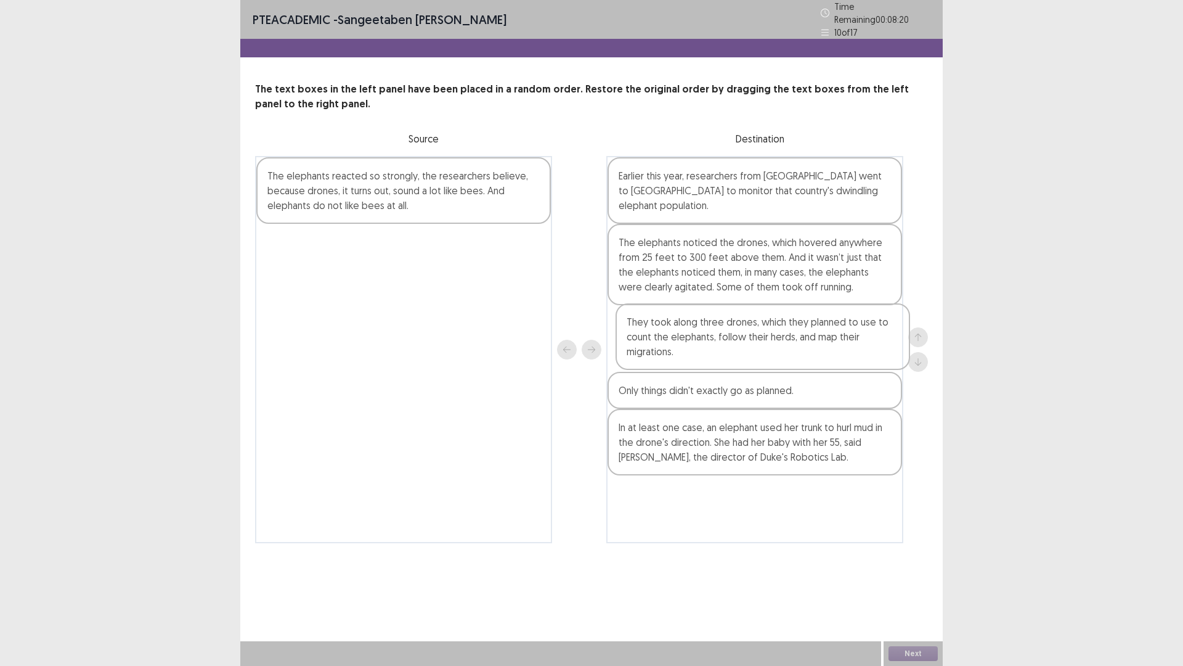
drag, startPoint x: 484, startPoint y: 193, endPoint x: 849, endPoint y: 348, distance: 396.3
click at [849, 348] on div "They took along three drones, which they planned to use to count the elephants,…" at bounding box center [591, 349] width 673 height 387
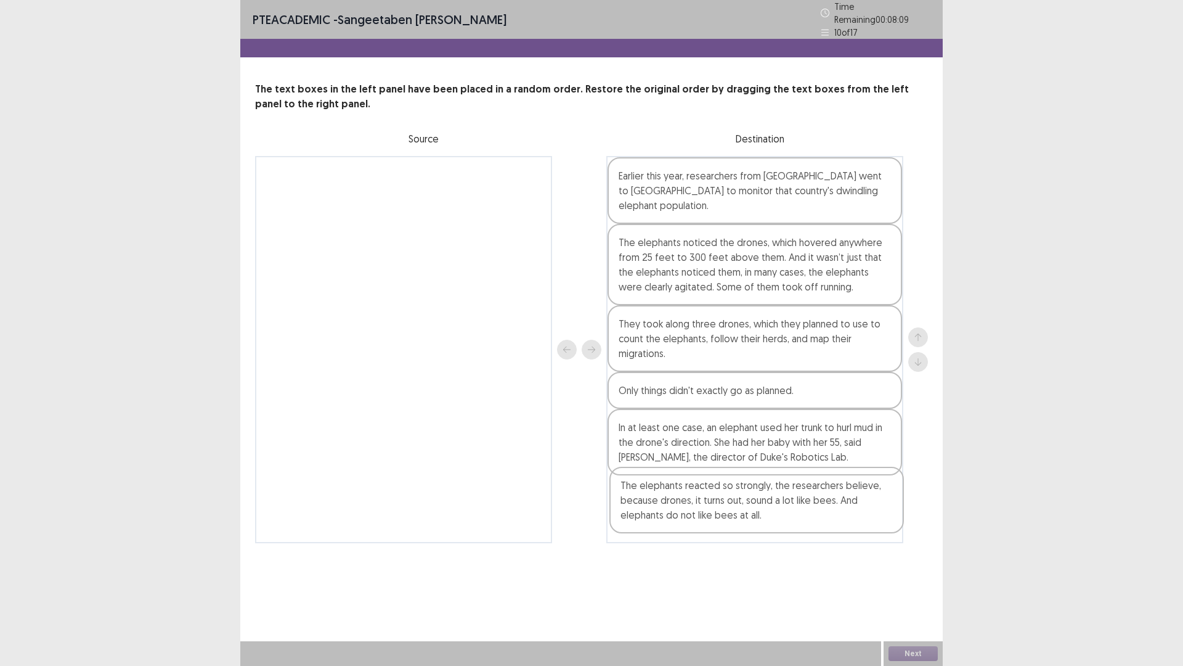
drag, startPoint x: 438, startPoint y: 206, endPoint x: 793, endPoint y: 526, distance: 477.8
click at [793, 526] on div "The elephants reacted so strongly, the researchers believe, because drones, it …" at bounding box center [591, 349] width 673 height 387
click at [903, 569] on button "Next" at bounding box center [913, 653] width 49 height 15
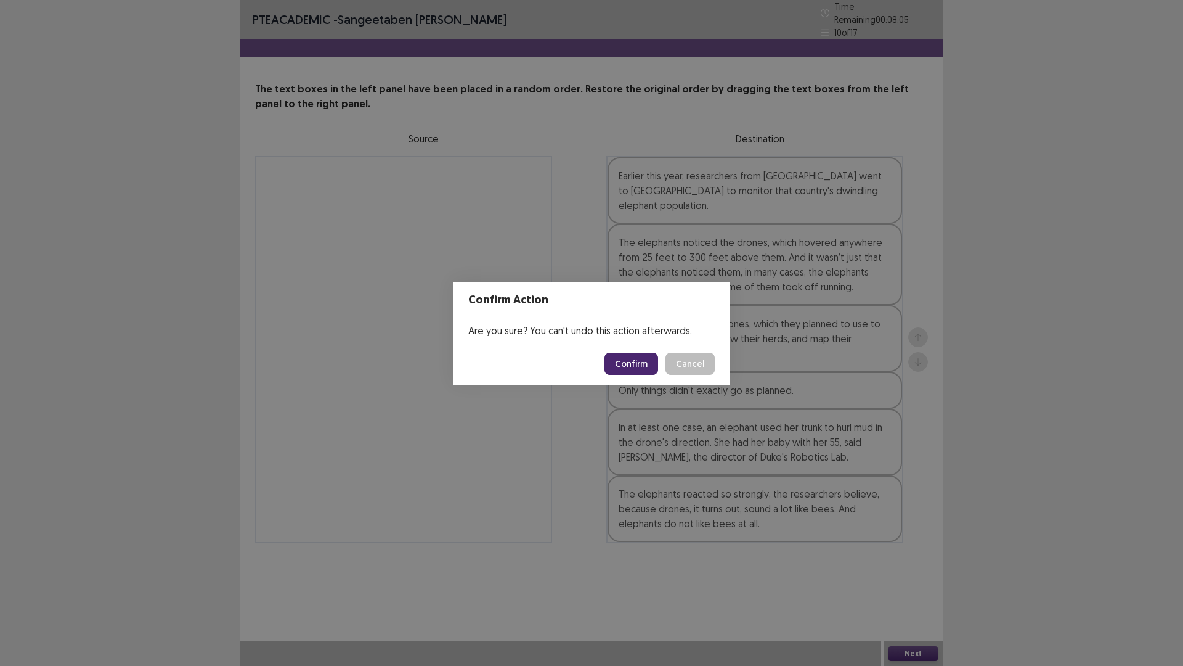
click at [640, 375] on footer "Confirm Cancel" at bounding box center [592, 364] width 276 height 42
click at [643, 363] on button "Confirm" at bounding box center [632, 363] width 54 height 22
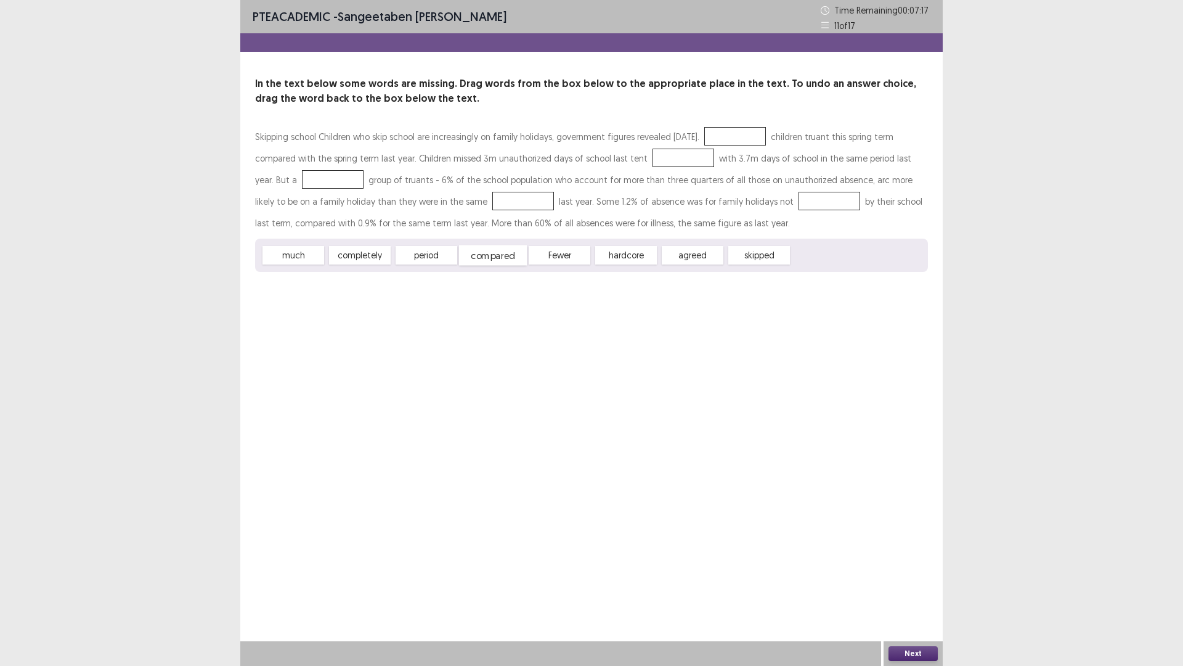
drag, startPoint x: 509, startPoint y: 255, endPoint x: 556, endPoint y: 172, distance: 95.8
click at [527, 245] on div "compared" at bounding box center [493, 255] width 68 height 20
click at [637, 138] on div "Skipping school Children who skip school are increasingly on family holidays, g…" at bounding box center [591, 180] width 673 height 108
drag, startPoint x: 494, startPoint y: 261, endPoint x: 634, endPoint y: 165, distance: 169.7
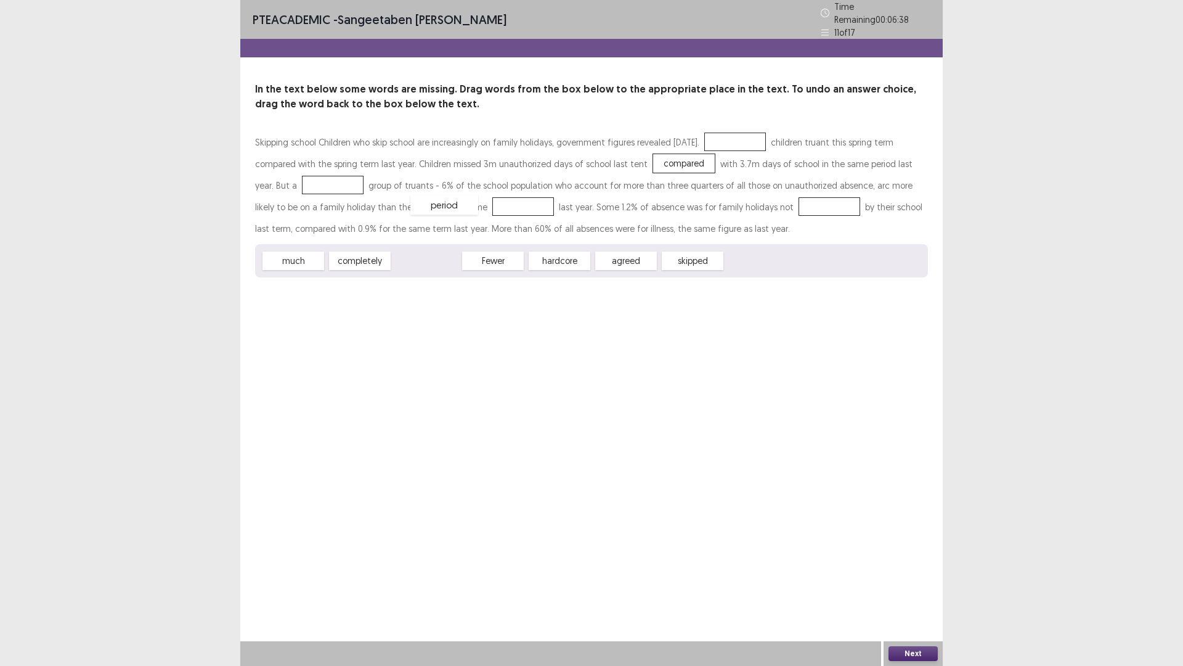
drag, startPoint x: 433, startPoint y: 257, endPoint x: 451, endPoint y: 201, distance: 58.9
drag, startPoint x: 416, startPoint y: 256, endPoint x: 716, endPoint y: 141, distance: 321.5
drag, startPoint x: 431, startPoint y: 258, endPoint x: 291, endPoint y: 182, distance: 159.1
drag, startPoint x: 429, startPoint y: 258, endPoint x: 747, endPoint y: 202, distance: 322.9
click at [895, 569] on button "Next" at bounding box center [913, 653] width 49 height 15
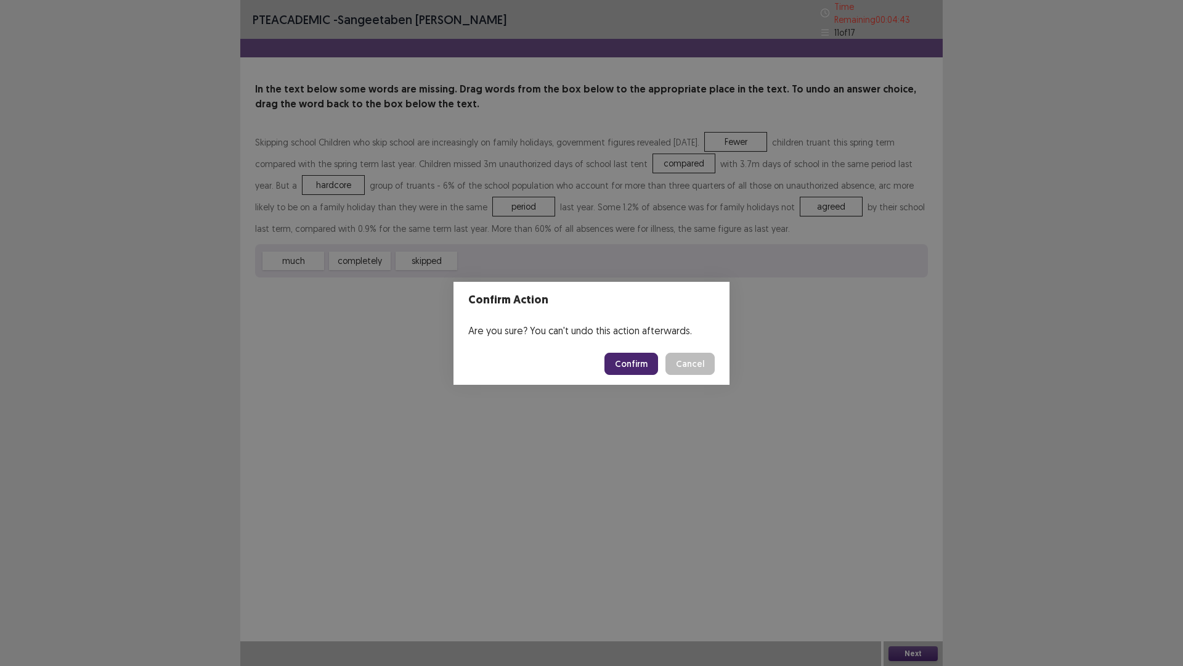
click at [632, 370] on button "Confirm" at bounding box center [632, 363] width 54 height 22
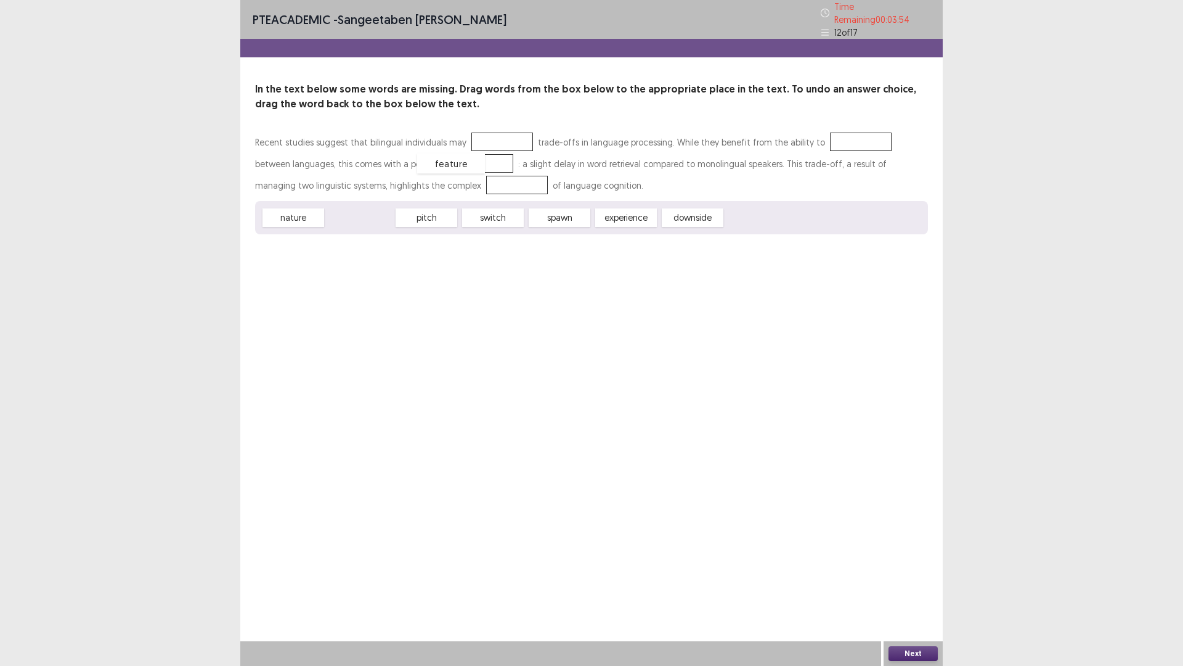
drag, startPoint x: 370, startPoint y: 213, endPoint x: 462, endPoint y: 159, distance: 106.1
drag, startPoint x: 553, startPoint y: 214, endPoint x: 413, endPoint y: 185, distance: 143.6
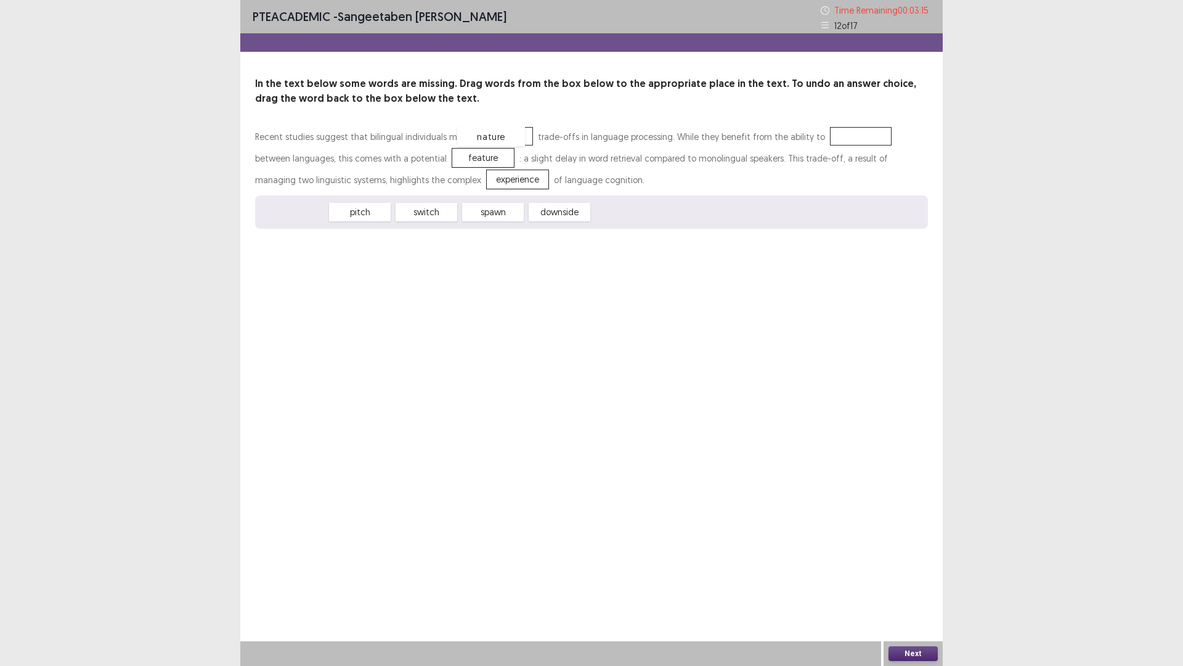
drag, startPoint x: 306, startPoint y: 215, endPoint x: 504, endPoint y: 139, distance: 211.8
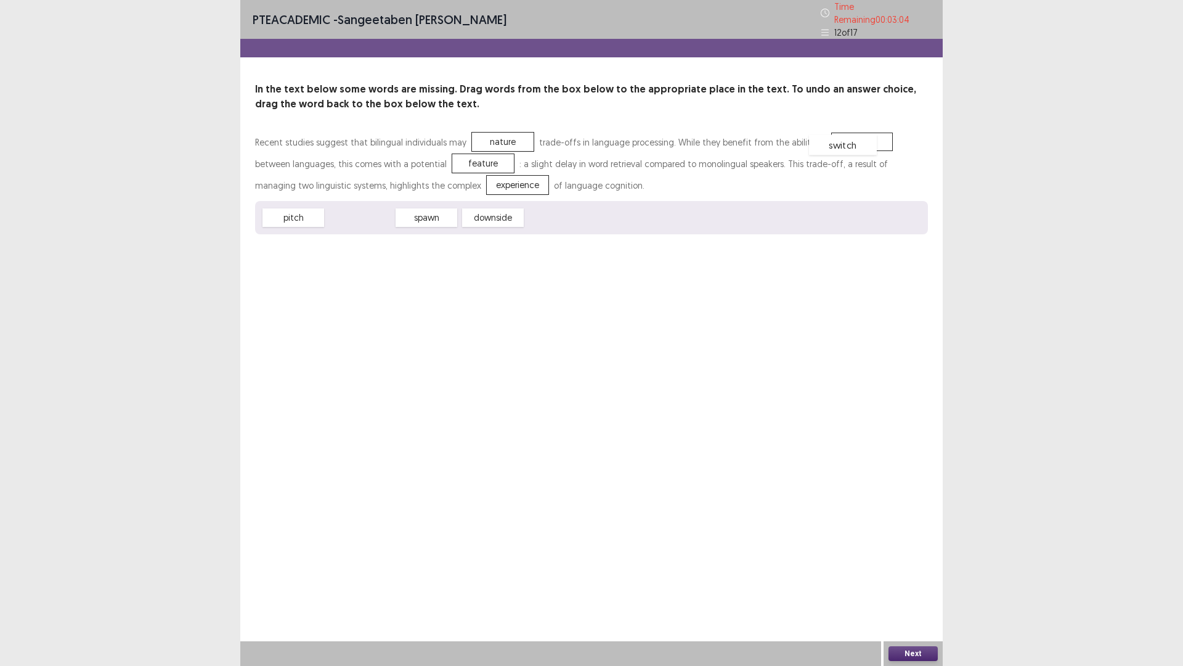
drag, startPoint x: 362, startPoint y: 213, endPoint x: 846, endPoint y: 141, distance: 488.6
click at [896, 569] on button "Next" at bounding box center [913, 653] width 49 height 15
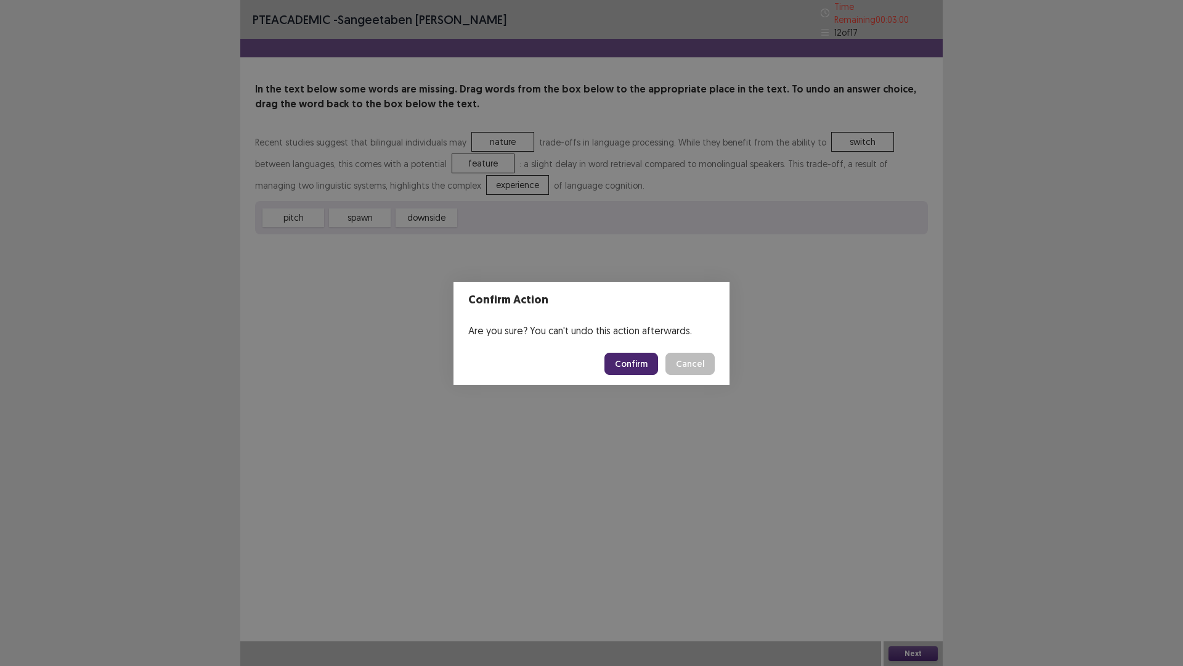
click at [646, 364] on button "Confirm" at bounding box center [632, 363] width 54 height 22
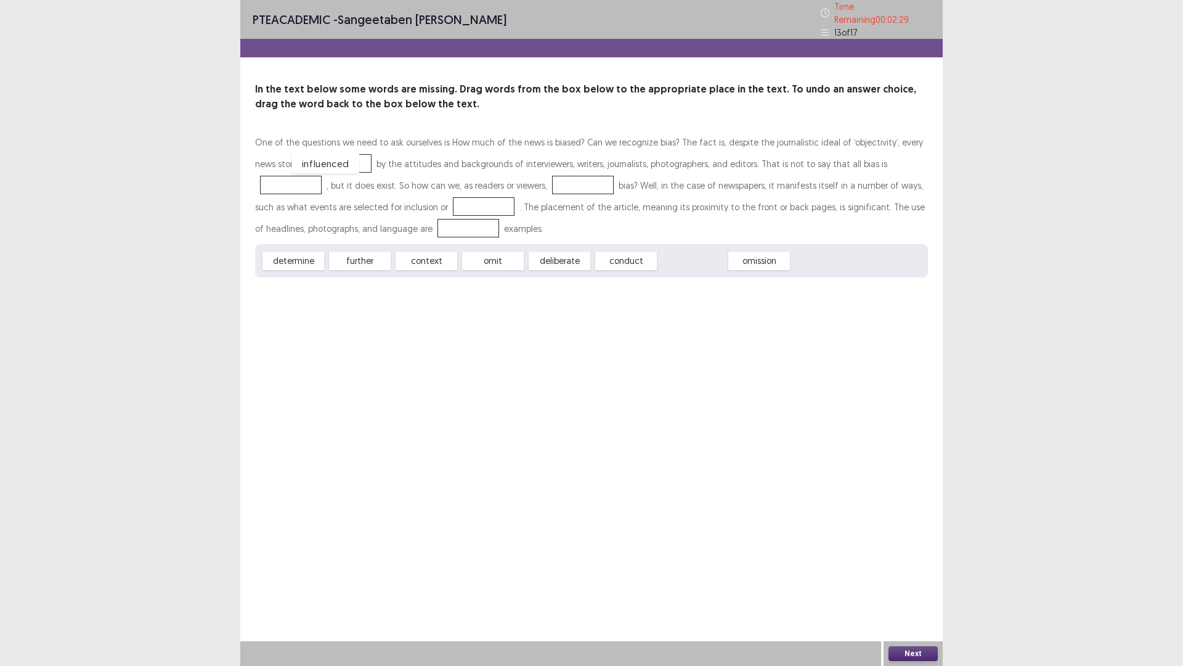
drag, startPoint x: 678, startPoint y: 257, endPoint x: 311, endPoint y: 160, distance: 380.0
drag, startPoint x: 310, startPoint y: 157, endPoint x: 874, endPoint y: 160, distance: 564.5
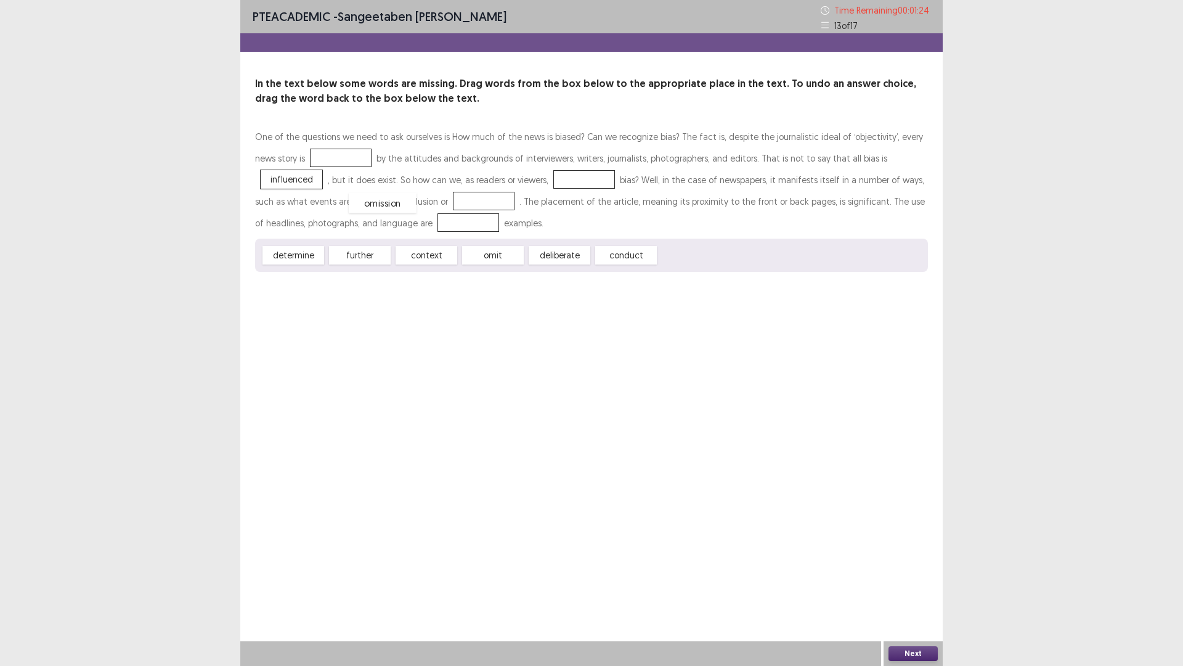
drag, startPoint x: 706, startPoint y: 256, endPoint x: 396, endPoint y: 204, distance: 314.4
drag, startPoint x: 361, startPoint y: 258, endPoint x: 351, endPoint y: 226, distance: 34.3
drag, startPoint x: 312, startPoint y: 257, endPoint x: 529, endPoint y: 181, distance: 230.0
drag, startPoint x: 495, startPoint y: 255, endPoint x: 314, endPoint y: 159, distance: 204.8
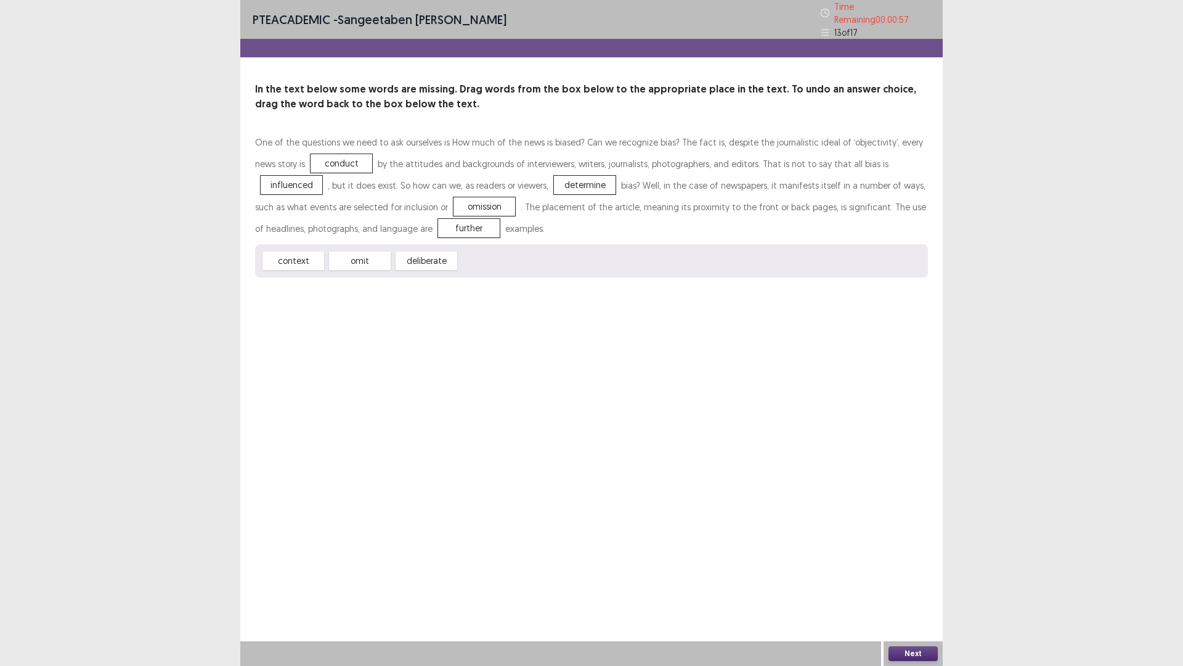
click at [935, 569] on button "Next" at bounding box center [913, 653] width 49 height 15
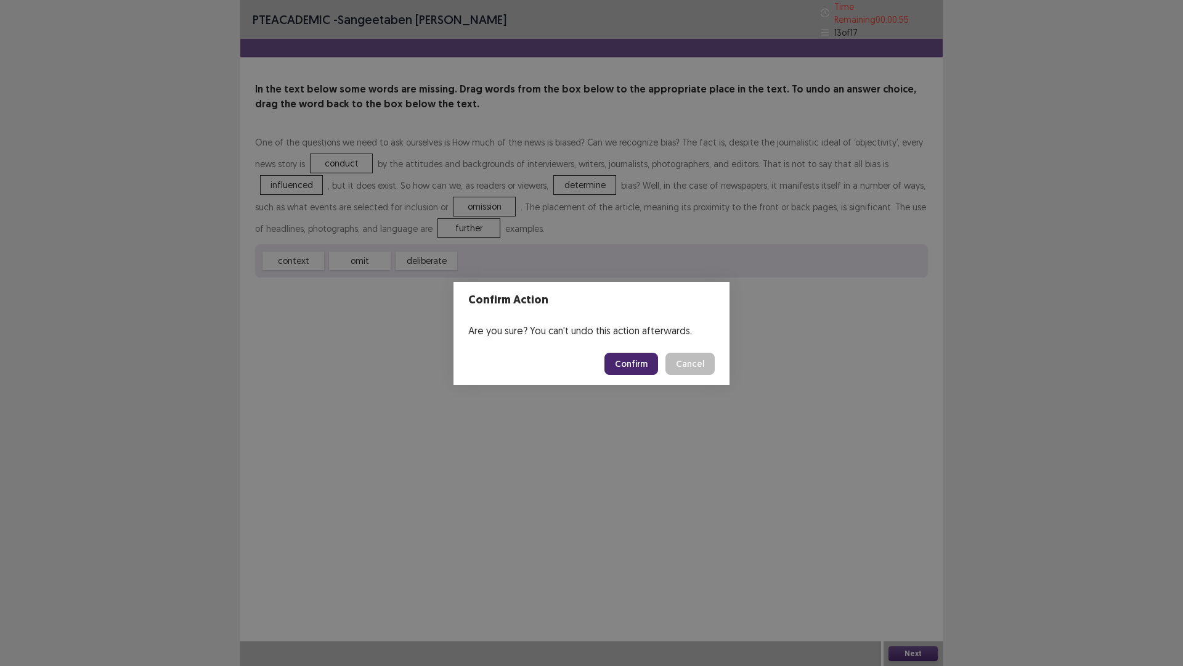
click at [642, 364] on button "Confirm" at bounding box center [632, 363] width 54 height 22
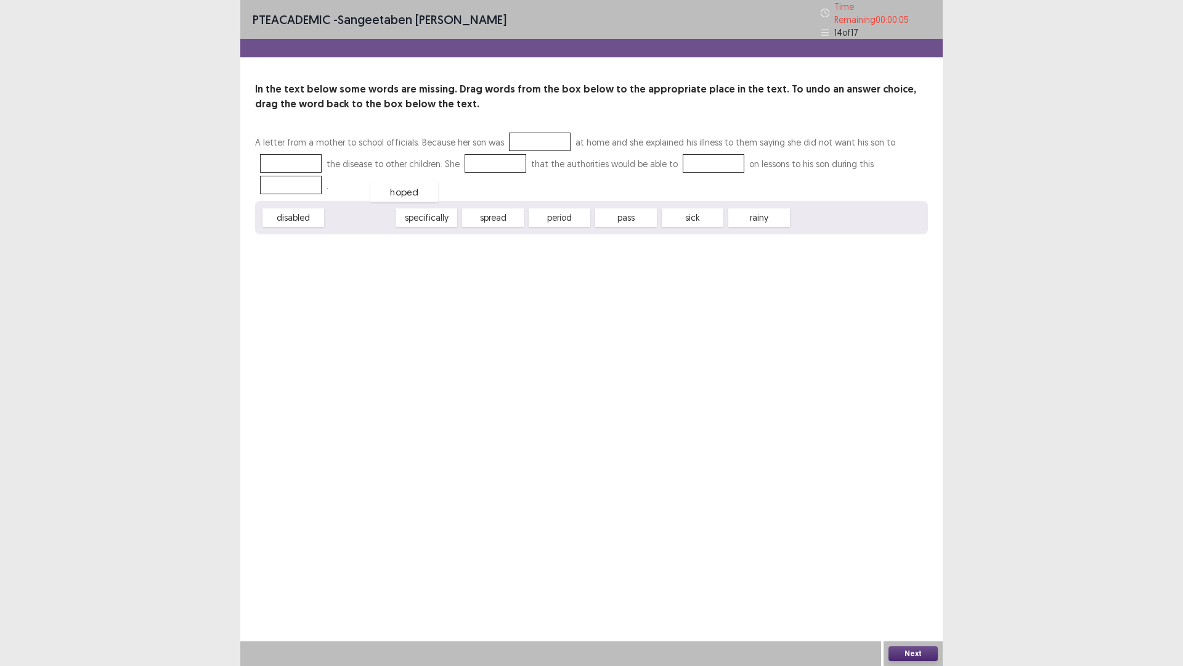
drag, startPoint x: 357, startPoint y: 213, endPoint x: 399, endPoint y: 192, distance: 46.6
click at [400, 189] on div "hoped" at bounding box center [404, 192] width 68 height 20
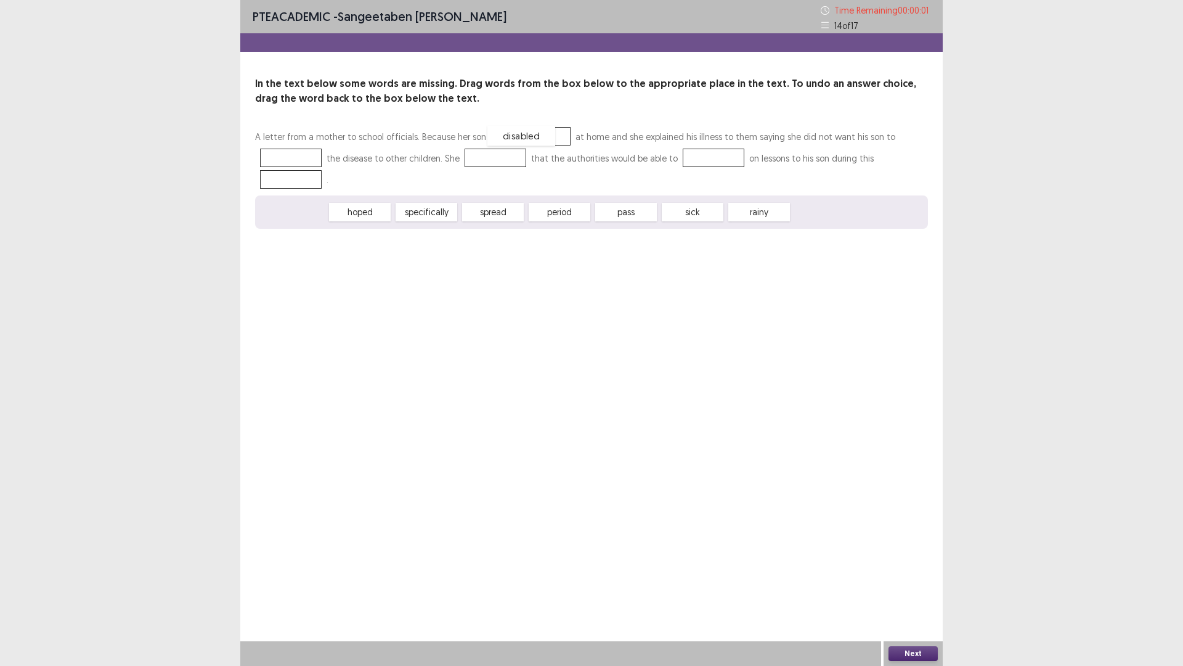
drag, startPoint x: 296, startPoint y: 212, endPoint x: 524, endPoint y: 136, distance: 240.3
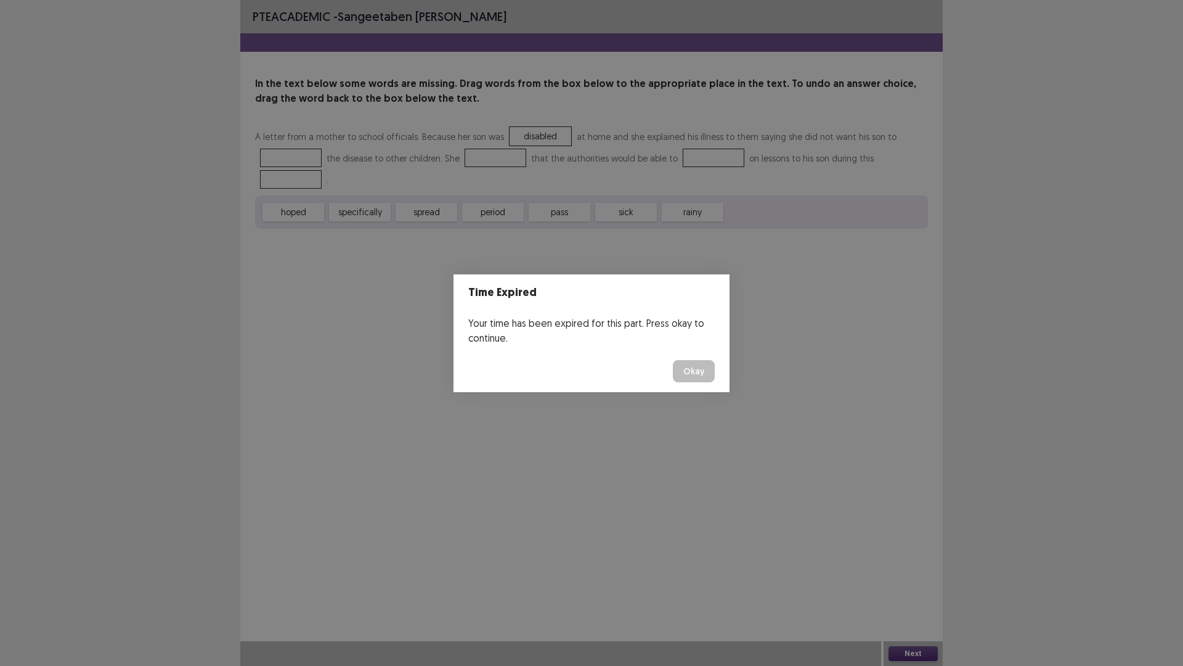
click at [709, 375] on button "Okay" at bounding box center [694, 371] width 42 height 22
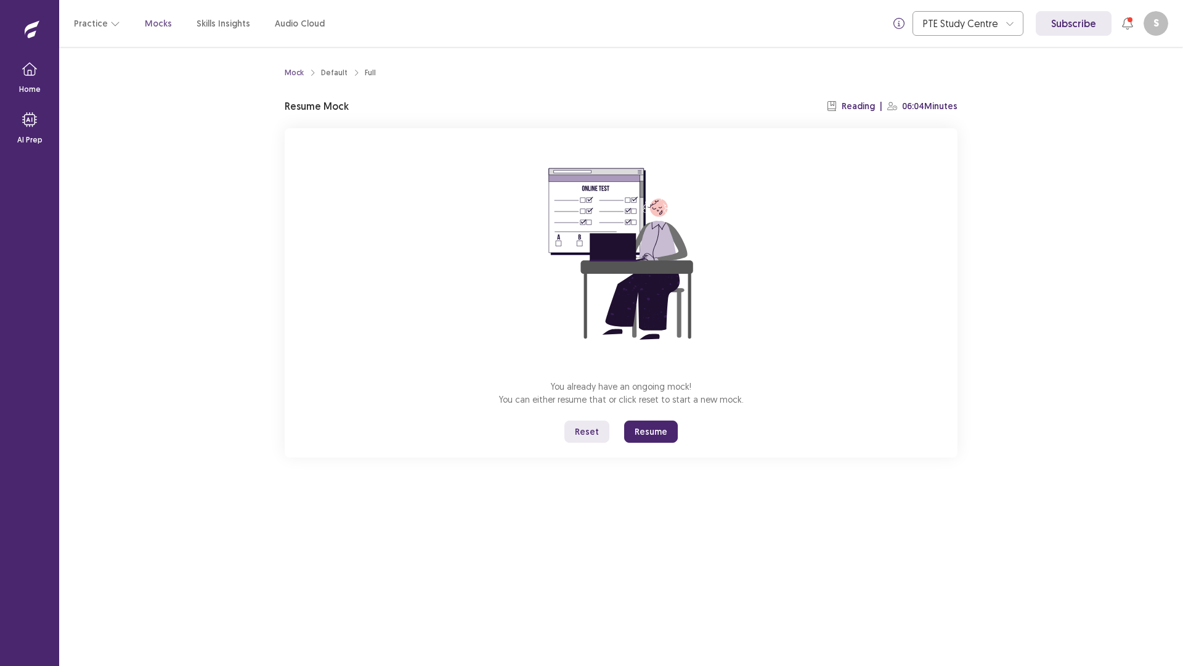
click at [646, 436] on button "Resume" at bounding box center [651, 431] width 54 height 22
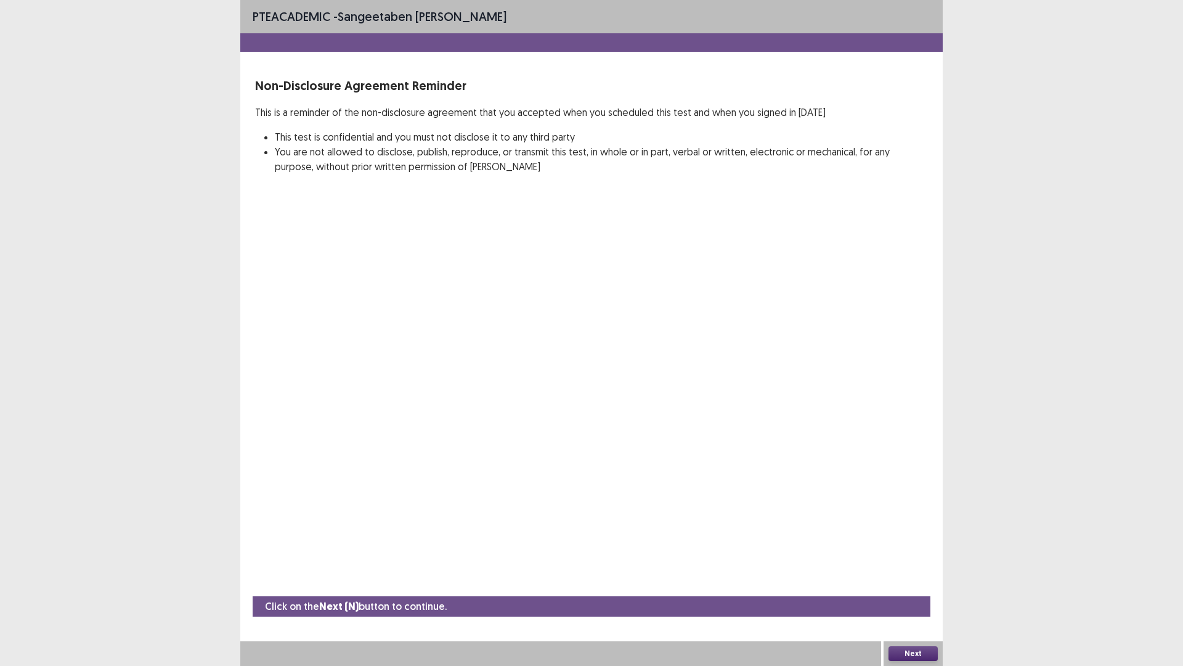
click at [899, 569] on button "Next" at bounding box center [913, 653] width 49 height 15
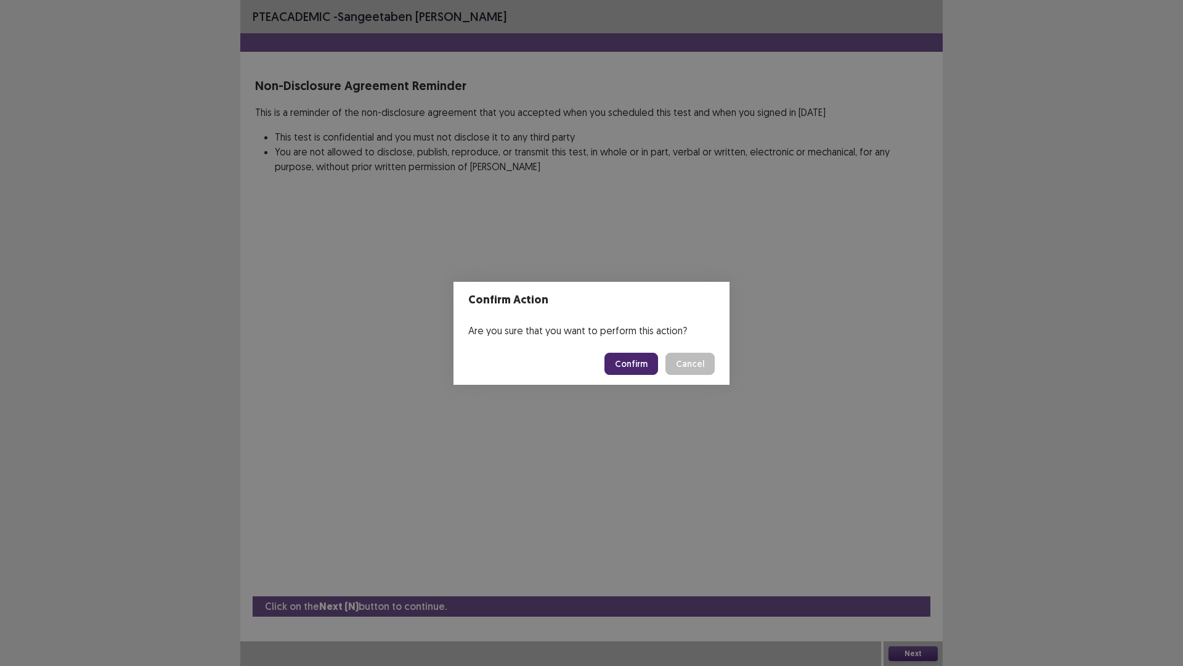
click at [624, 367] on button "Confirm" at bounding box center [632, 363] width 54 height 22
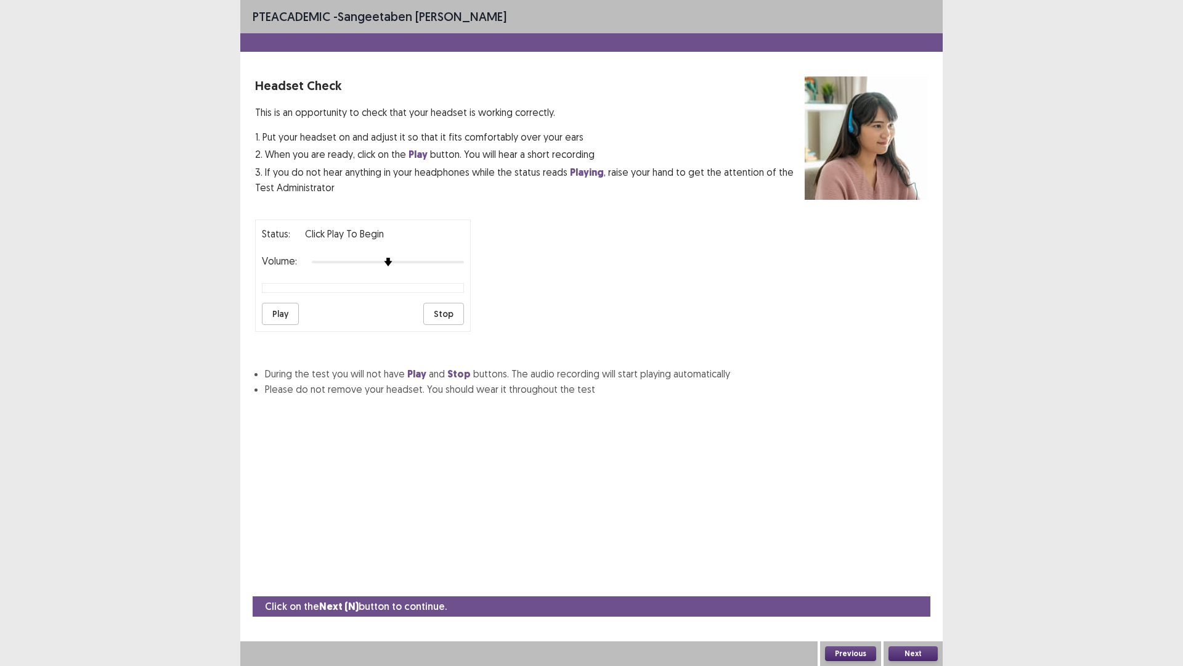
click at [893, 569] on button "Next" at bounding box center [913, 653] width 49 height 15
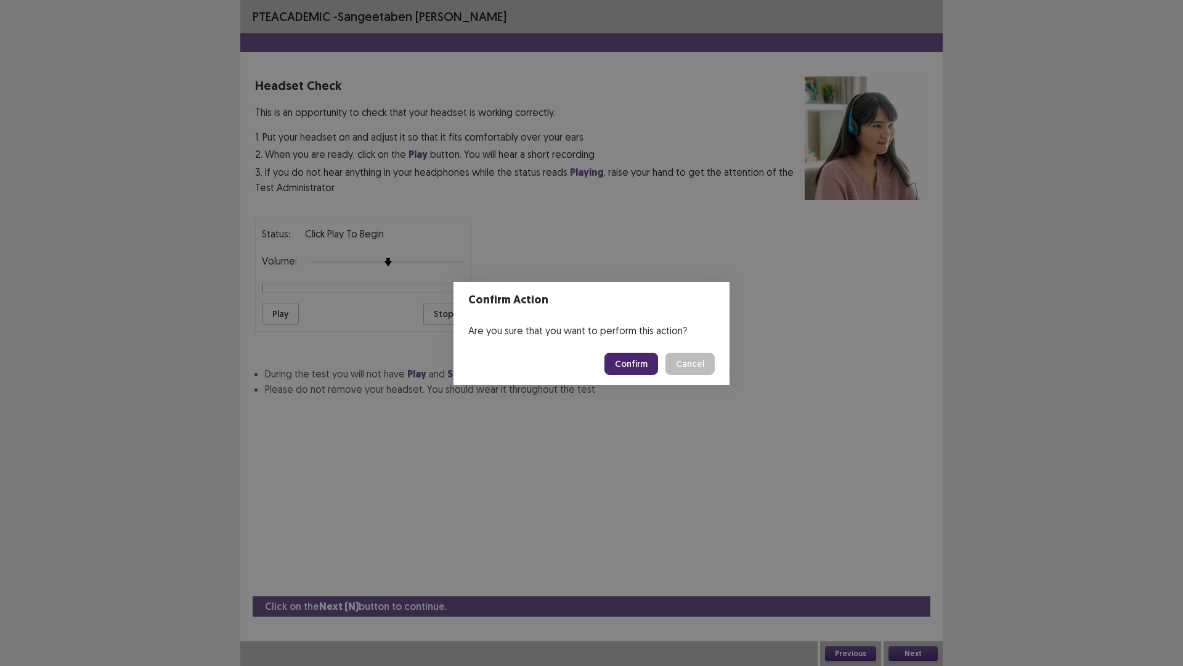
click at [641, 363] on button "Confirm" at bounding box center [632, 363] width 54 height 22
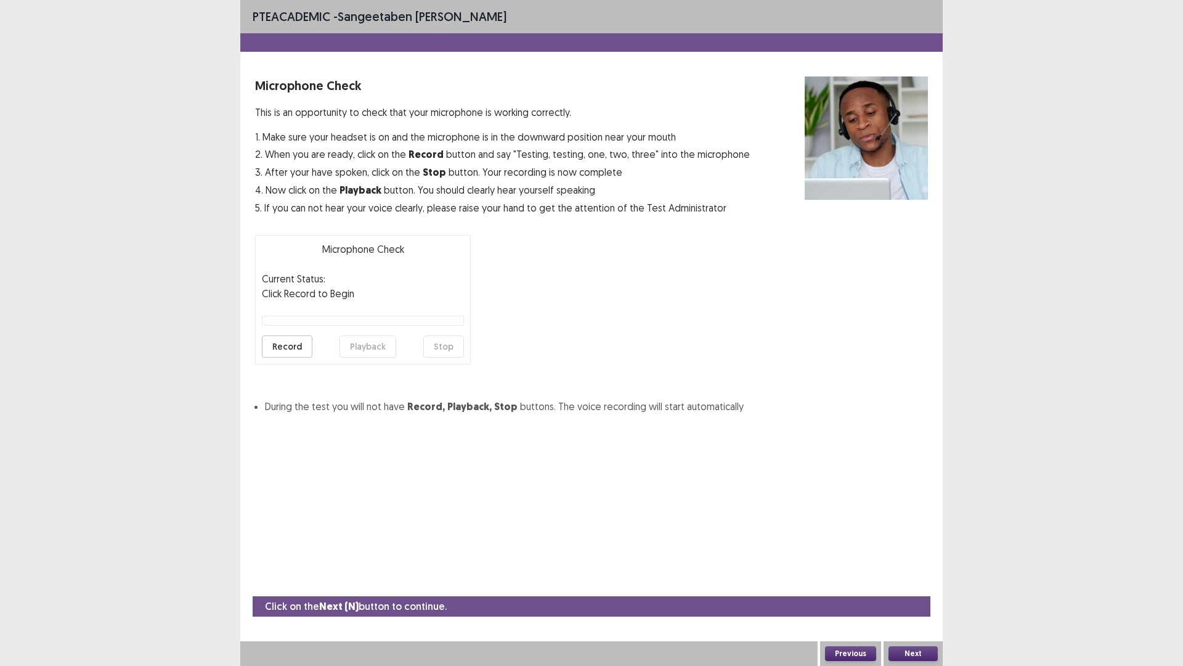
click at [925, 569] on button "Next" at bounding box center [913, 653] width 49 height 15
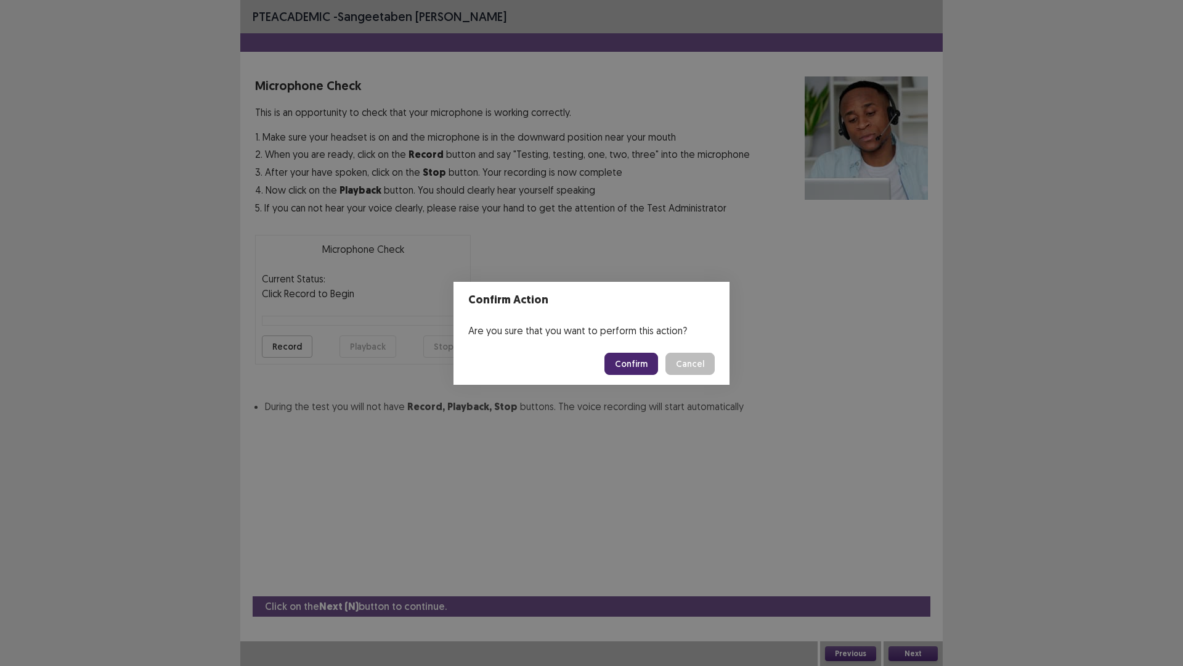
click at [630, 371] on button "Confirm" at bounding box center [632, 363] width 54 height 22
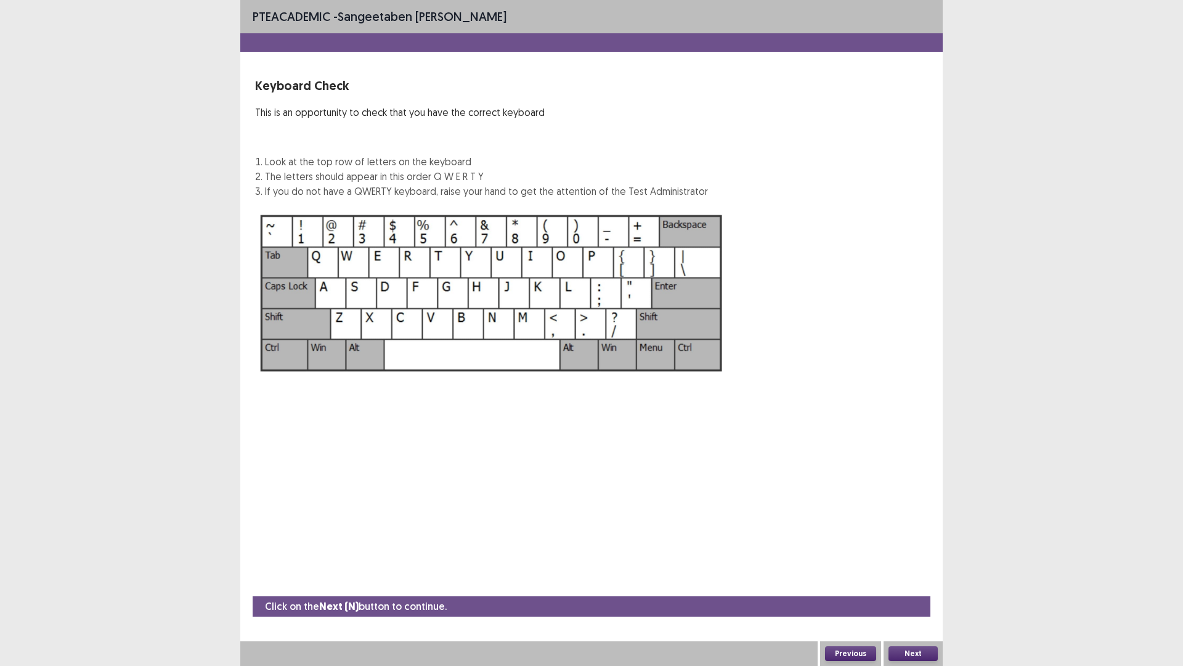
click at [922, 569] on button "Next" at bounding box center [913, 653] width 49 height 15
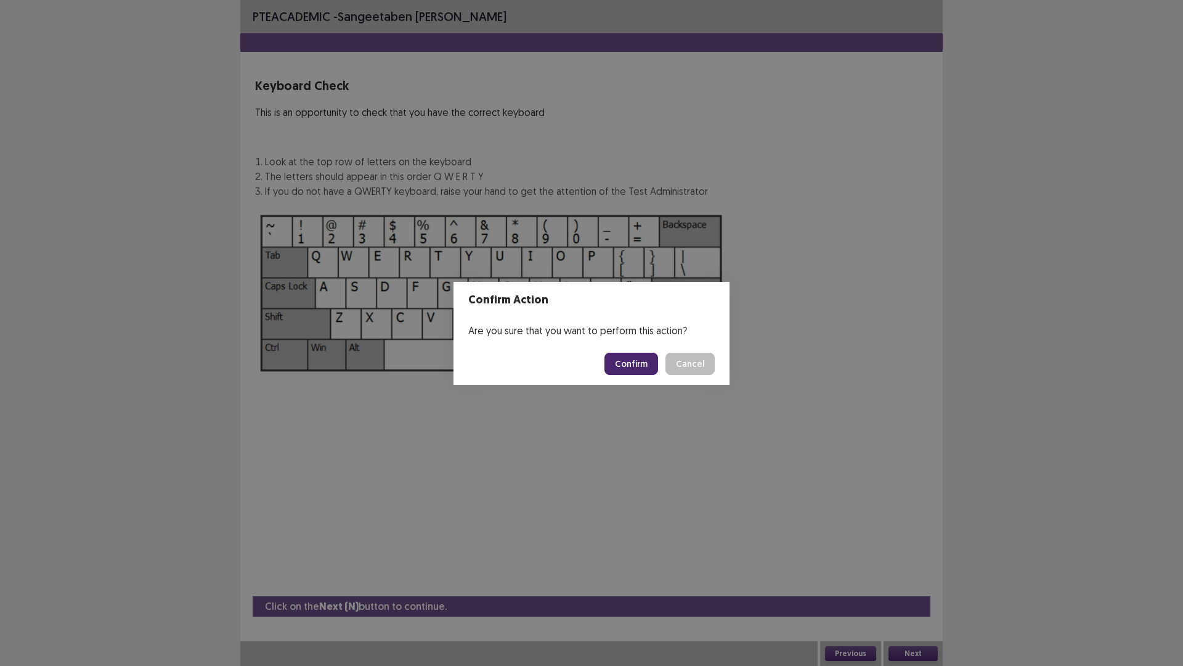
click at [630, 370] on button "Confirm" at bounding box center [632, 363] width 54 height 22
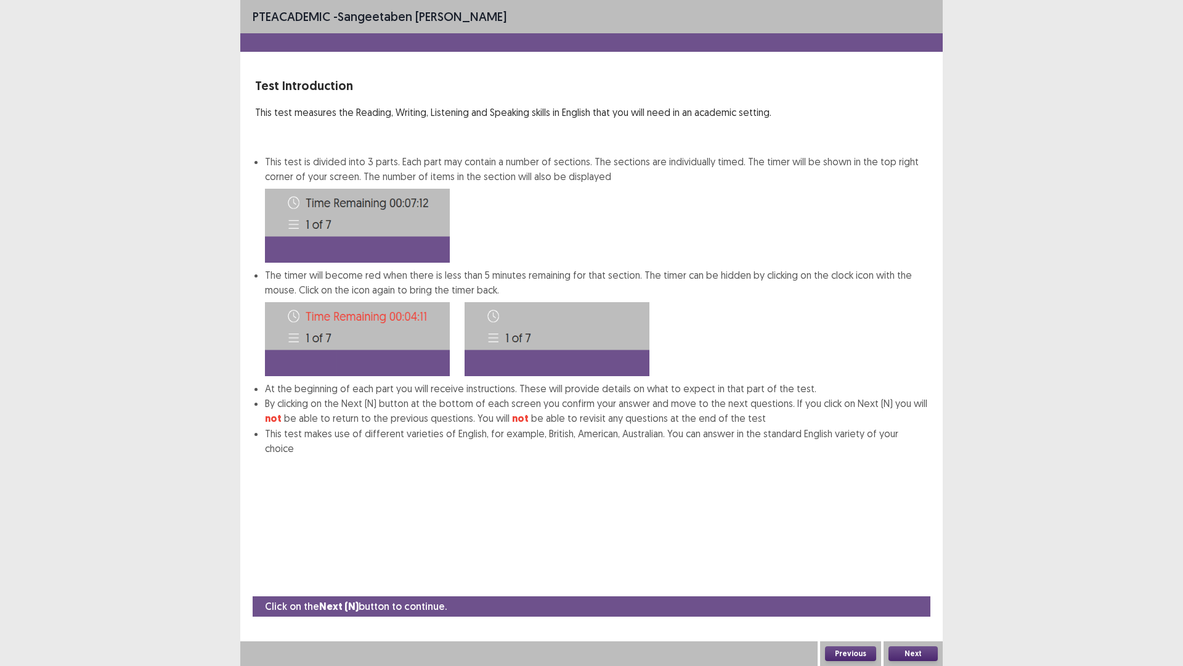
click at [910, 569] on button "Next" at bounding box center [913, 653] width 49 height 15
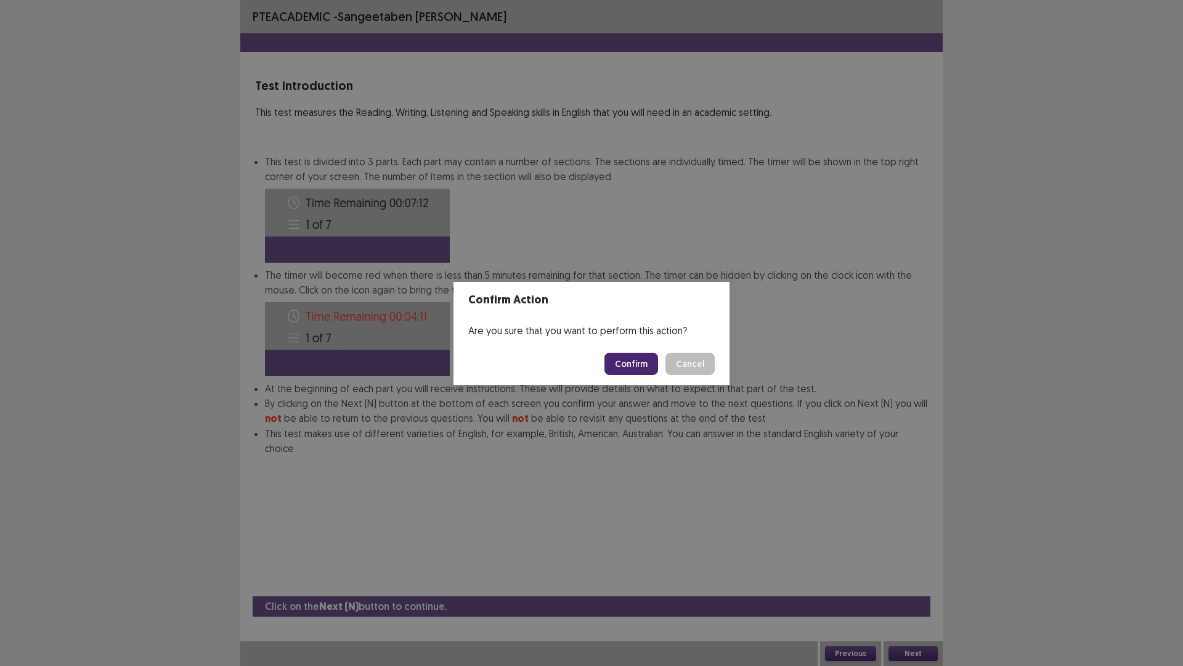
click at [635, 371] on button "Confirm" at bounding box center [632, 363] width 54 height 22
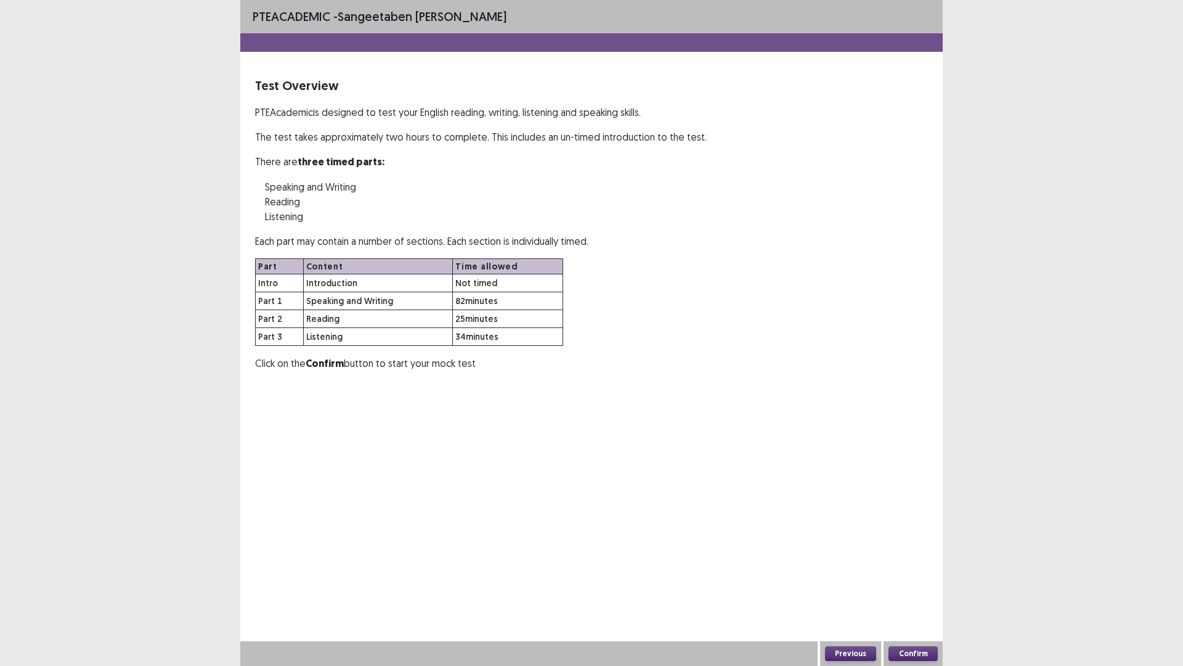
click at [923, 275] on div "Part Content Time allowed Intro Introduction Not timed Part 1 Speaking and Writ…" at bounding box center [591, 302] width 673 height 88
click at [860, 569] on button "Previous" at bounding box center [850, 653] width 51 height 15
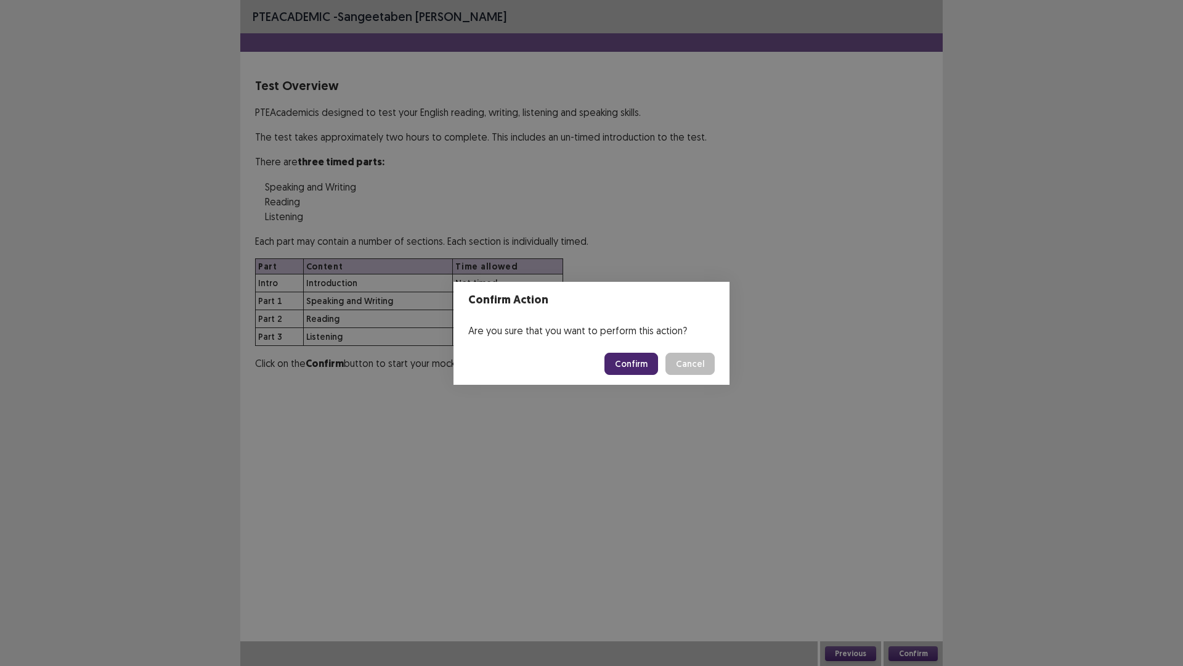
click at [860, 569] on div "Confirm Action Are you sure that you want to perform this action? Confirm Cancel" at bounding box center [591, 333] width 1183 height 666
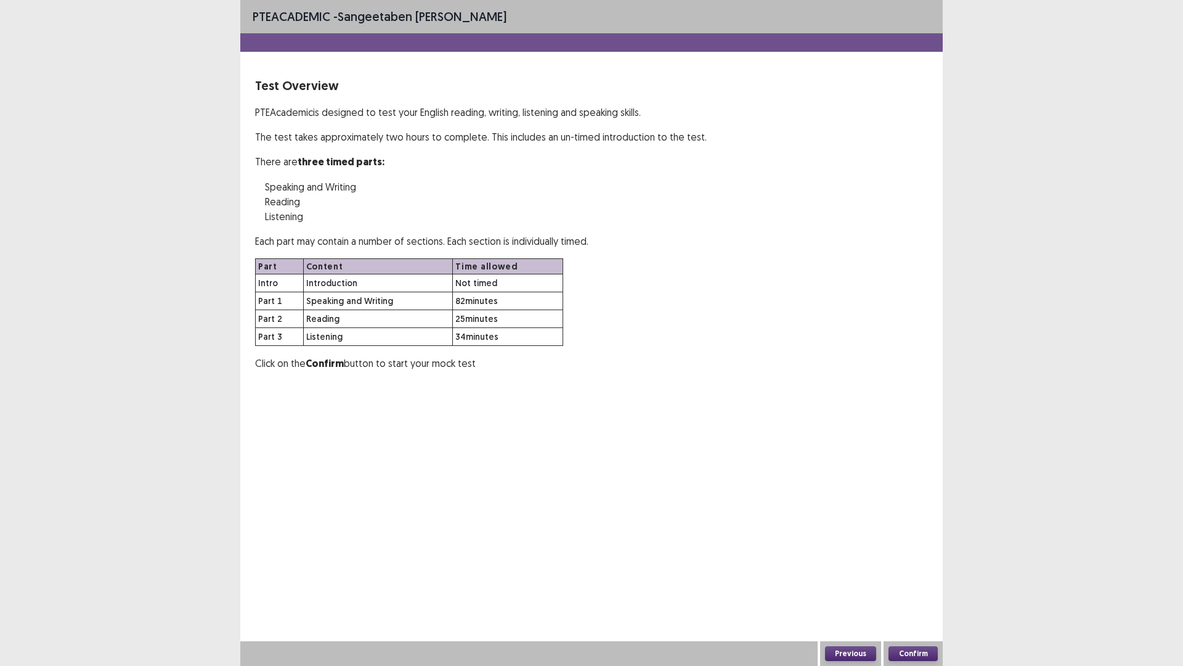
click at [860, 569] on button "Previous" at bounding box center [850, 653] width 51 height 15
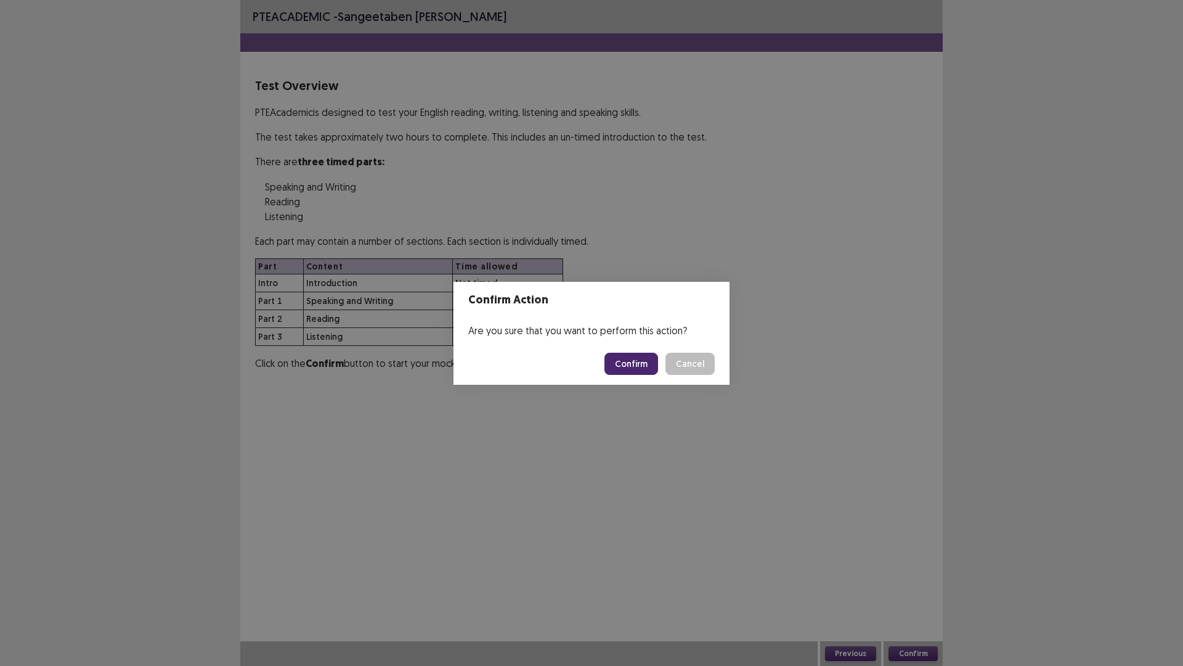
click at [633, 372] on button "Confirm" at bounding box center [632, 363] width 54 height 22
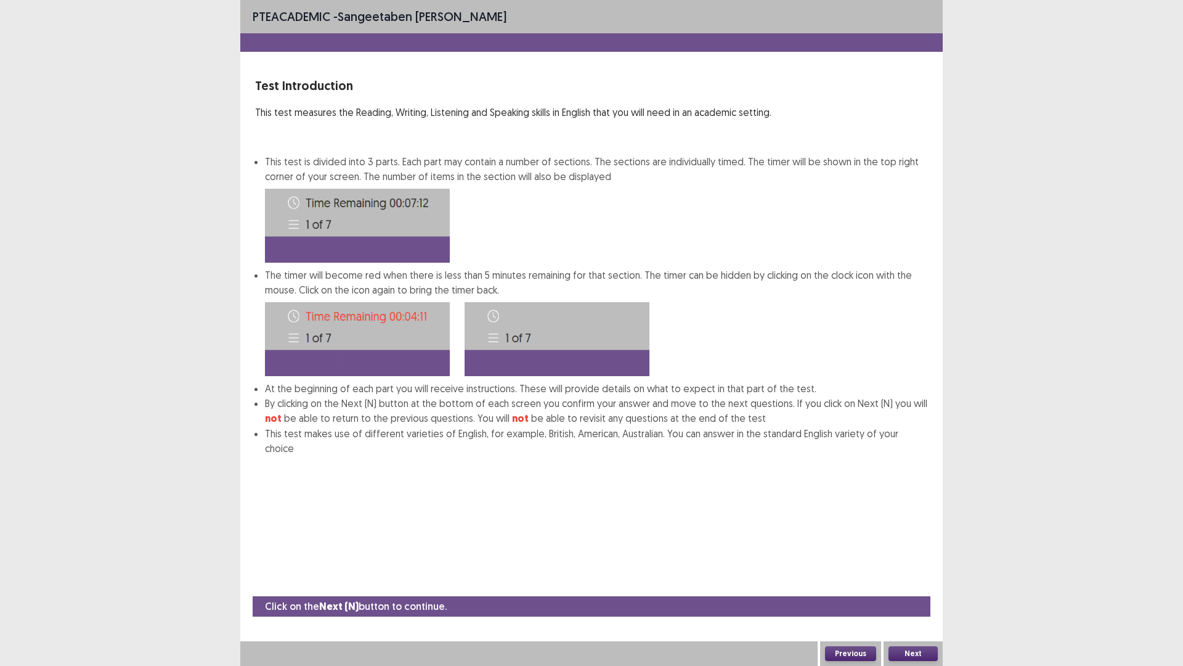
click at [867, 569] on button "Previous" at bounding box center [850, 653] width 51 height 15
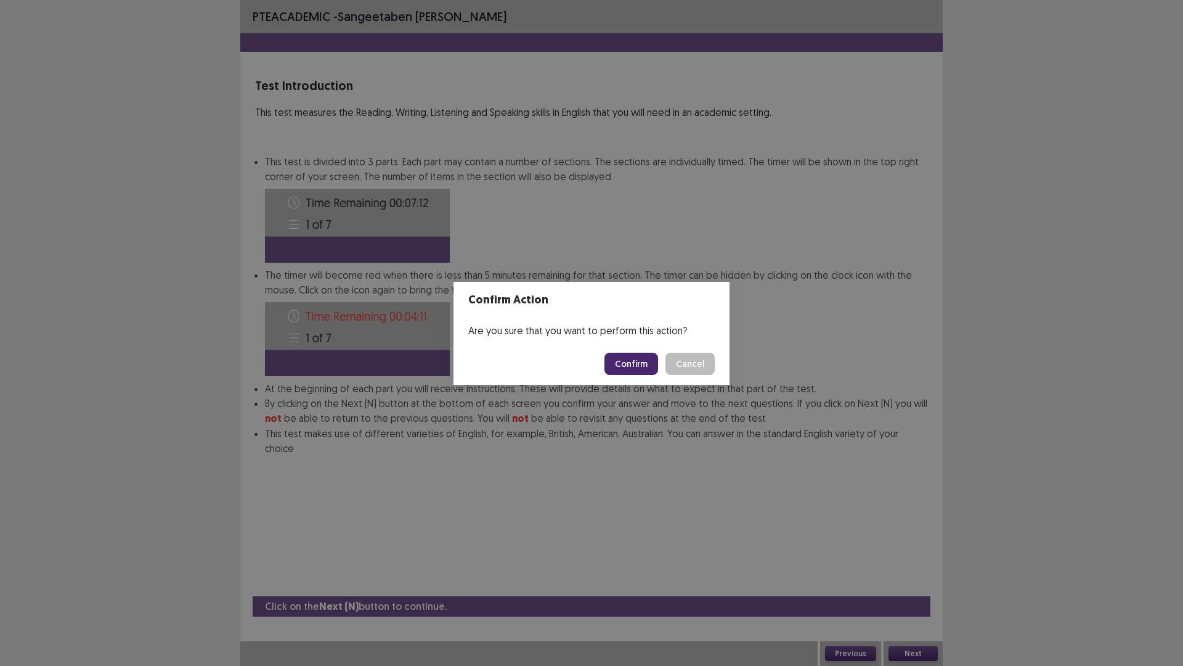
click at [617, 362] on button "Confirm" at bounding box center [632, 363] width 54 height 22
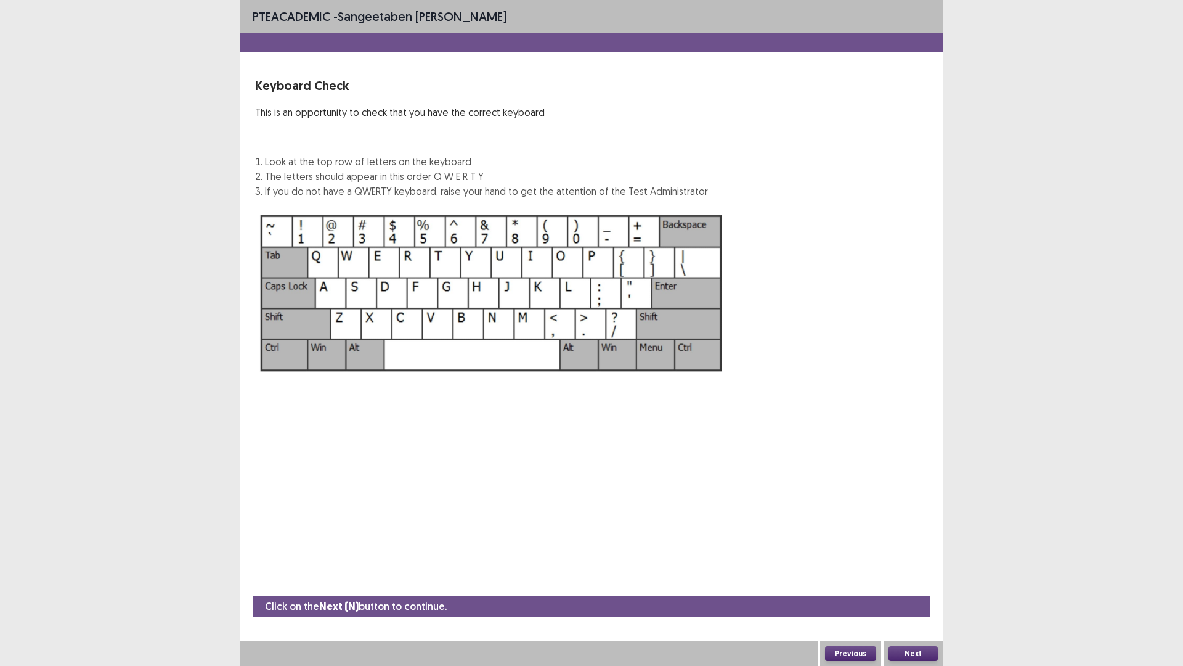
click at [842, 569] on button "Previous" at bounding box center [850, 653] width 51 height 15
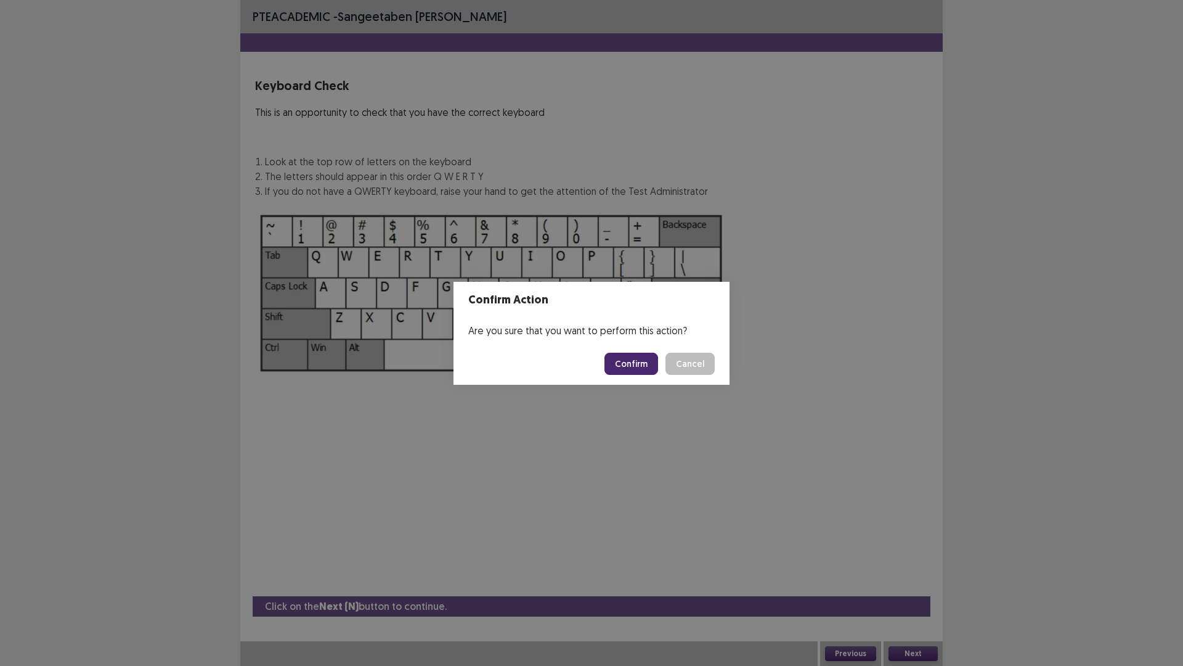
click at [652, 365] on button "Confirm" at bounding box center [632, 363] width 54 height 22
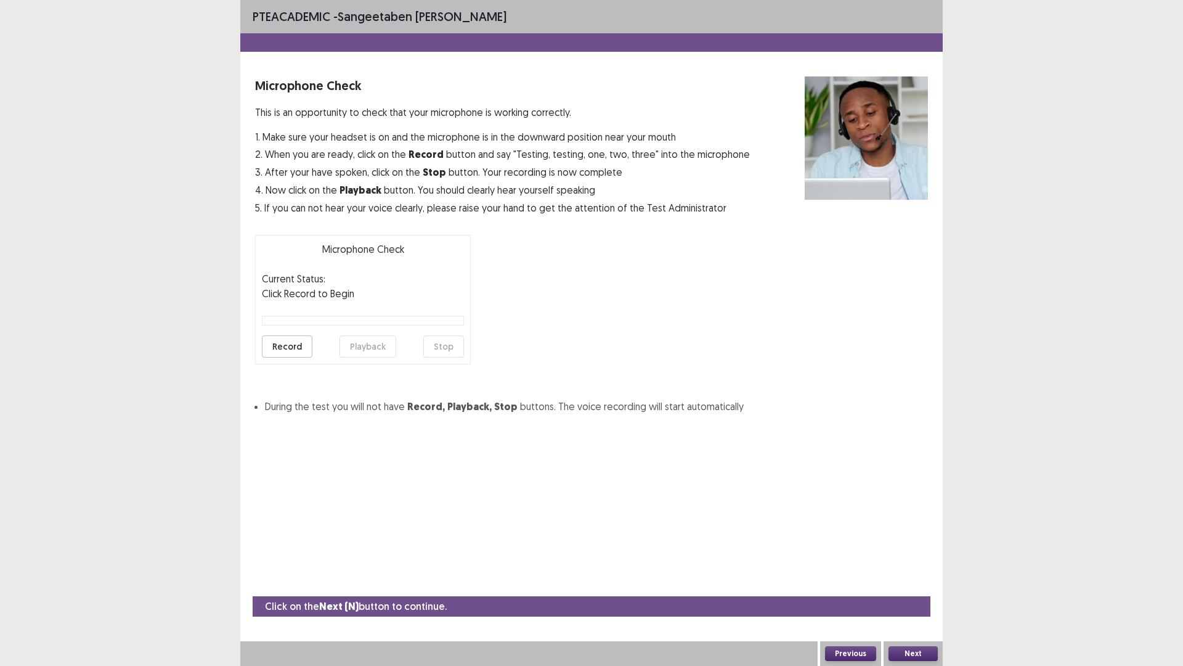
click at [867, 569] on button "Previous" at bounding box center [850, 653] width 51 height 15
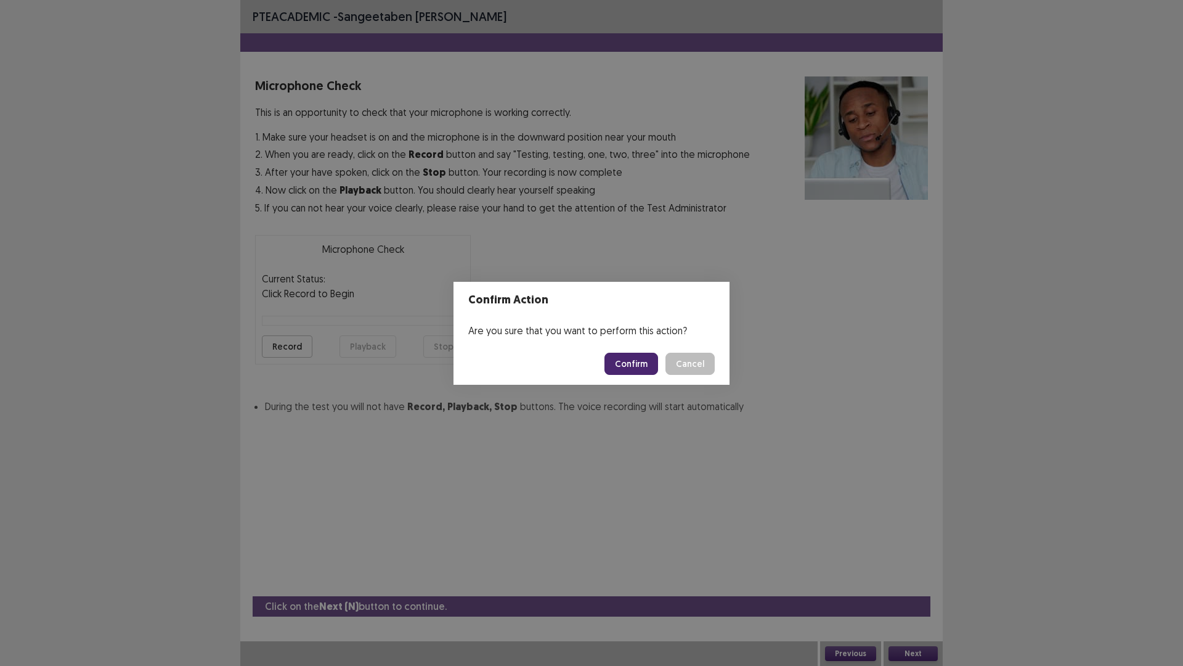
click at [637, 369] on button "Confirm" at bounding box center [632, 363] width 54 height 22
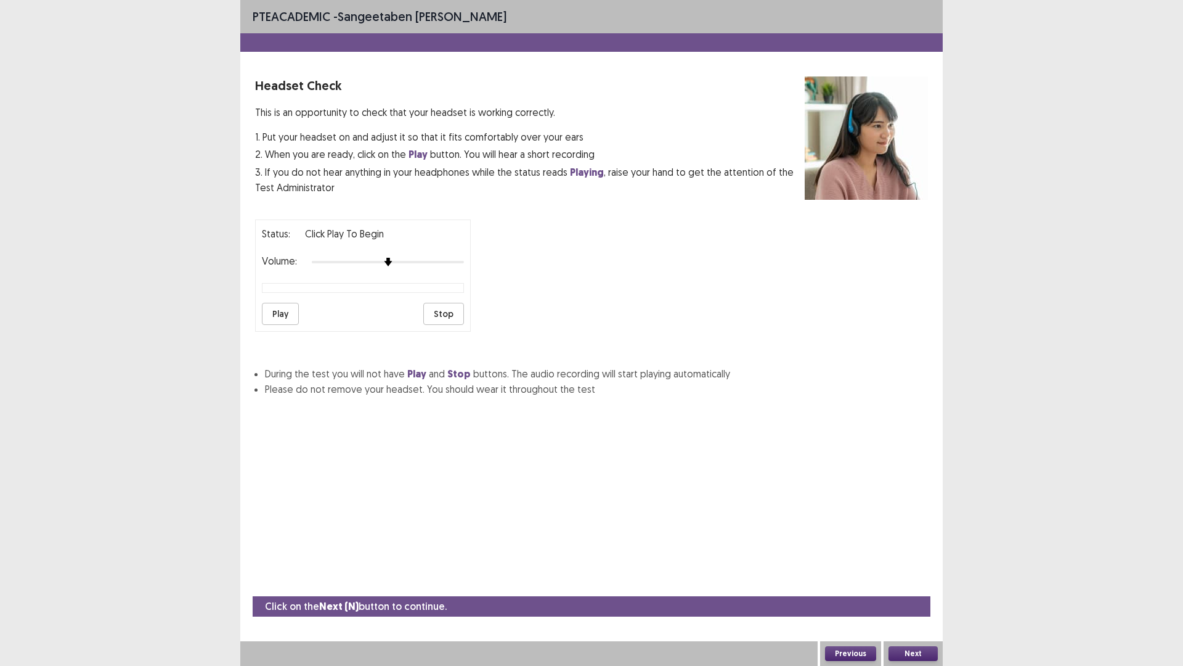
click at [837, 569] on button "Previous" at bounding box center [850, 653] width 51 height 15
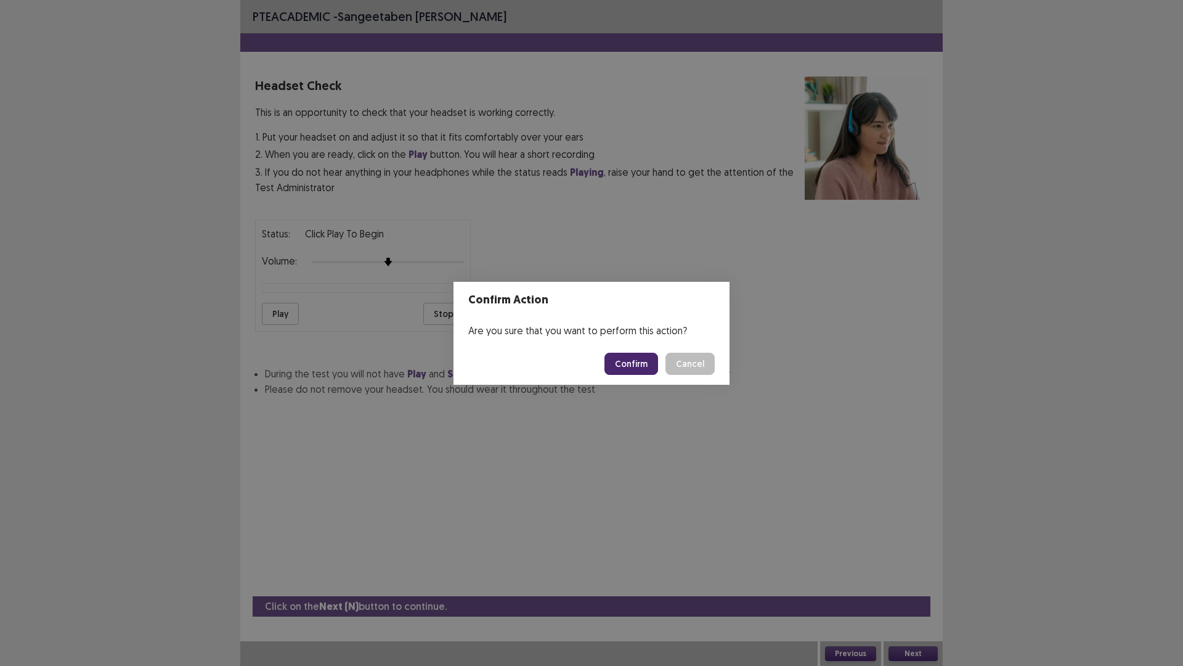
click at [638, 371] on button "Confirm" at bounding box center [632, 363] width 54 height 22
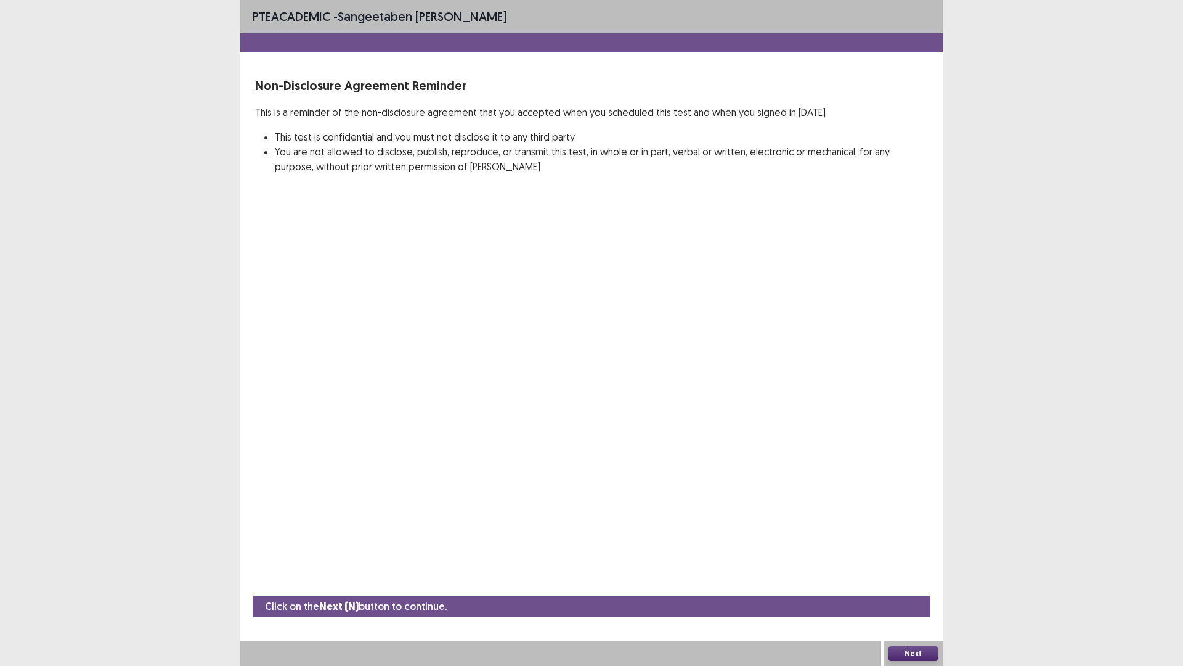
click at [906, 569] on button "Next" at bounding box center [913, 653] width 49 height 15
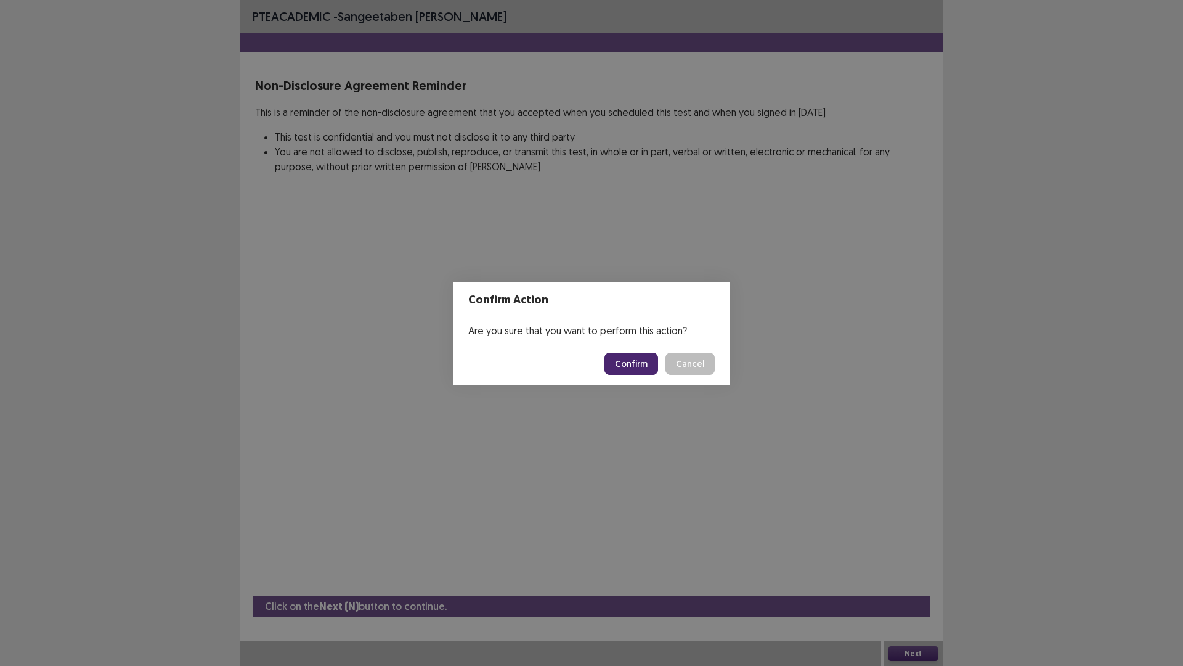
click at [619, 356] on button "Confirm" at bounding box center [632, 363] width 54 height 22
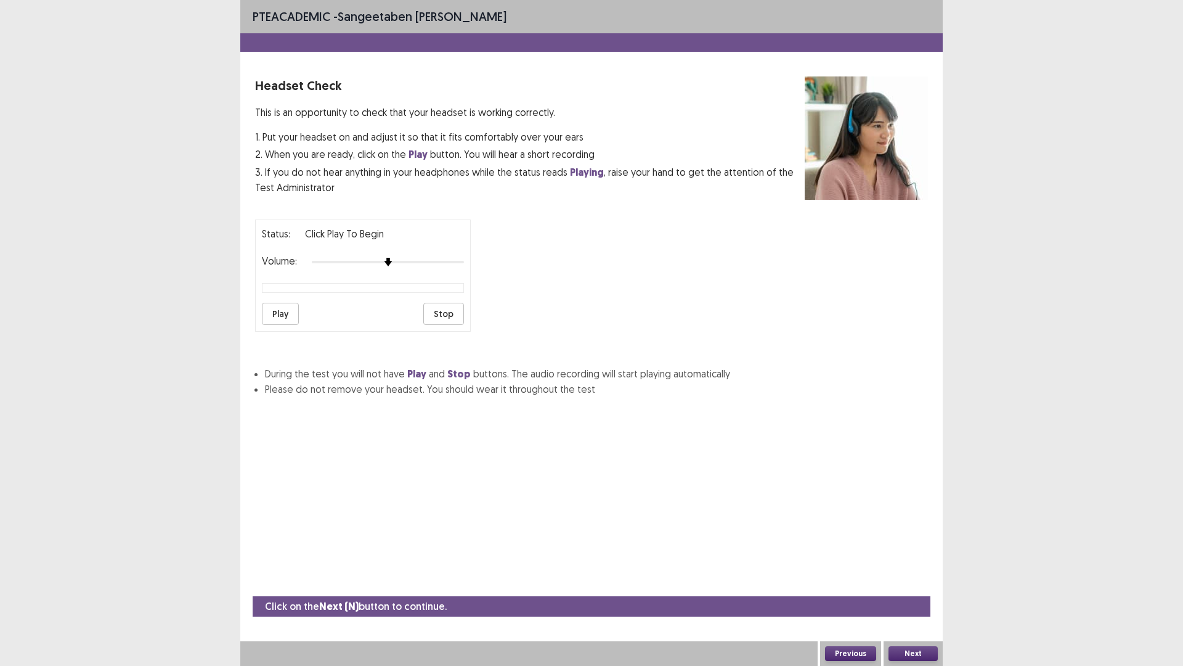
click at [859, 569] on button "Previous" at bounding box center [850, 653] width 51 height 15
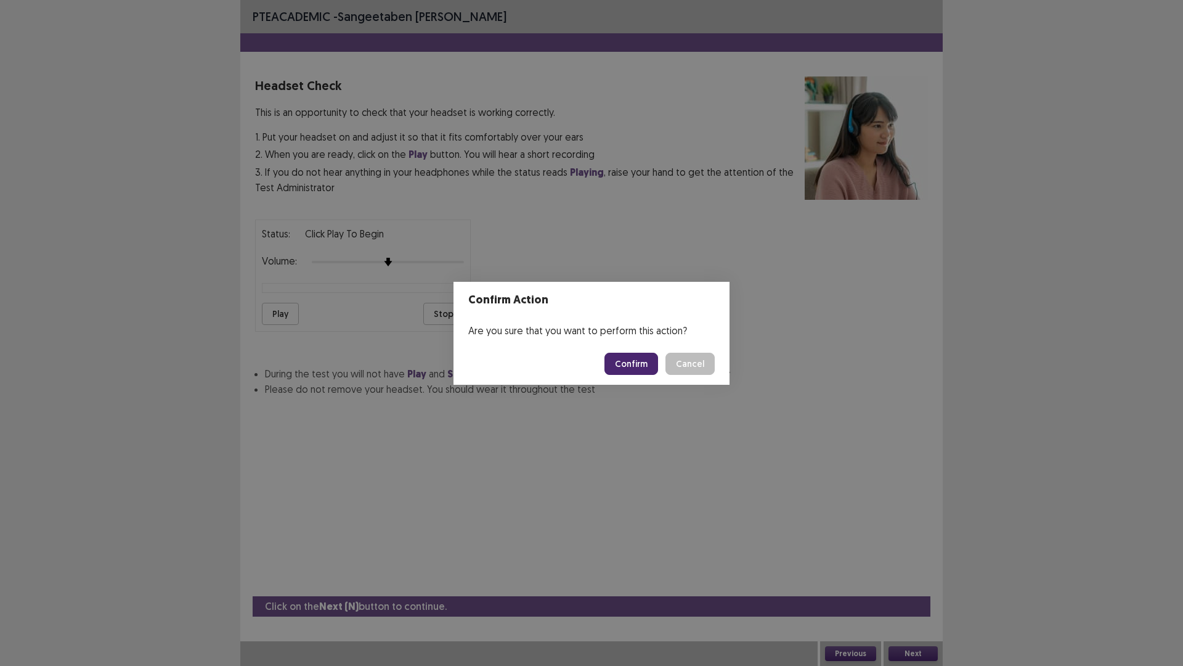
click at [614, 364] on button "Confirm" at bounding box center [632, 363] width 54 height 22
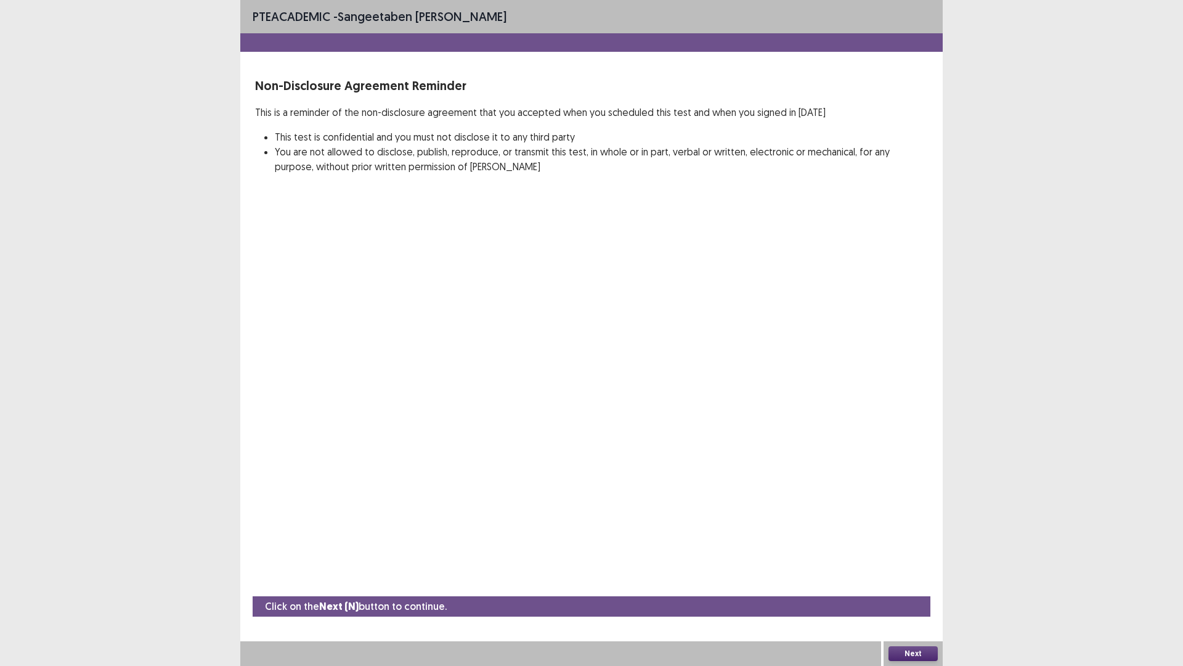
click at [909, 569] on button "Next" at bounding box center [913, 653] width 49 height 15
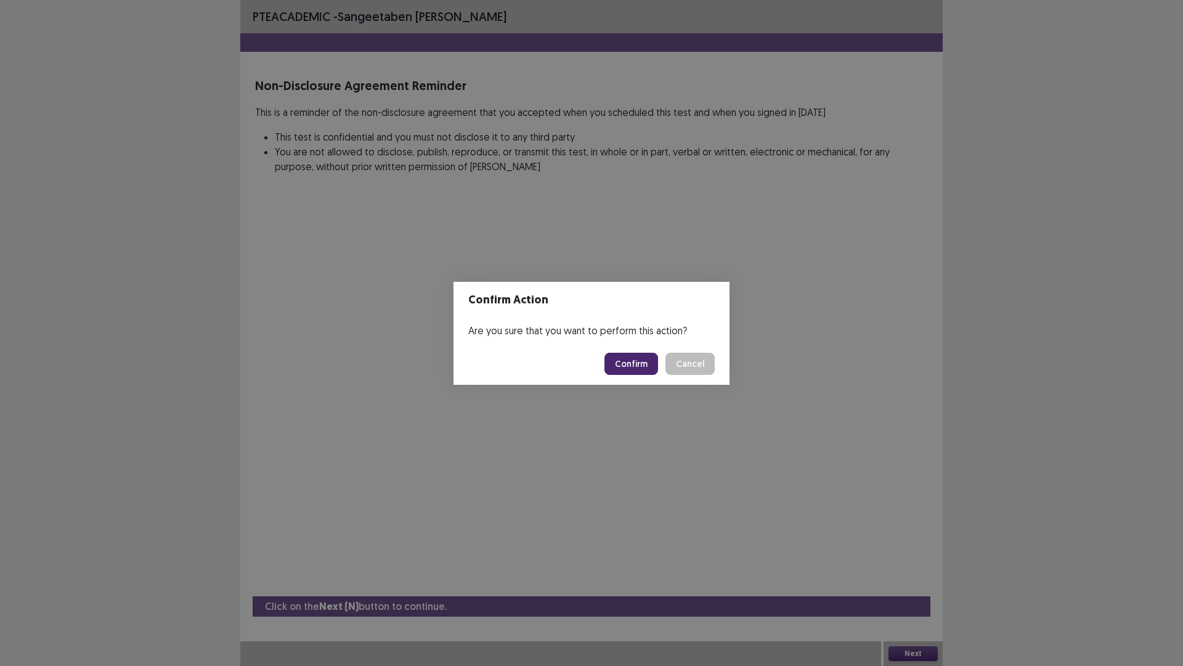
click at [640, 367] on button "Confirm" at bounding box center [632, 363] width 54 height 22
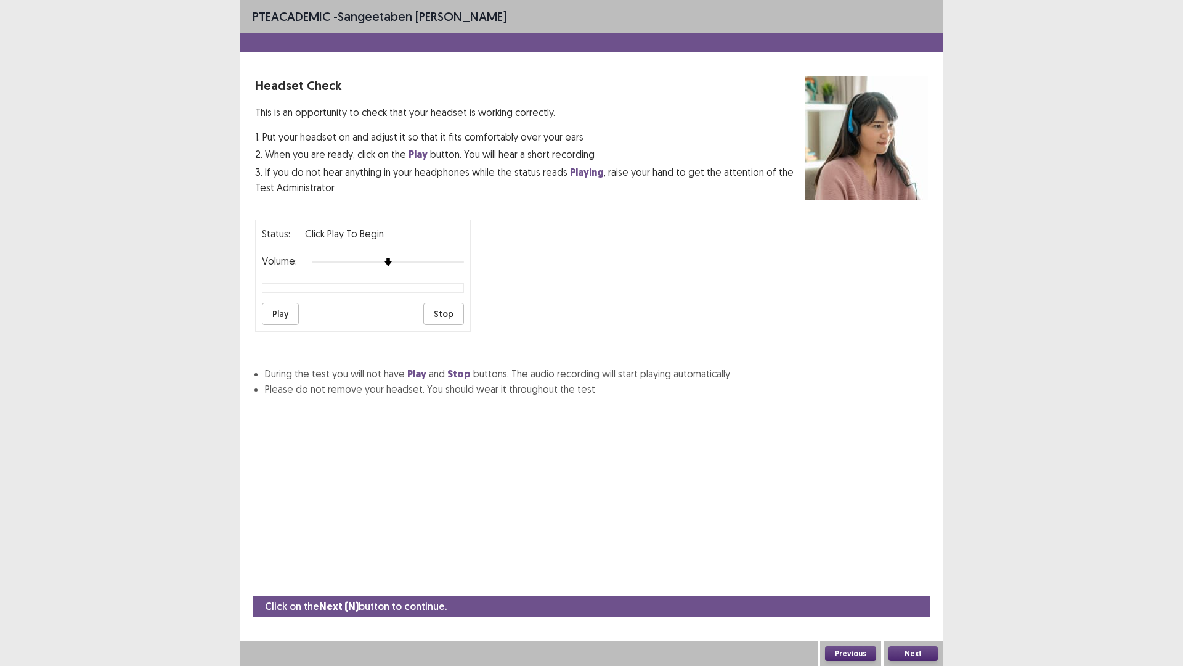
click at [832, 569] on button "Previous" at bounding box center [850, 653] width 51 height 15
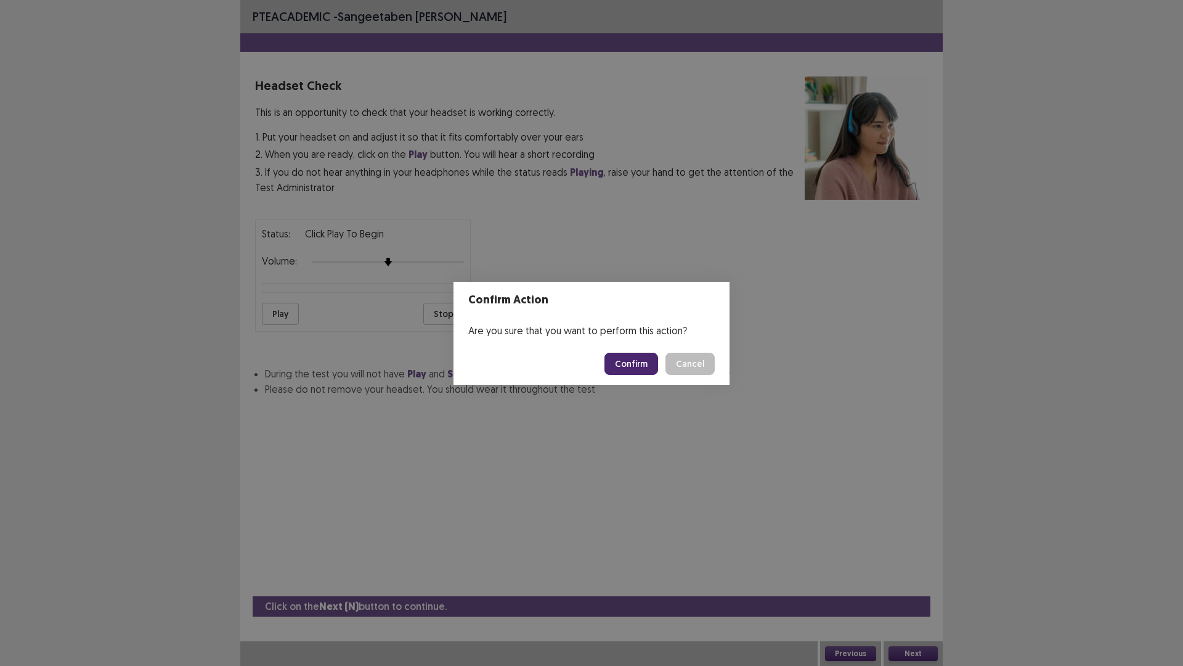
click at [651, 358] on button "Confirm" at bounding box center [632, 363] width 54 height 22
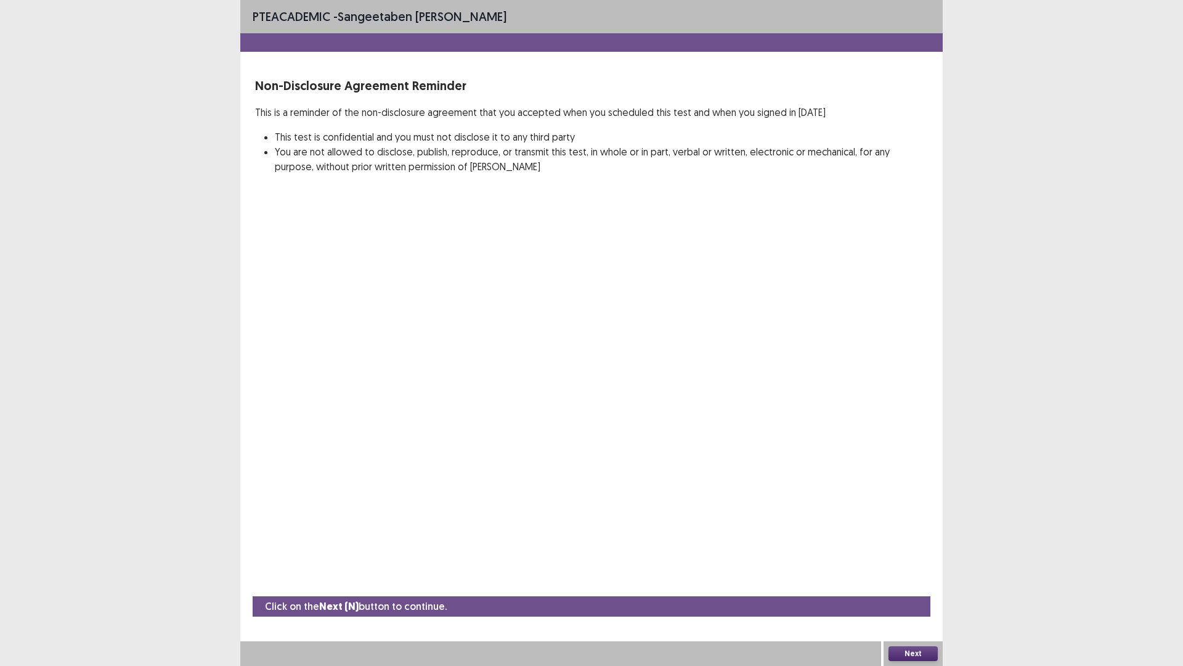
click at [930, 569] on button "Next" at bounding box center [913, 653] width 49 height 15
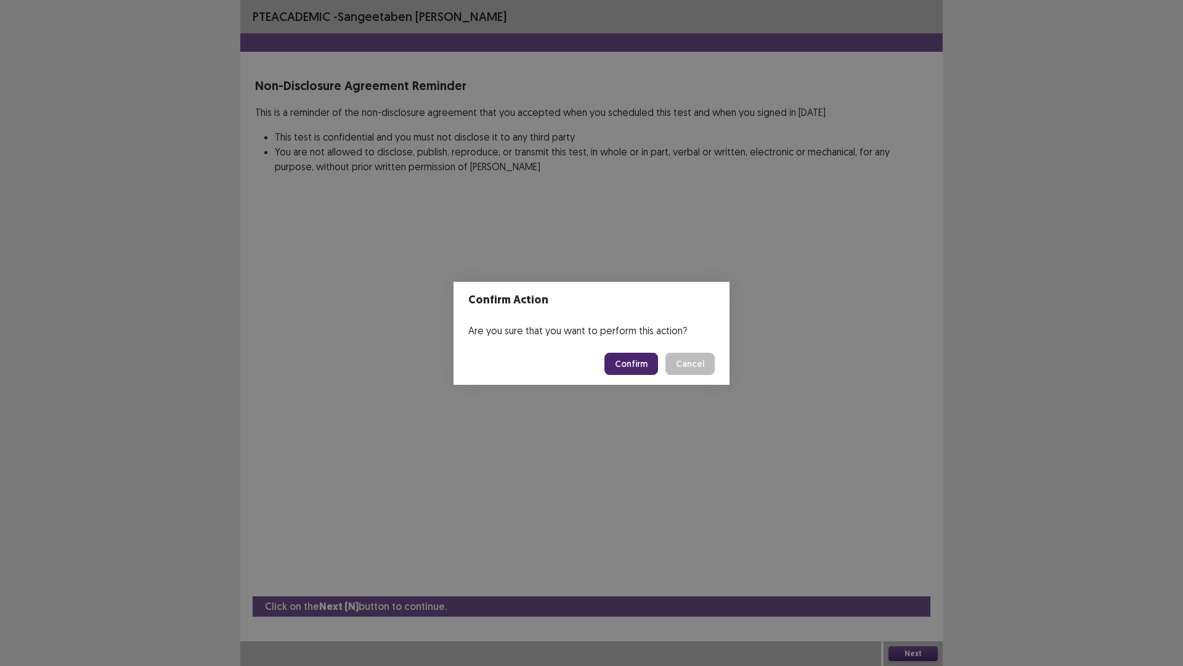
click at [645, 362] on button "Confirm" at bounding box center [632, 363] width 54 height 22
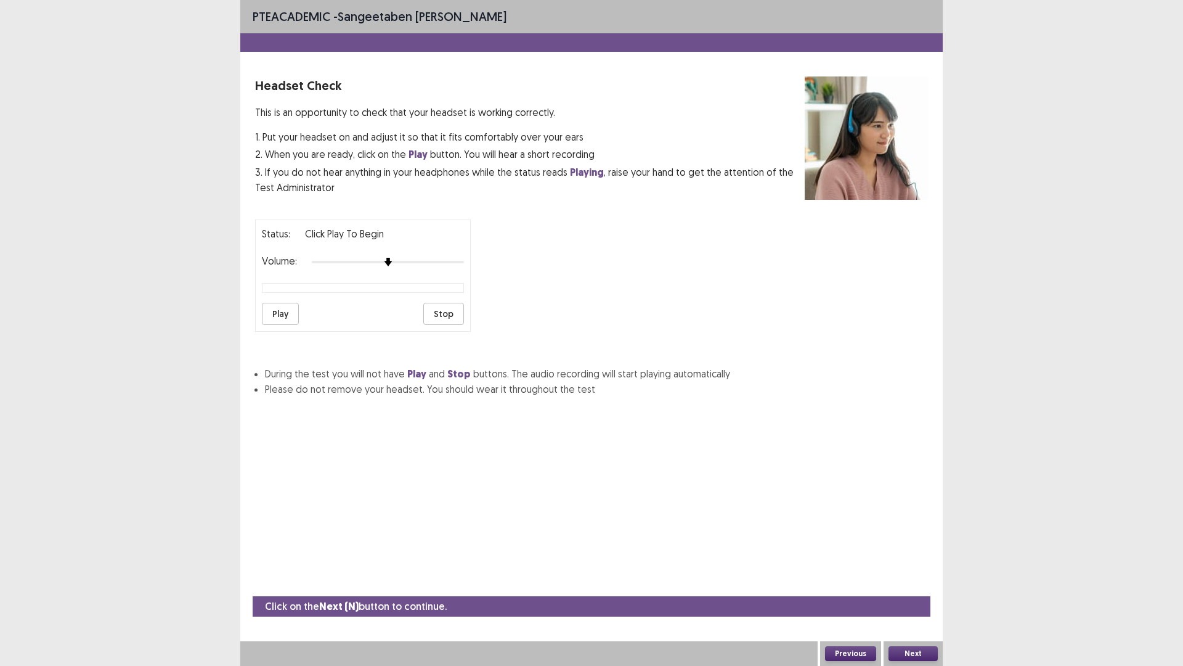
click at [867, 569] on button "Previous" at bounding box center [850, 653] width 51 height 15
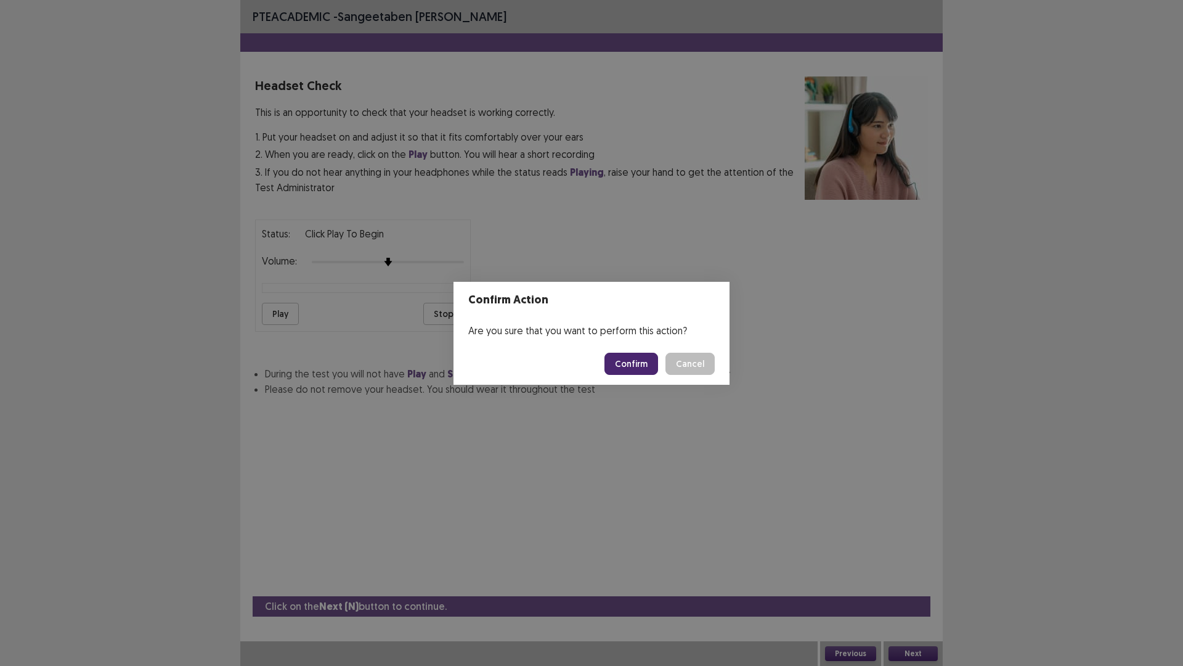
click at [626, 358] on button "Confirm" at bounding box center [632, 363] width 54 height 22
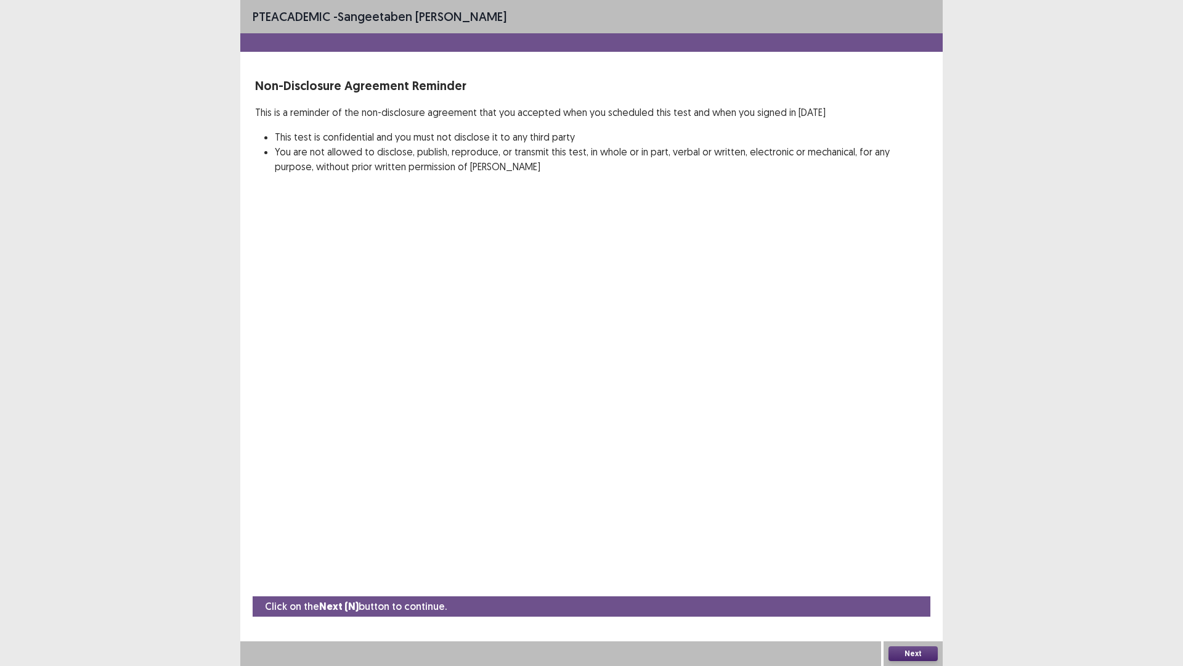
click at [1152, 316] on div "PTE academic - sangeetaben [PERSON_NAME] Non-Disclosure Agreement Reminder This…" at bounding box center [591, 333] width 1183 height 666
click at [1047, 520] on div "PTE academic - sangeetaben [PERSON_NAME] Non-Disclosure Agreement Reminder This…" at bounding box center [591, 333] width 1183 height 666
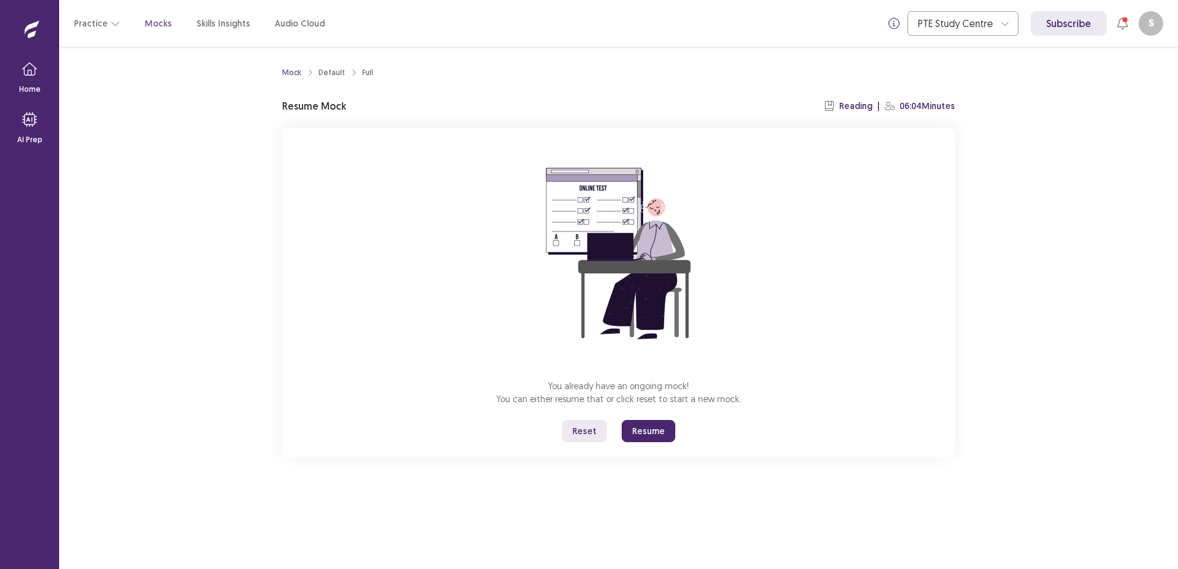
click at [646, 430] on button "Resume" at bounding box center [649, 431] width 54 height 22
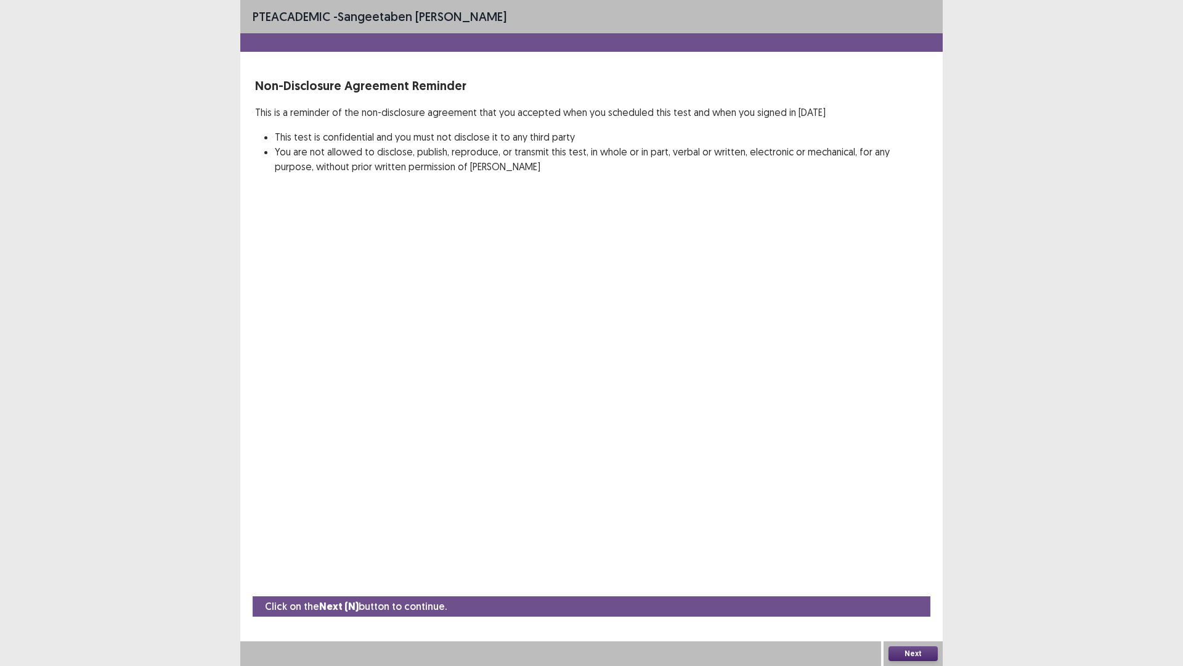
click at [898, 569] on button "Next" at bounding box center [913, 653] width 49 height 15
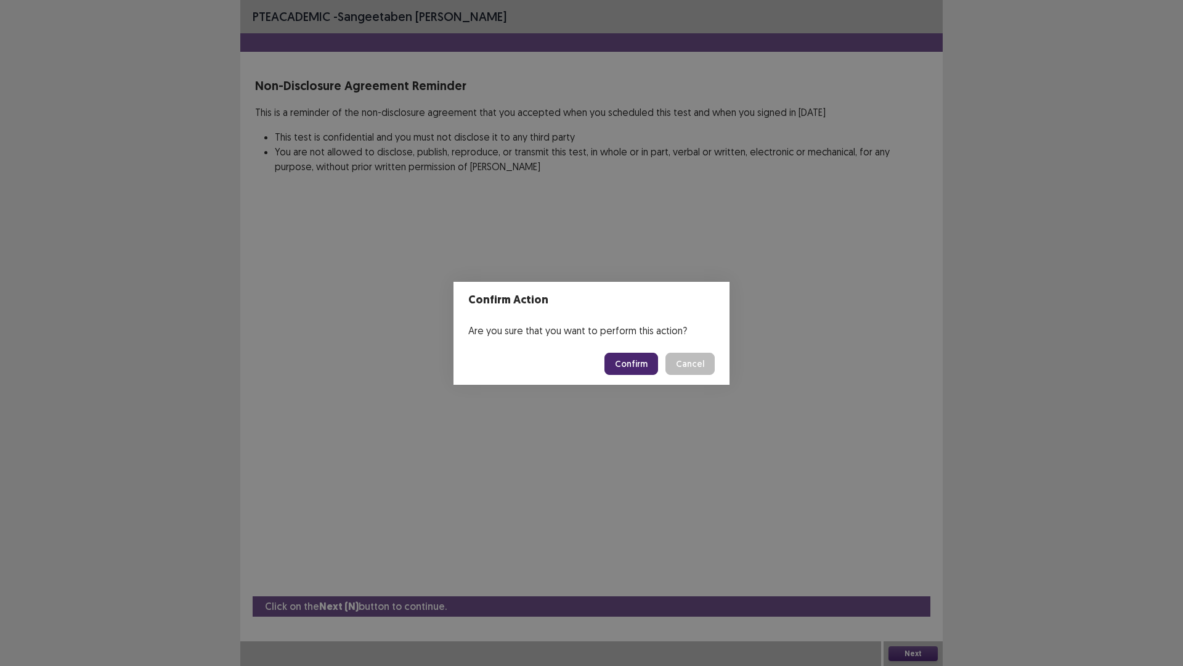
click at [637, 367] on button "Confirm" at bounding box center [632, 363] width 54 height 22
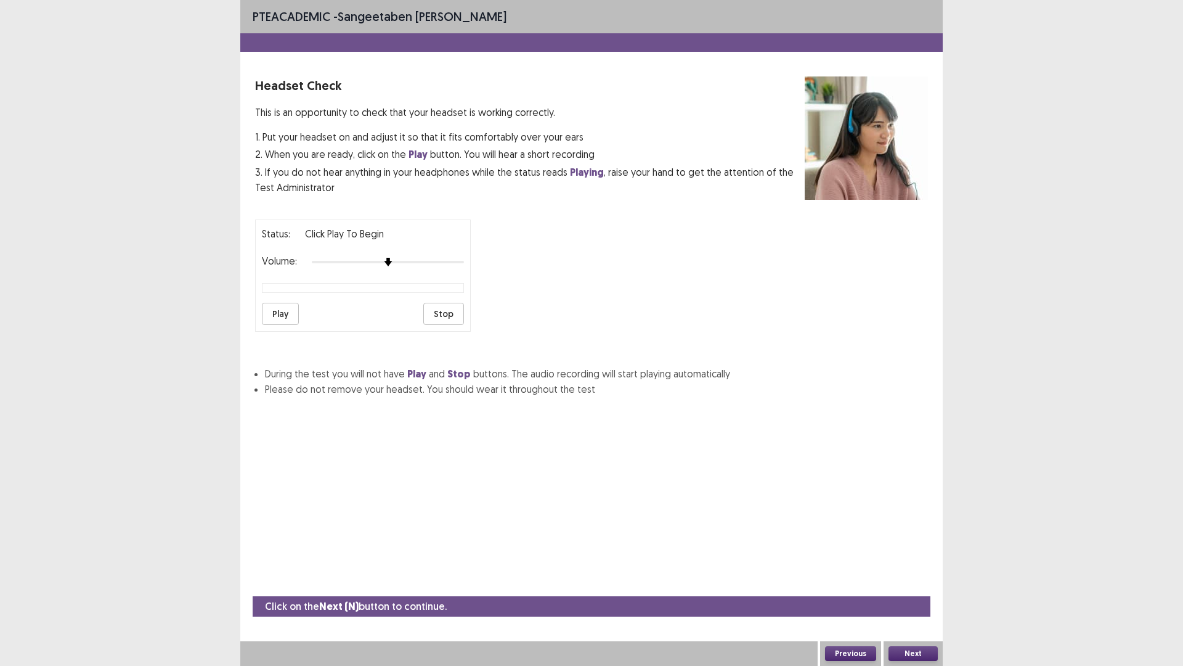
click at [893, 569] on button "Next" at bounding box center [913, 653] width 49 height 15
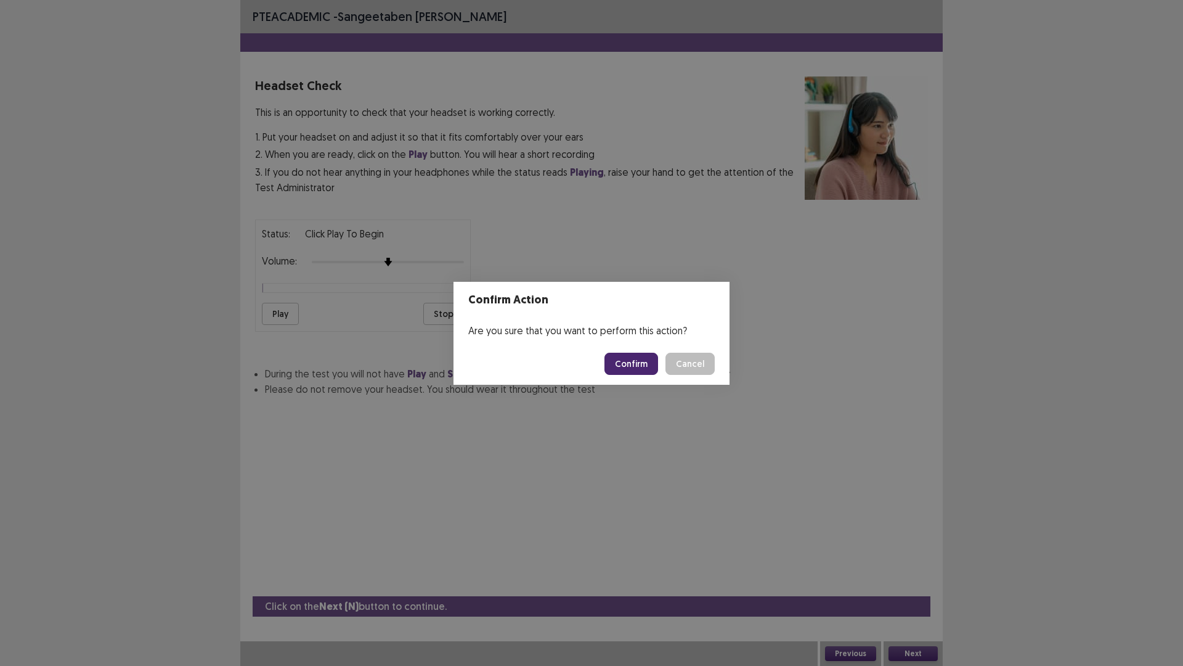
click at [627, 371] on button "Confirm" at bounding box center [632, 363] width 54 height 22
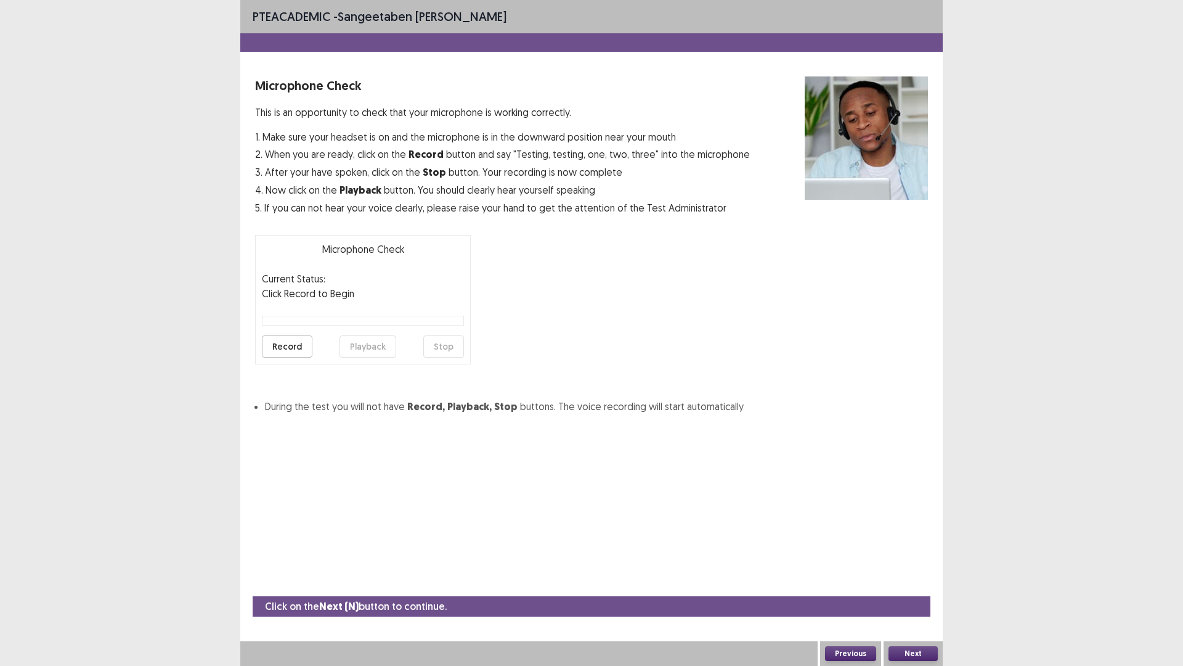
click at [914, 569] on button "Next" at bounding box center [913, 653] width 49 height 15
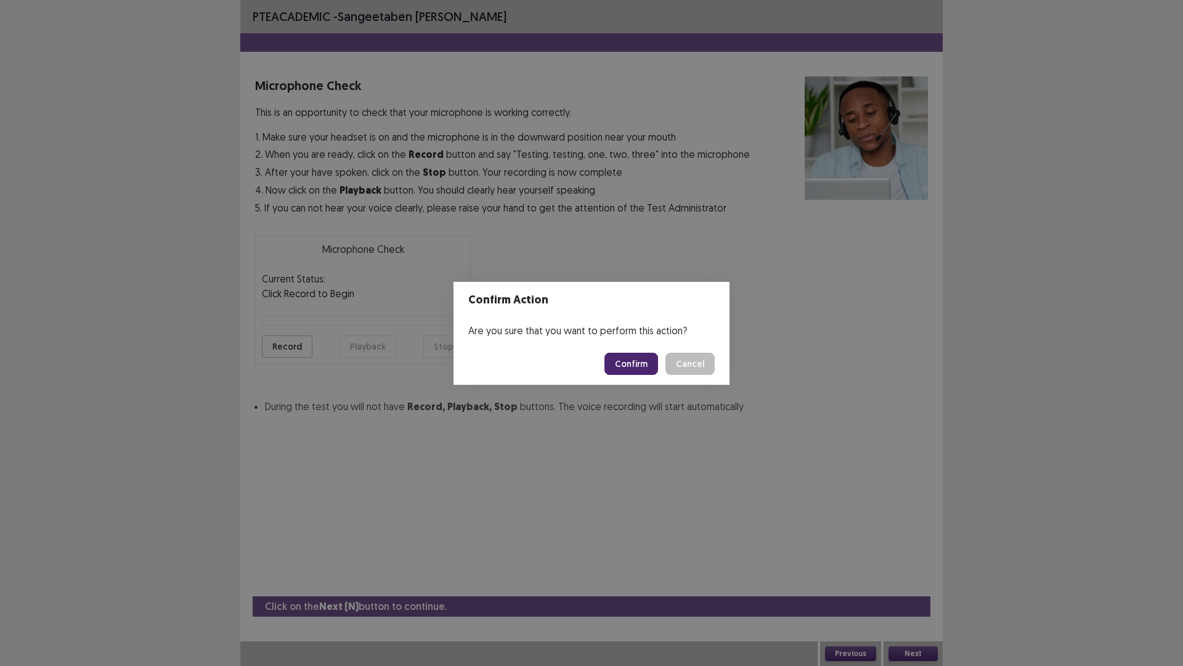
click at [647, 363] on button "Confirm" at bounding box center [632, 363] width 54 height 22
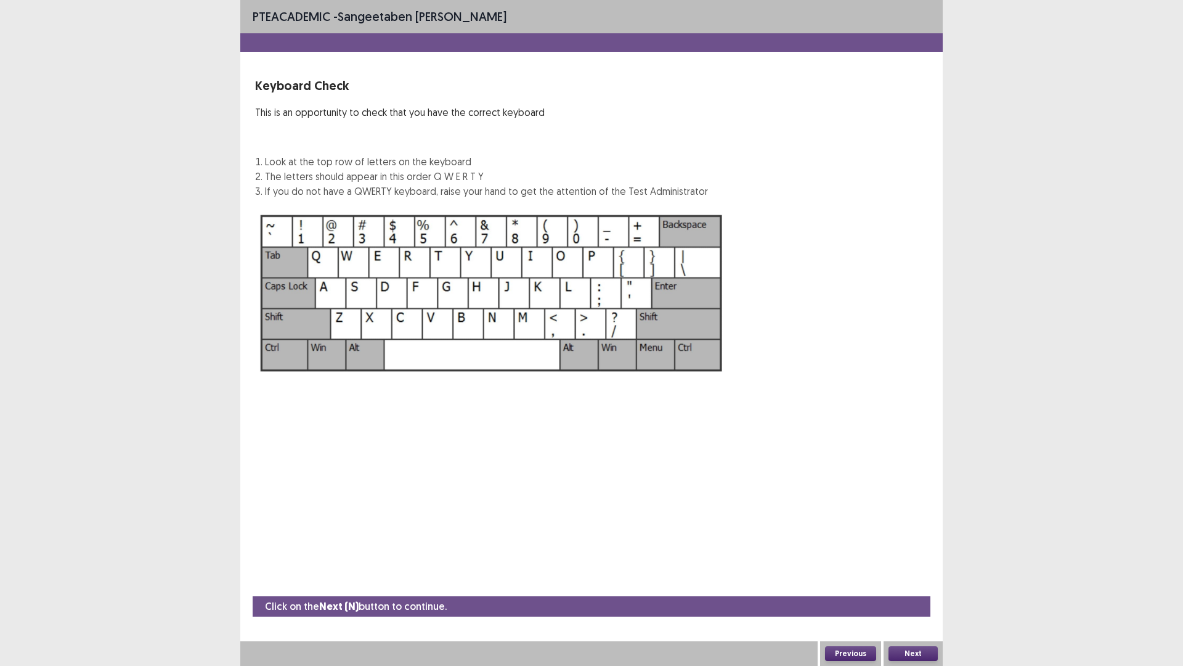
click at [909, 569] on button "Next" at bounding box center [913, 653] width 49 height 15
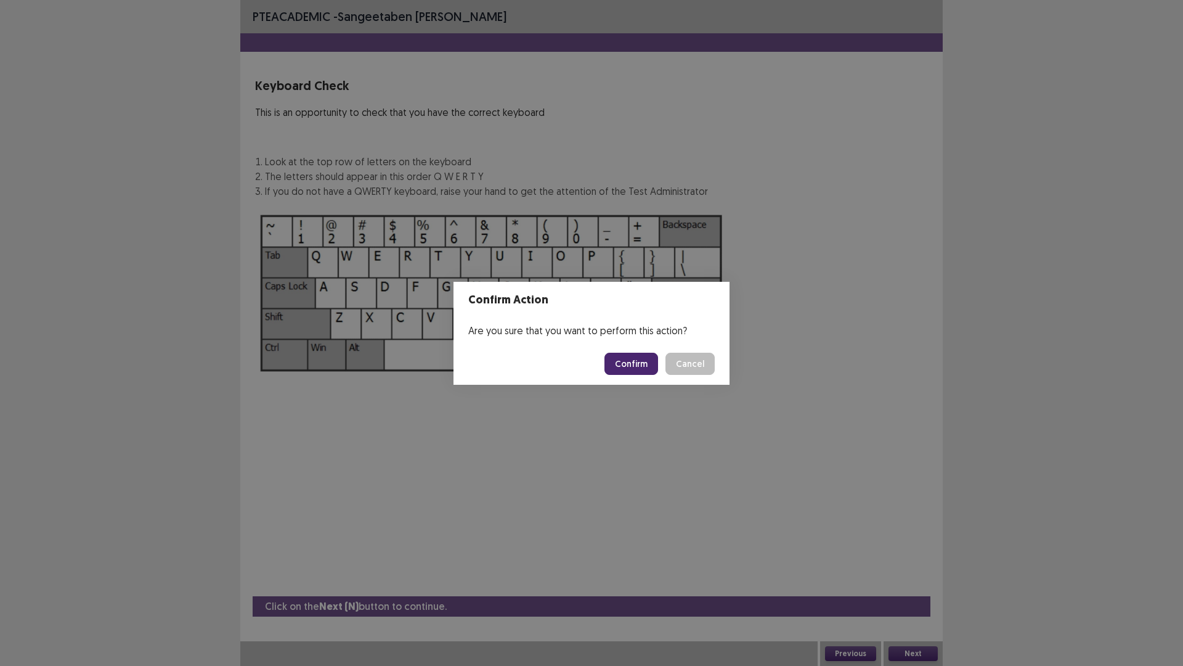
click at [1137, 383] on div "Confirm Action Are you sure that you want to perform this action? Confirm Cancel" at bounding box center [591, 333] width 1183 height 666
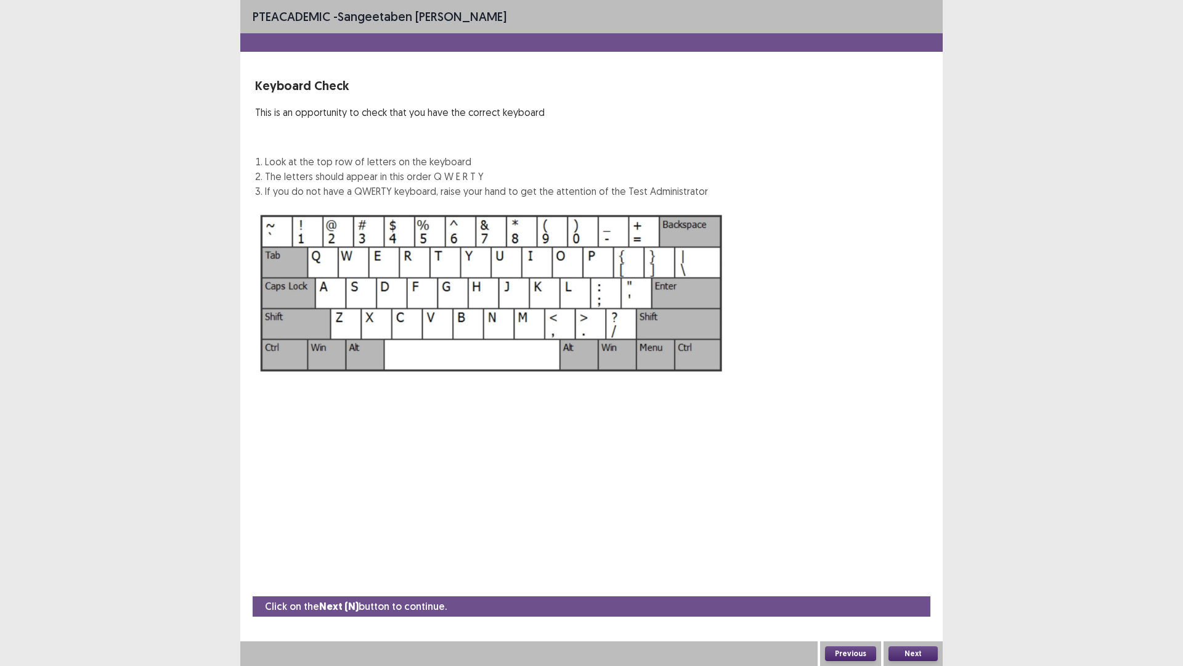
click at [1032, 391] on div "PTE academic - sangeetaben chalodiya Keyboard Check This is an opportunity to c…" at bounding box center [591, 333] width 1183 height 666
click at [1030, 391] on div "PTE academic - sangeetaben chalodiya Keyboard Check This is an opportunity to c…" at bounding box center [591, 333] width 1183 height 666
